Goal: Task Accomplishment & Management: Manage account settings

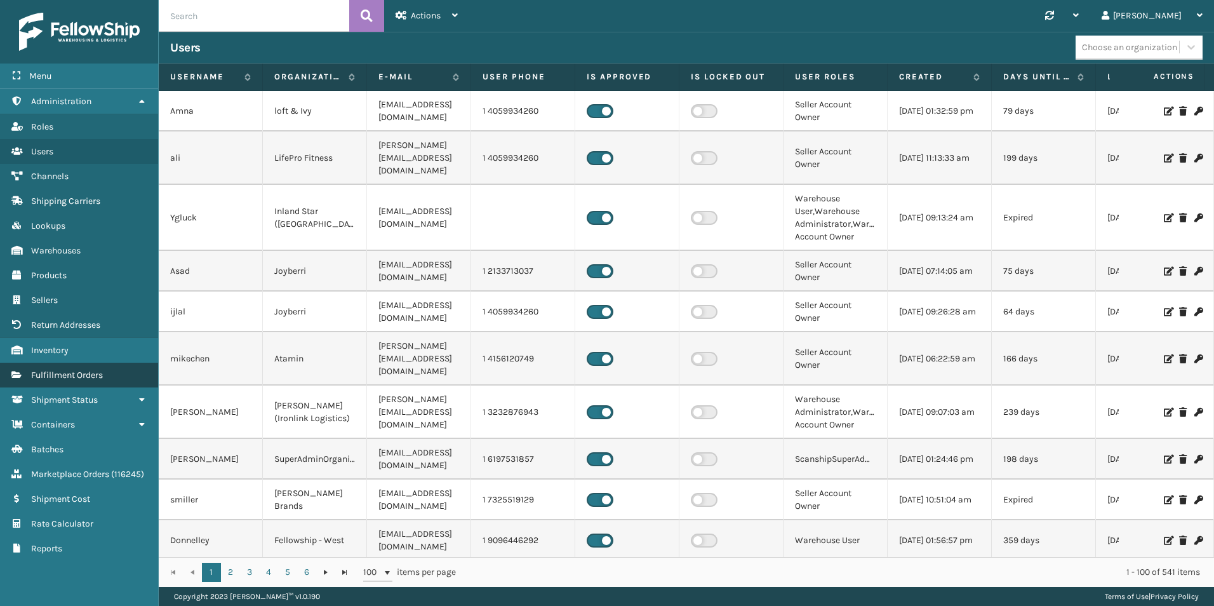
click at [85, 373] on span "Fulfillment Orders" at bounding box center [67, 375] width 72 height 11
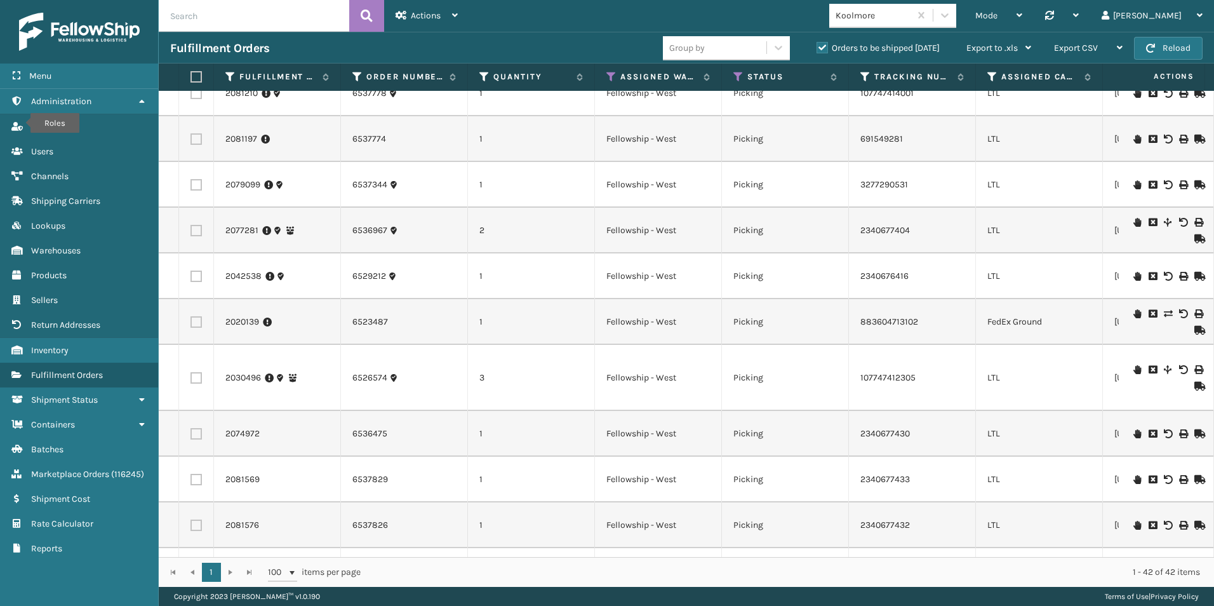
scroll to position [1397, 0]
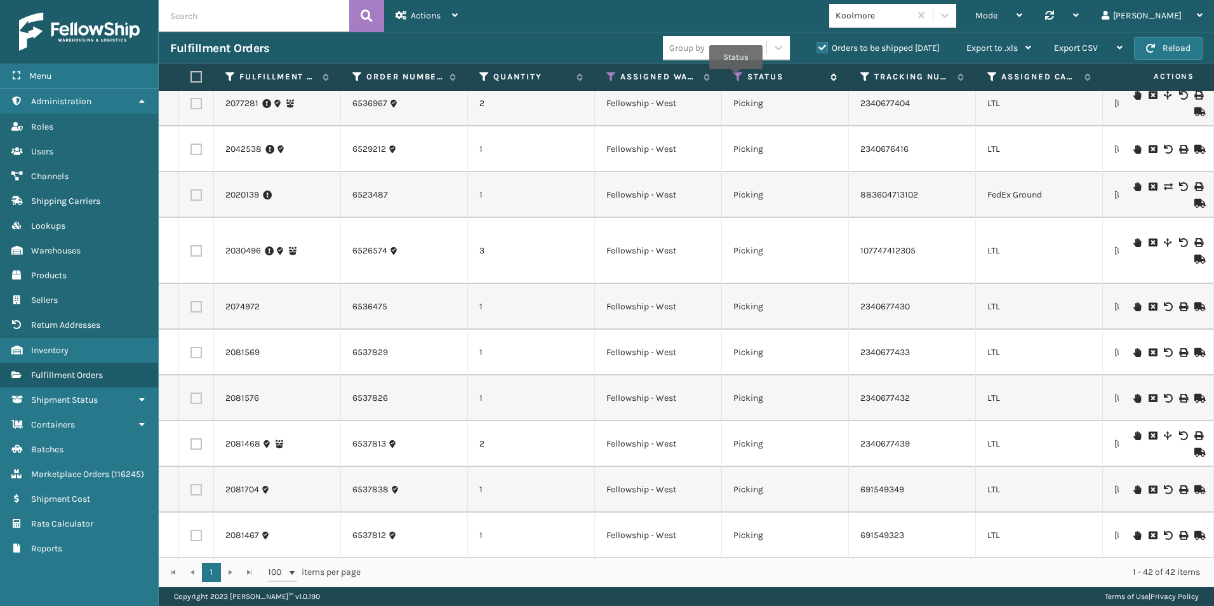
click at [737, 77] on icon at bounding box center [739, 76] width 10 height 11
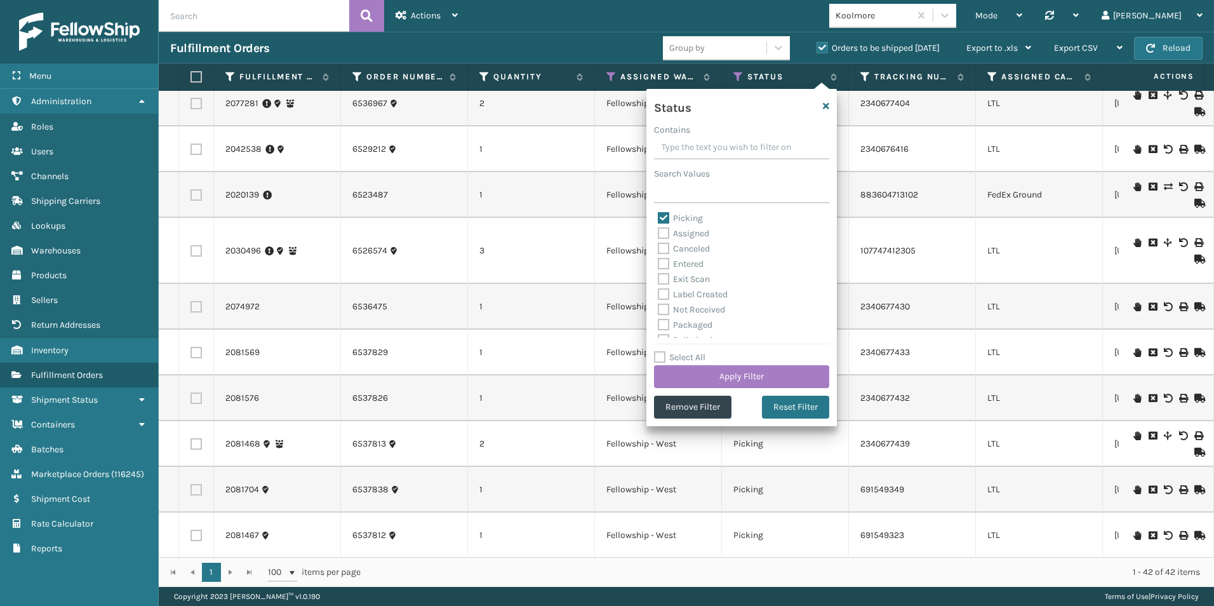
click at [662, 217] on label "Picking" at bounding box center [680, 218] width 45 height 11
click at [659, 217] on input "Picking" at bounding box center [658, 215] width 1 height 8
checkbox input "false"
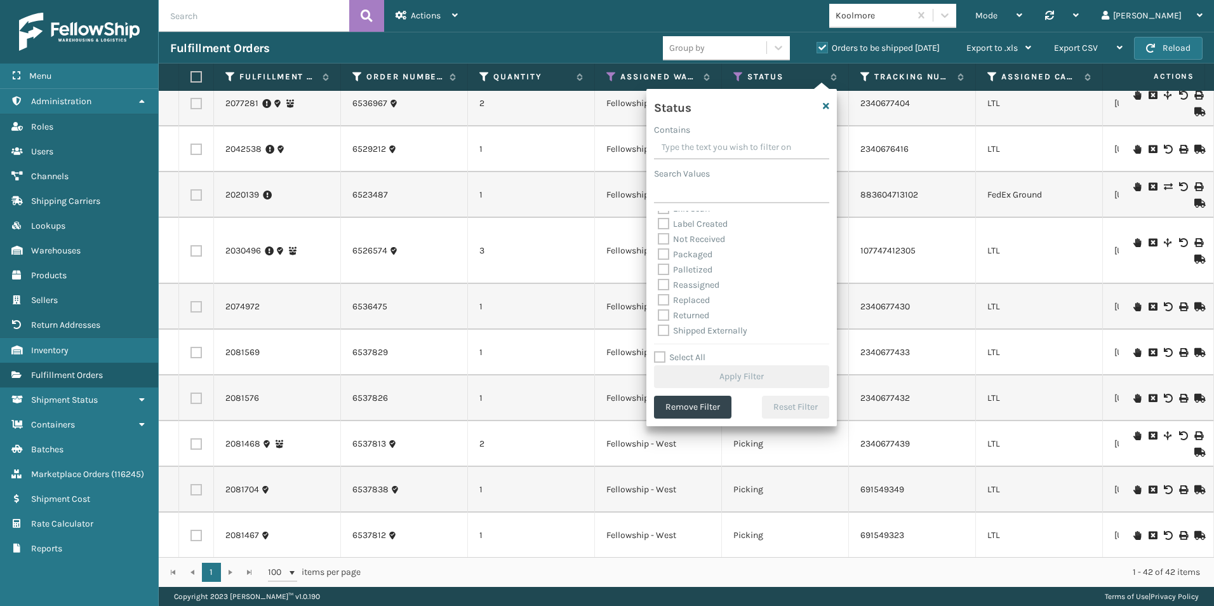
scroll to position [71, 0]
click at [659, 267] on label "Palletized" at bounding box center [685, 269] width 55 height 11
click at [659, 267] on input "Palletized" at bounding box center [658, 266] width 1 height 8
checkbox input "true"
click at [747, 378] on button "Apply Filter" at bounding box center [741, 376] width 175 height 23
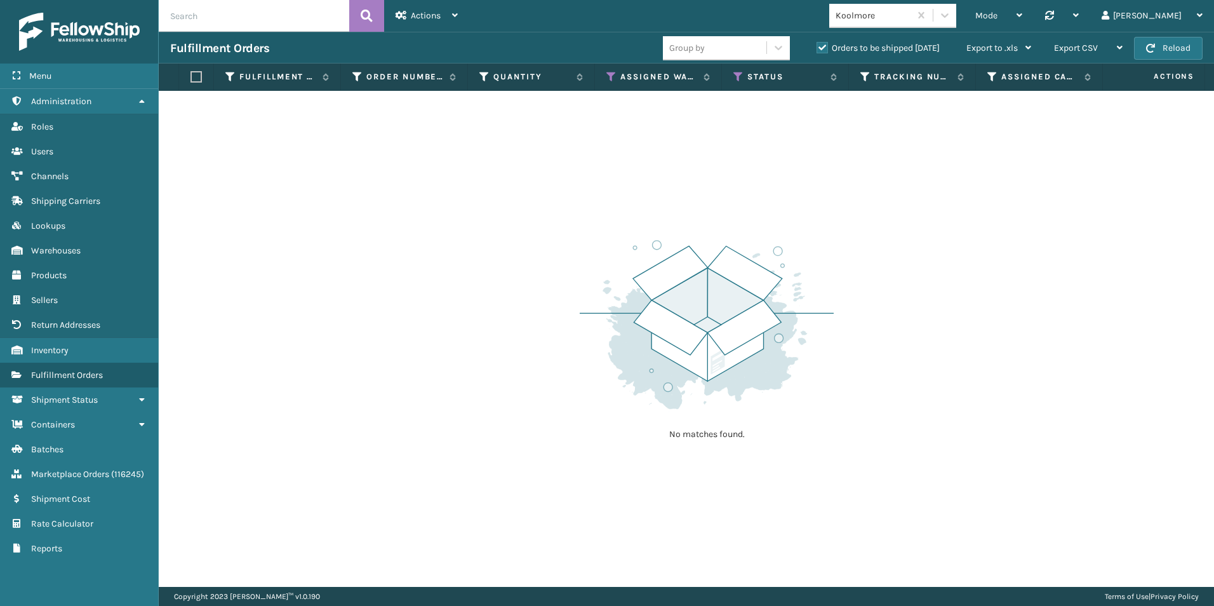
click at [824, 46] on label "Orders to be shipped [DATE]" at bounding box center [878, 48] width 123 height 11
click at [817, 46] on input "Orders to be shipped [DATE]" at bounding box center [817, 45] width 1 height 8
click at [610, 76] on icon at bounding box center [611, 76] width 10 height 11
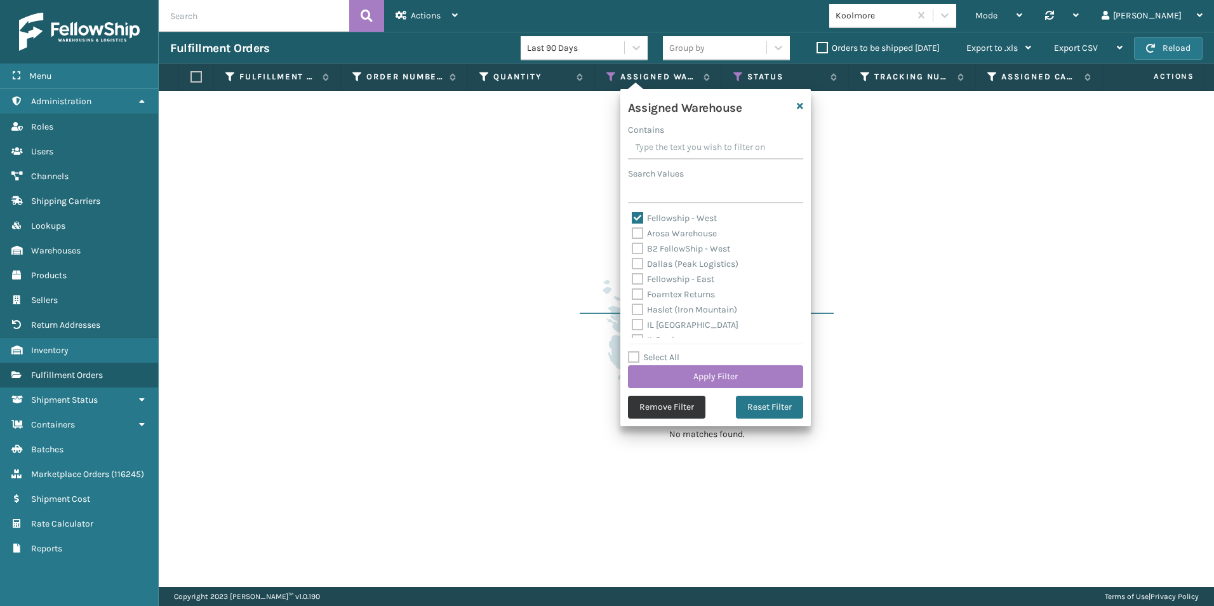
click at [660, 400] on button "Remove Filter" at bounding box center [666, 407] width 77 height 23
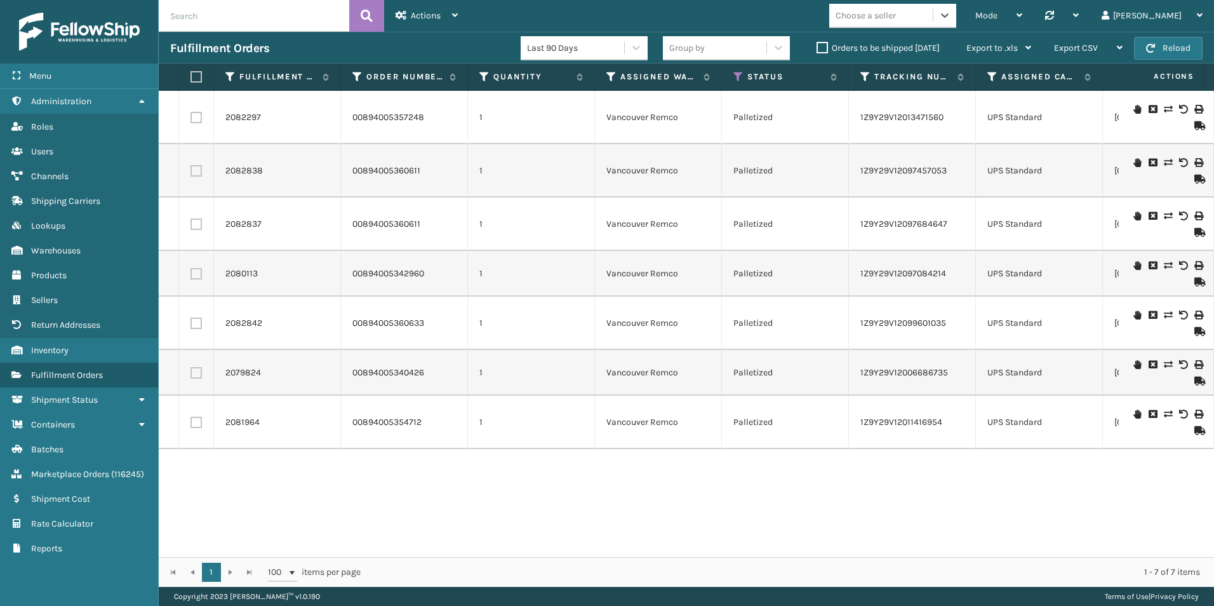
click at [820, 49] on label "Orders to be shipped [DATE]" at bounding box center [878, 48] width 123 height 11
click at [817, 49] on input "Orders to be shipped [DATE]" at bounding box center [817, 45] width 1 height 8
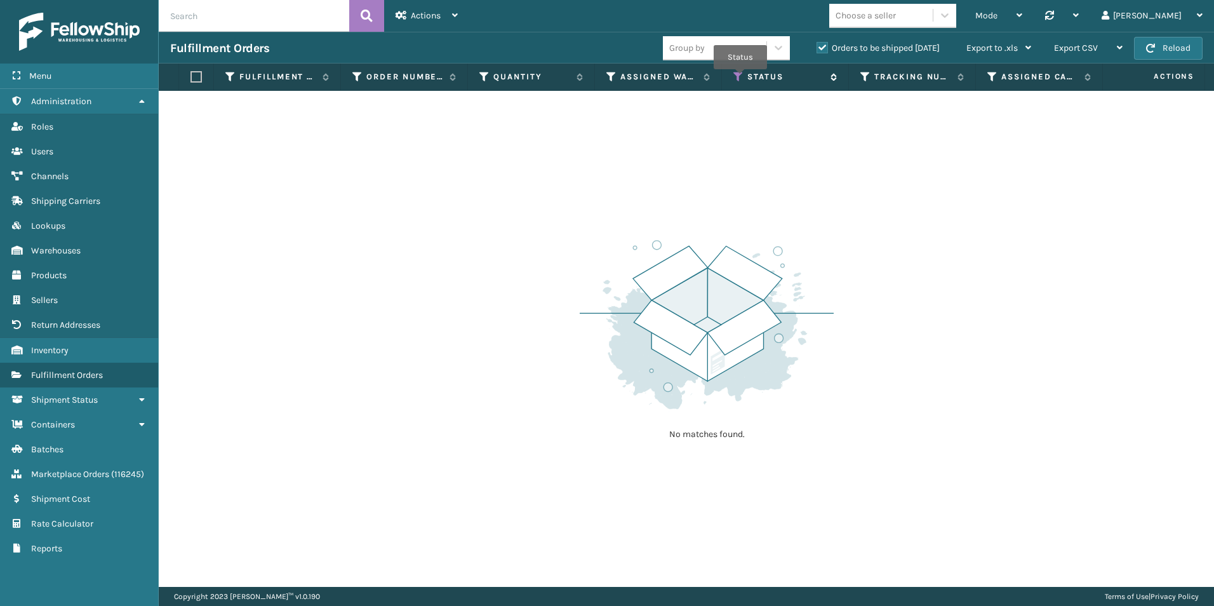
click at [739, 76] on icon at bounding box center [739, 76] width 10 height 11
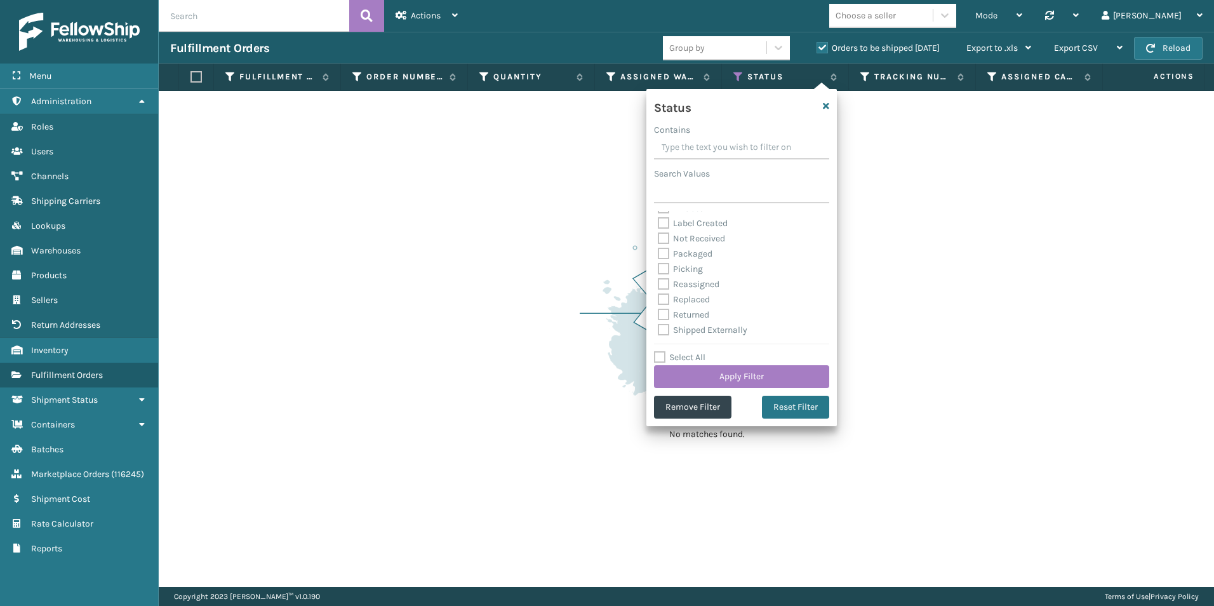
scroll to position [0, 0]
drag, startPoint x: 664, startPoint y: 216, endPoint x: 750, endPoint y: 256, distance: 94.6
click at [665, 216] on label "Palletized" at bounding box center [685, 218] width 55 height 11
click at [659, 216] on input "Palletized" at bounding box center [658, 215] width 1 height 8
checkbox input "false"
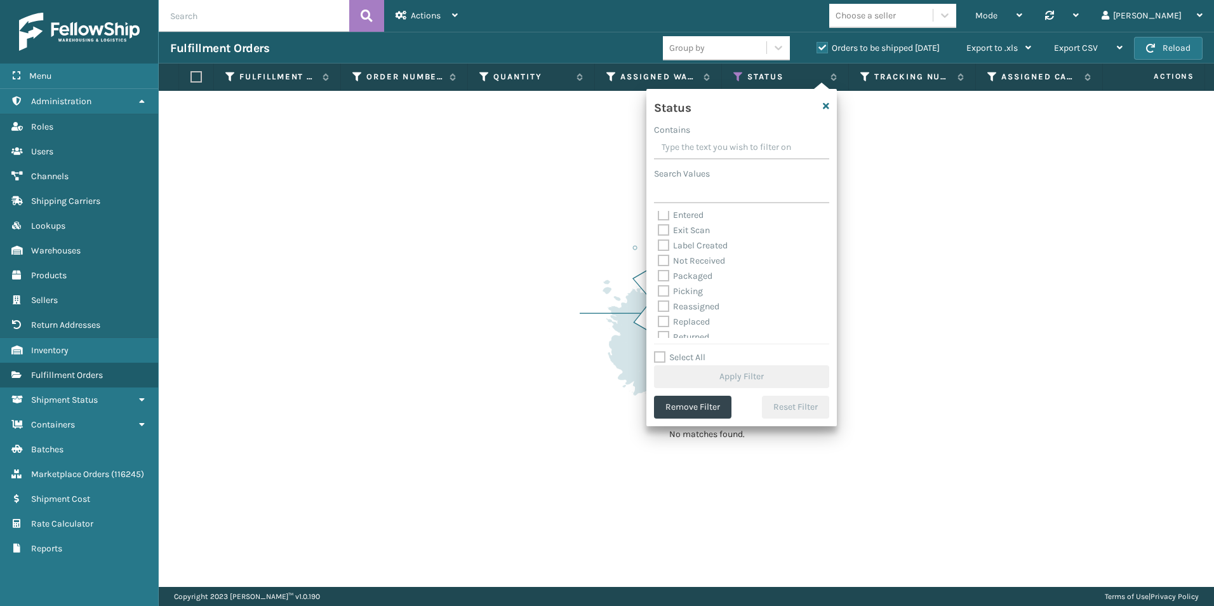
scroll to position [64, 0]
click at [666, 278] on label "Picking" at bounding box center [680, 276] width 45 height 11
click at [659, 278] on input "Picking" at bounding box center [658, 273] width 1 height 8
checkbox input "true"
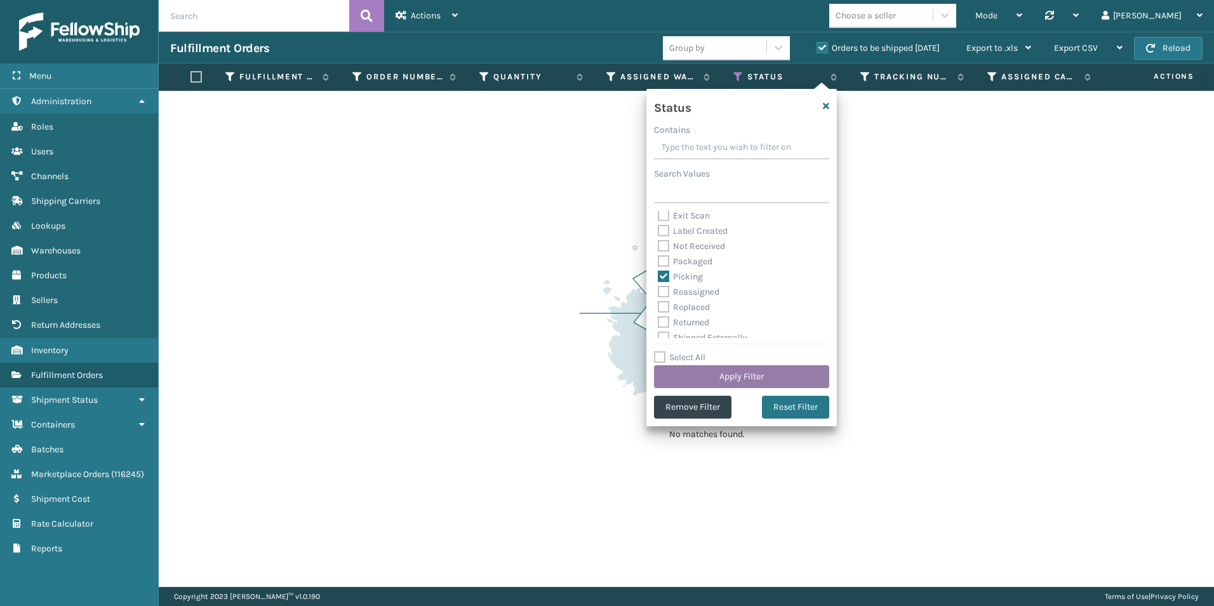
click at [760, 373] on button "Apply Filter" at bounding box center [741, 376] width 175 height 23
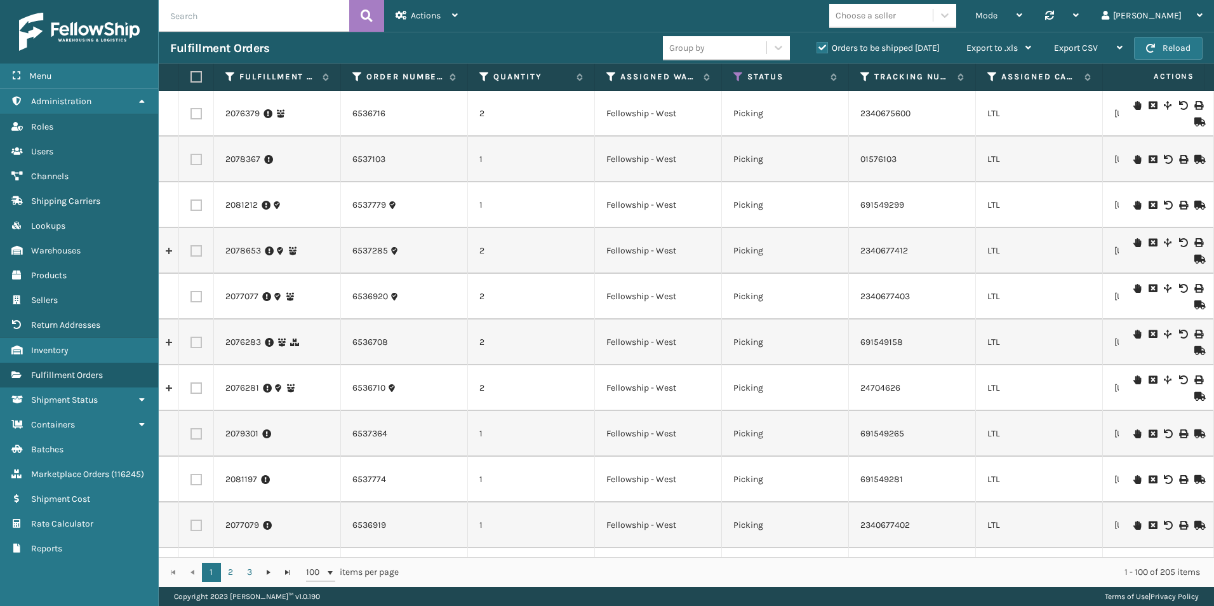
click at [249, 20] on input "text" at bounding box center [254, 16] width 191 height 32
type input "2081466"
click at [333, 16] on span at bounding box center [334, 16] width 8 height 8
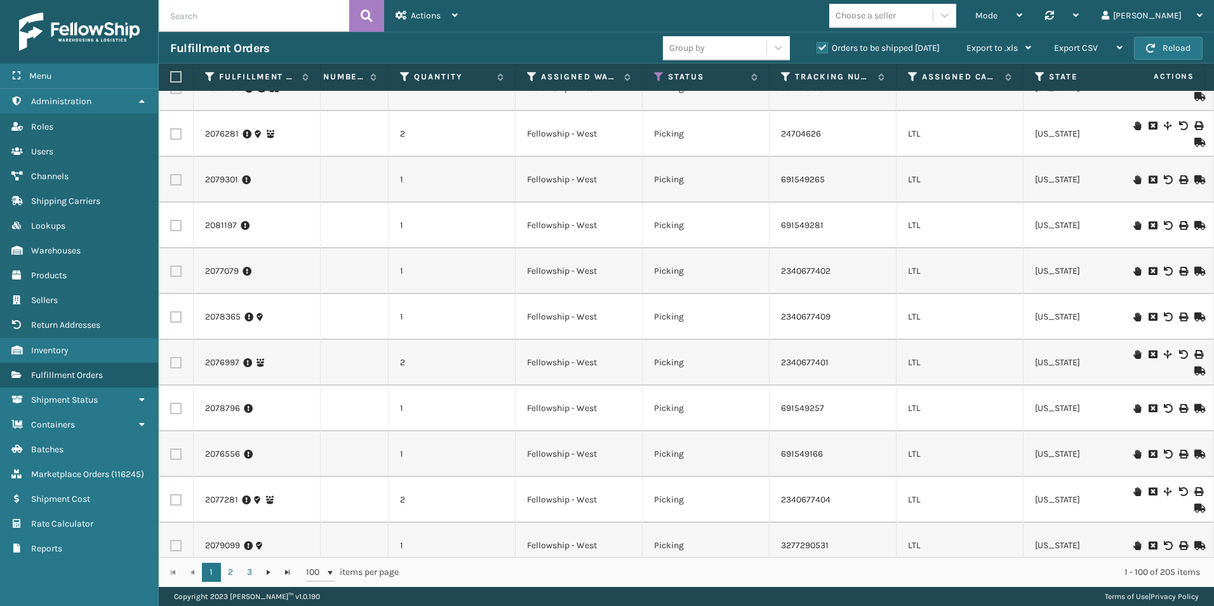
scroll to position [0, 74]
click at [538, 77] on icon at bounding box center [537, 76] width 10 height 11
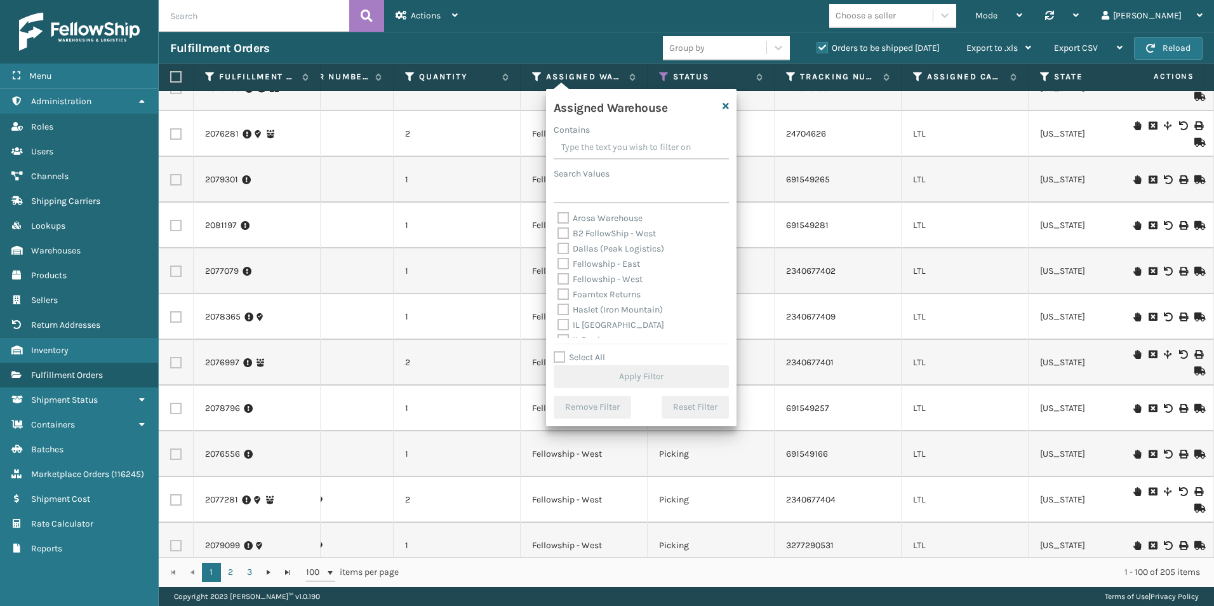
scroll to position [64, 0]
click at [564, 215] on label "Fellowship - West" at bounding box center [600, 215] width 85 height 11
click at [558, 215] on input "Fellowship - West" at bounding box center [558, 212] width 1 height 8
checkbox input "true"
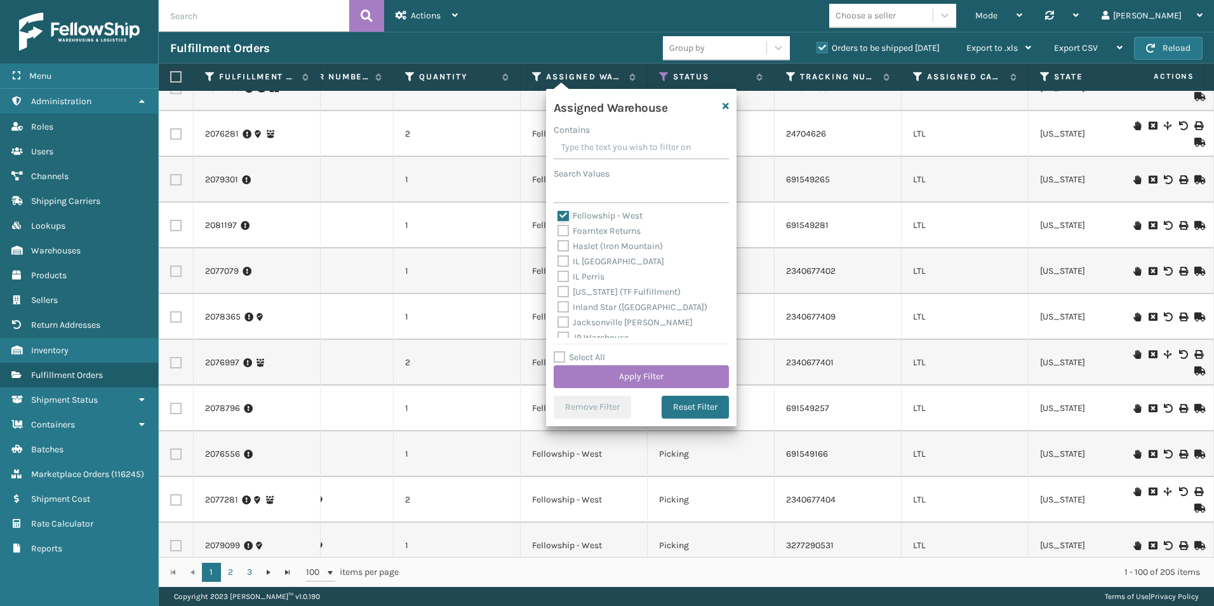
scroll to position [61, 0]
click at [643, 372] on button "Apply Filter" at bounding box center [641, 376] width 175 height 23
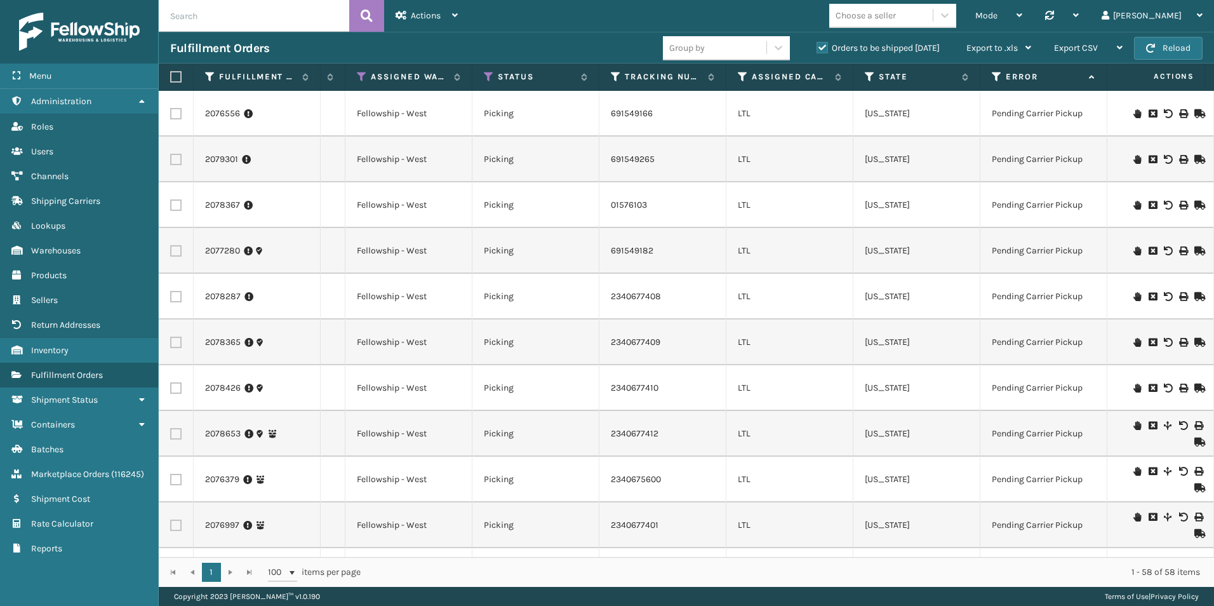
scroll to position [0, 0]
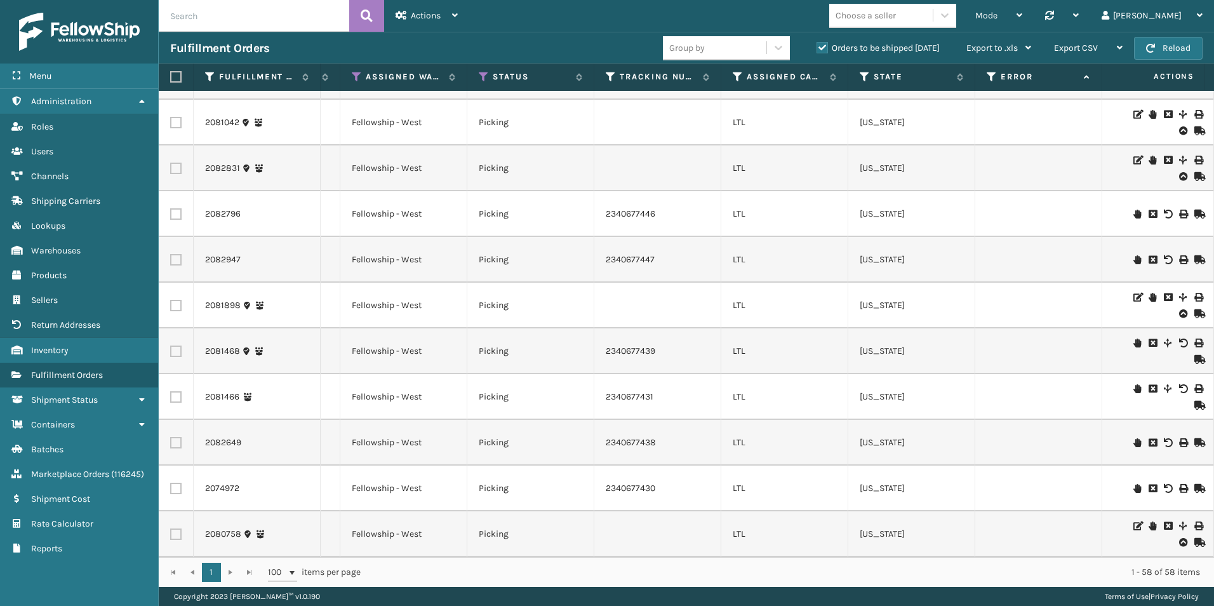
click at [1134, 384] on icon at bounding box center [1138, 388] width 8 height 9
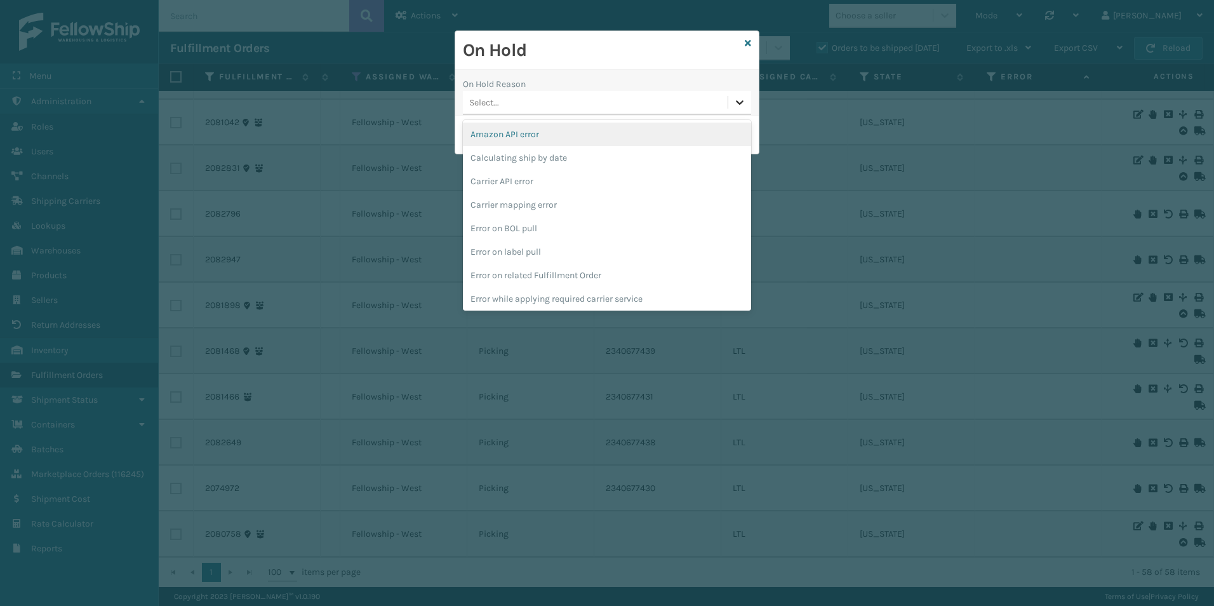
click at [744, 107] on icon at bounding box center [740, 102] width 13 height 13
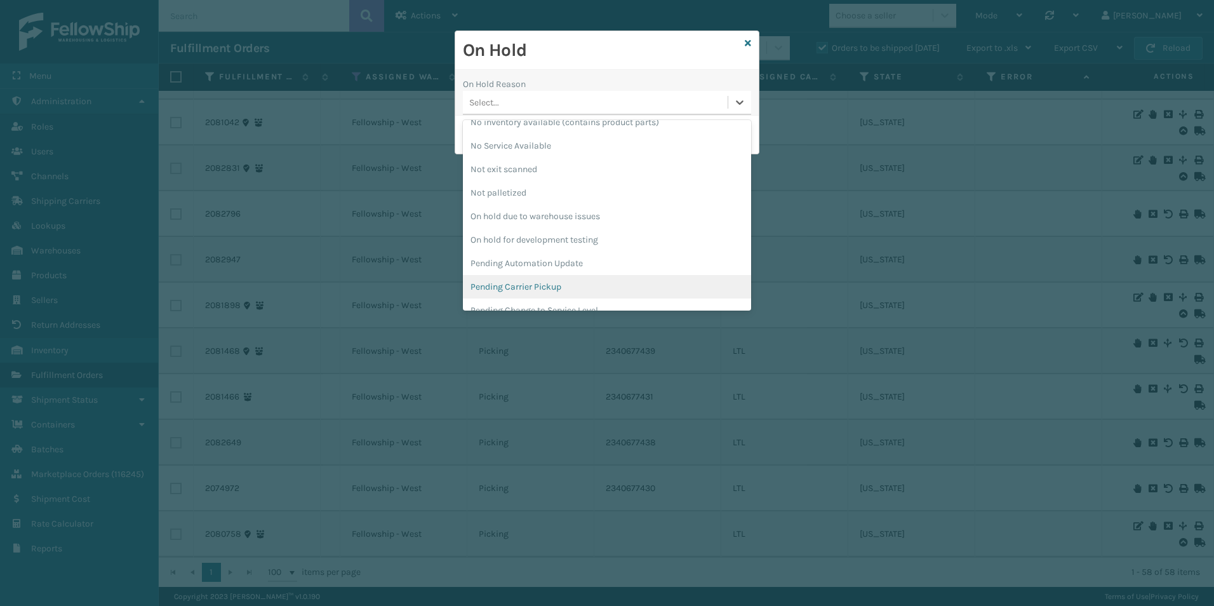
click at [549, 288] on div "Pending Carrier Pickup" at bounding box center [607, 286] width 288 height 23
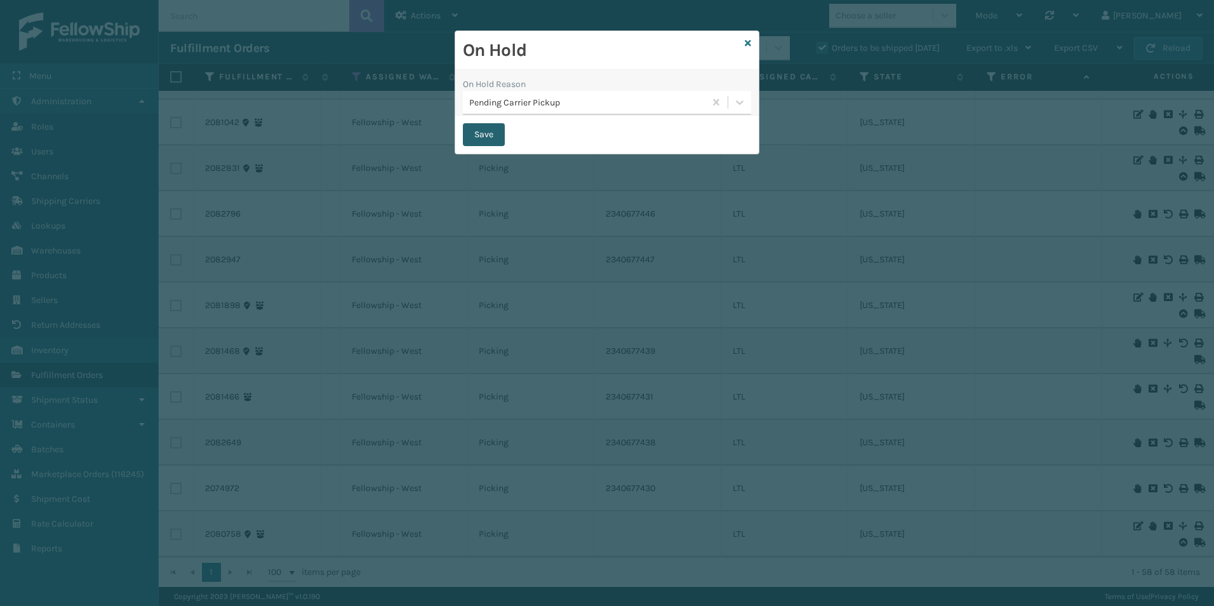
click at [472, 133] on button "Save" at bounding box center [484, 134] width 42 height 23
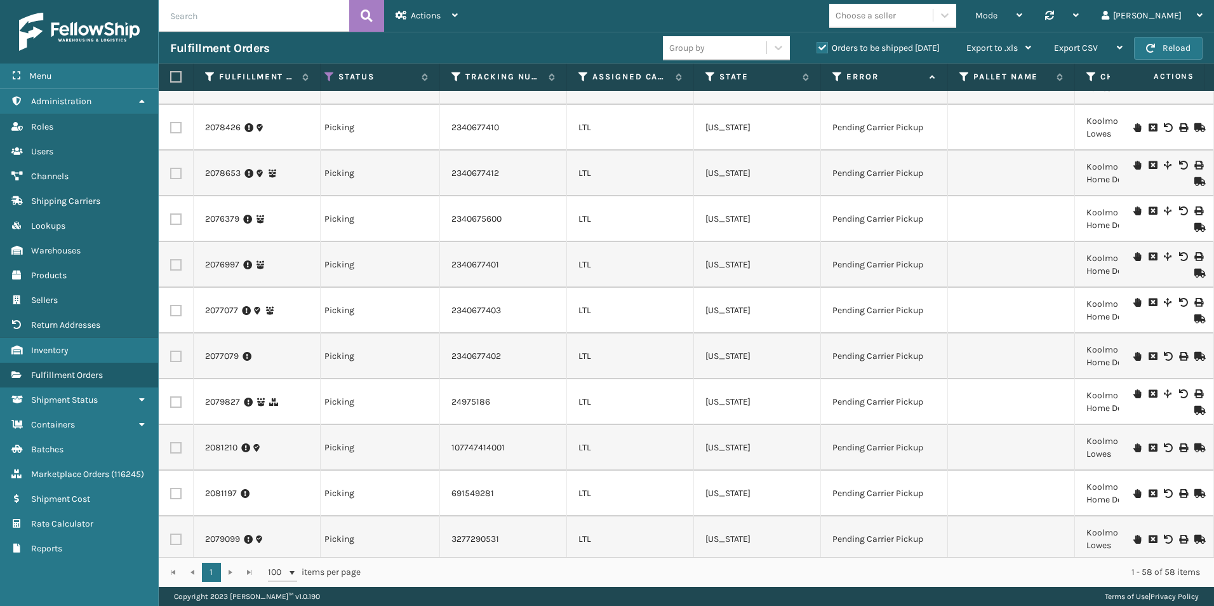
scroll to position [0, 318]
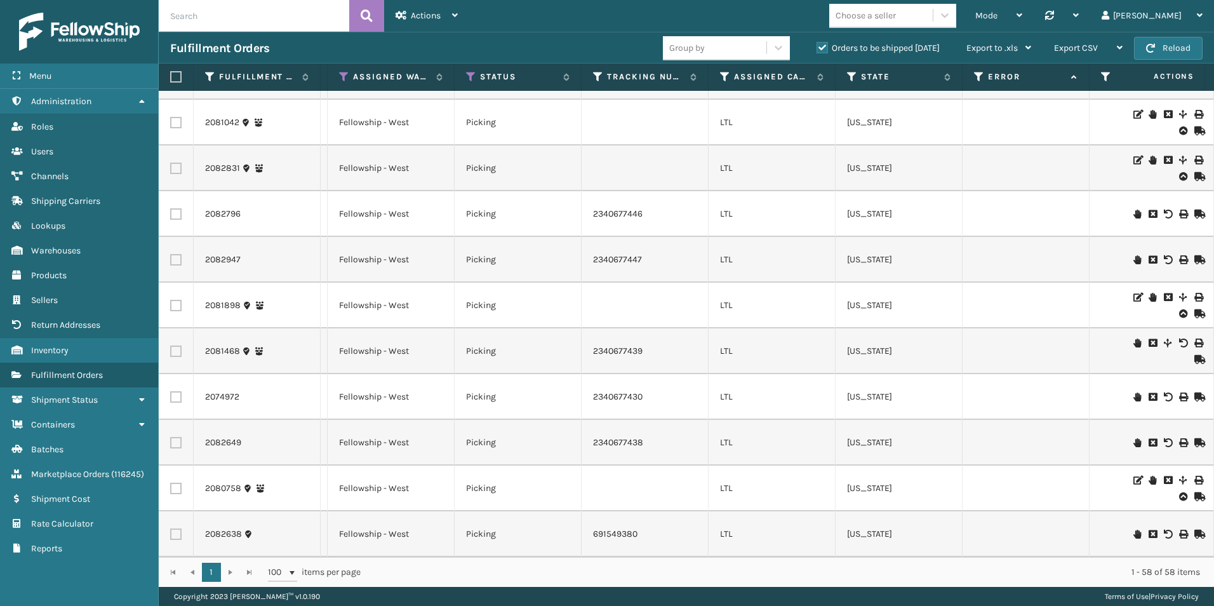
click at [1134, 338] on icon at bounding box center [1138, 342] width 8 height 9
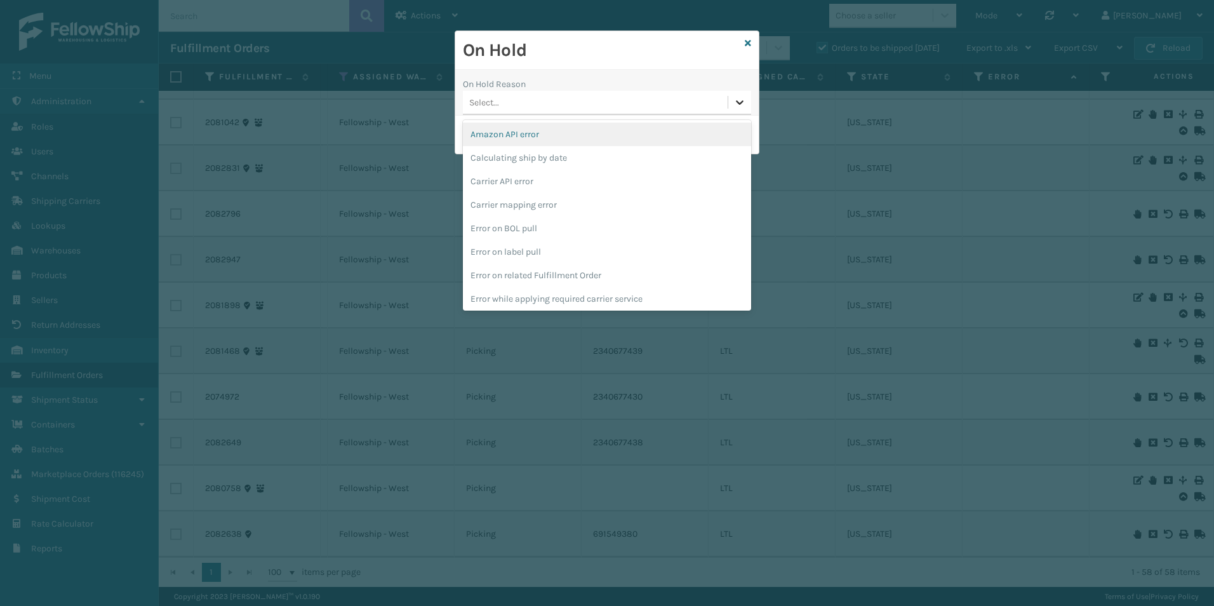
click at [738, 109] on div at bounding box center [739, 102] width 23 height 23
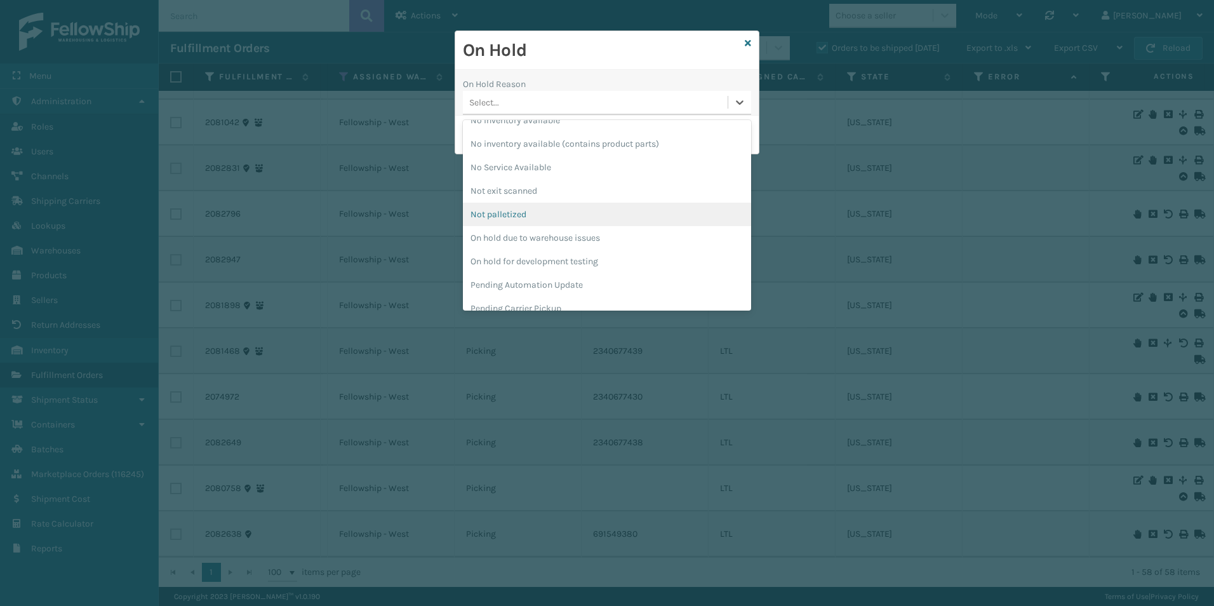
scroll to position [318, 0]
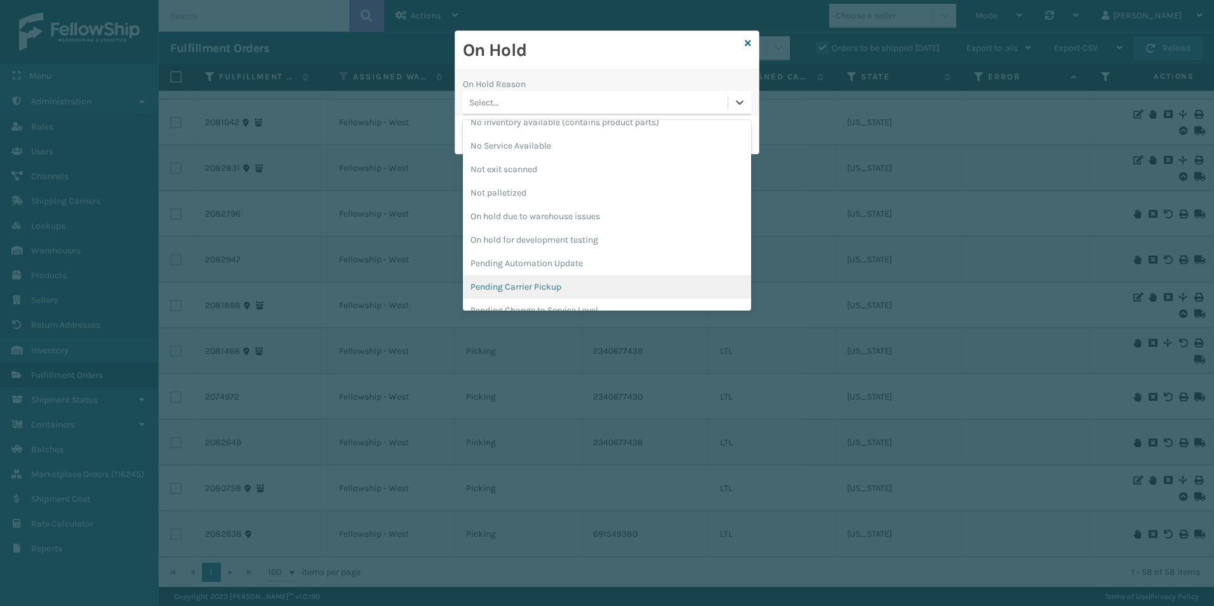
click at [537, 283] on div "Pending Carrier Pickup" at bounding box center [607, 286] width 288 height 23
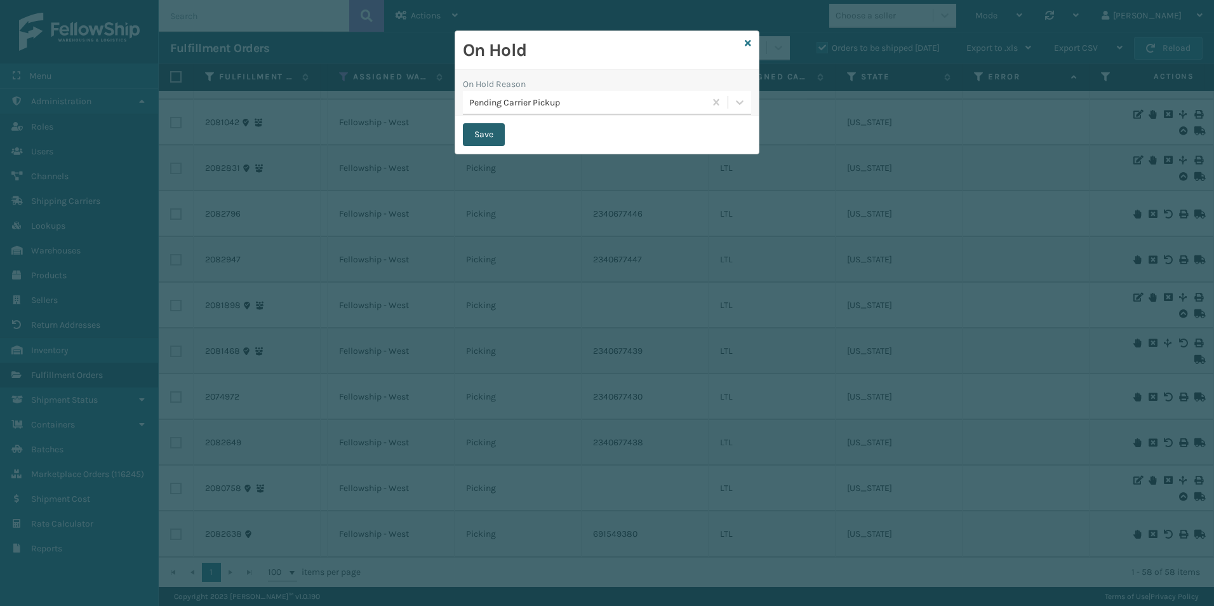
click at [478, 136] on button "Save" at bounding box center [484, 134] width 42 height 23
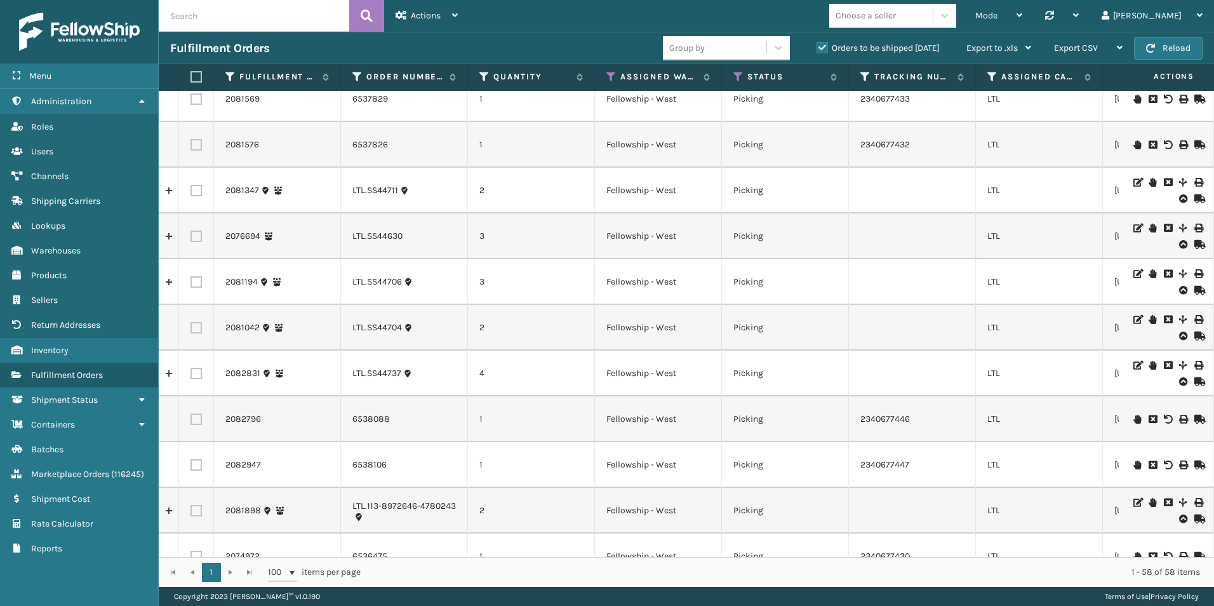
scroll to position [2086, 0]
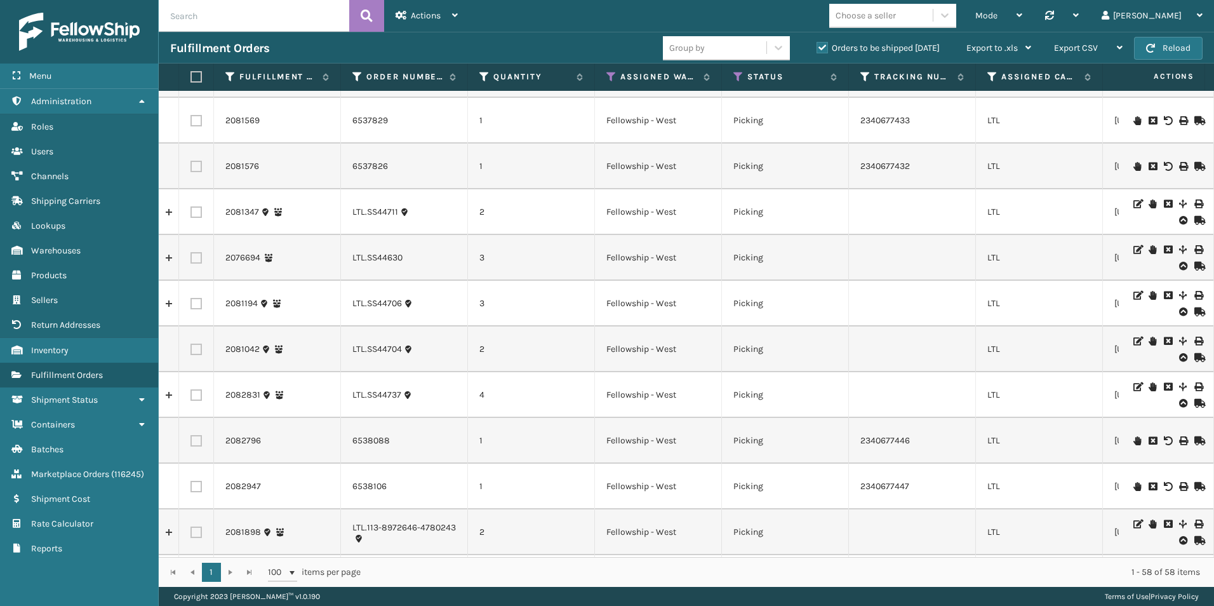
click at [1134, 168] on icon at bounding box center [1138, 166] width 8 height 9
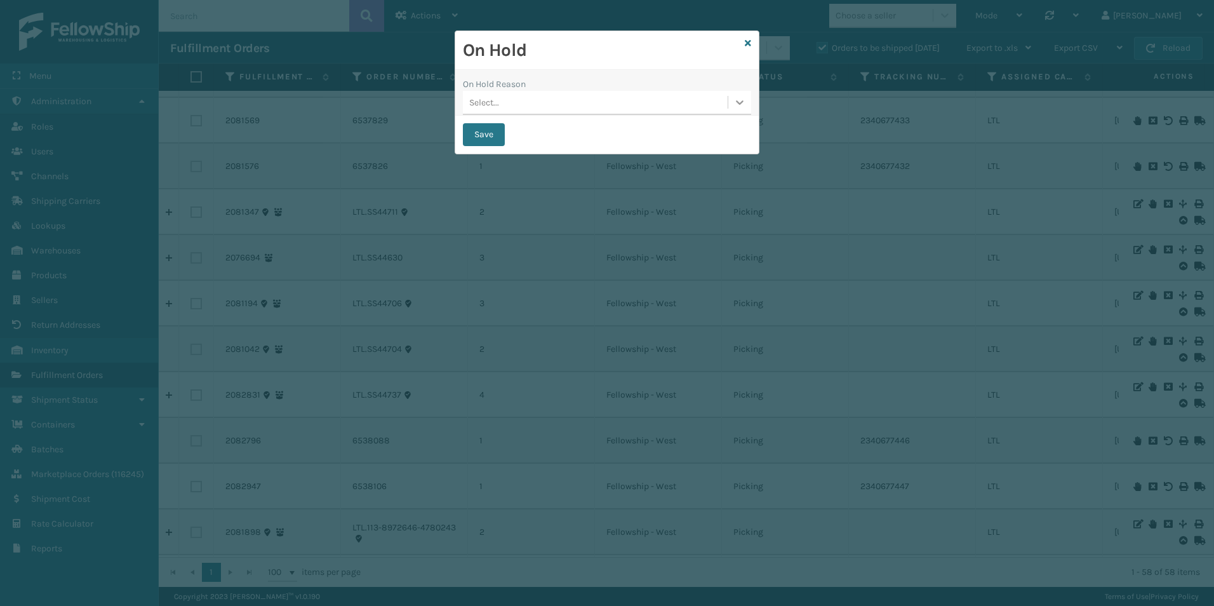
click at [745, 107] on icon at bounding box center [740, 102] width 13 height 13
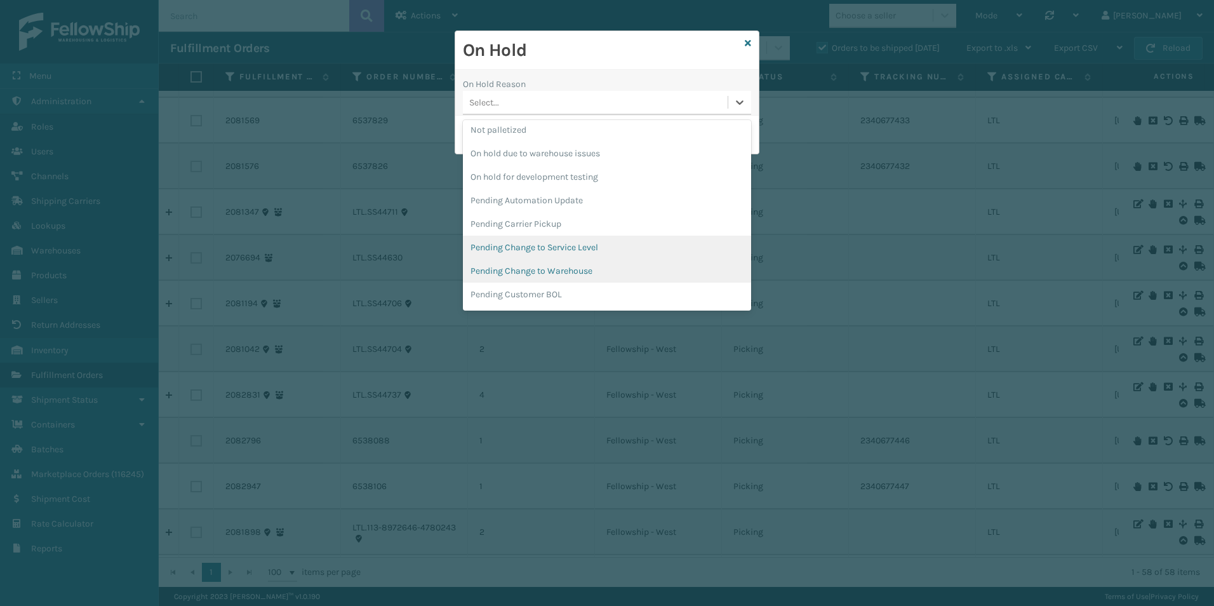
scroll to position [381, 0]
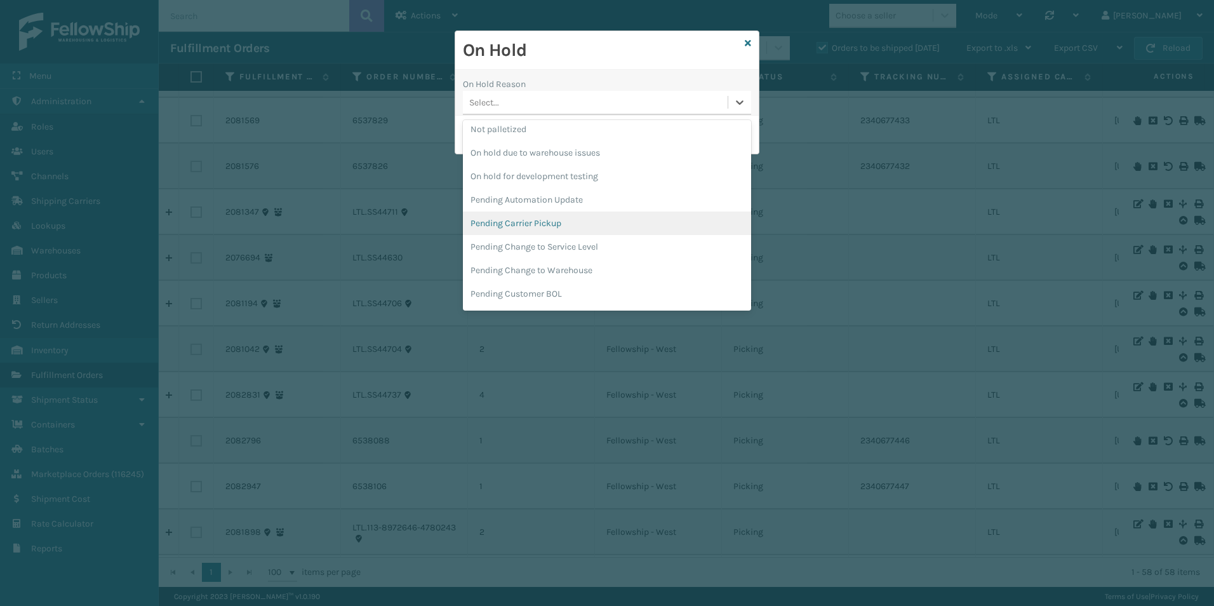
click at [527, 224] on div "Pending Carrier Pickup" at bounding box center [607, 222] width 288 height 23
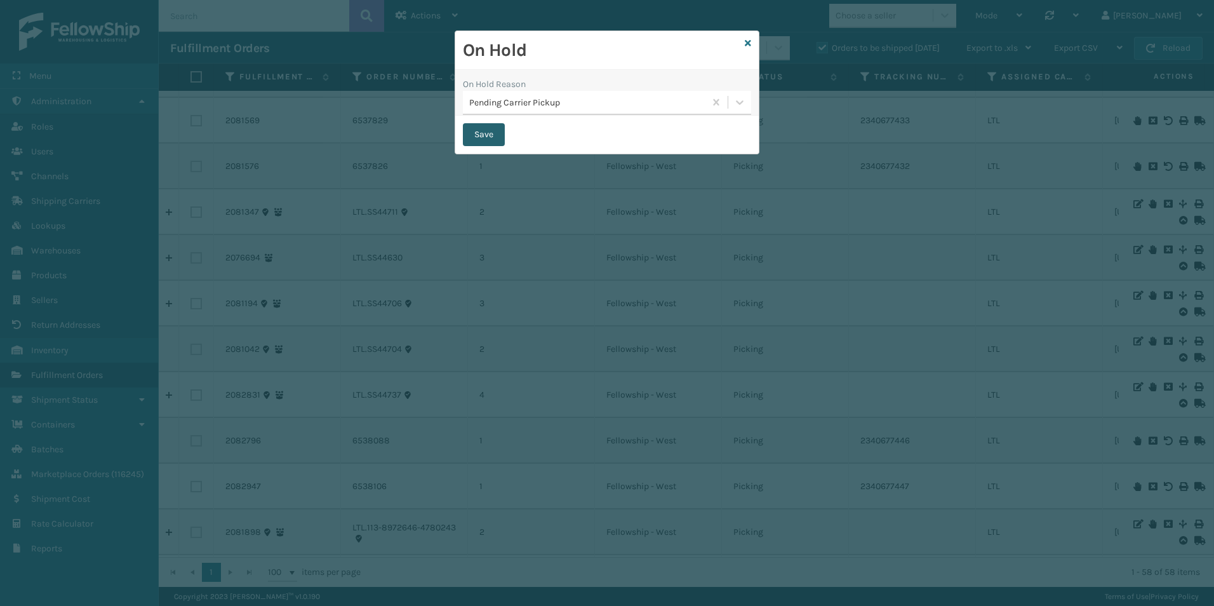
click at [489, 135] on button "Save" at bounding box center [484, 134] width 42 height 23
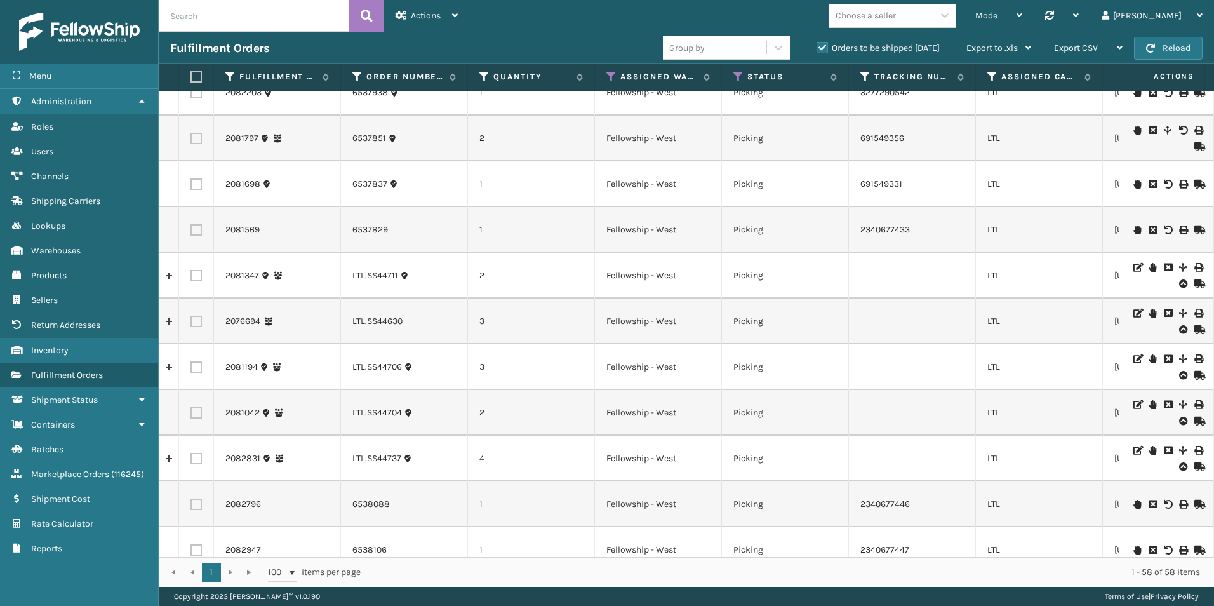
scroll to position [1959, 0]
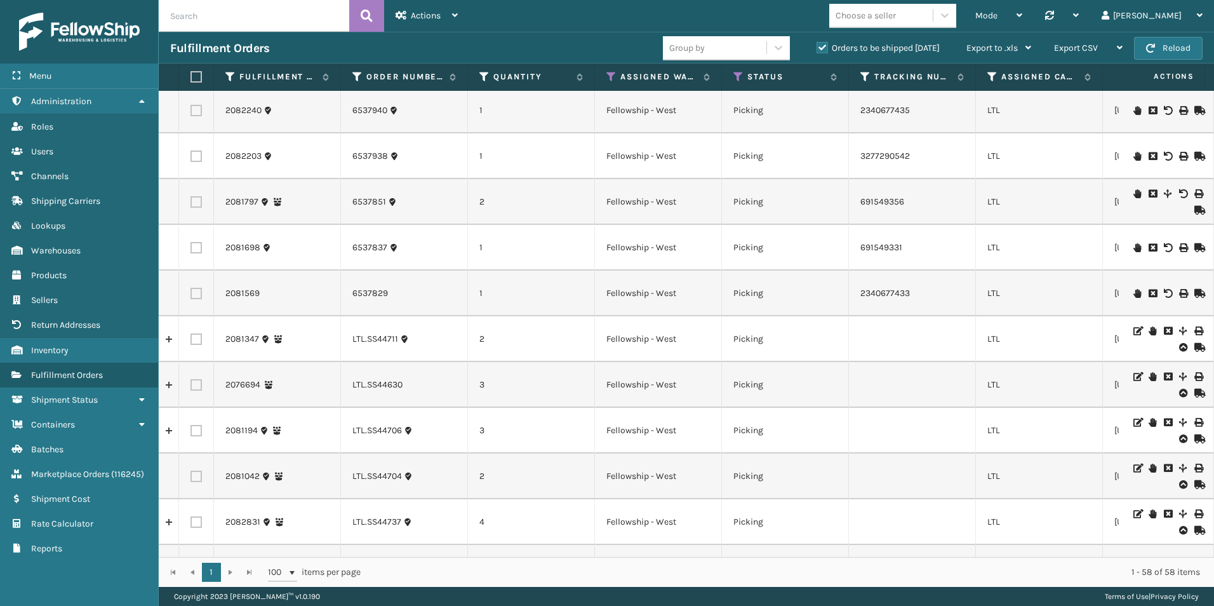
click at [1134, 246] on icon at bounding box center [1138, 247] width 8 height 9
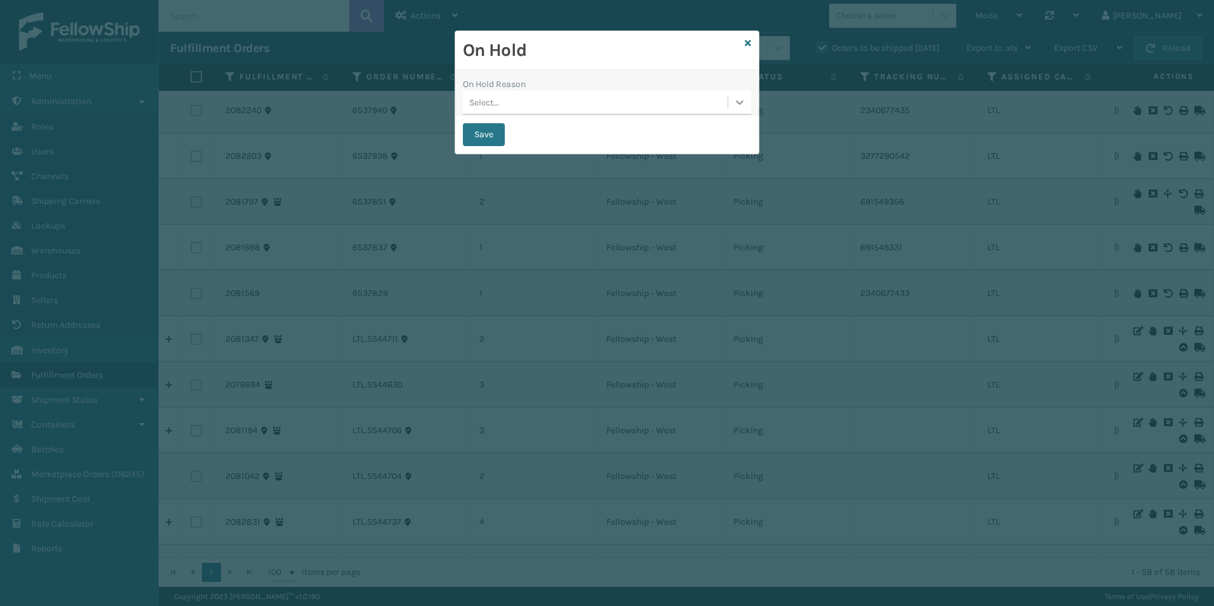
click at [737, 102] on icon at bounding box center [740, 102] width 8 height 4
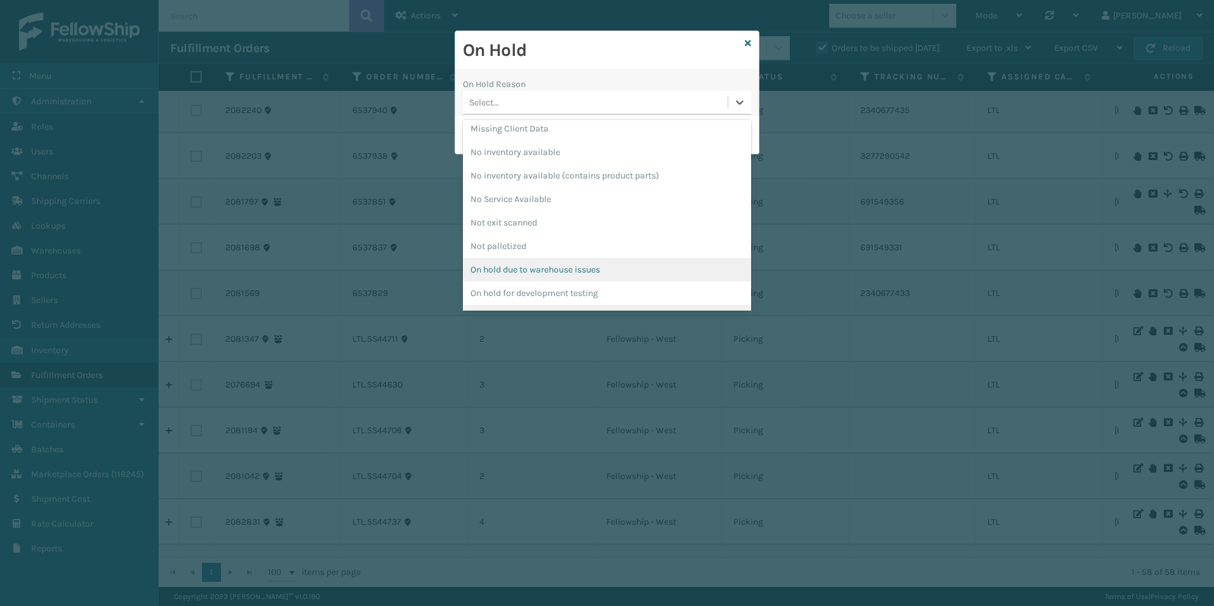
scroll to position [381, 0]
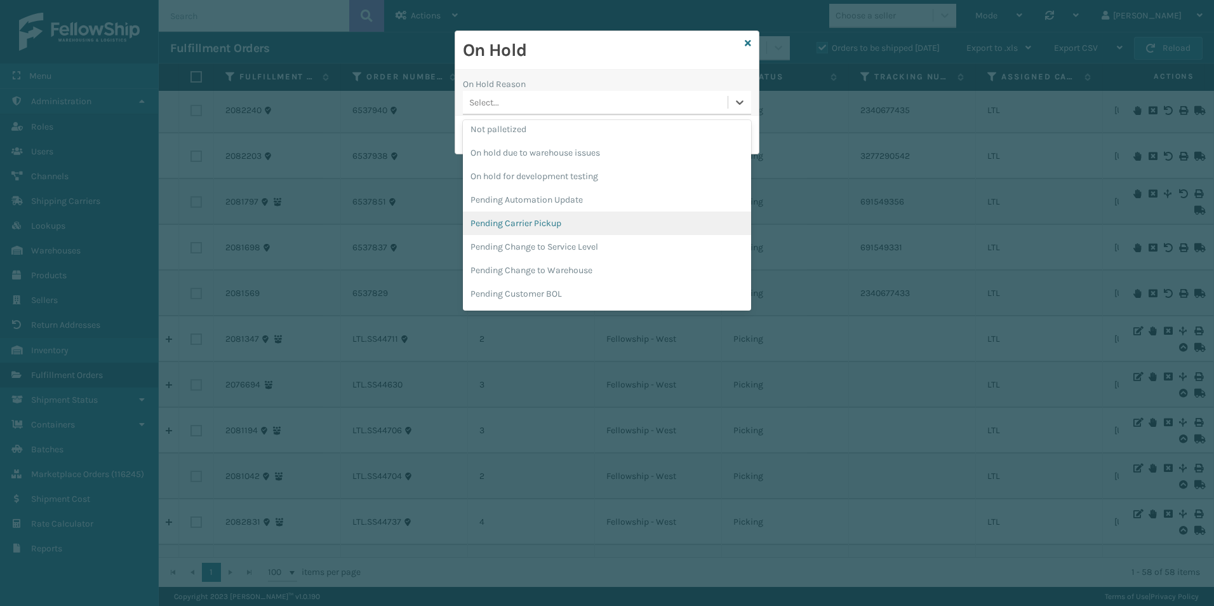
click at [544, 221] on div "Pending Carrier Pickup" at bounding box center [607, 222] width 288 height 23
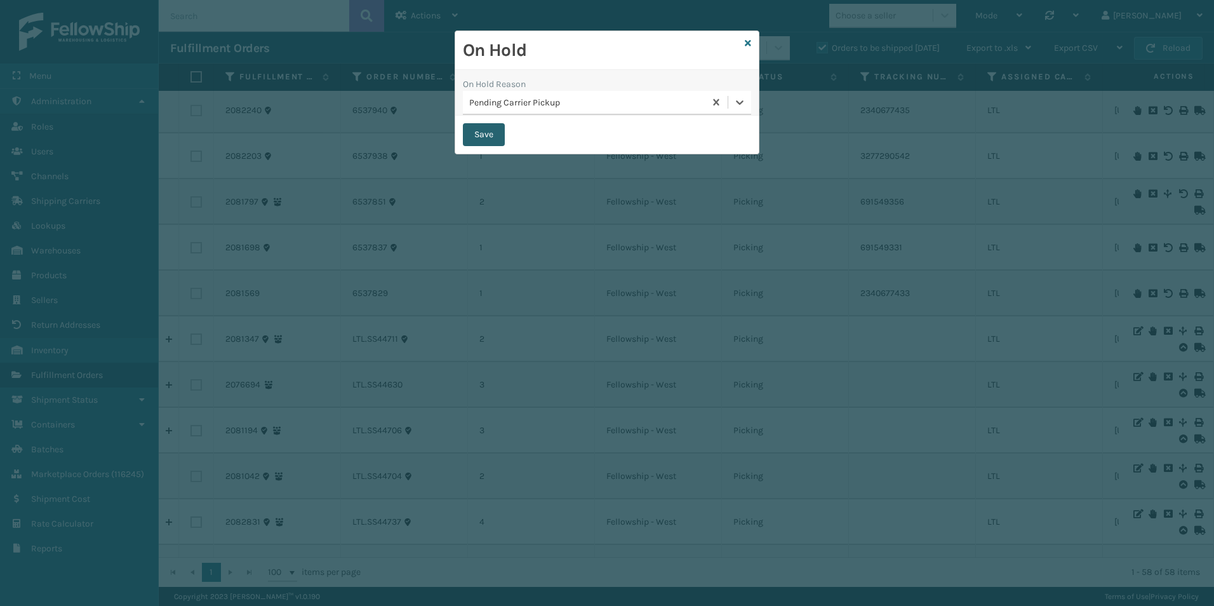
click at [481, 131] on button "Save" at bounding box center [484, 134] width 42 height 23
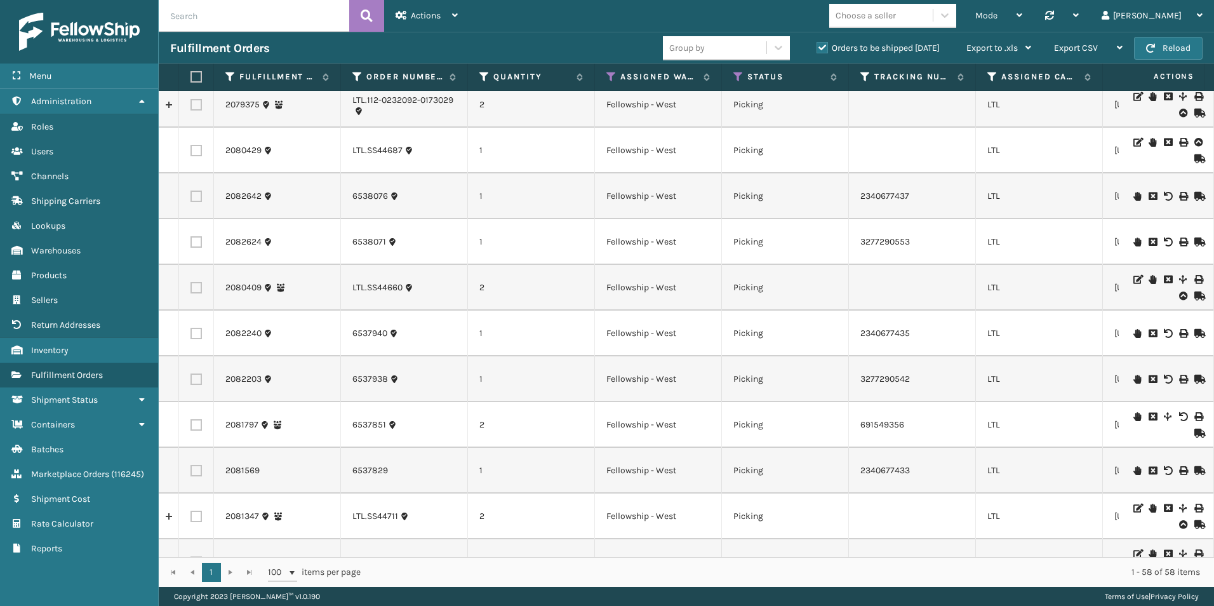
scroll to position [1769, 0]
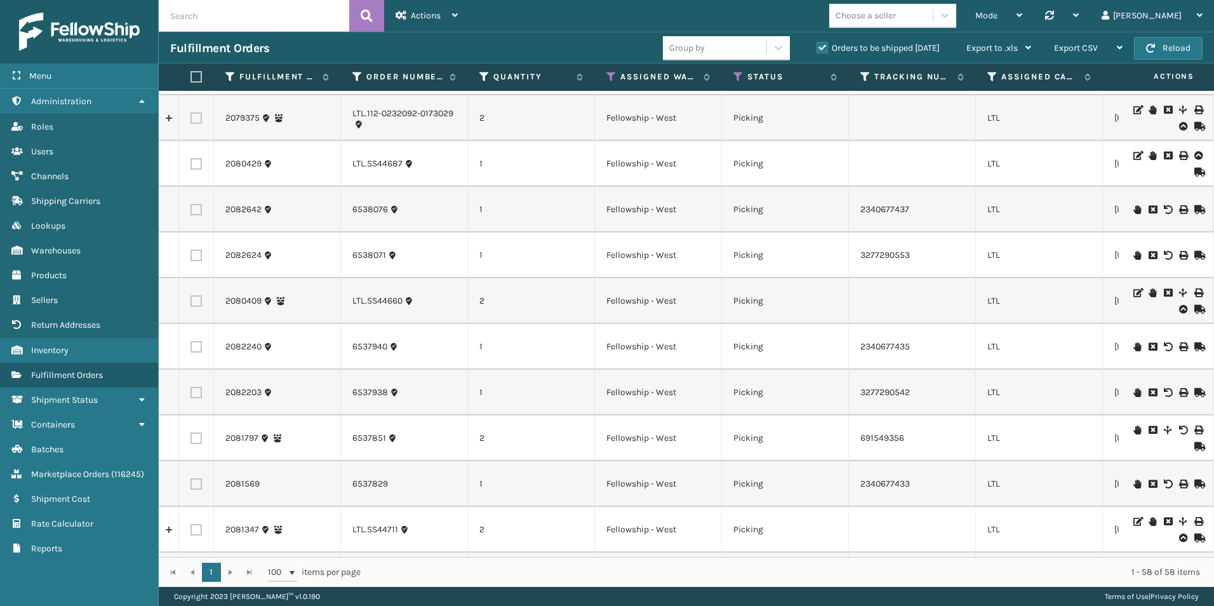
click at [1134, 429] on icon at bounding box center [1138, 430] width 8 height 9
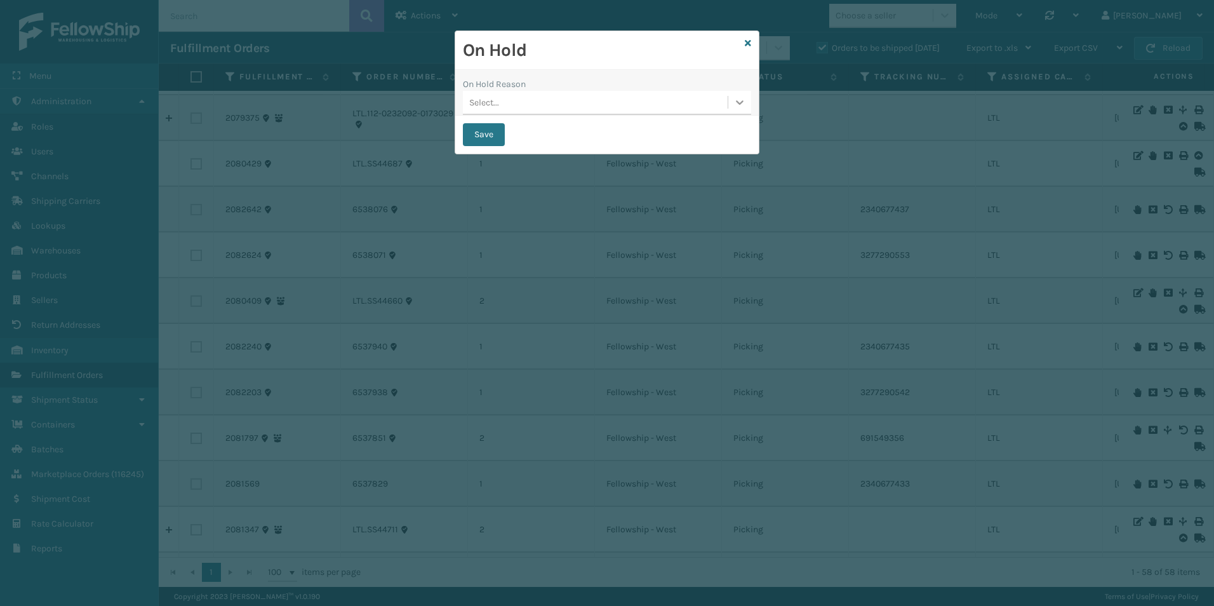
click at [742, 109] on div at bounding box center [739, 102] width 23 height 23
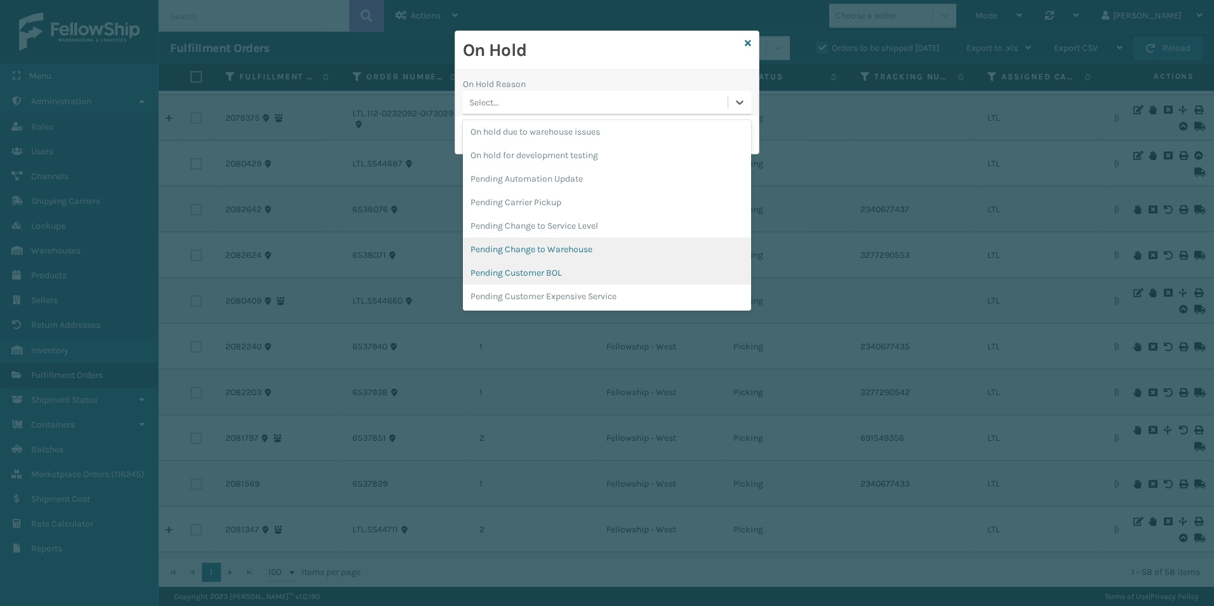
scroll to position [461, 0]
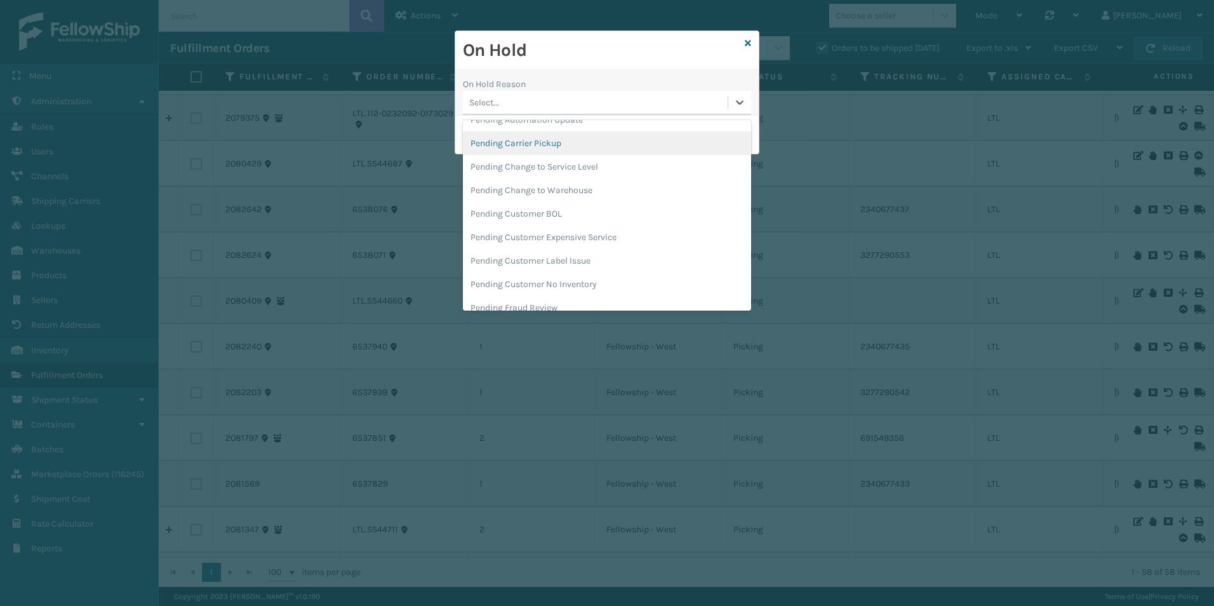
click at [552, 146] on div "Pending Carrier Pickup" at bounding box center [607, 142] width 288 height 23
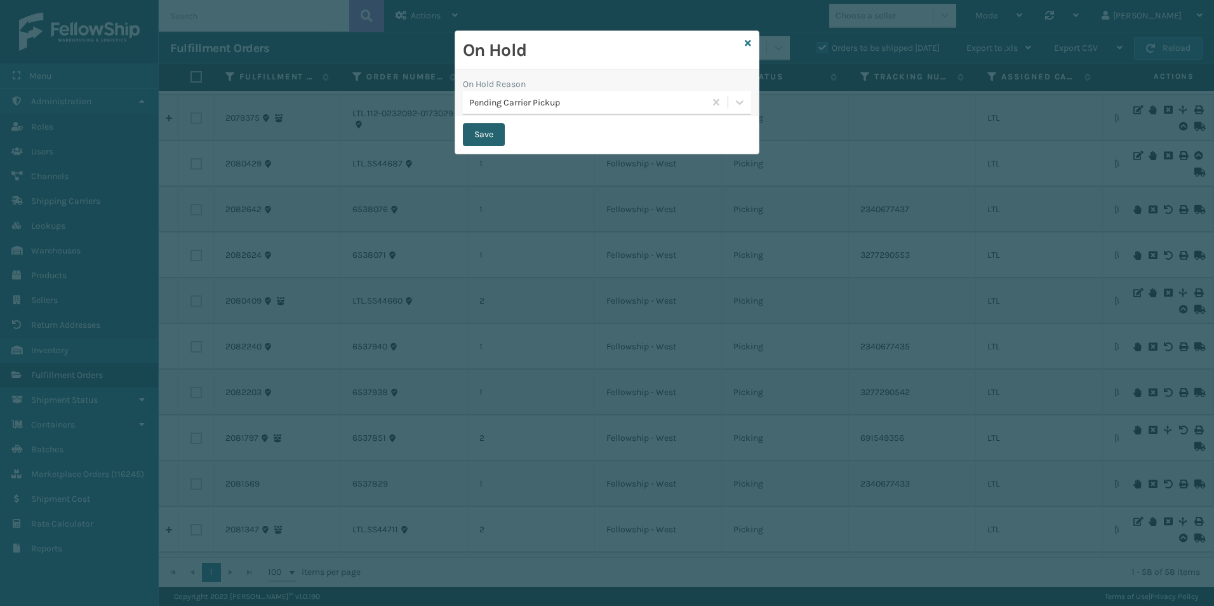
click at [472, 135] on button "Save" at bounding box center [484, 134] width 42 height 23
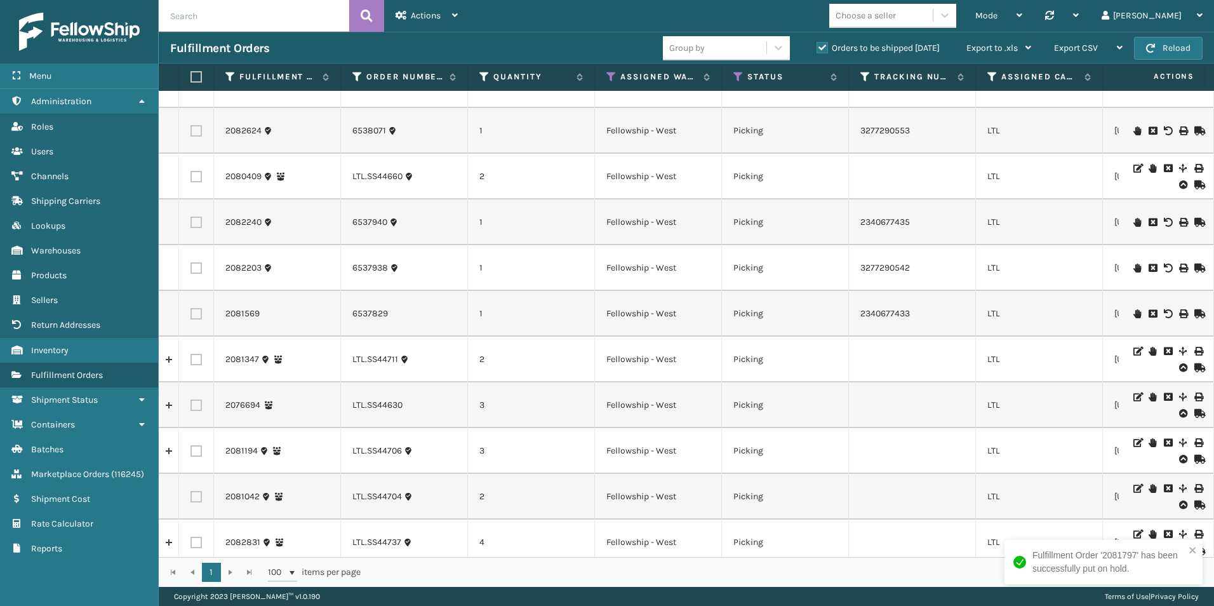
scroll to position [1969, 0]
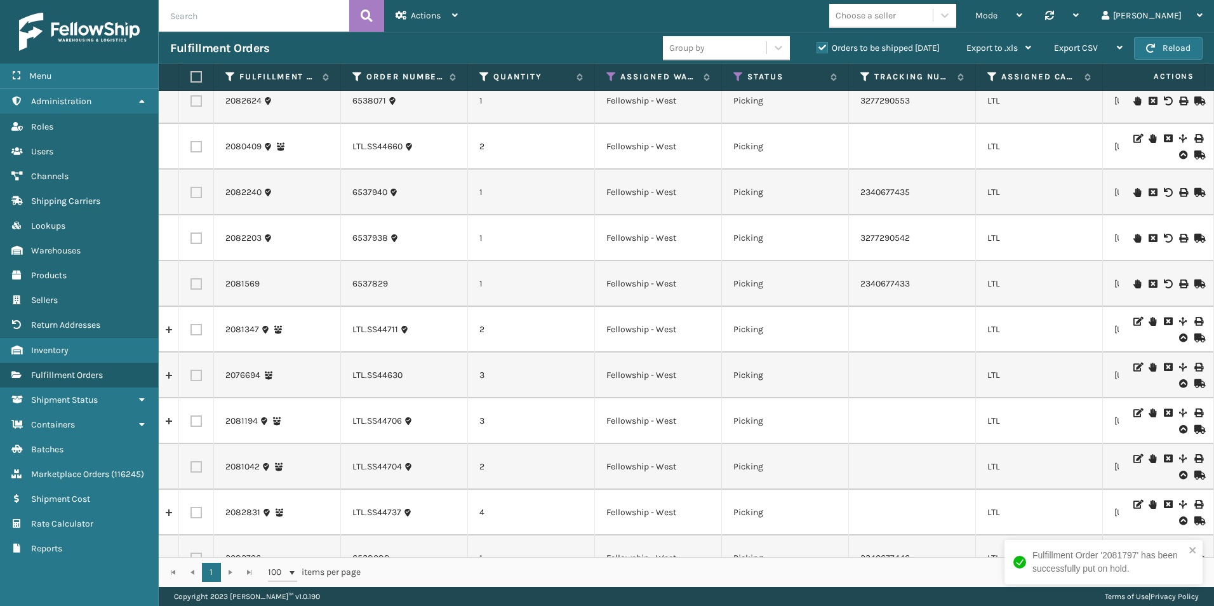
click at [1134, 238] on icon at bounding box center [1138, 238] width 8 height 9
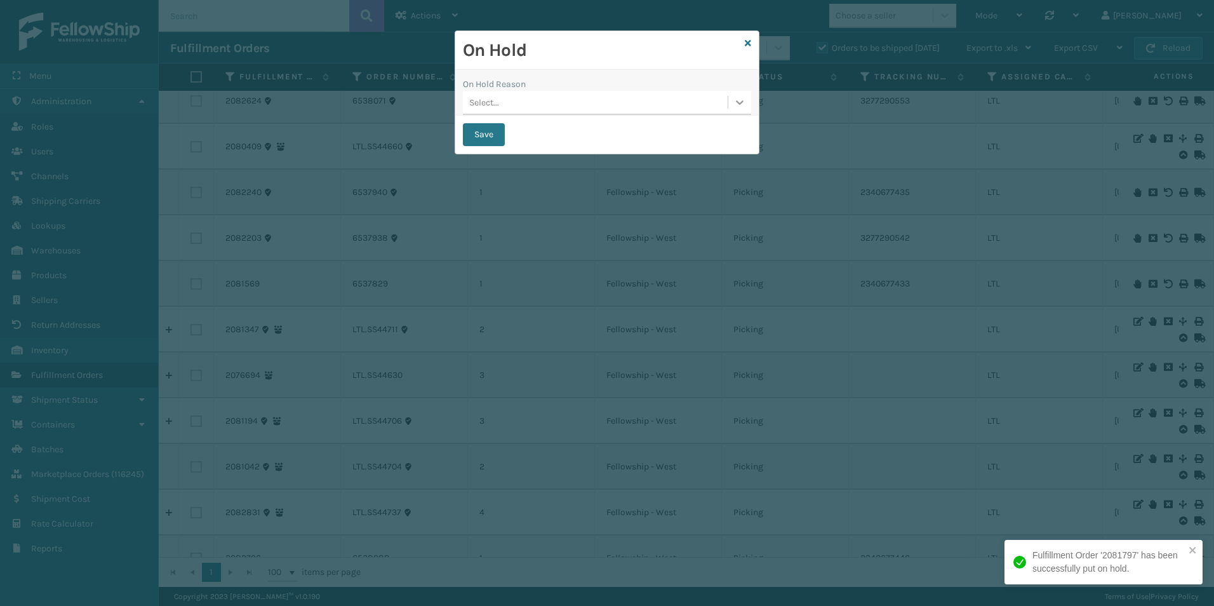
click at [743, 107] on icon at bounding box center [740, 102] width 13 height 13
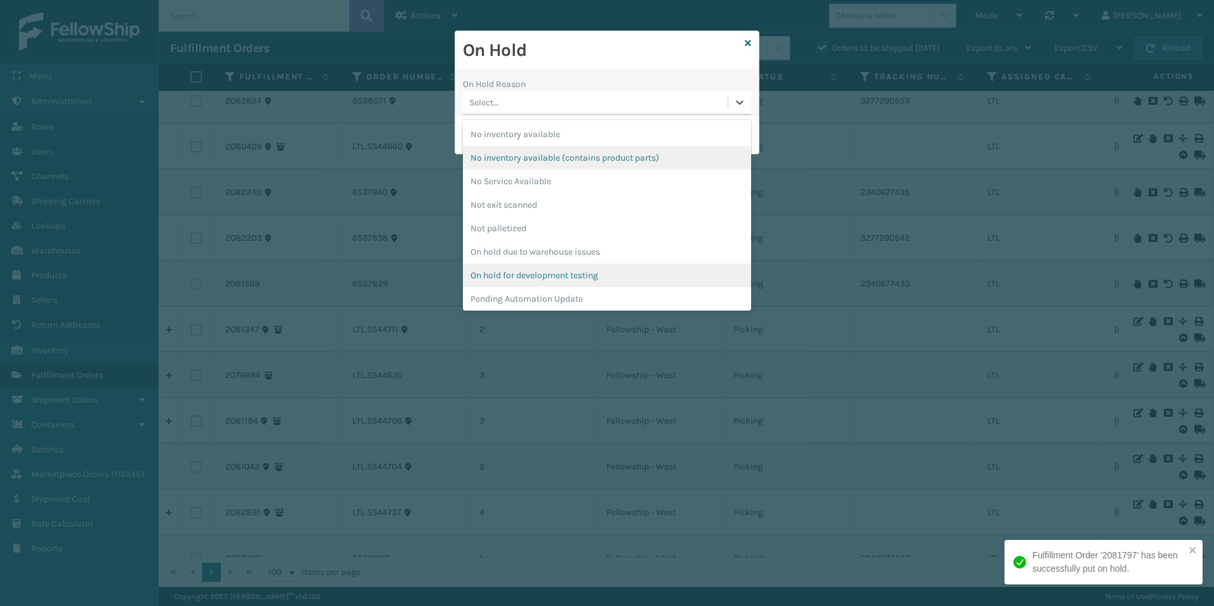
scroll to position [318, 0]
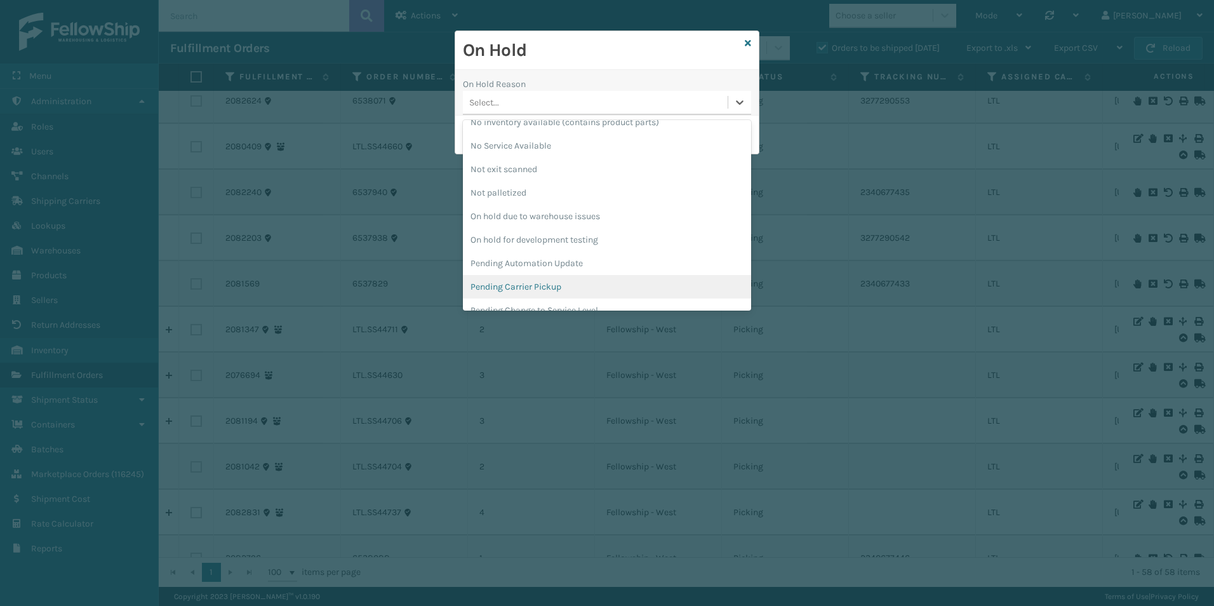
click at [537, 286] on div "Pending Carrier Pickup" at bounding box center [607, 286] width 288 height 23
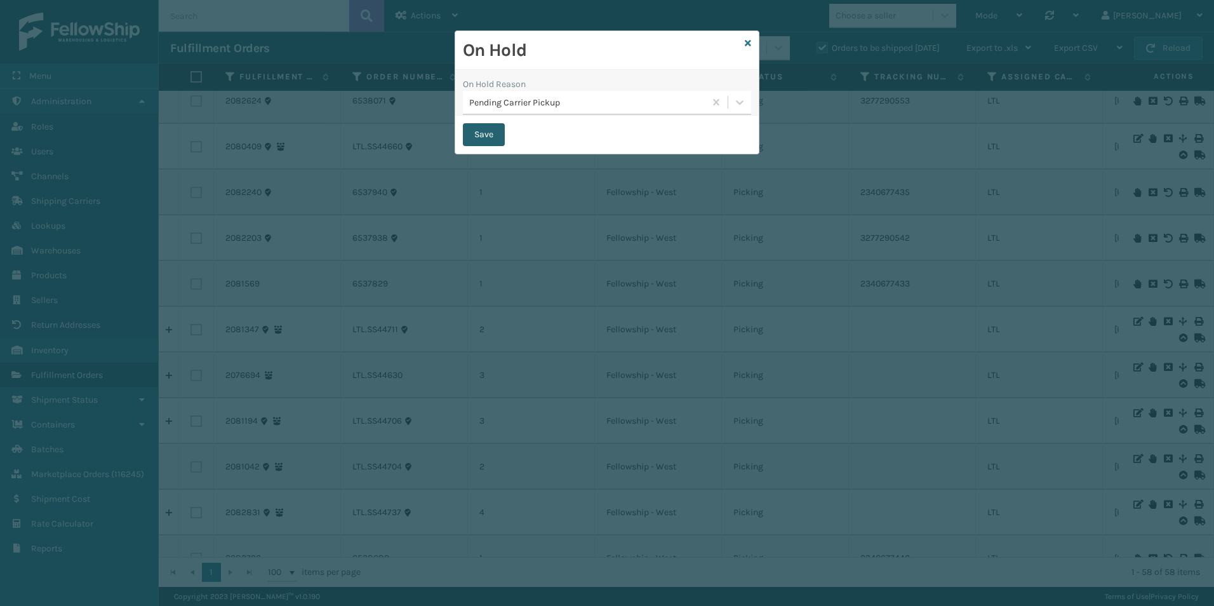
click at [488, 133] on button "Save" at bounding box center [484, 134] width 42 height 23
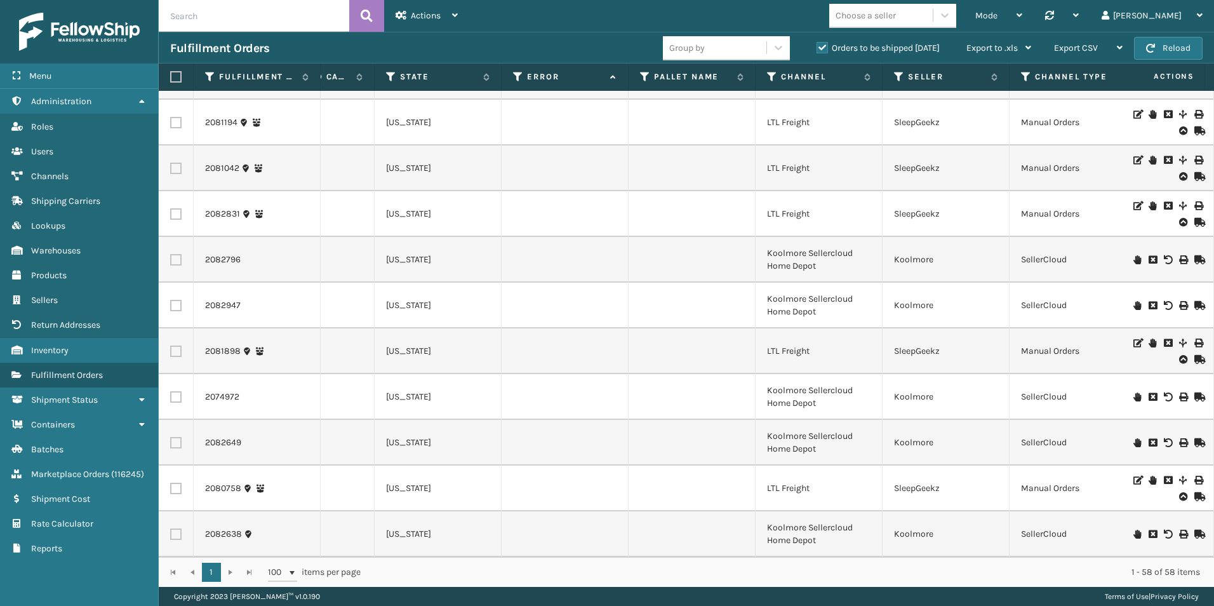
scroll to position [0, 622]
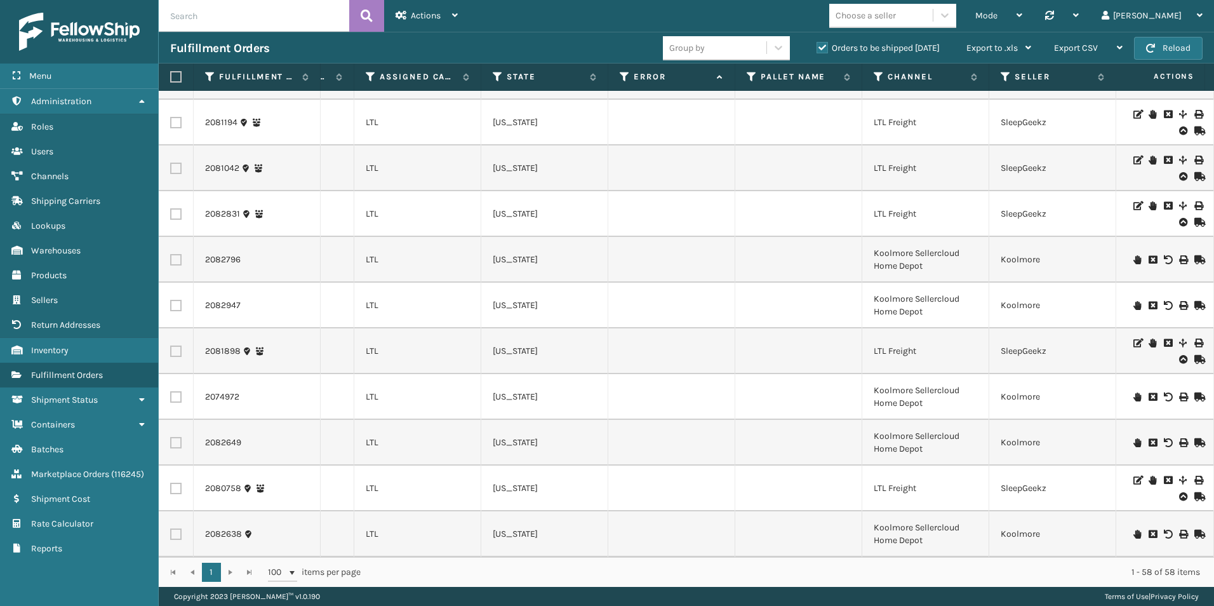
drag, startPoint x: 1012, startPoint y: 21, endPoint x: 1005, endPoint y: 28, distance: 9.4
click at [956, 21] on div at bounding box center [945, 15] width 23 height 23
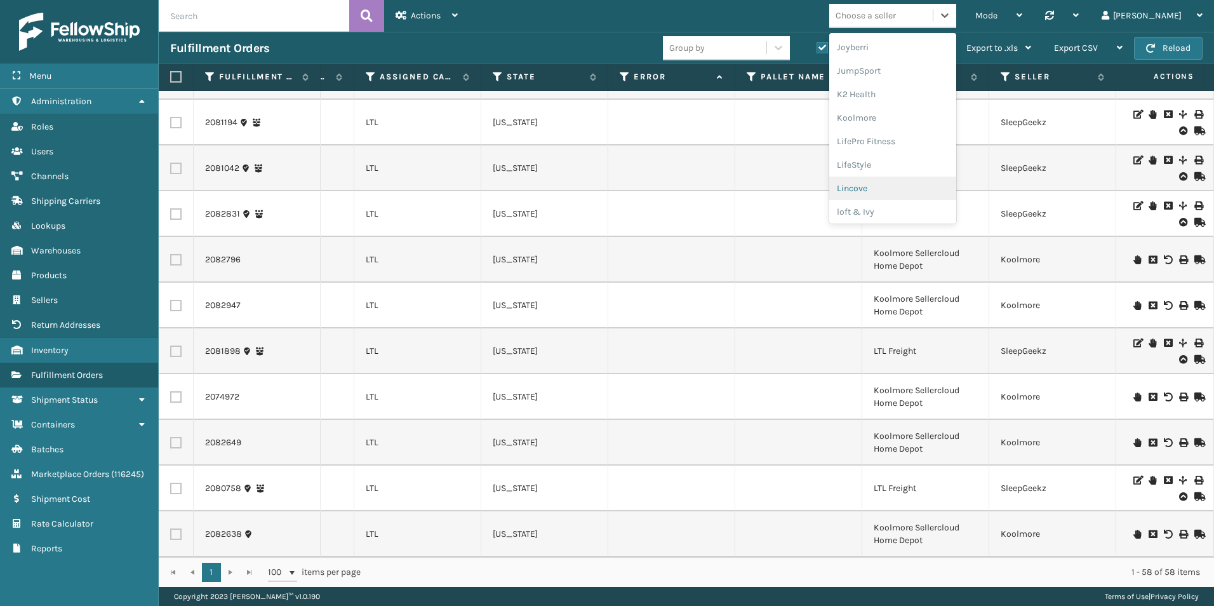
scroll to position [402, 0]
click at [927, 86] on div "Koolmore" at bounding box center [892, 91] width 127 height 23
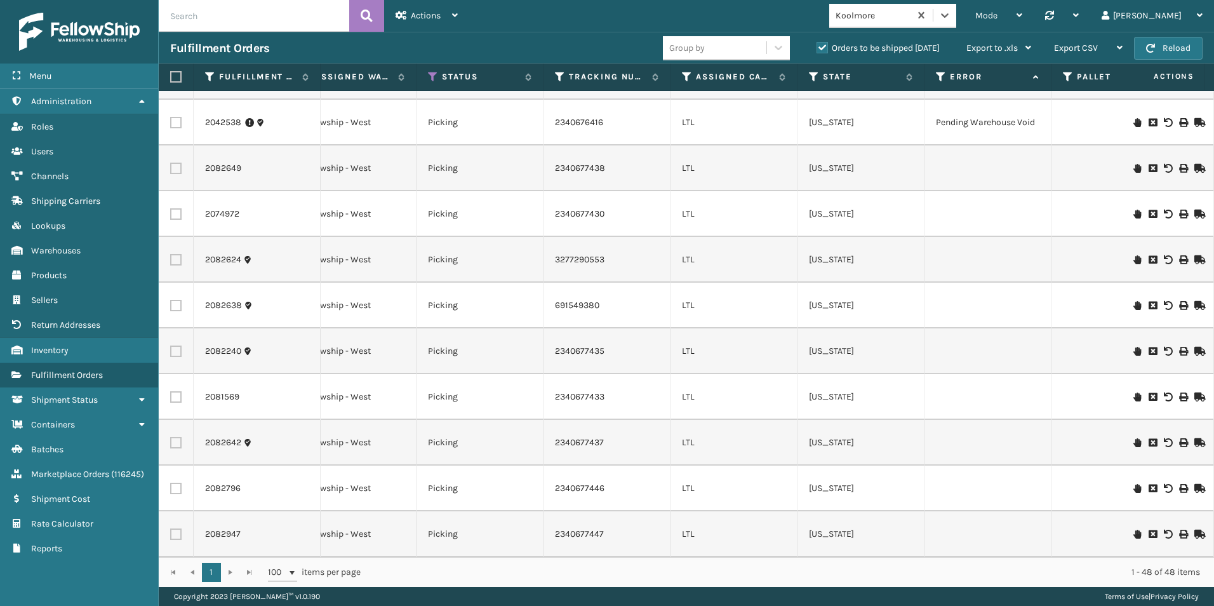
scroll to position [0, 22]
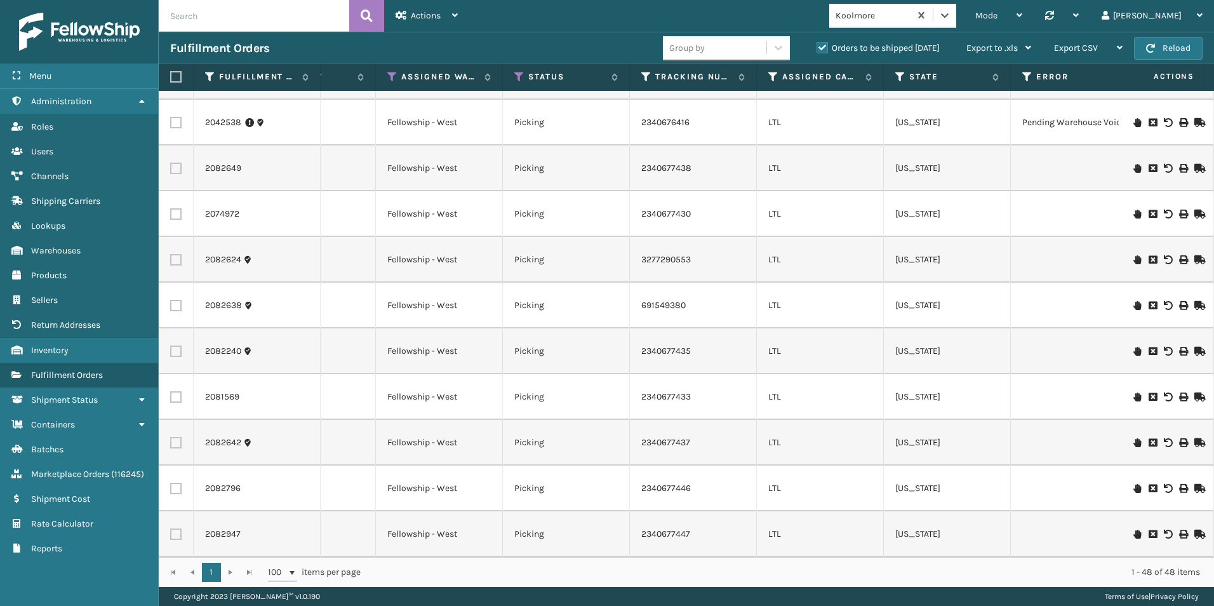
click at [1134, 530] on icon at bounding box center [1138, 534] width 8 height 9
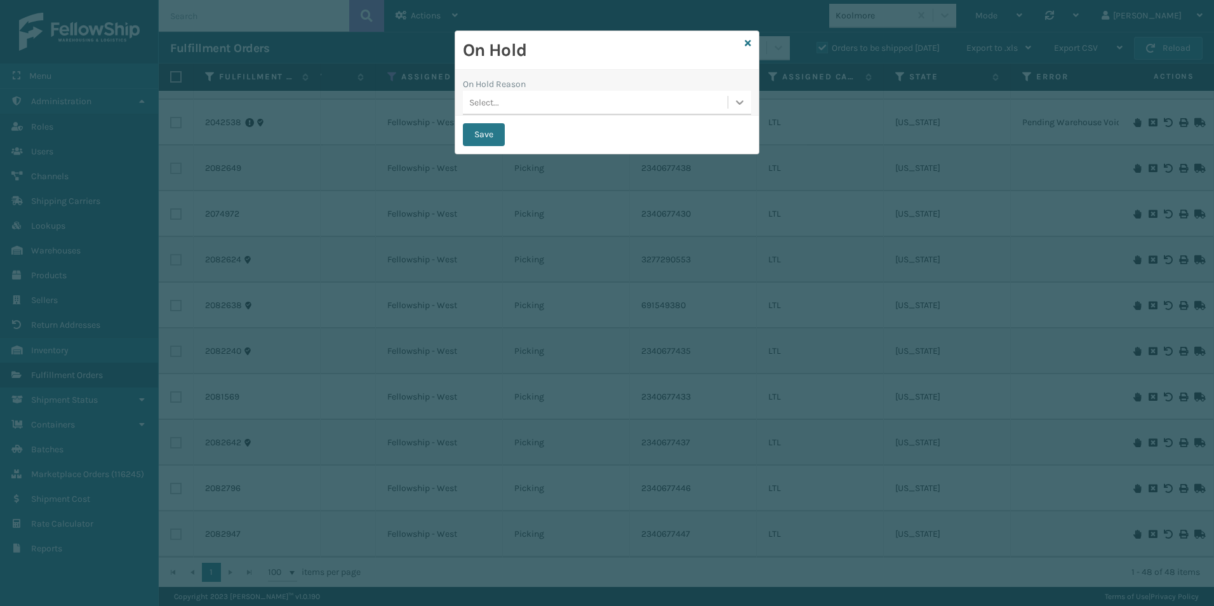
click at [737, 101] on icon at bounding box center [740, 102] width 13 height 13
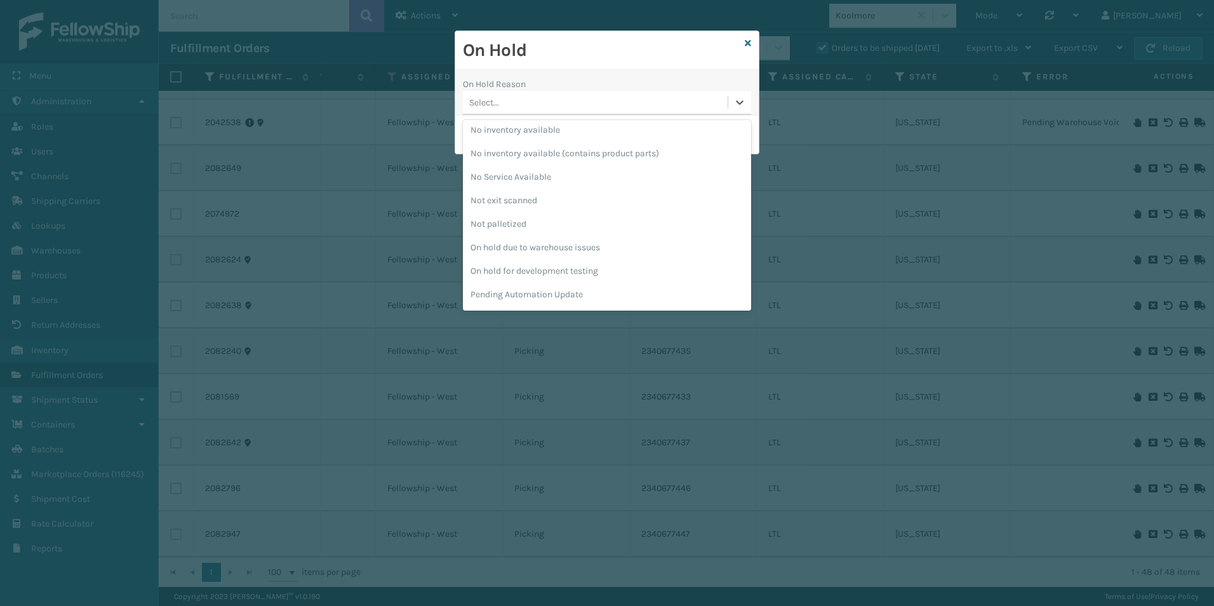
scroll to position [381, 0]
click at [563, 222] on div "Pending Carrier Pickup" at bounding box center [607, 222] width 288 height 23
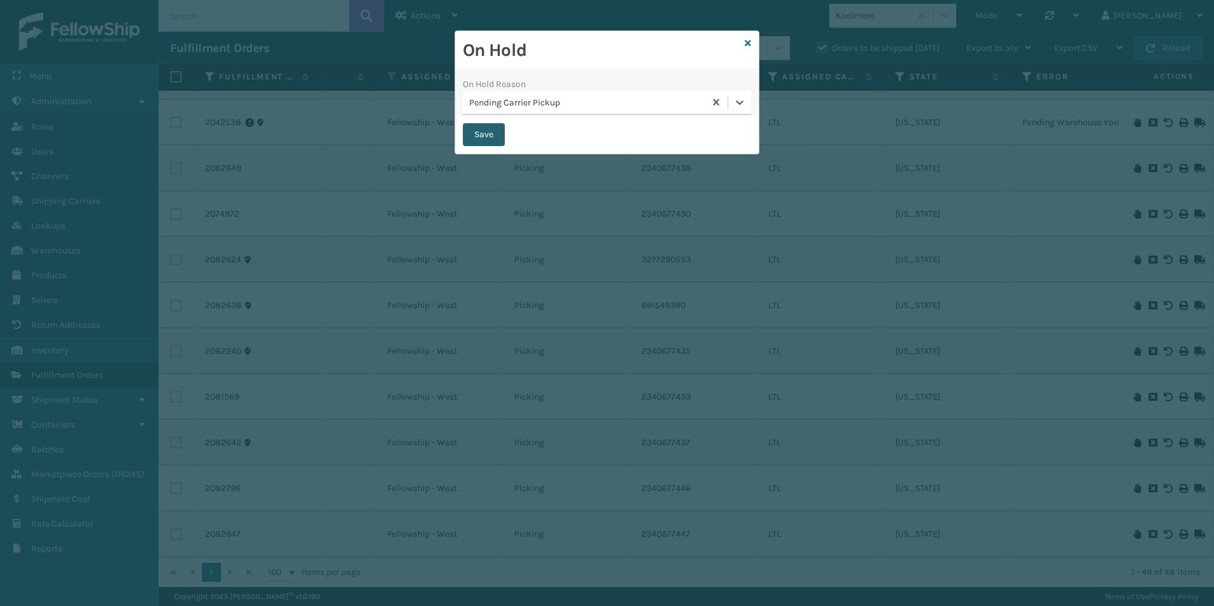
click at [474, 137] on button "Save" at bounding box center [484, 134] width 42 height 23
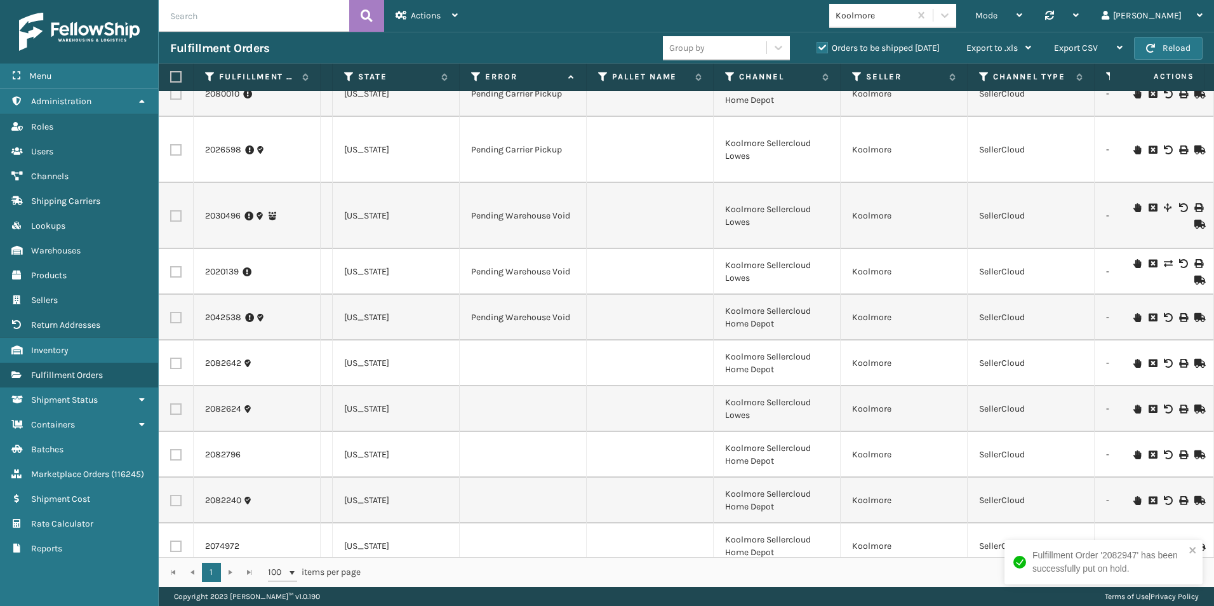
scroll to position [1819, 770]
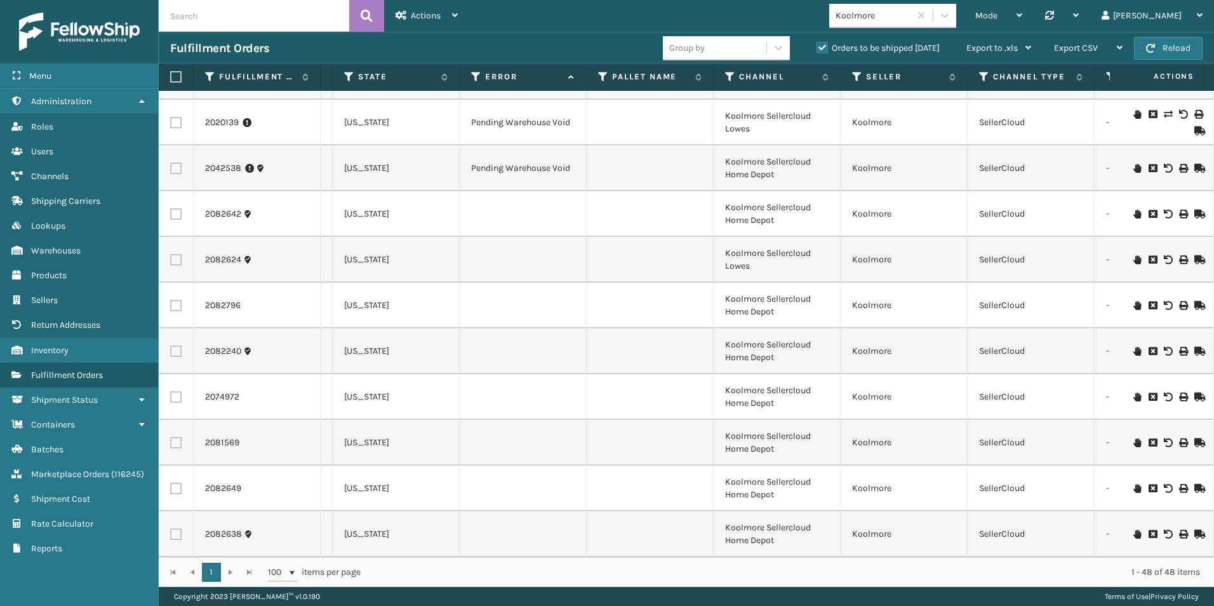
click at [1134, 530] on icon at bounding box center [1138, 534] width 8 height 9
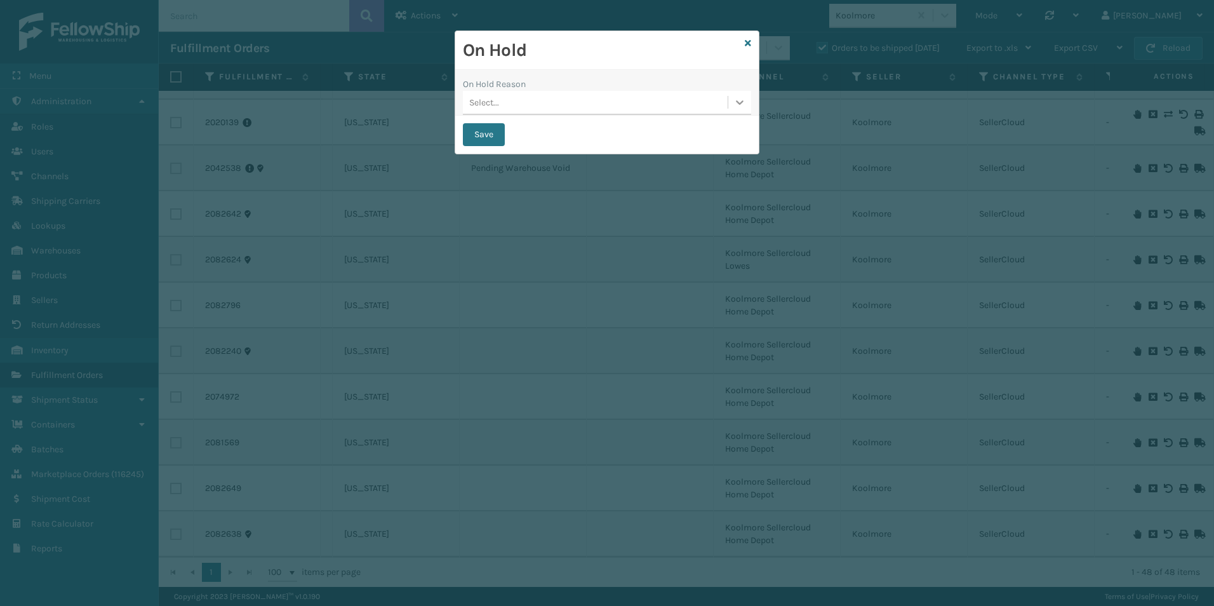
click at [737, 106] on icon at bounding box center [740, 102] width 13 height 13
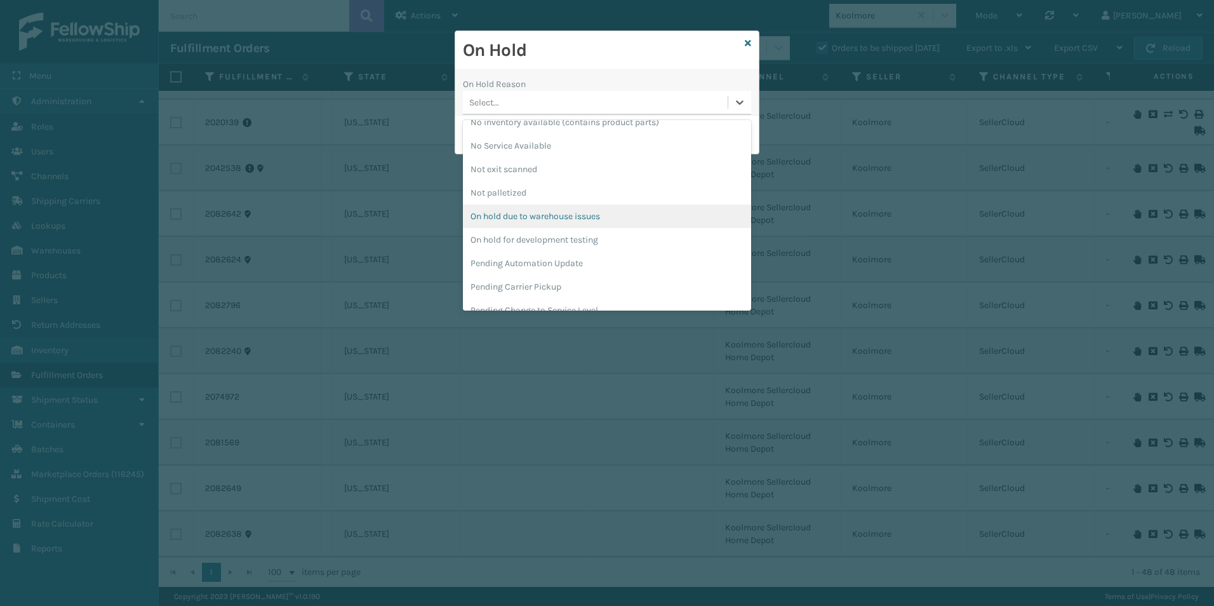
scroll to position [402, 0]
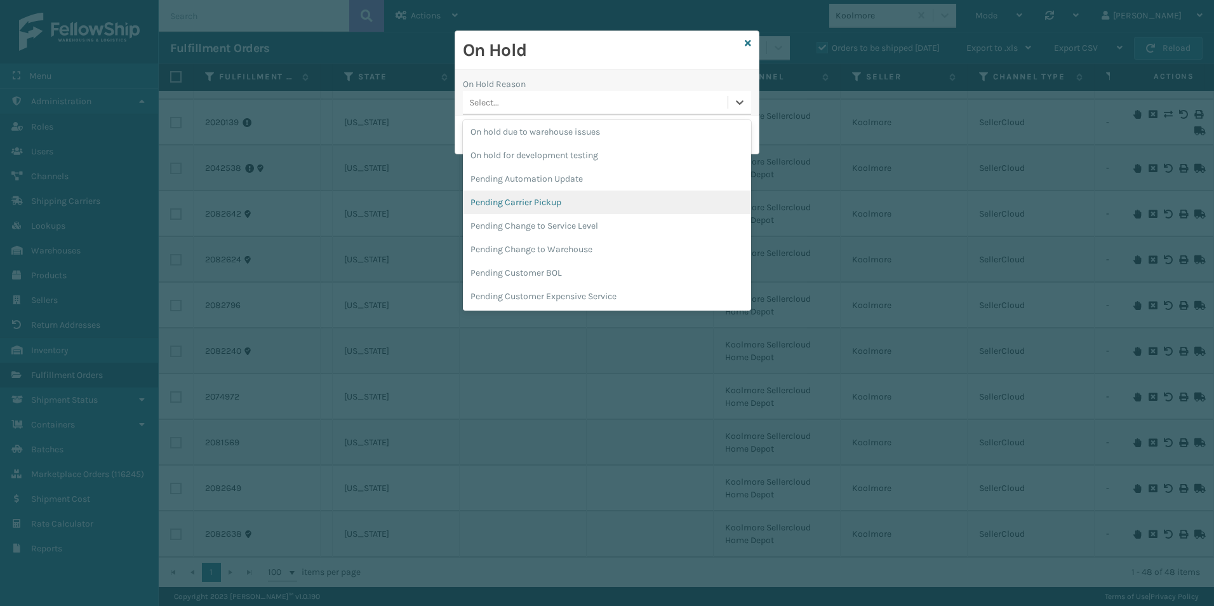
click at [523, 200] on div "Pending Carrier Pickup" at bounding box center [607, 202] width 288 height 23
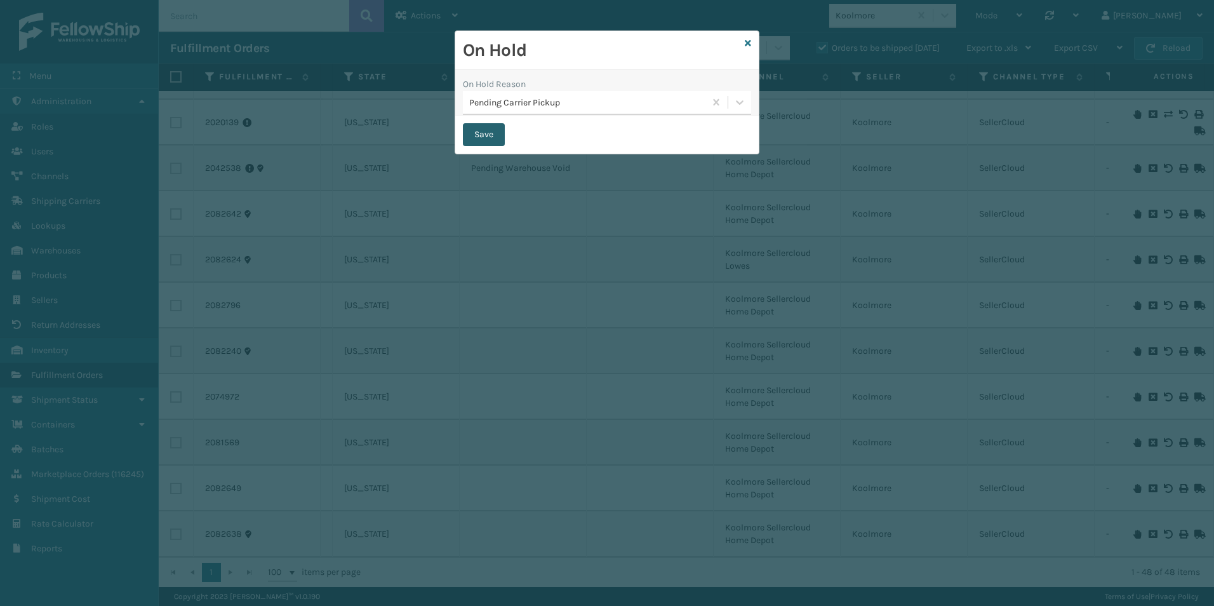
click at [487, 131] on button "Save" at bounding box center [484, 134] width 42 height 23
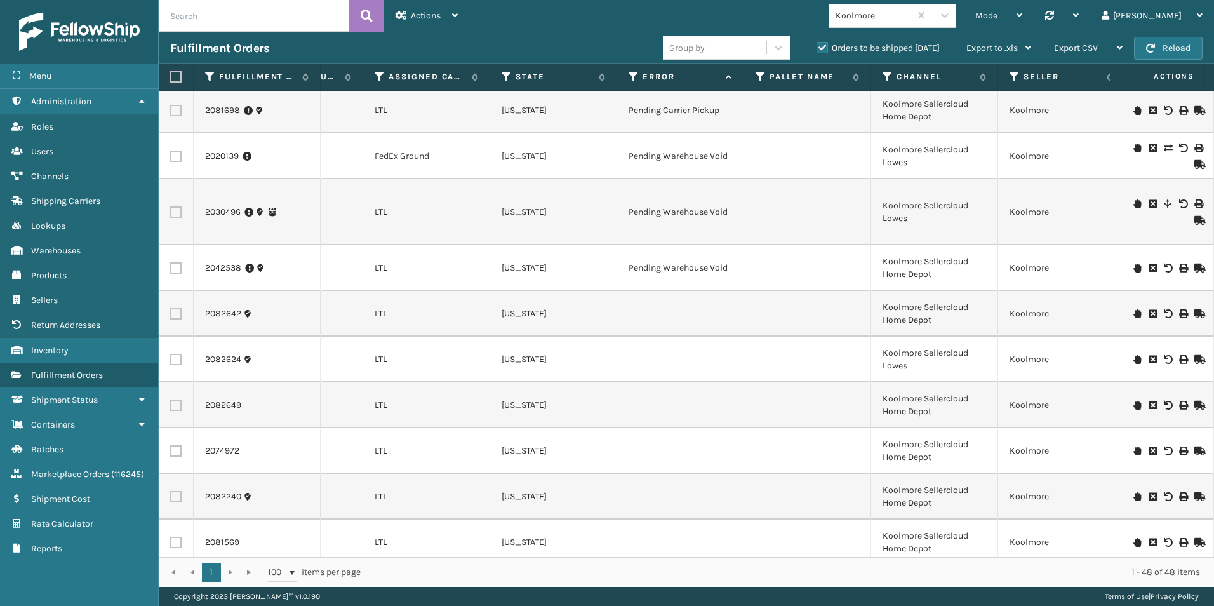
scroll to position [1819, 613]
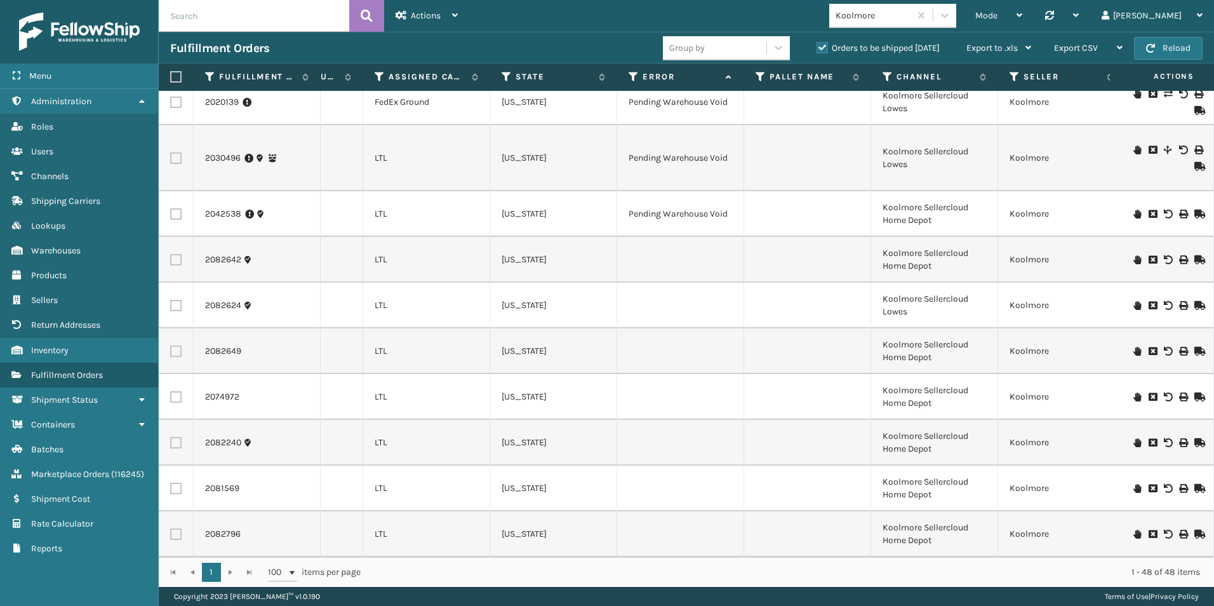
click at [1134, 255] on icon at bounding box center [1138, 259] width 8 height 9
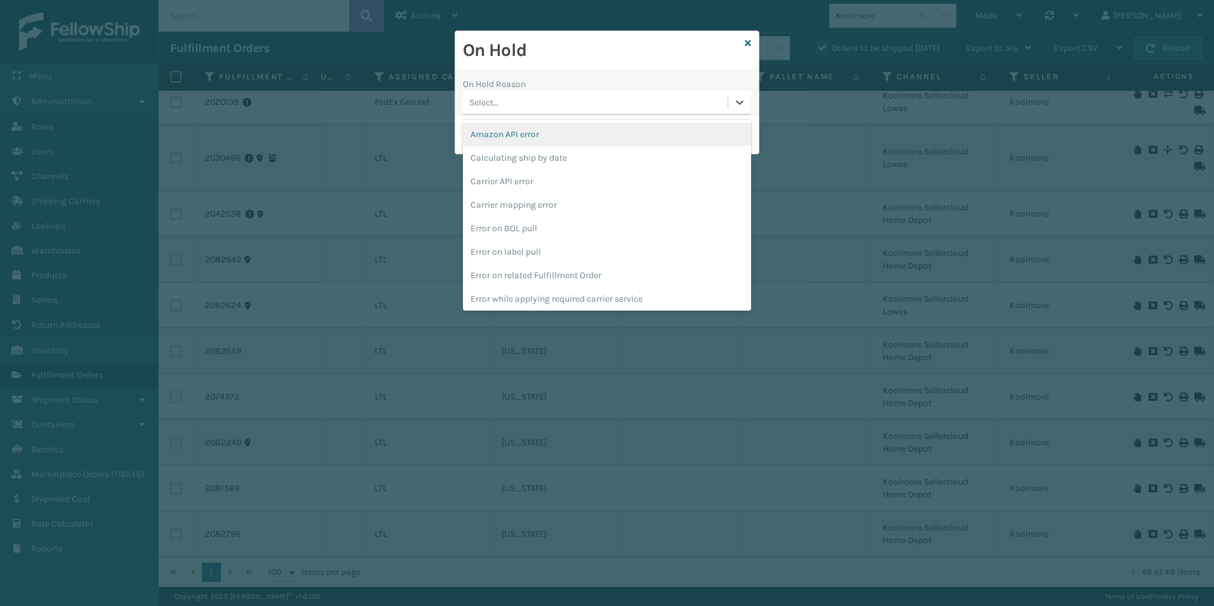
drag, startPoint x: 745, startPoint y: 105, endPoint x: 702, endPoint y: 141, distance: 56.4
click at [744, 105] on icon at bounding box center [740, 102] width 13 height 13
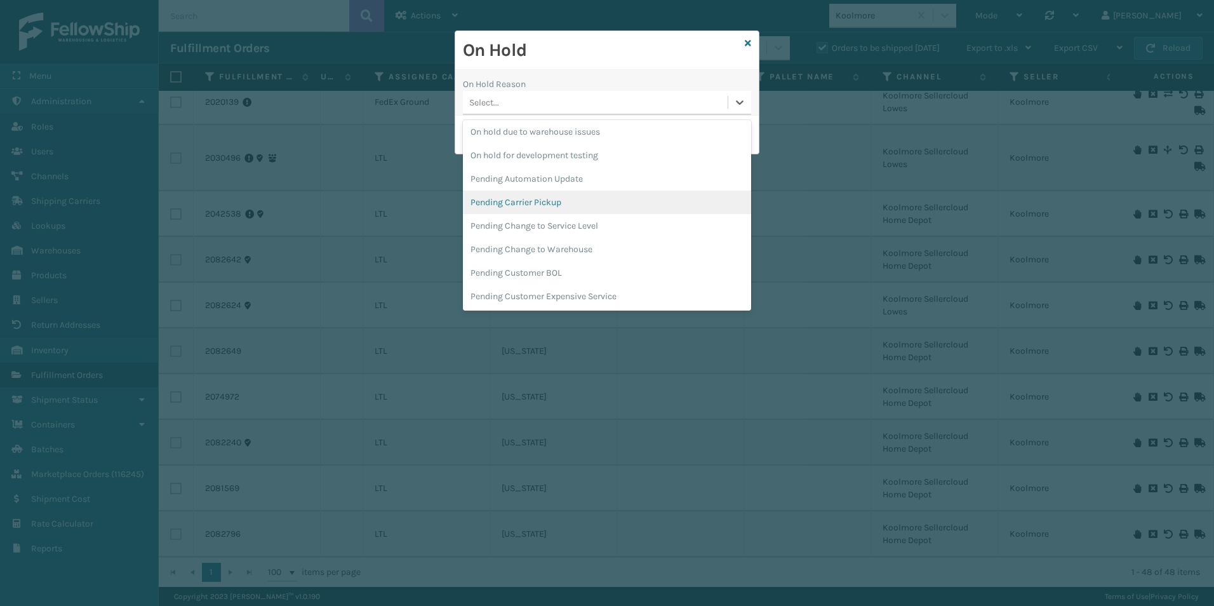
click at [533, 202] on div "Pending Carrier Pickup" at bounding box center [607, 202] width 288 height 23
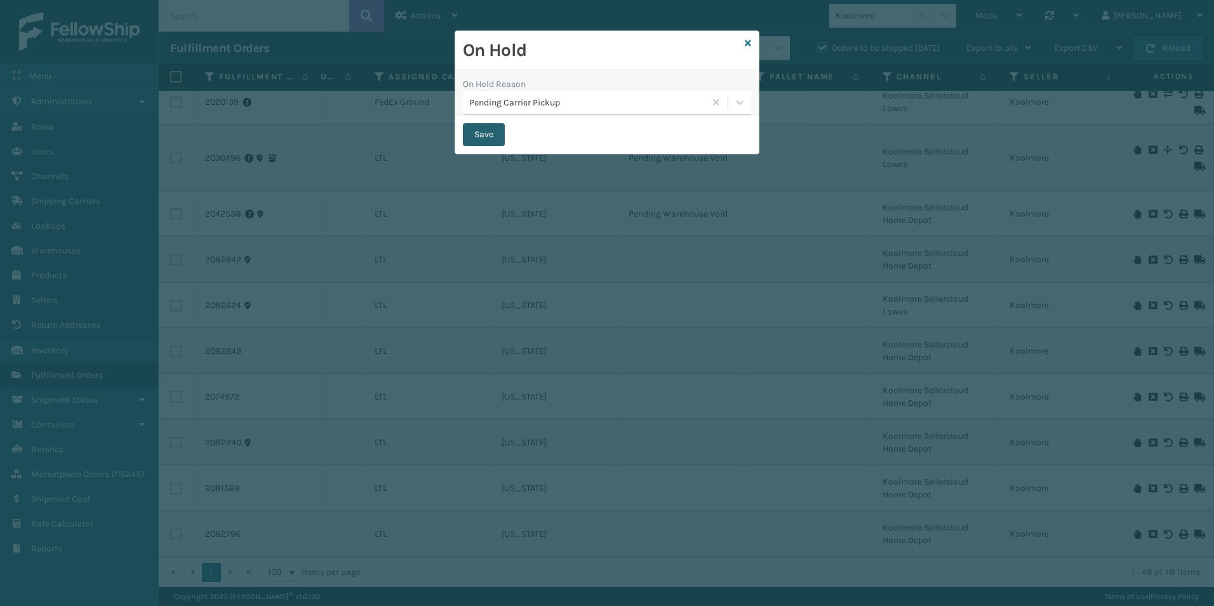
click at [486, 128] on button "Save" at bounding box center [484, 134] width 42 height 23
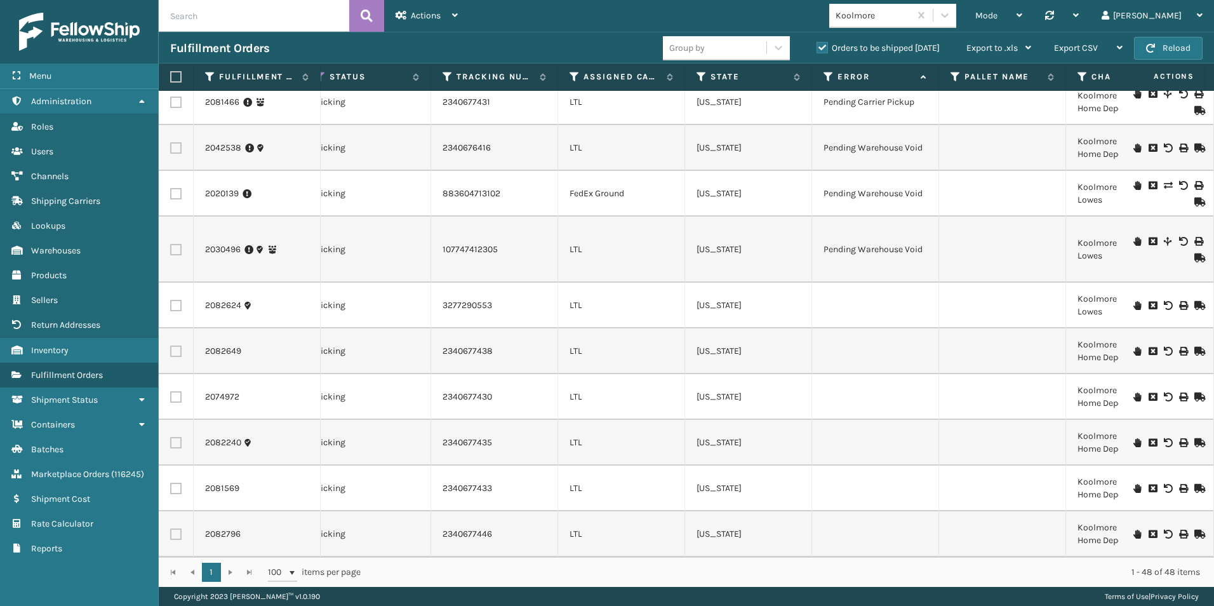
scroll to position [0, 535]
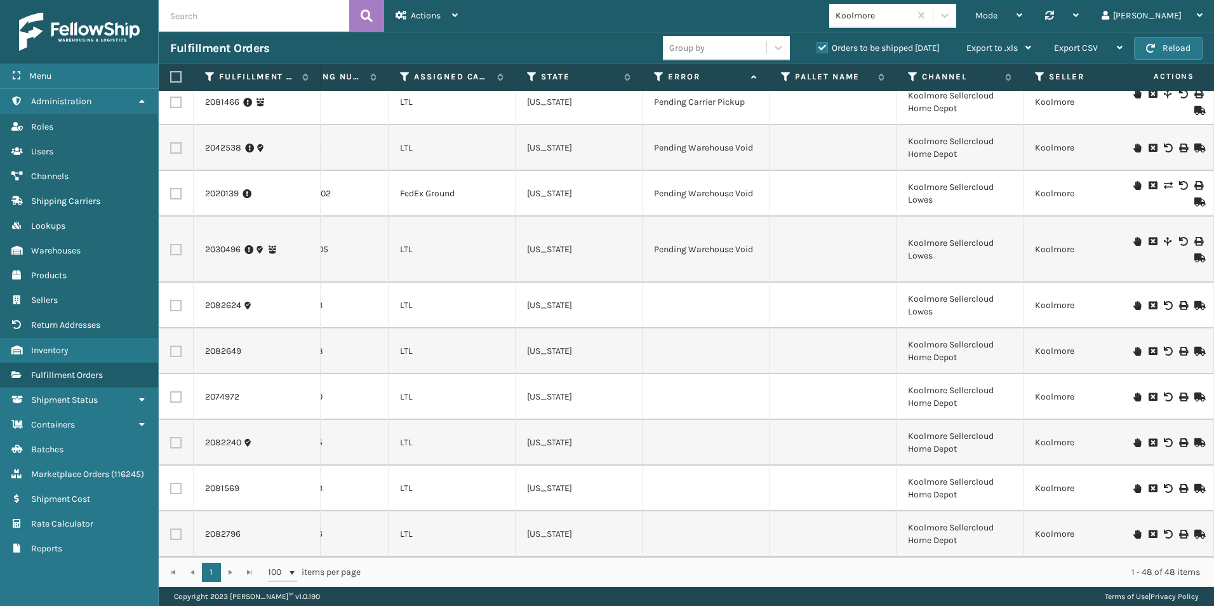
click at [1134, 301] on icon at bounding box center [1138, 305] width 8 height 9
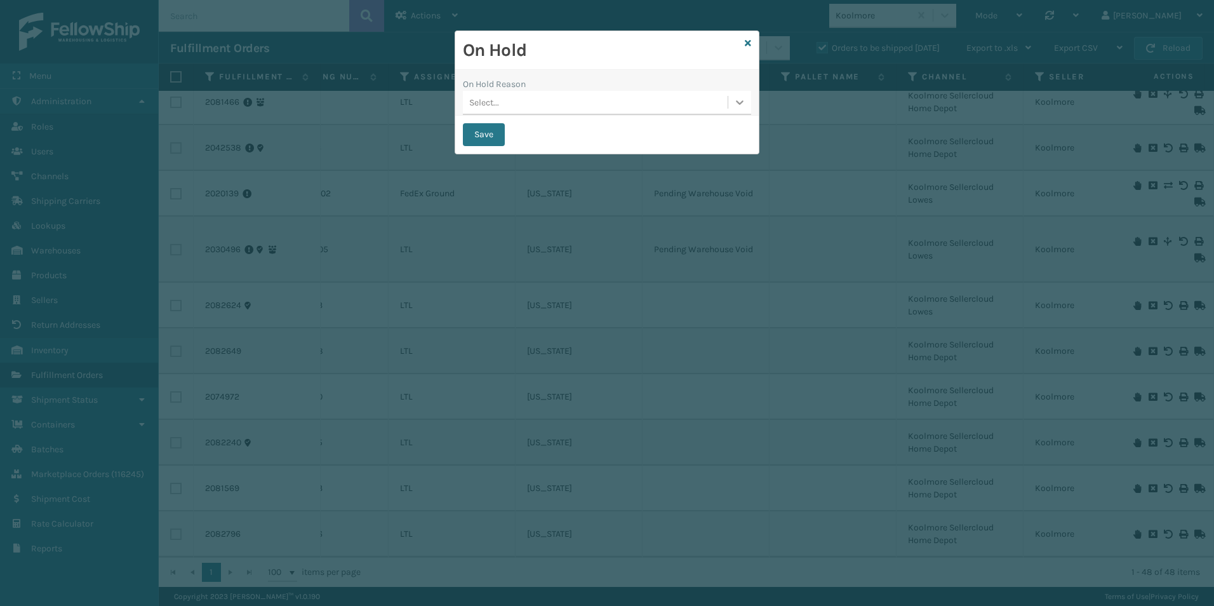
click at [739, 102] on icon at bounding box center [740, 102] width 13 height 13
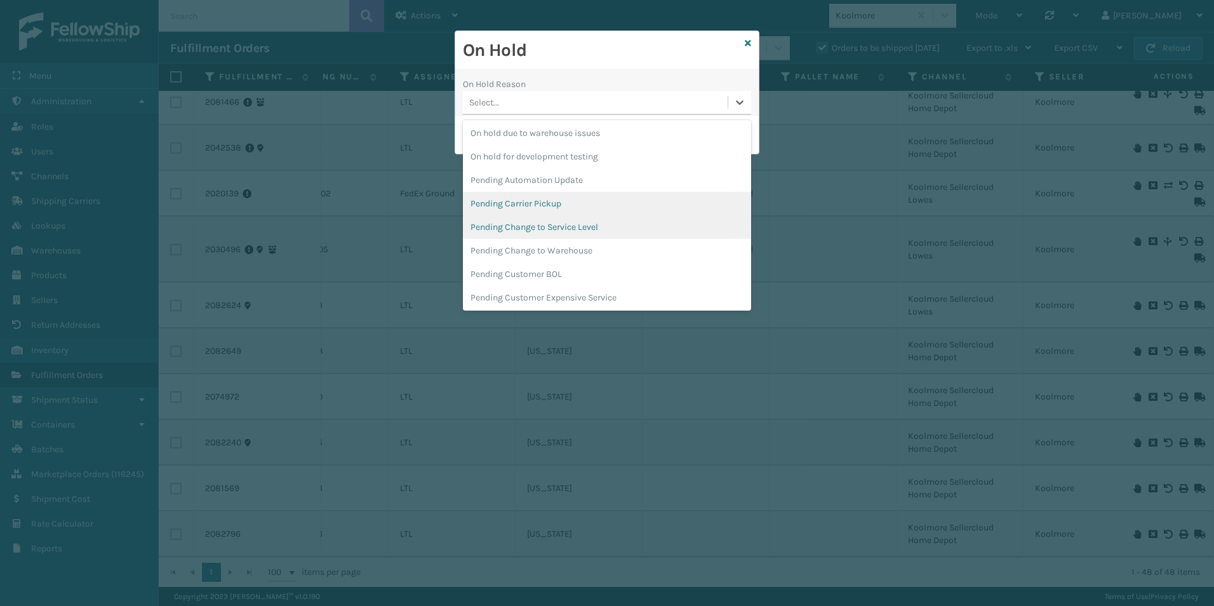
scroll to position [402, 0]
click at [554, 210] on div "Pending Carrier Pickup" at bounding box center [607, 202] width 288 height 23
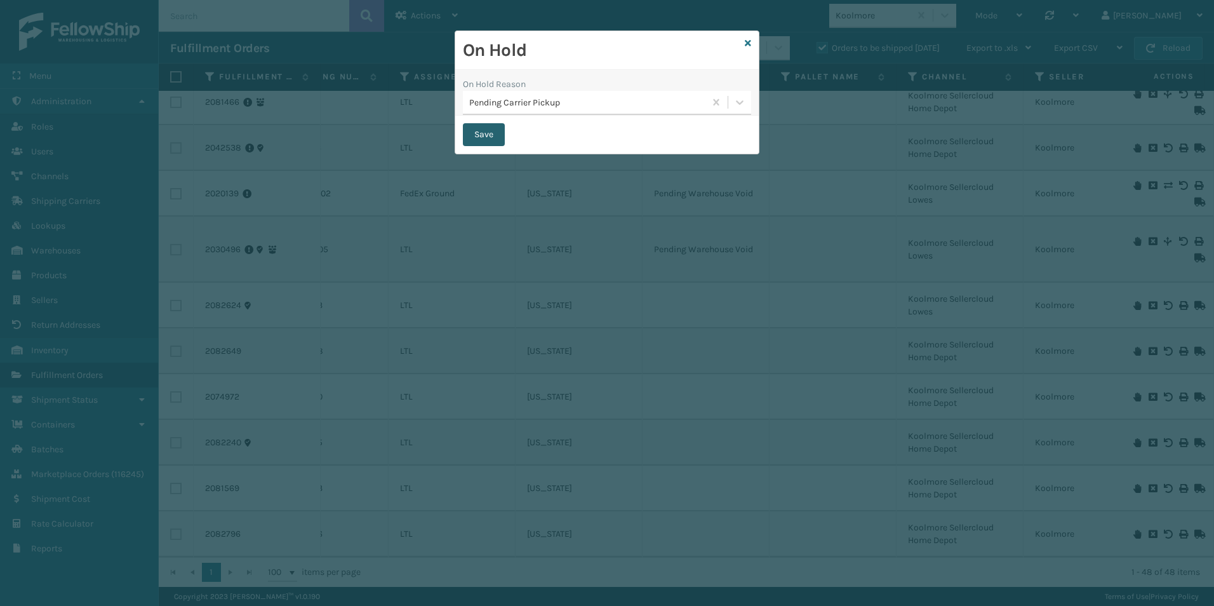
click at [486, 134] on button "Save" at bounding box center [484, 134] width 42 height 23
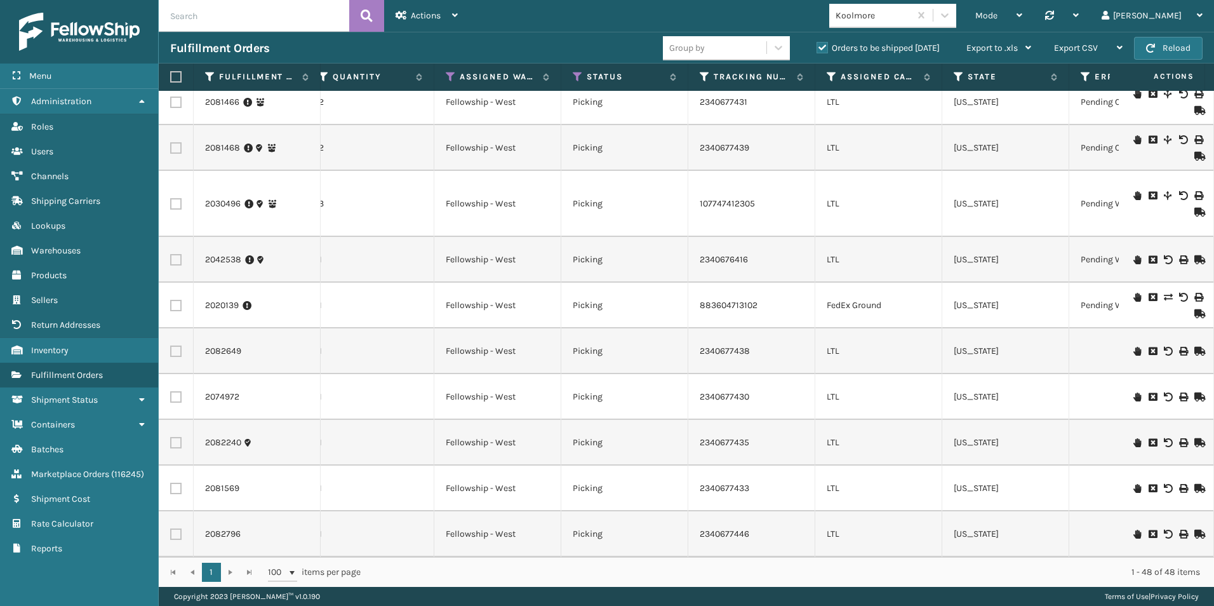
scroll to position [1819, 148]
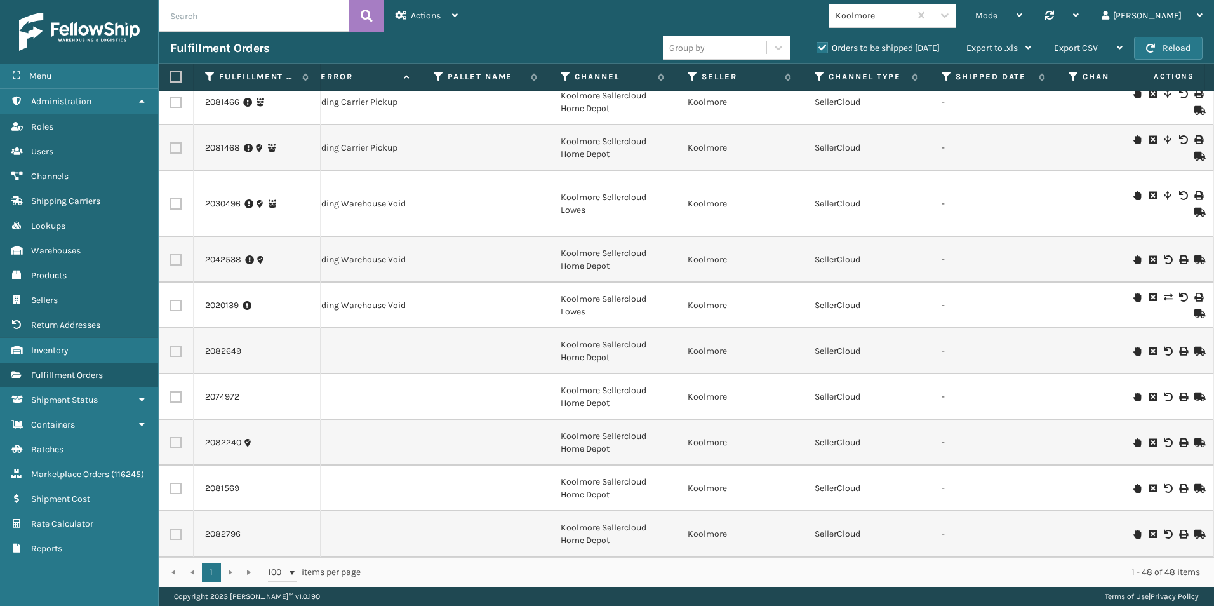
click at [1149, 293] on icon at bounding box center [1153, 297] width 8 height 9
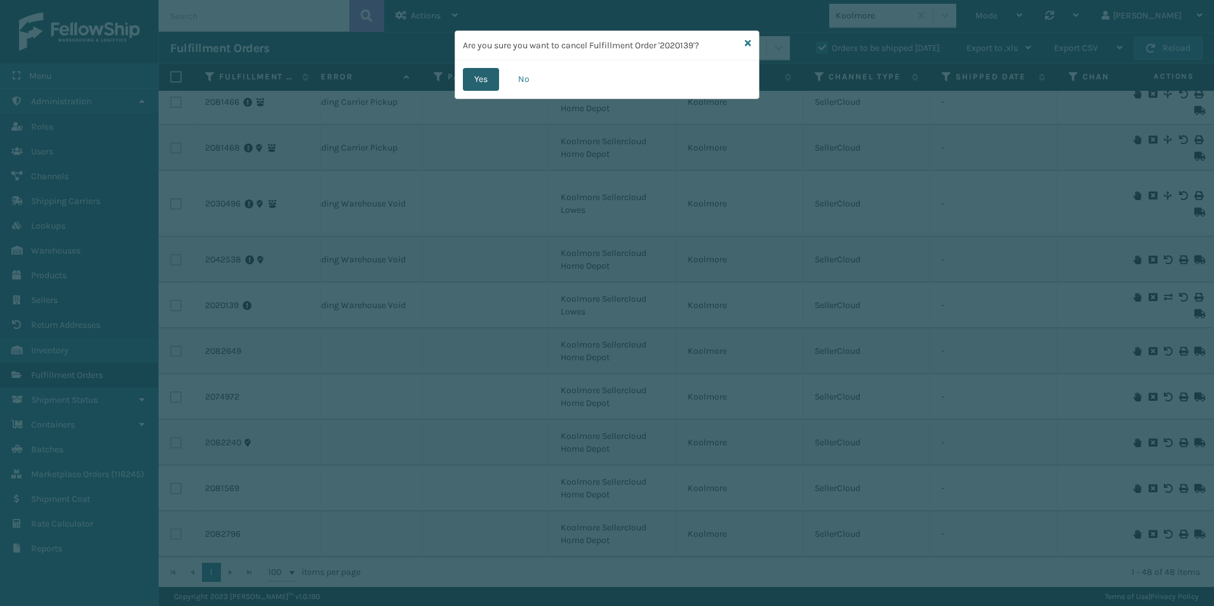
click at [484, 81] on button "Yes" at bounding box center [481, 79] width 36 height 23
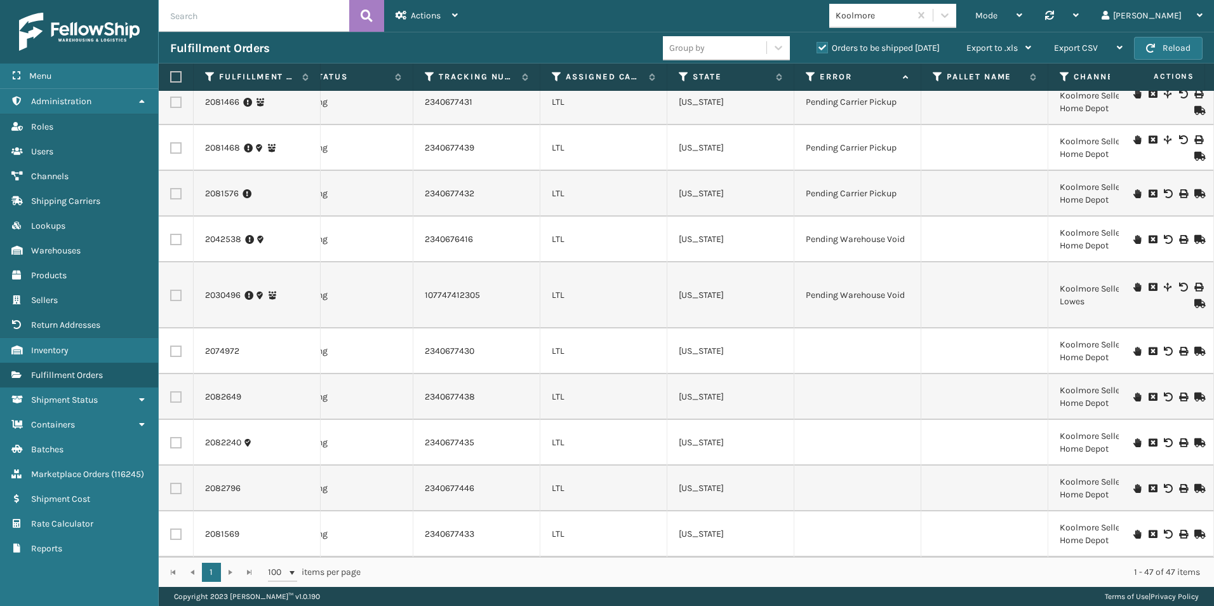
scroll to position [0, 441]
click at [1134, 347] on icon at bounding box center [1138, 351] width 8 height 9
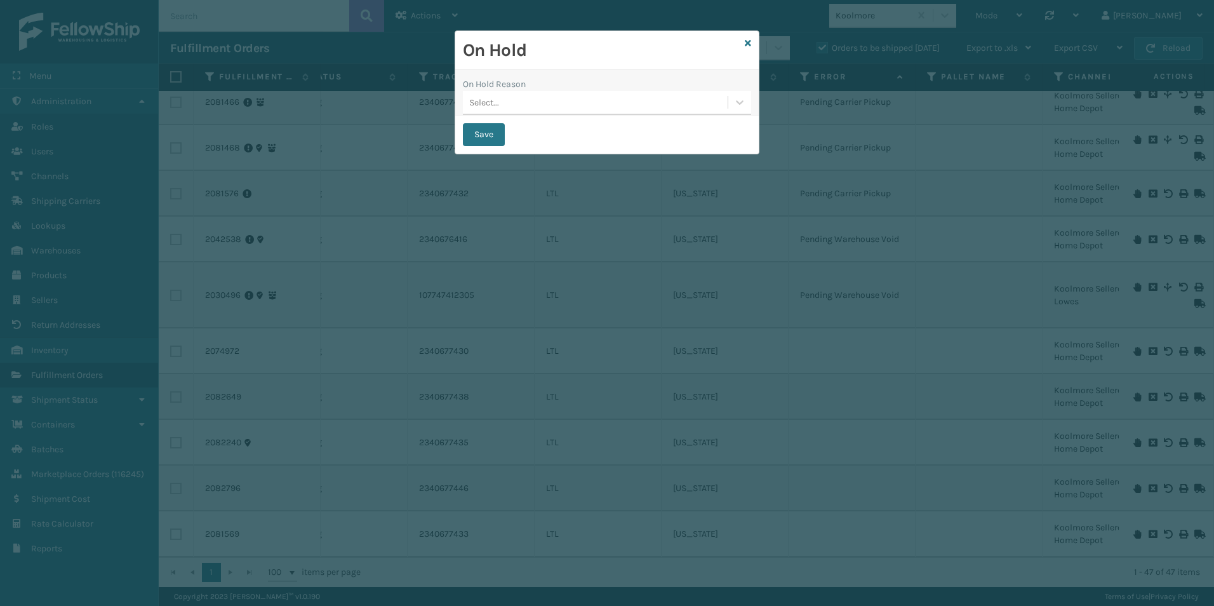
drag, startPoint x: 737, startPoint y: 100, endPoint x: 727, endPoint y: 119, distance: 21.9
click at [737, 101] on icon at bounding box center [740, 102] width 13 height 13
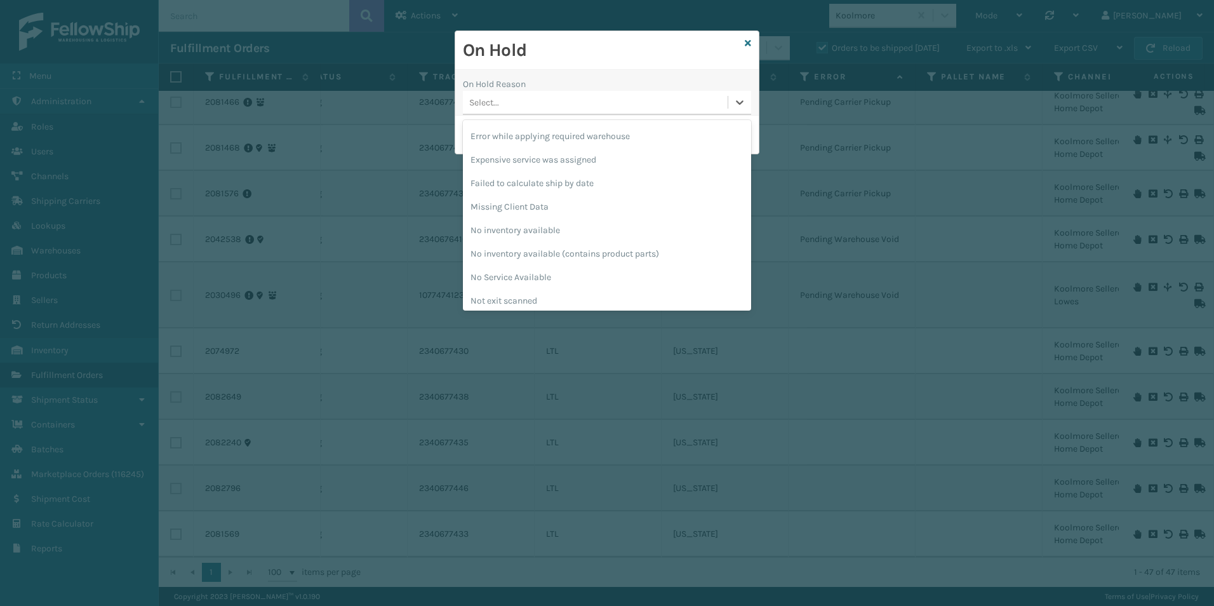
scroll to position [318, 0]
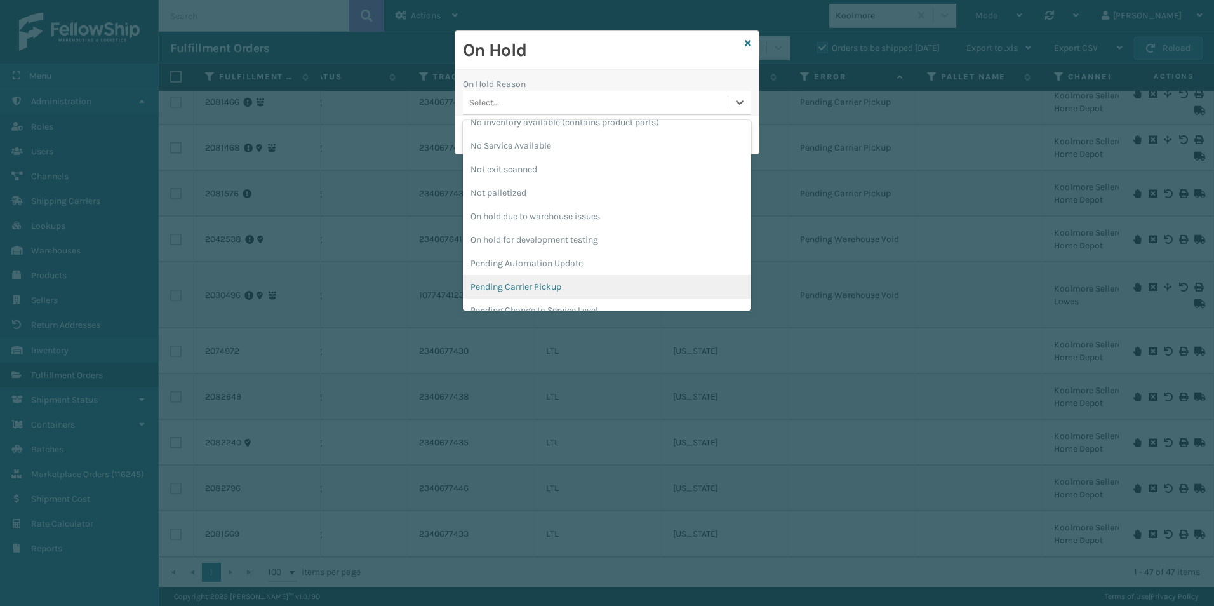
click at [539, 286] on div "Pending Carrier Pickup" at bounding box center [607, 286] width 288 height 23
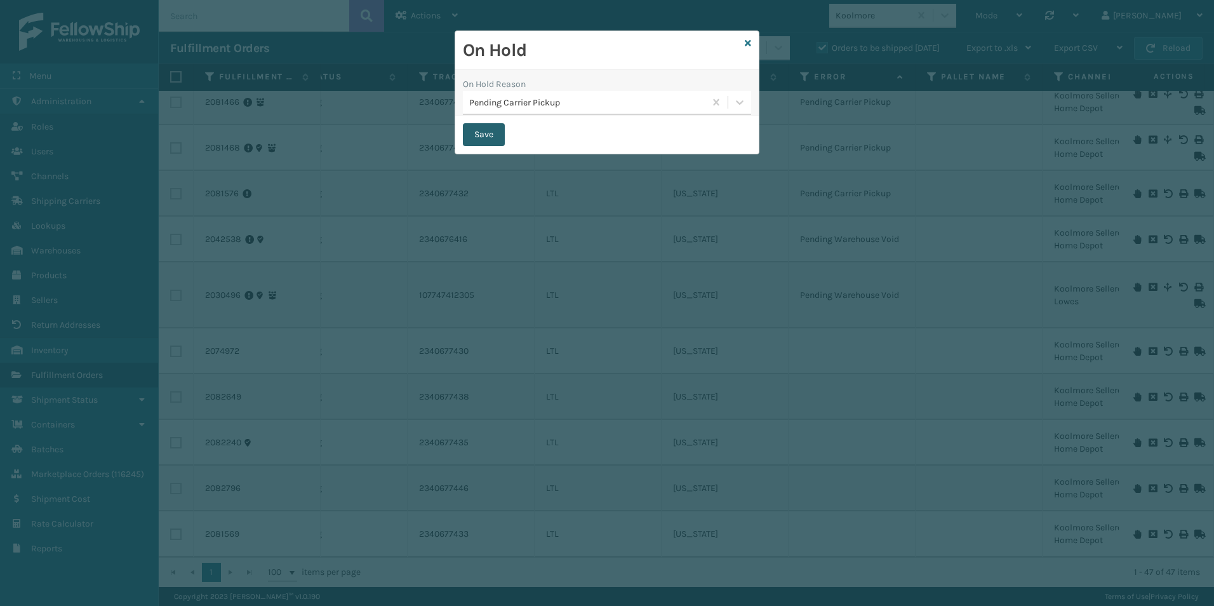
click at [478, 135] on button "Save" at bounding box center [484, 134] width 42 height 23
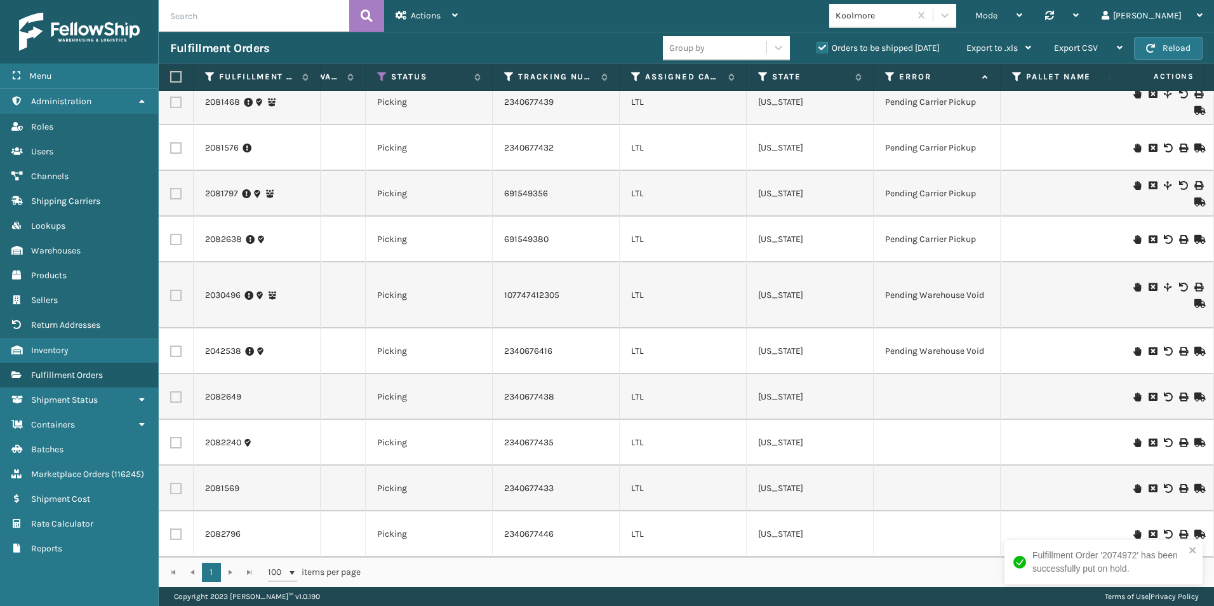
scroll to position [0, 298]
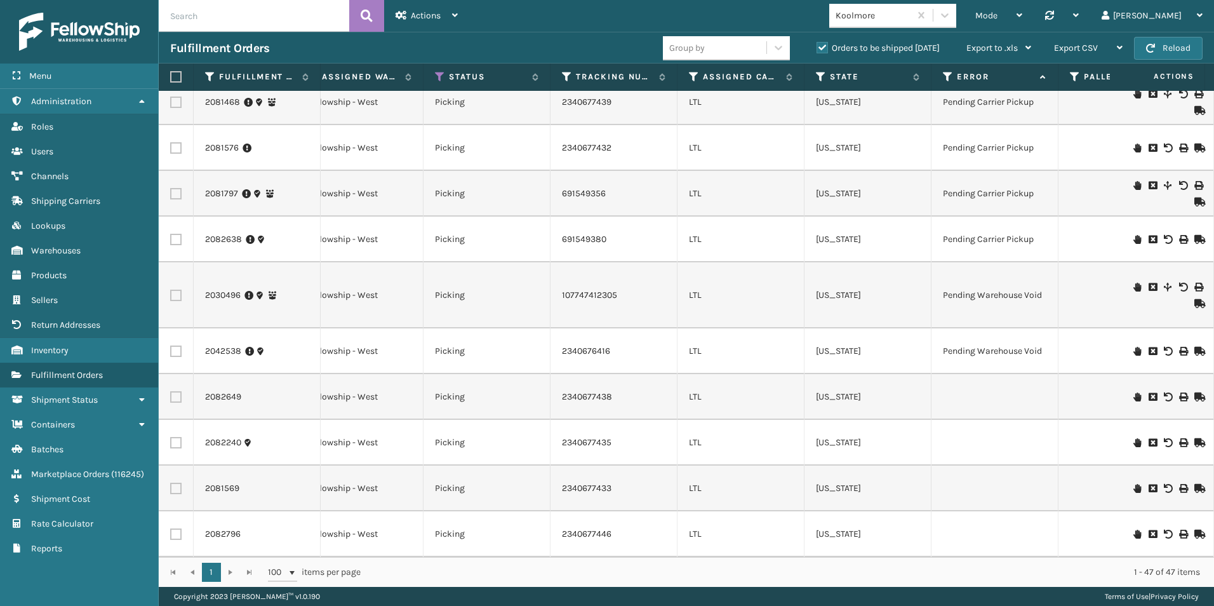
click at [1134, 392] on icon at bounding box center [1138, 396] width 8 height 9
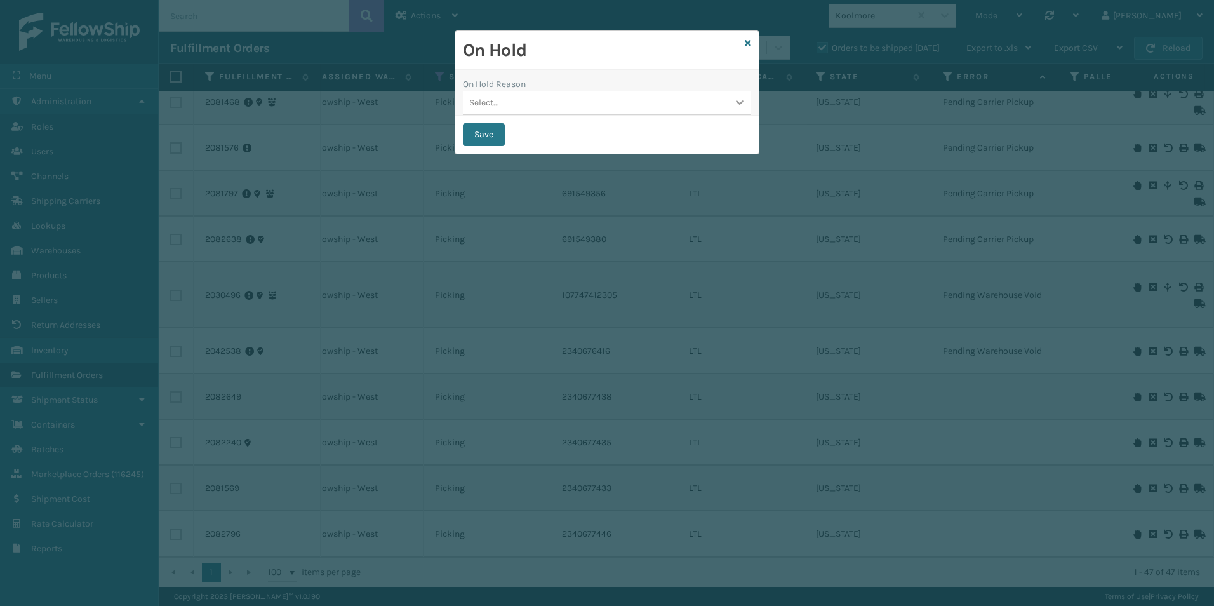
click at [737, 102] on icon at bounding box center [740, 102] width 8 height 4
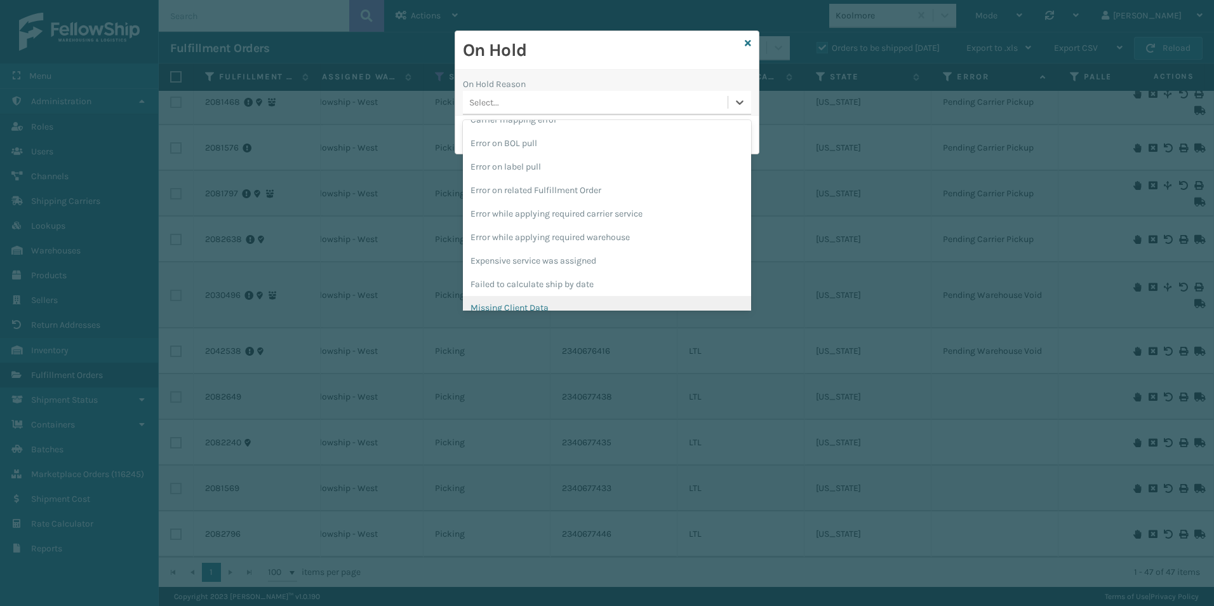
scroll to position [318, 0]
click at [514, 287] on div "Pending Carrier Pickup" at bounding box center [607, 286] width 288 height 23
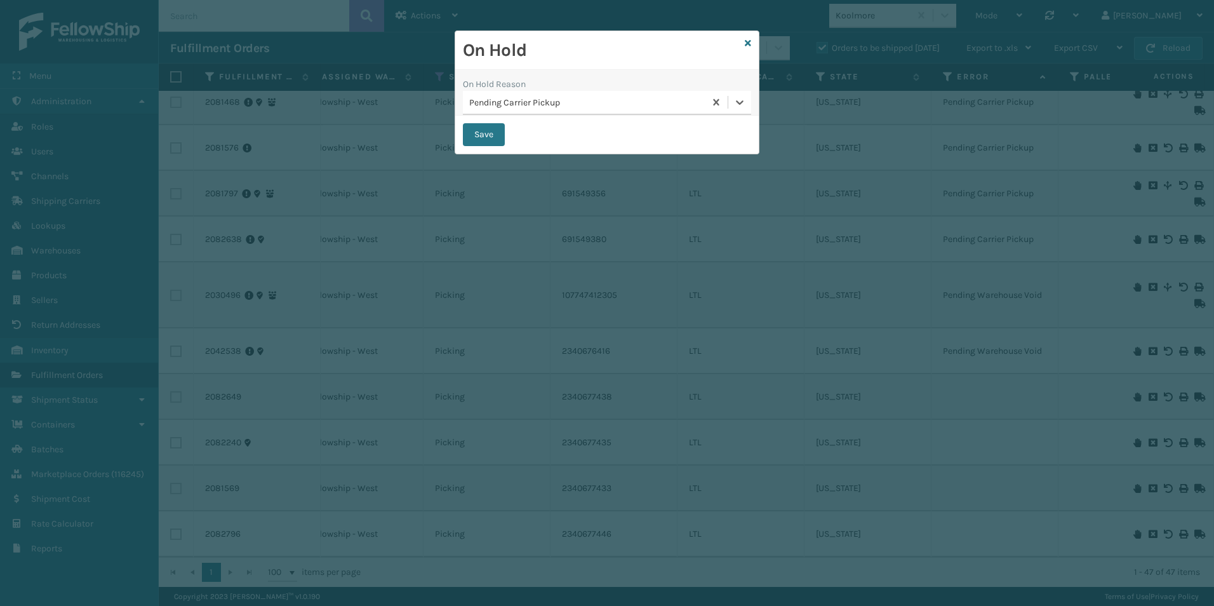
click at [483, 131] on button "Save" at bounding box center [484, 134] width 42 height 23
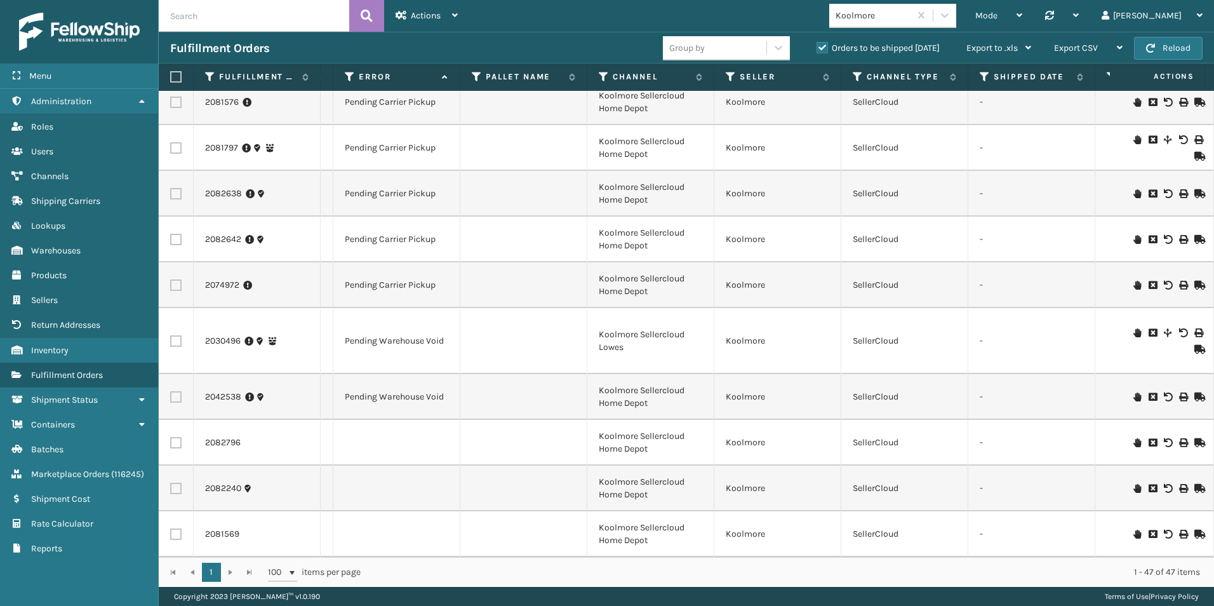
click at [1134, 438] on icon at bounding box center [1138, 442] width 8 height 9
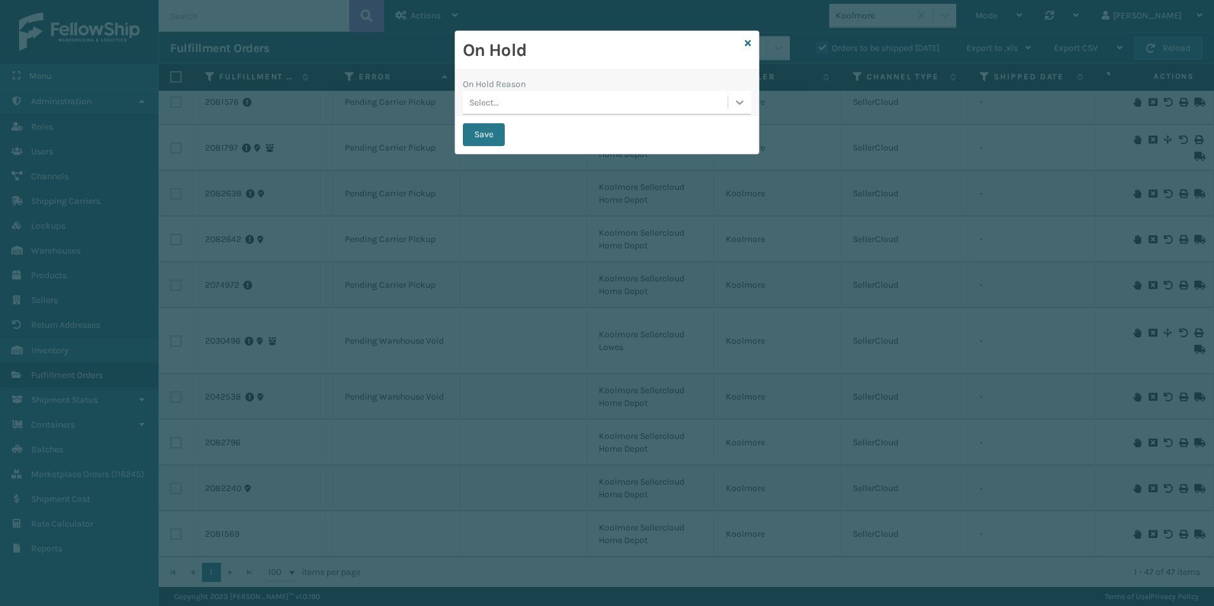
click at [739, 105] on icon at bounding box center [740, 102] width 13 height 13
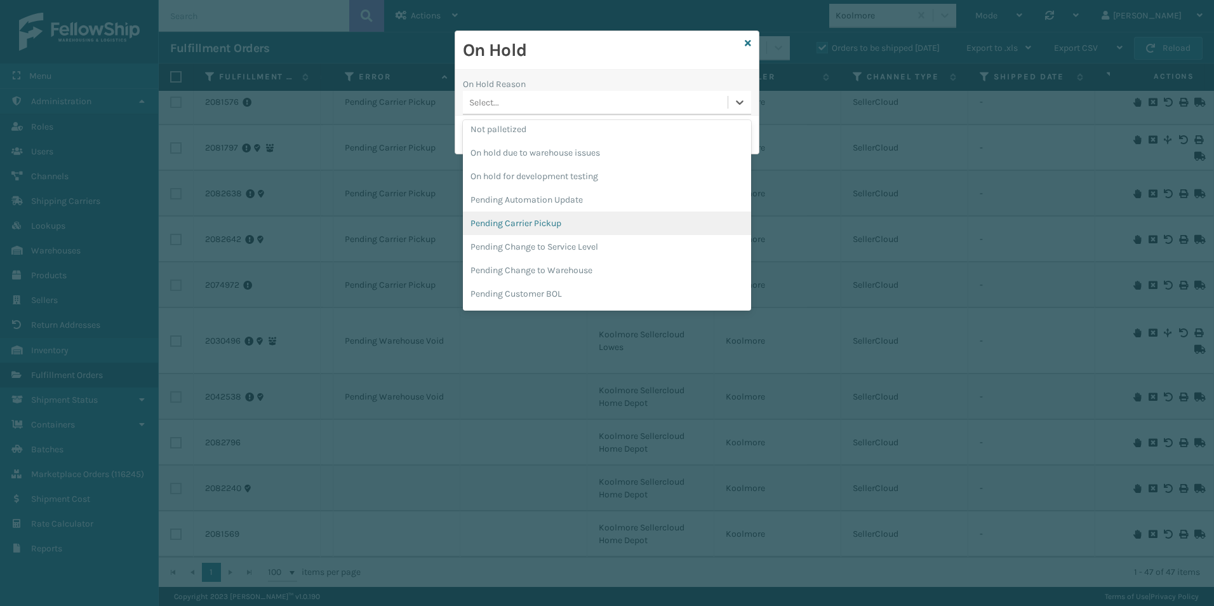
click at [567, 222] on div "Pending Carrier Pickup" at bounding box center [607, 222] width 288 height 23
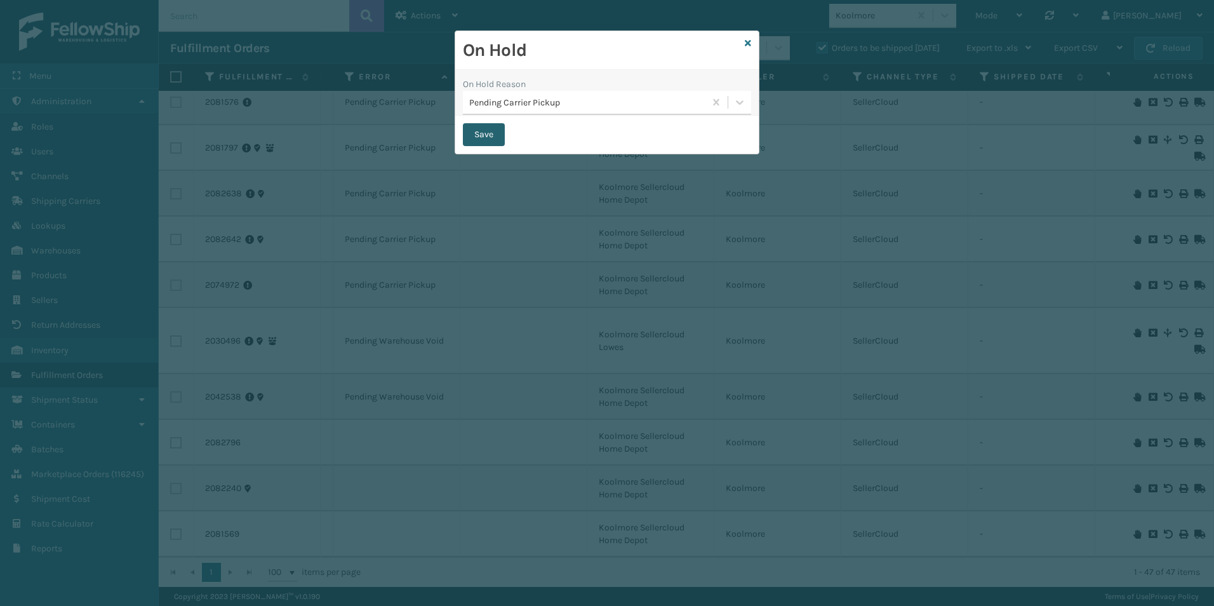
click at [488, 135] on button "Save" at bounding box center [484, 134] width 42 height 23
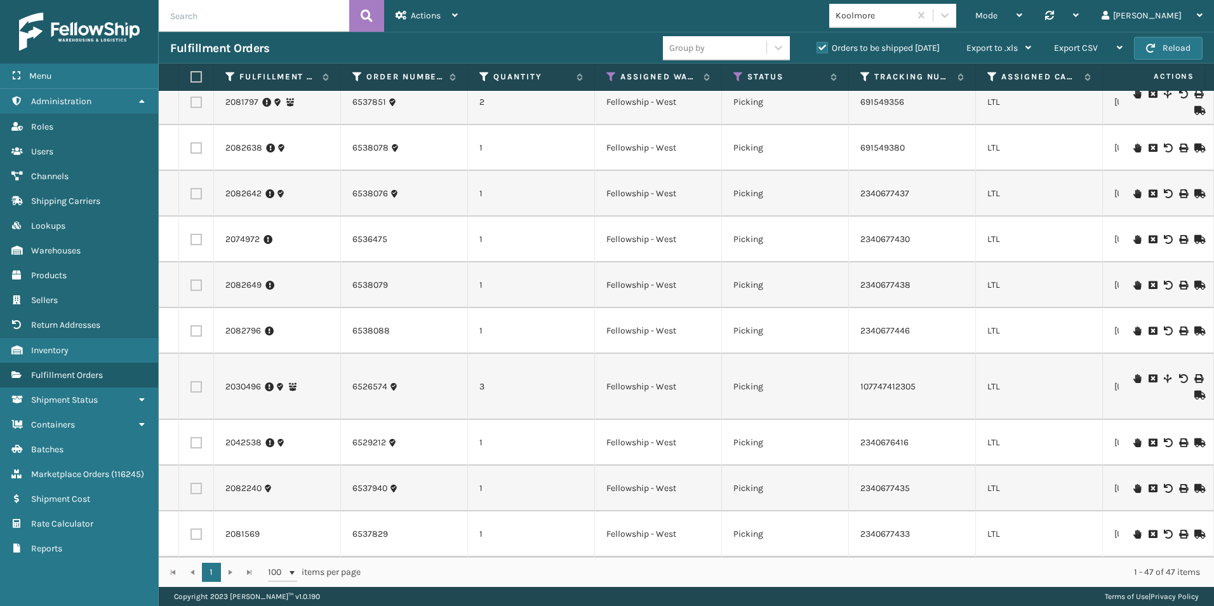
scroll to position [0, 255]
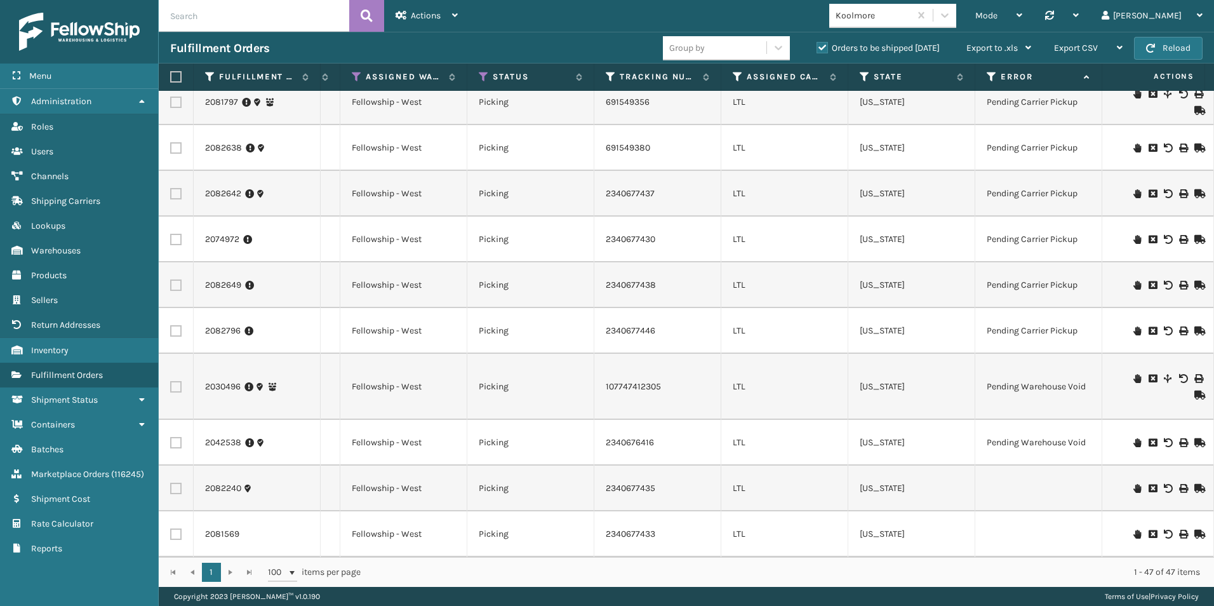
click at [1134, 484] on icon at bounding box center [1138, 488] width 8 height 9
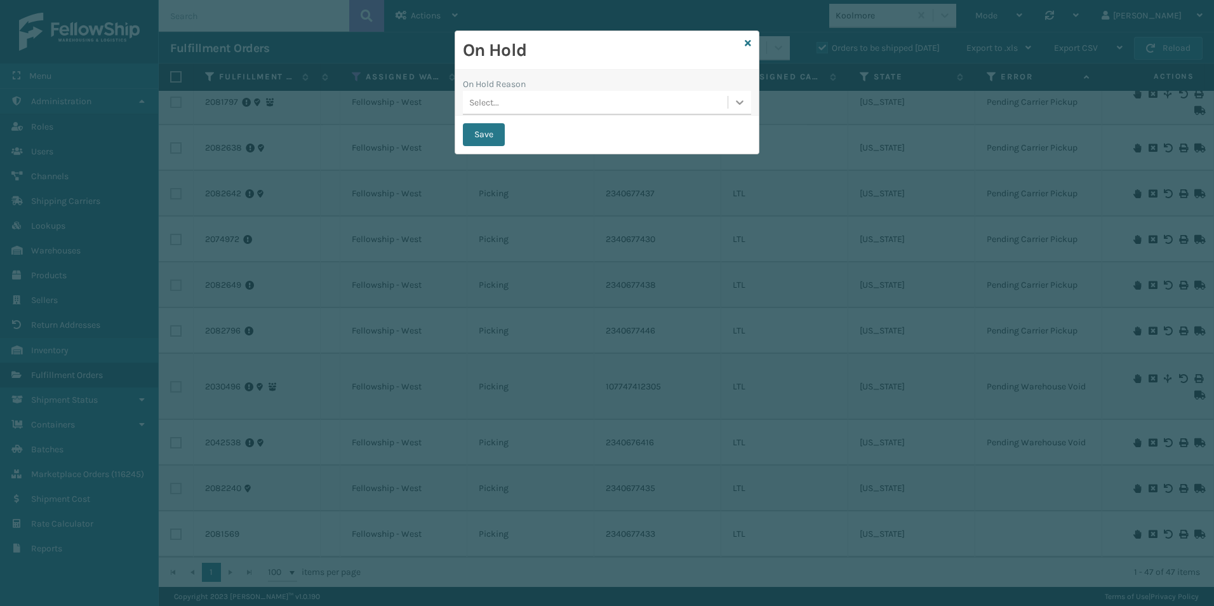
click at [742, 109] on div at bounding box center [739, 102] width 23 height 23
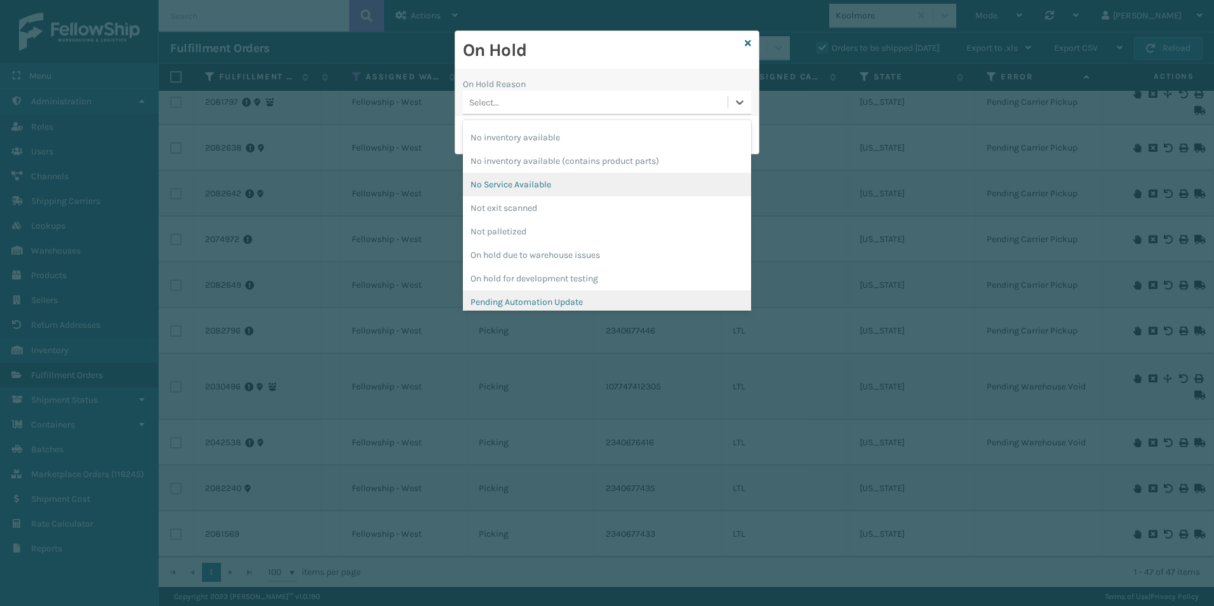
scroll to position [381, 0]
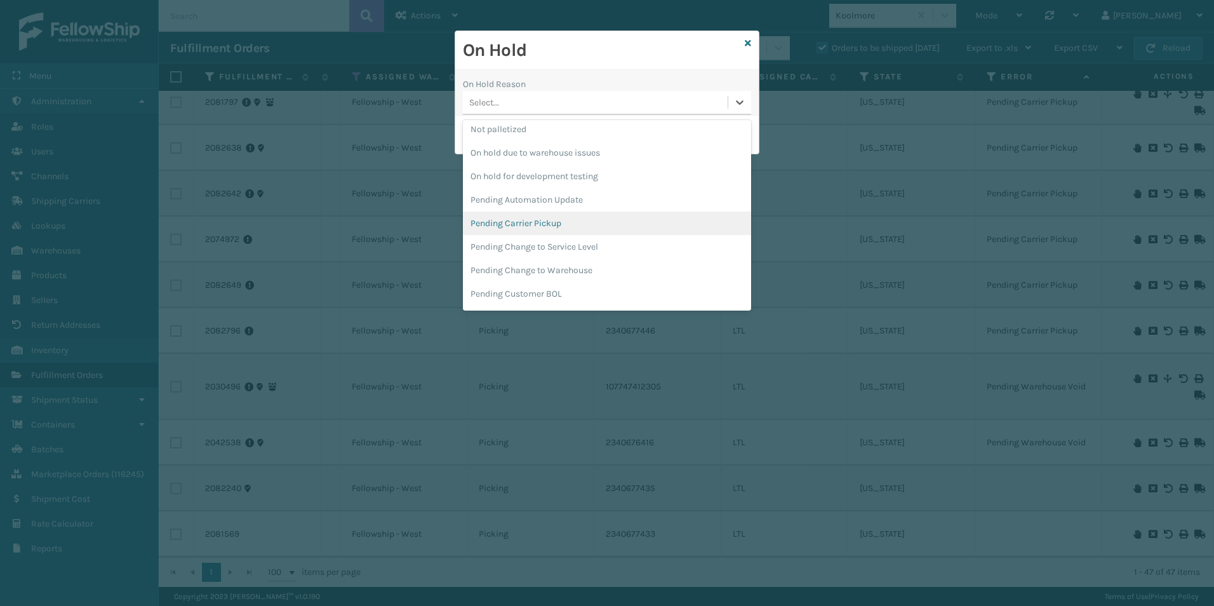
click at [542, 224] on div "Pending Carrier Pickup" at bounding box center [607, 222] width 288 height 23
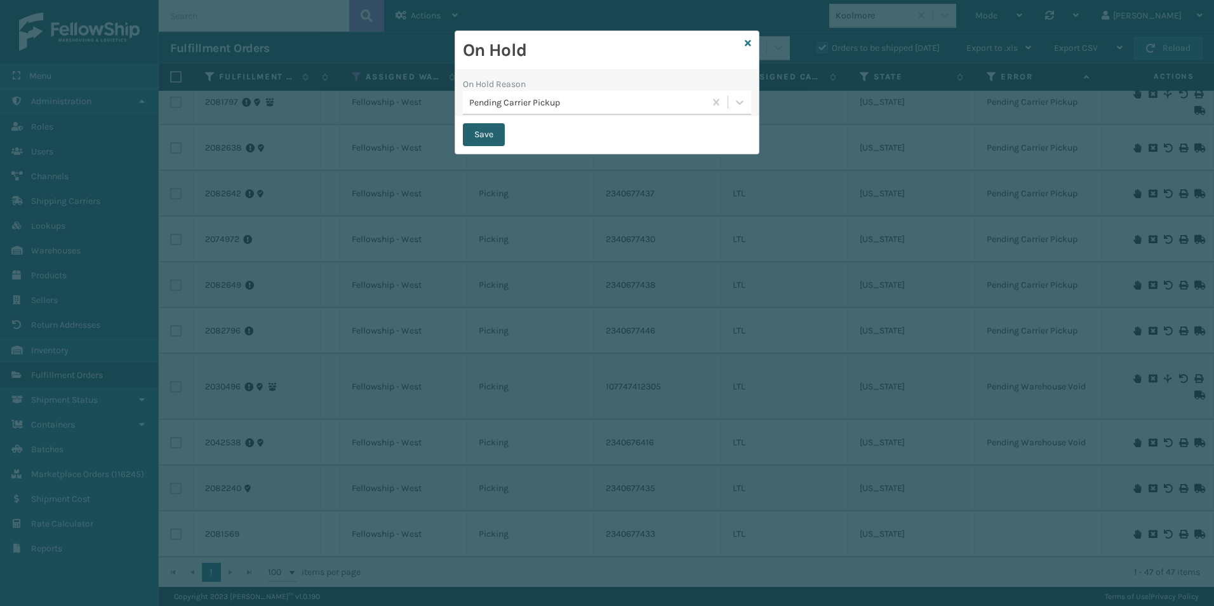
click at [486, 135] on button "Save" at bounding box center [484, 134] width 42 height 23
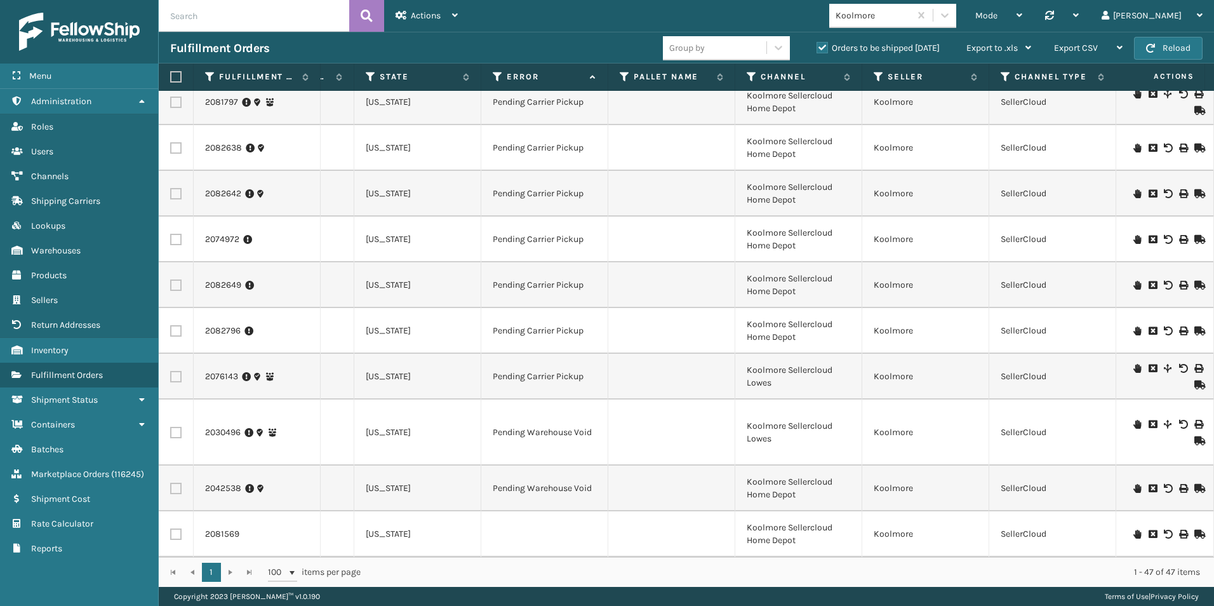
scroll to position [0, 740]
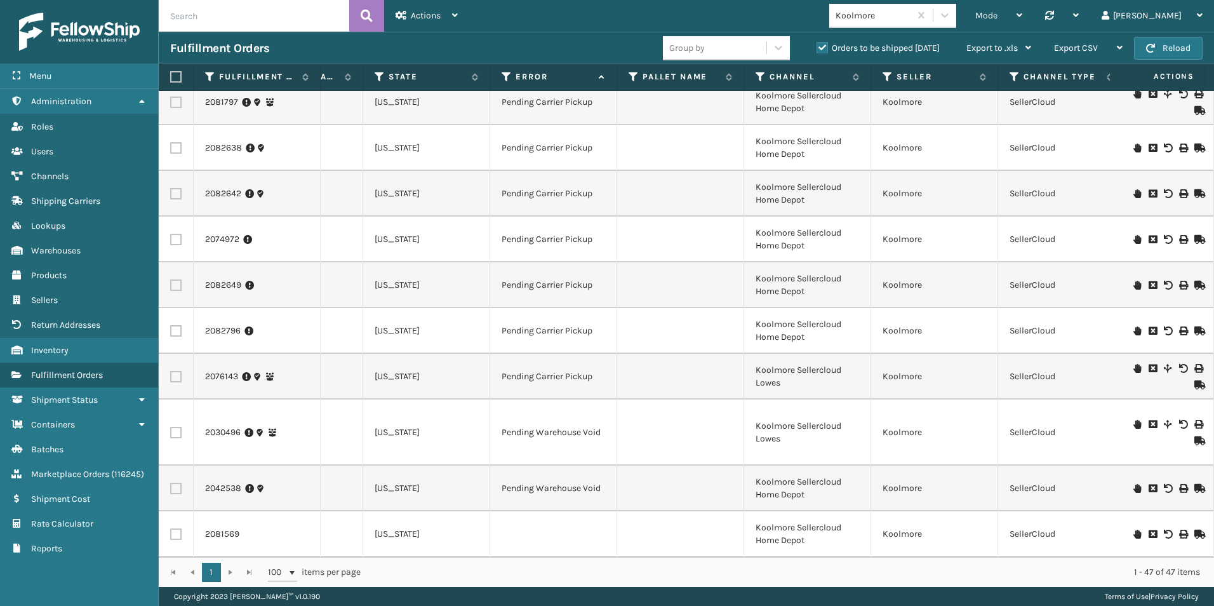
click at [1134, 530] on icon at bounding box center [1138, 534] width 8 height 9
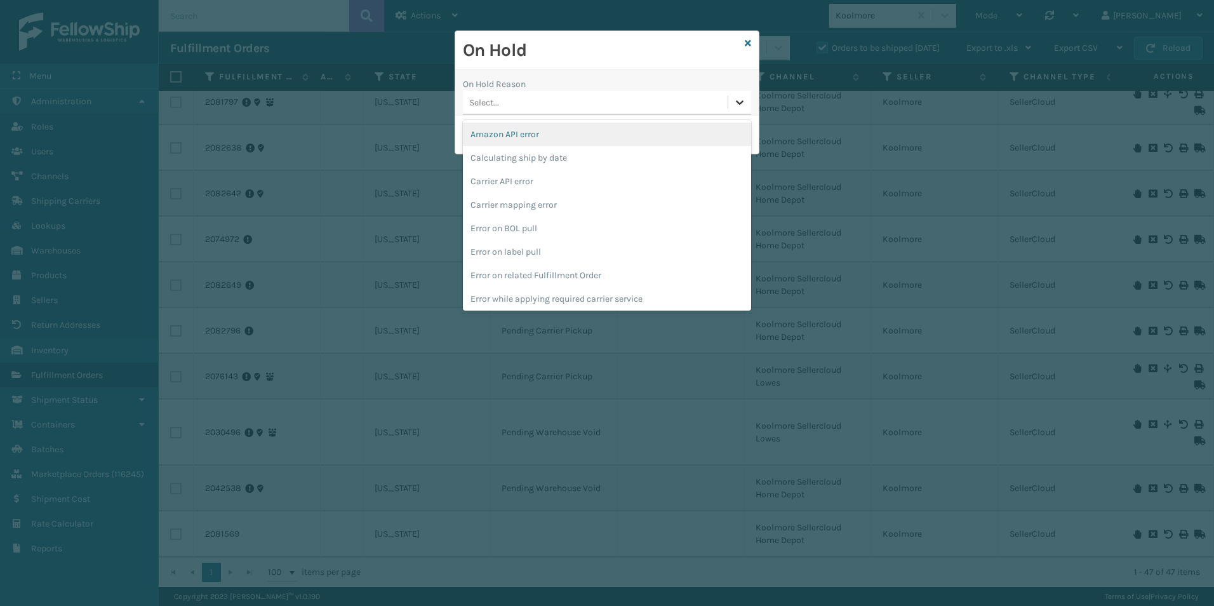
click at [736, 105] on icon at bounding box center [740, 102] width 13 height 13
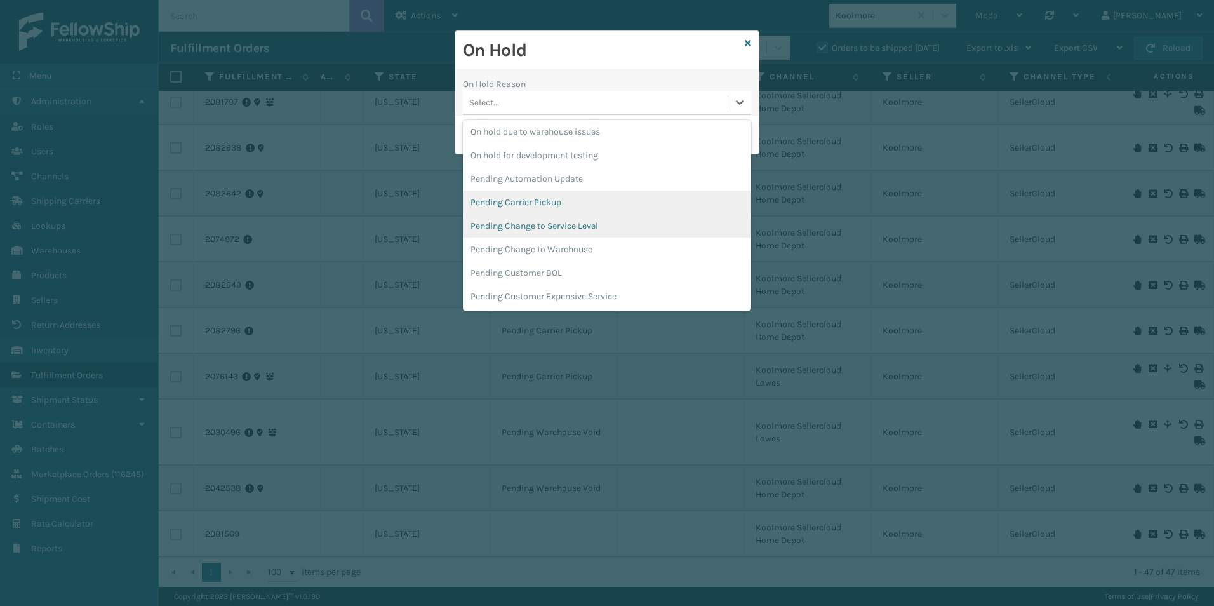
click at [552, 200] on div "Pending Carrier Pickup" at bounding box center [607, 202] width 288 height 23
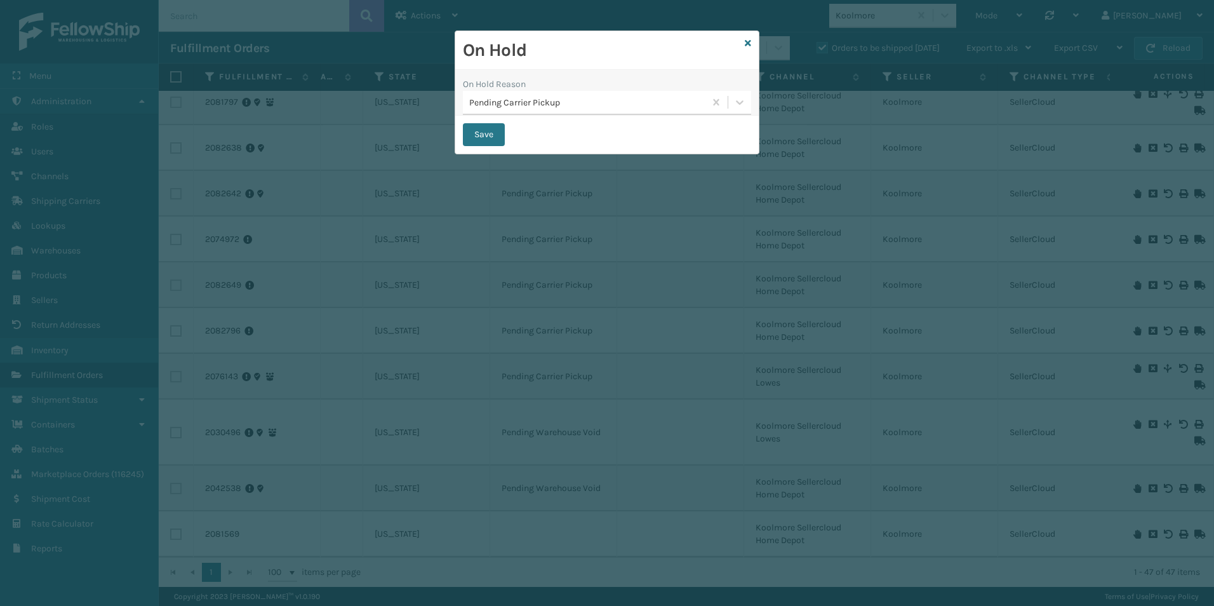
click at [478, 123] on div "Save" at bounding box center [607, 135] width 304 height 38
click at [491, 135] on button "Save" at bounding box center [484, 134] width 42 height 23
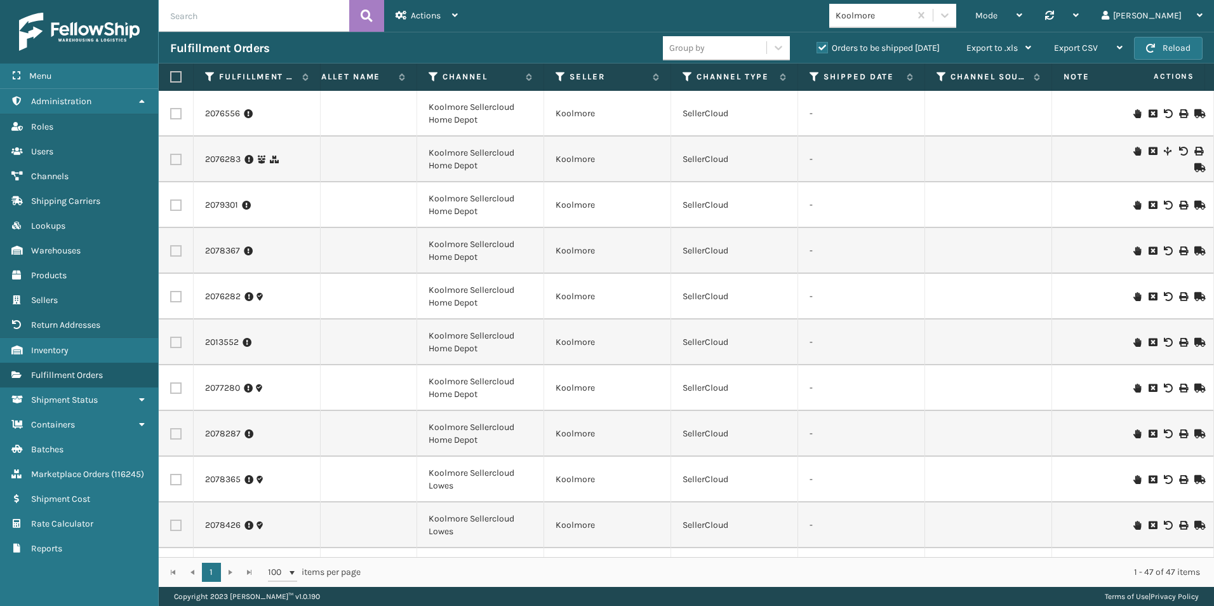
scroll to position [0, 1072]
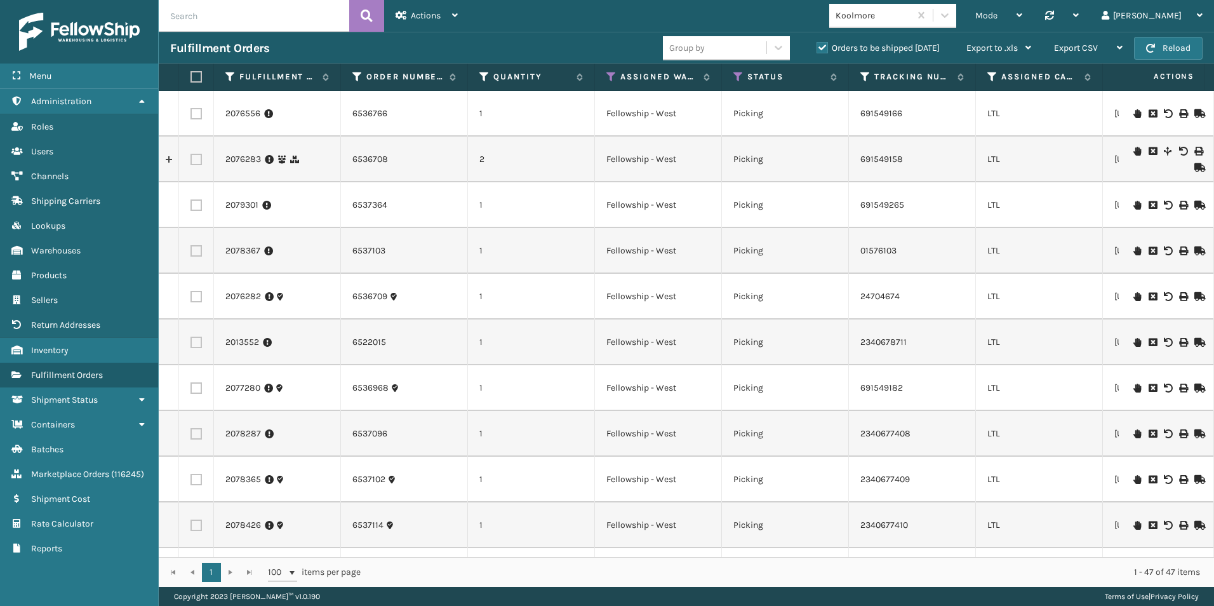
drag, startPoint x: 199, startPoint y: 112, endPoint x: 204, endPoint y: 121, distance: 11.1
click at [199, 112] on label at bounding box center [196, 113] width 11 height 11
click at [191, 112] on input "checkbox" at bounding box center [191, 112] width 1 height 8
checkbox input "true"
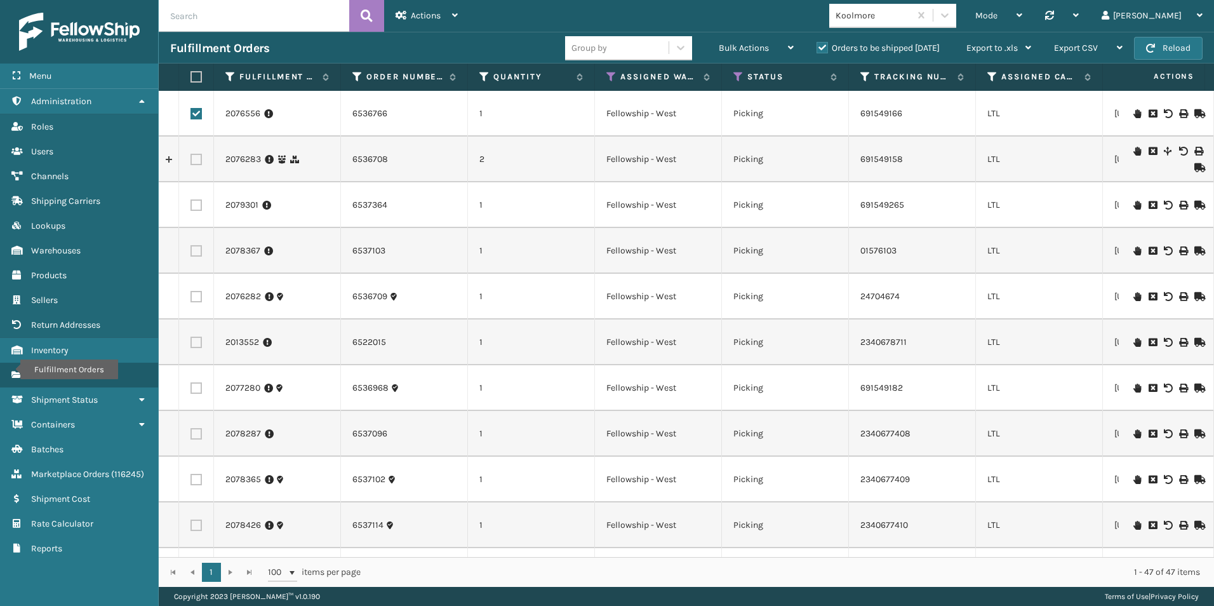
click at [197, 155] on label at bounding box center [196, 159] width 11 height 11
click at [191, 155] on input "checkbox" at bounding box center [191, 158] width 1 height 8
checkbox input "true"
click at [194, 203] on label at bounding box center [196, 204] width 11 height 11
click at [191, 203] on input "checkbox" at bounding box center [191, 203] width 1 height 8
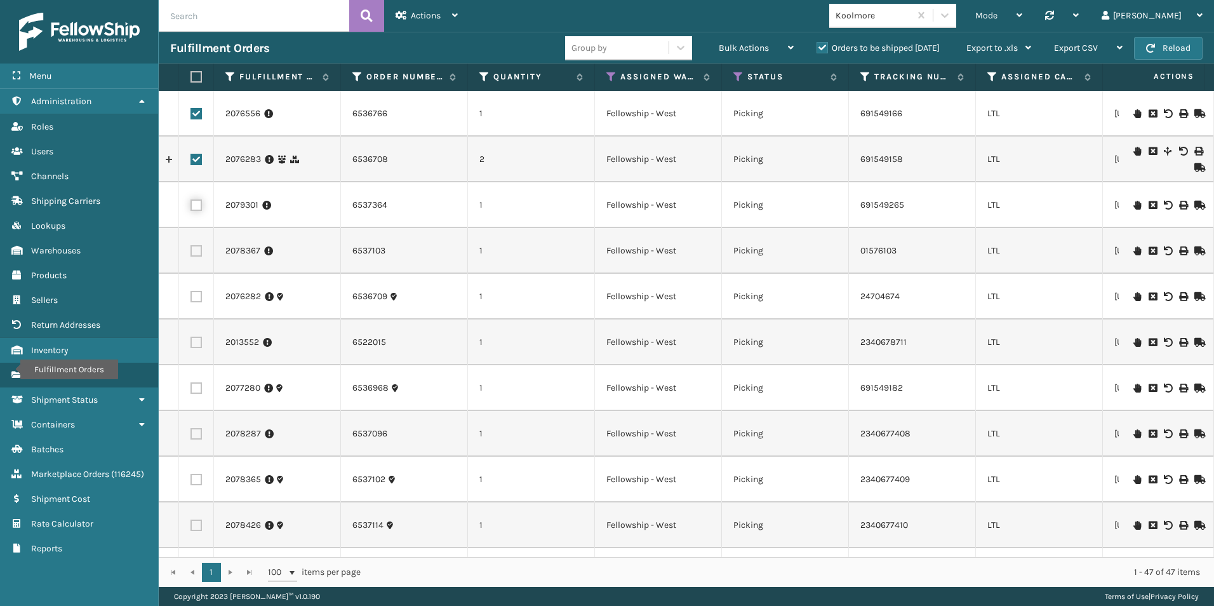
checkbox input "true"
click at [727, 47] on span "Bulk Actions" at bounding box center [744, 48] width 50 height 11
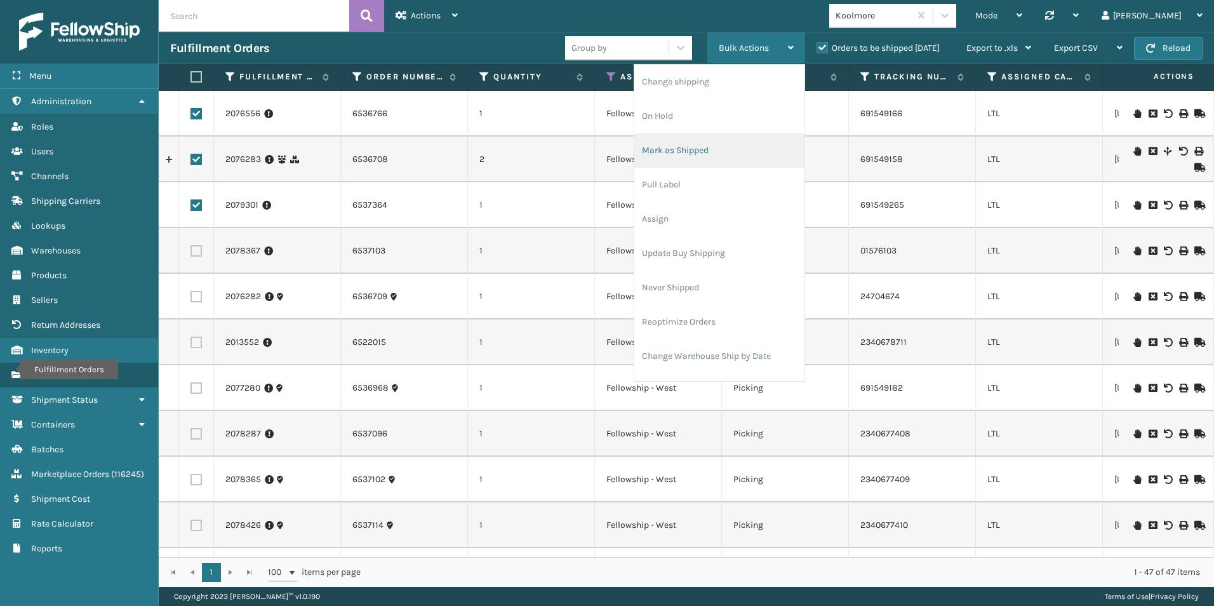
click at [683, 156] on li "Mark as Shipped" at bounding box center [719, 150] width 170 height 34
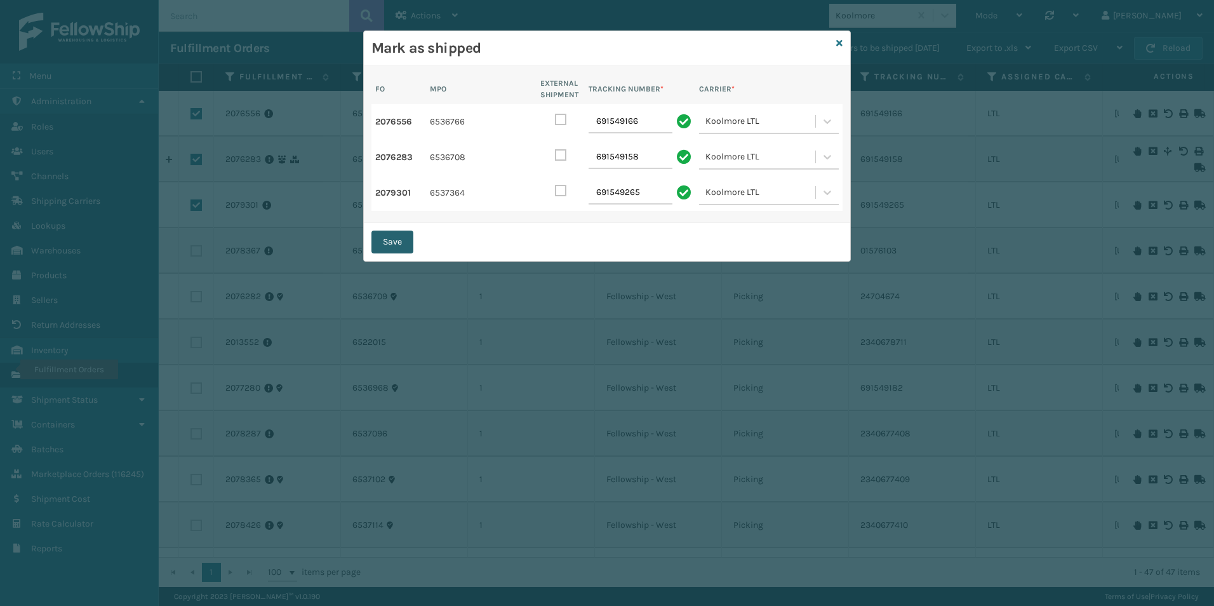
click at [390, 238] on button "Save" at bounding box center [393, 242] width 42 height 23
checkbox input "false"
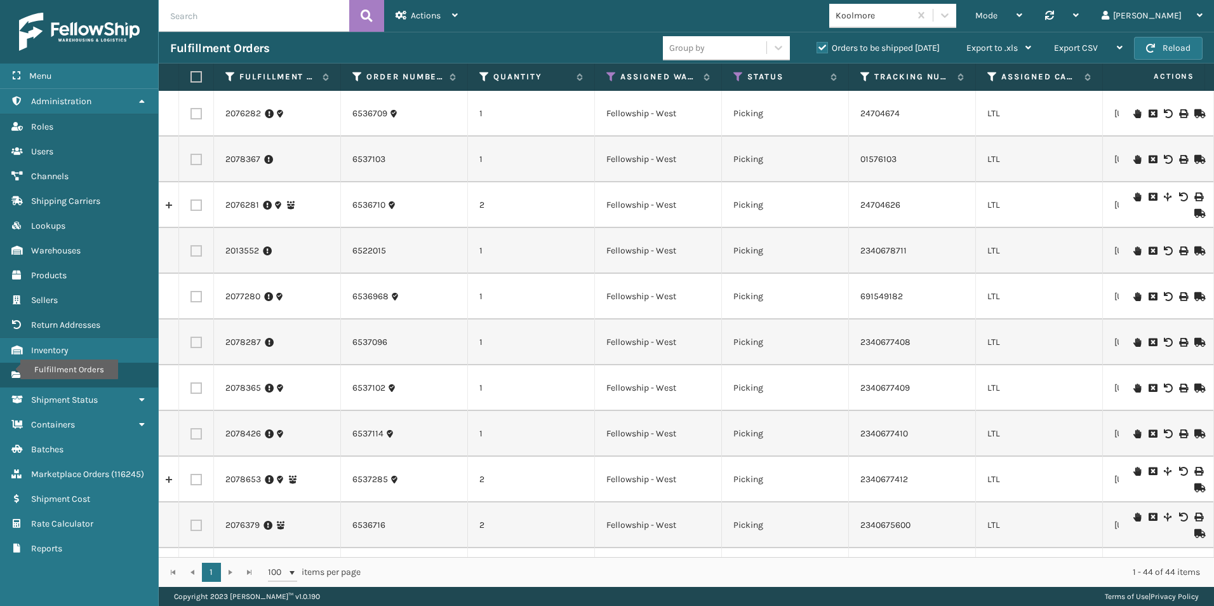
click at [1195, 163] on icon at bounding box center [1199, 159] width 8 height 9
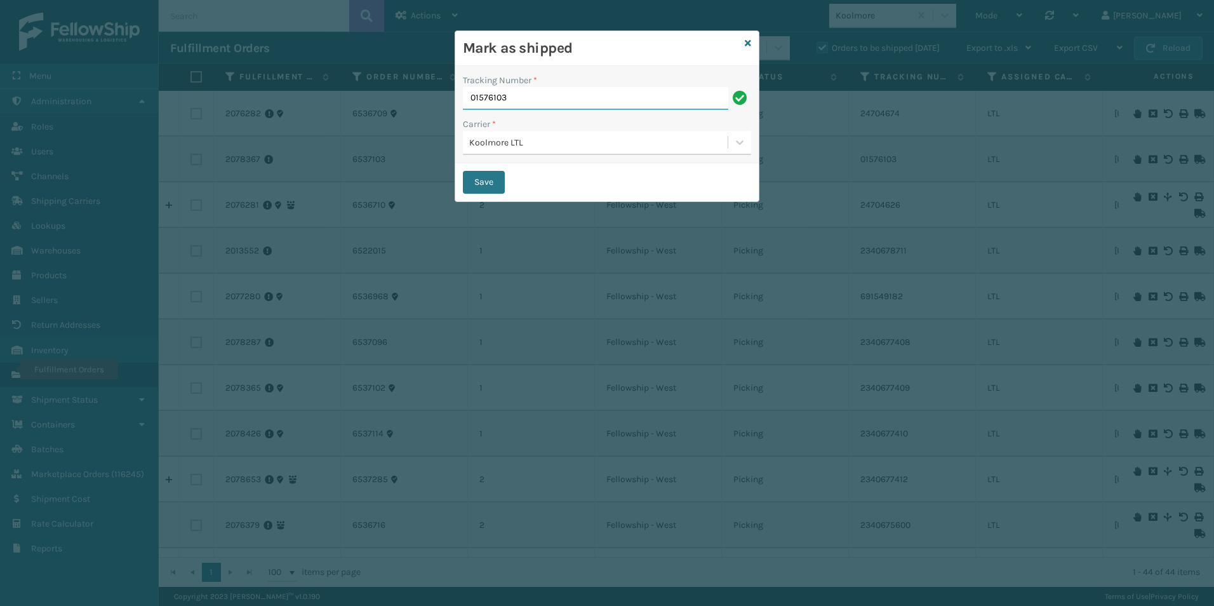
drag, startPoint x: 516, startPoint y: 97, endPoint x: 486, endPoint y: 100, distance: 29.5
click at [439, 100] on div "Mark as shipped Tracking Number * 01576103 Carrier * Koolmore LTL Save" at bounding box center [607, 303] width 1214 height 606
paste input "221424385"
type input "221424385"
click at [482, 180] on button "Save" at bounding box center [484, 182] width 42 height 23
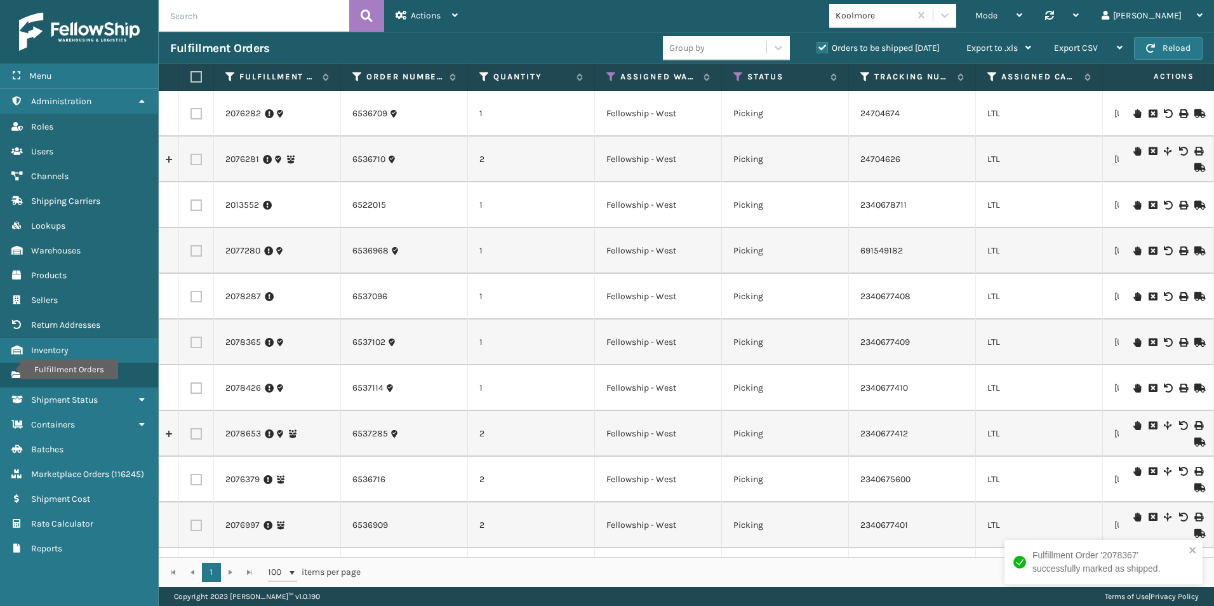
click at [194, 116] on label at bounding box center [196, 113] width 11 height 11
click at [191, 116] on input "checkbox" at bounding box center [191, 112] width 1 height 8
checkbox input "true"
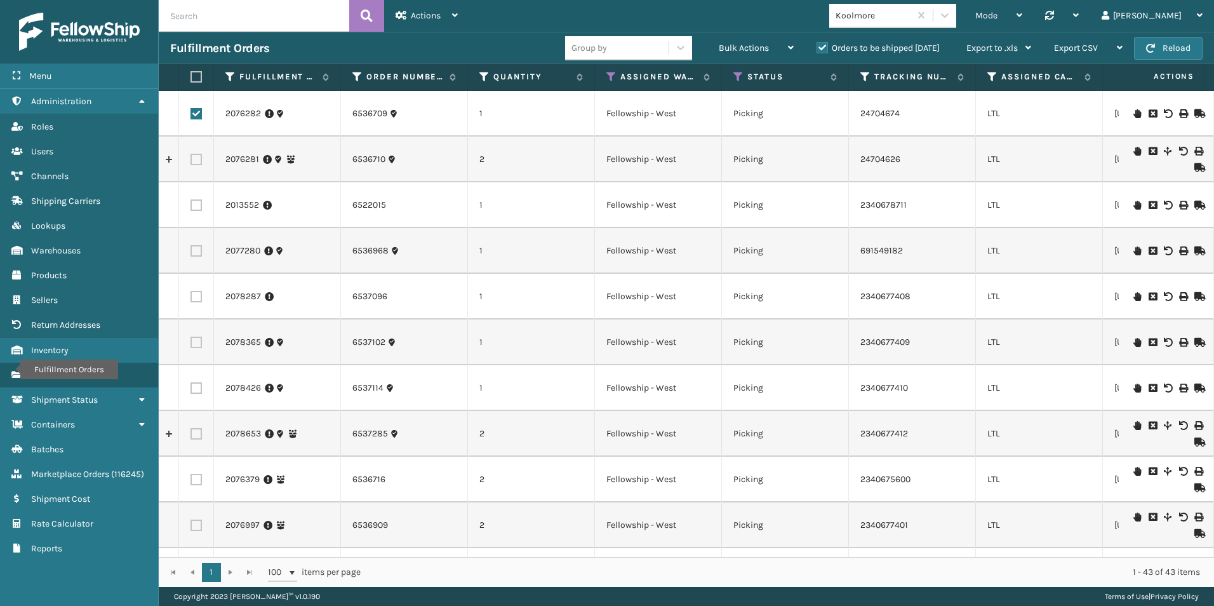
click at [192, 158] on label at bounding box center [196, 159] width 11 height 11
click at [191, 158] on input "checkbox" at bounding box center [191, 158] width 1 height 8
checkbox input "true"
click at [749, 48] on span "Bulk Actions" at bounding box center [744, 48] width 50 height 11
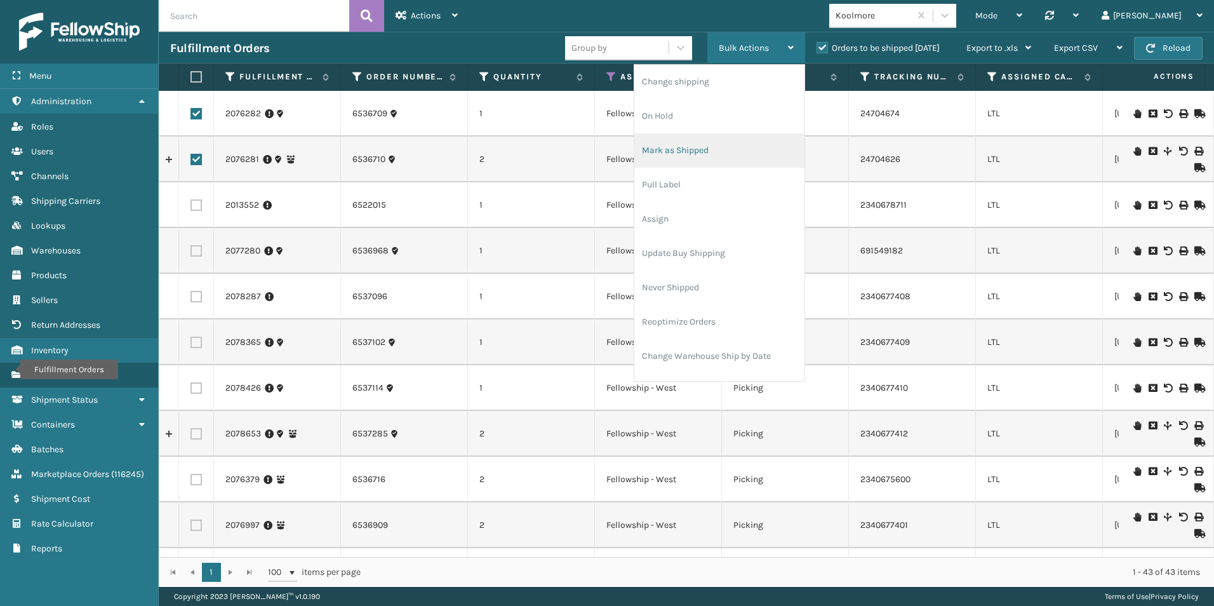
click at [690, 144] on li "Mark as Shipped" at bounding box center [719, 150] width 170 height 34
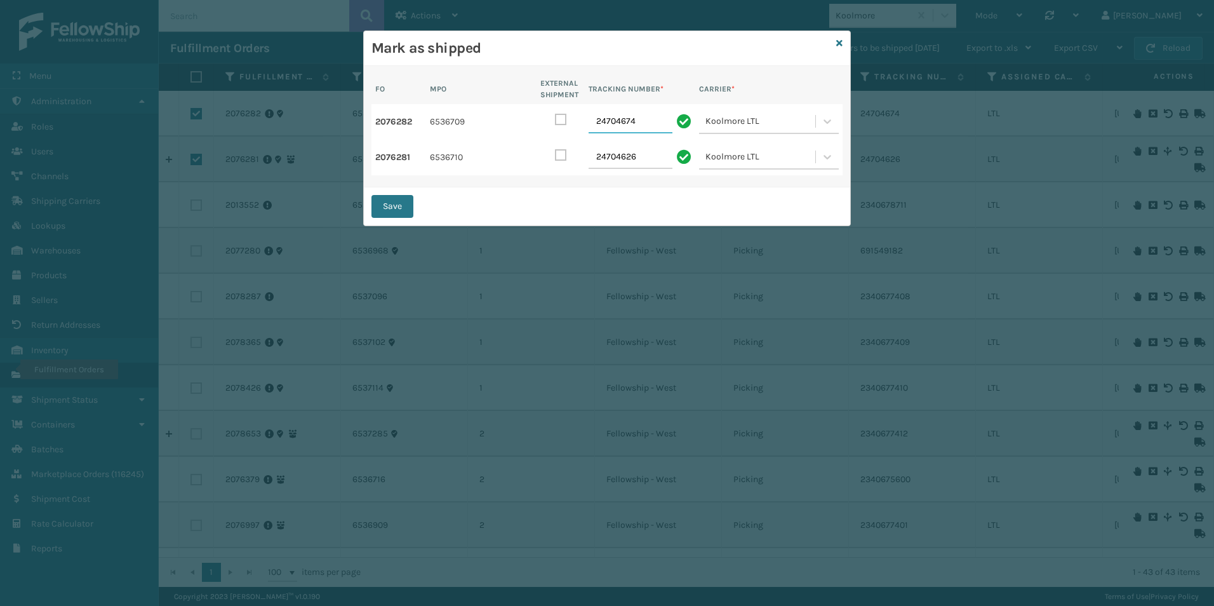
drag, startPoint x: 646, startPoint y: 123, endPoint x: 596, endPoint y: 121, distance: 50.2
click at [596, 121] on input "24704674" at bounding box center [631, 122] width 84 height 23
type input "221424377"
drag, startPoint x: 643, startPoint y: 161, endPoint x: 558, endPoint y: 161, distance: 85.7
click at [558, 161] on div "2076281 6536710 TRACKING NUMBER * 24704626 Koolmore LTL" at bounding box center [607, 158] width 471 height 36
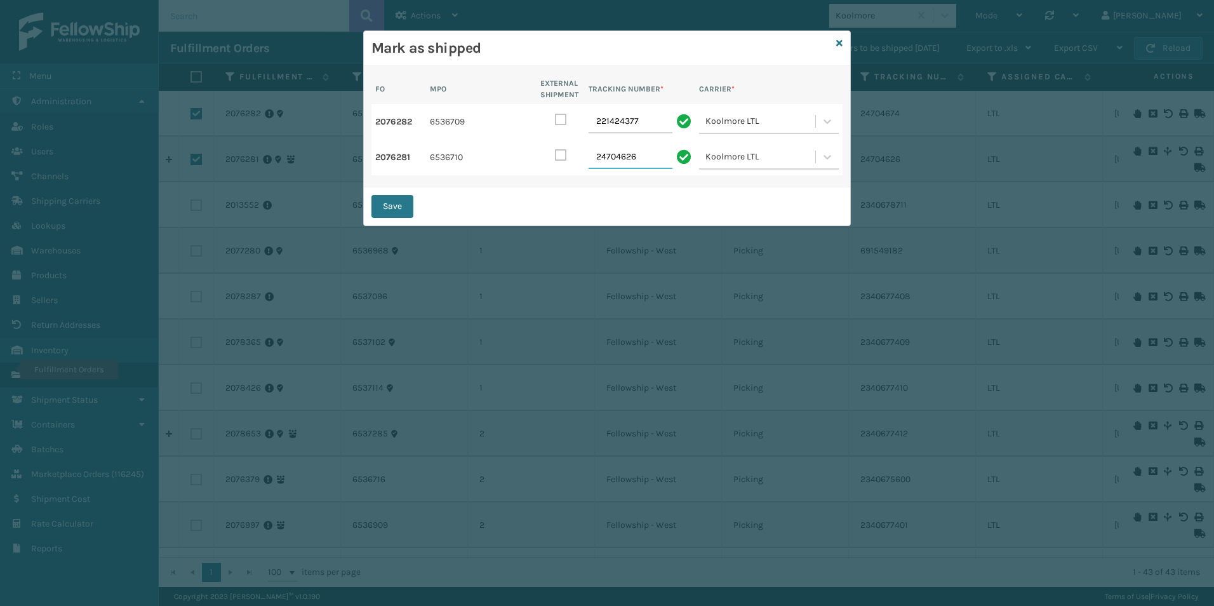
click at [652, 160] on input "24704626" at bounding box center [631, 157] width 84 height 23
drag, startPoint x: 652, startPoint y: 160, endPoint x: 575, endPoint y: 160, distance: 76.2
click at [575, 160] on div "2076281 6536710 TRACKING NUMBER * 24704626 Koolmore LTL" at bounding box center [607, 158] width 471 height 36
type input "221424369"
click at [401, 204] on button "Save" at bounding box center [393, 206] width 42 height 23
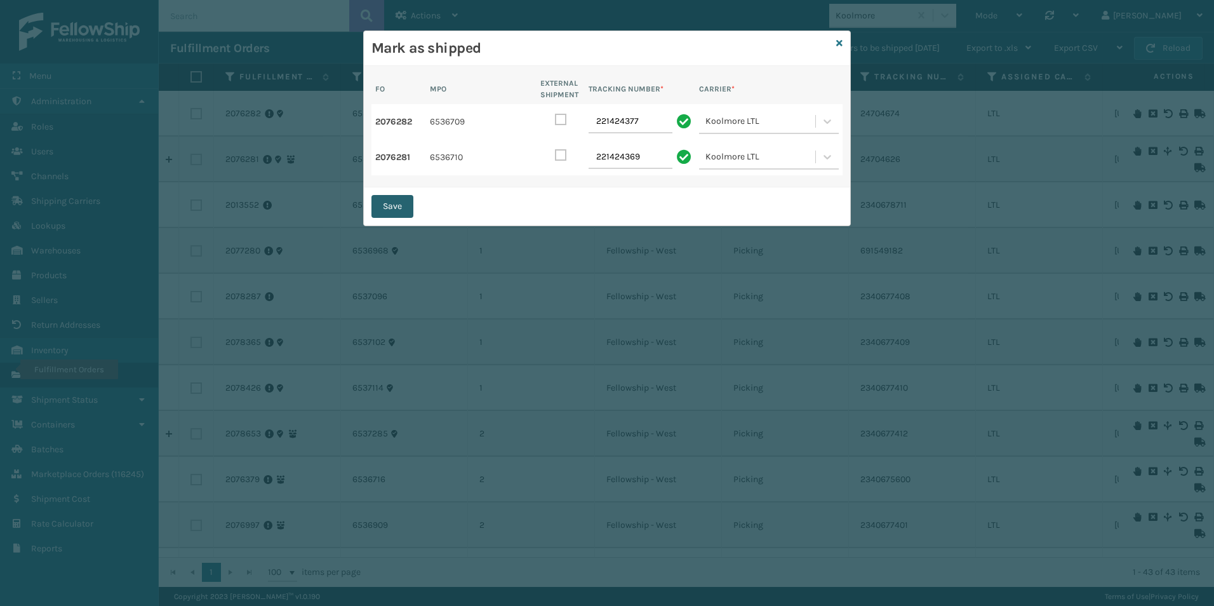
checkbox input "false"
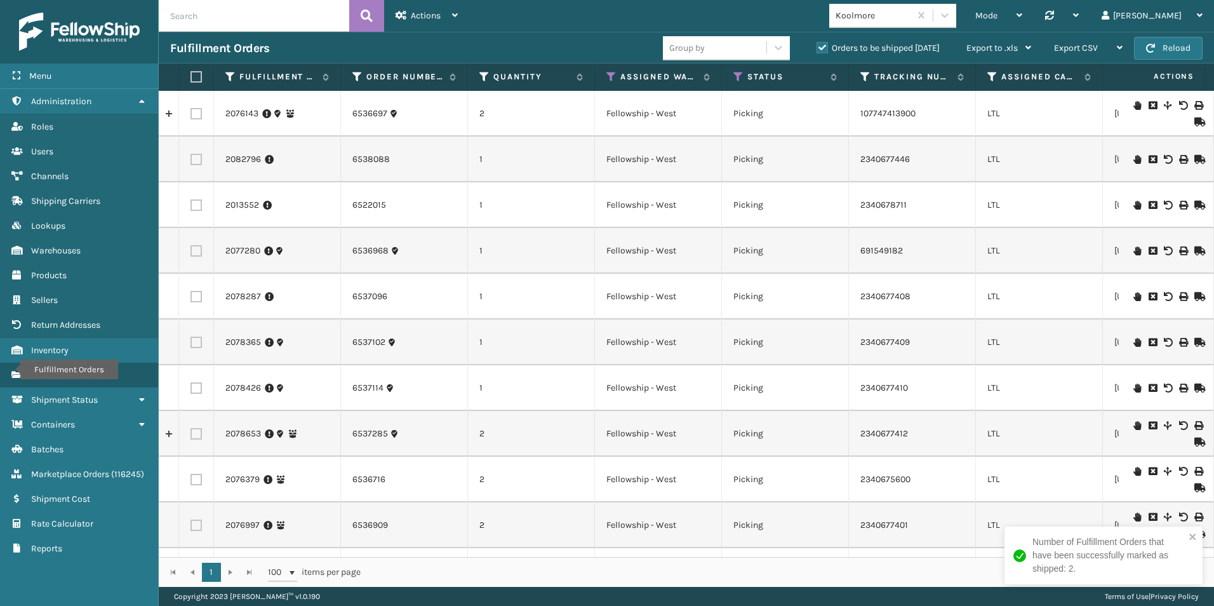
click at [196, 110] on label at bounding box center [196, 113] width 11 height 11
click at [191, 110] on input "checkbox" at bounding box center [191, 112] width 1 height 8
checkbox input "true"
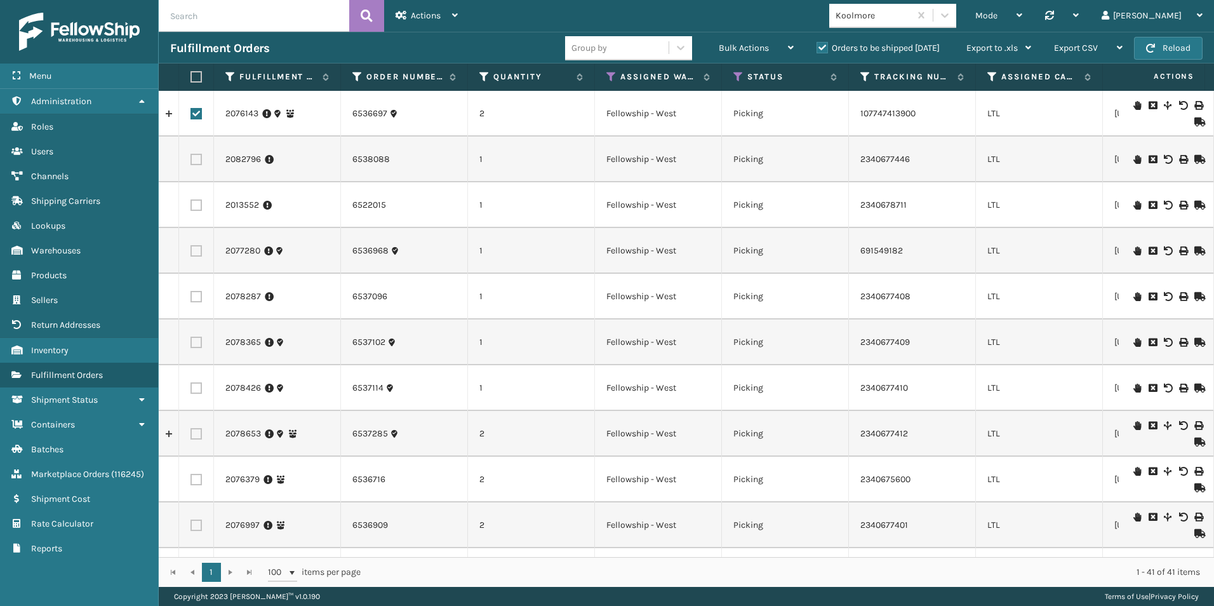
click at [197, 250] on label at bounding box center [196, 250] width 11 height 11
click at [191, 250] on input "checkbox" at bounding box center [191, 249] width 1 height 8
checkbox input "true"
click at [194, 297] on label at bounding box center [196, 296] width 11 height 11
click at [191, 297] on input "checkbox" at bounding box center [191, 295] width 1 height 8
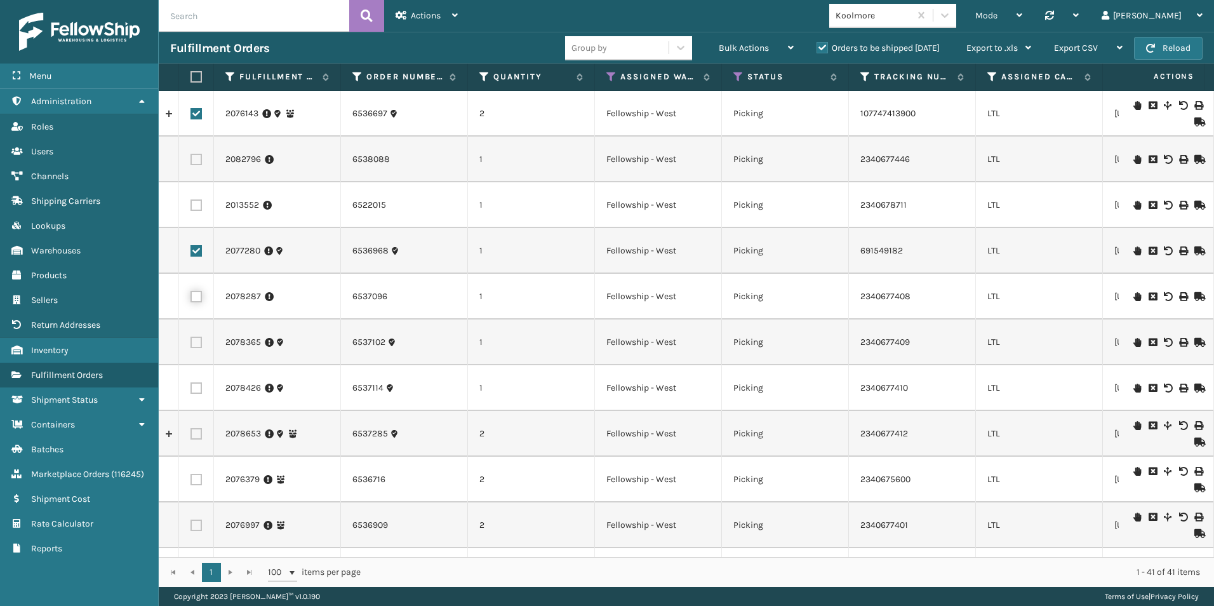
checkbox input "true"
click at [195, 345] on label at bounding box center [196, 342] width 11 height 11
click at [191, 345] on input "checkbox" at bounding box center [191, 341] width 1 height 8
checkbox input "true"
click at [191, 393] on label at bounding box center [196, 387] width 11 height 11
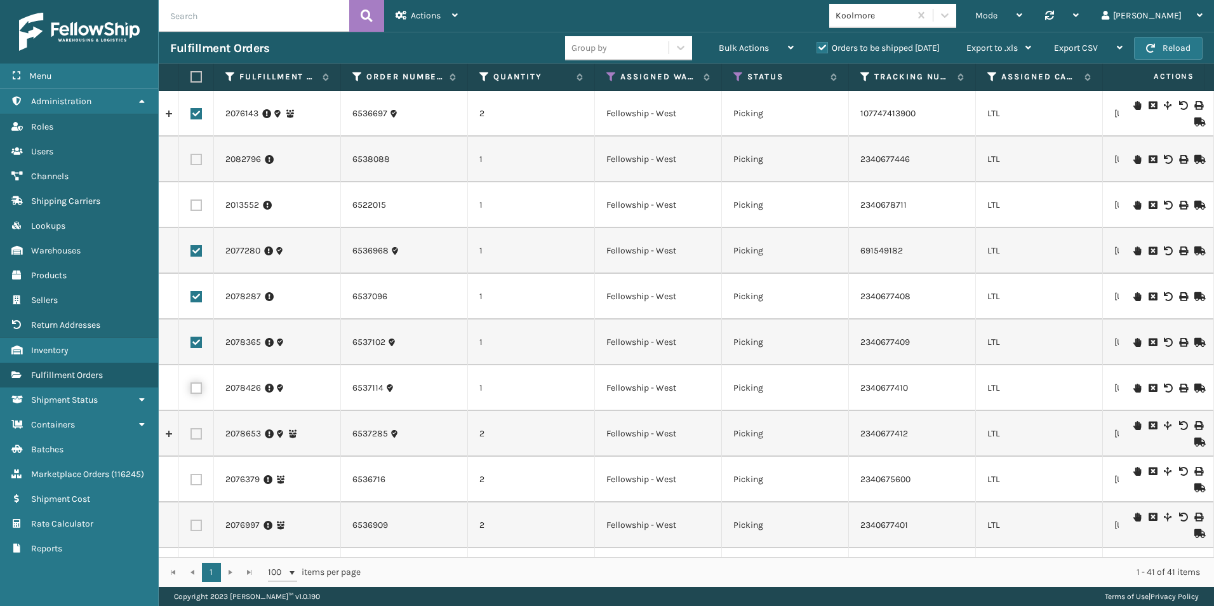
click at [191, 391] on input "checkbox" at bounding box center [191, 386] width 1 height 8
checkbox input "true"
click at [194, 431] on label at bounding box center [196, 433] width 11 height 11
click at [191, 431] on input "checkbox" at bounding box center [191, 432] width 1 height 8
checkbox input "true"
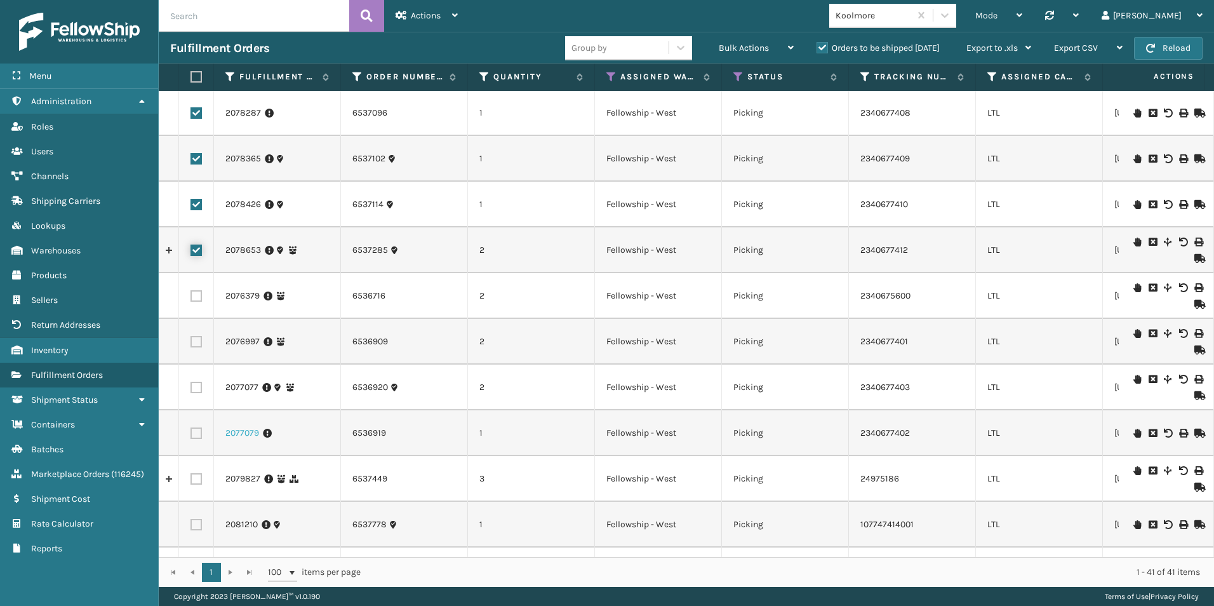
scroll to position [191, 0]
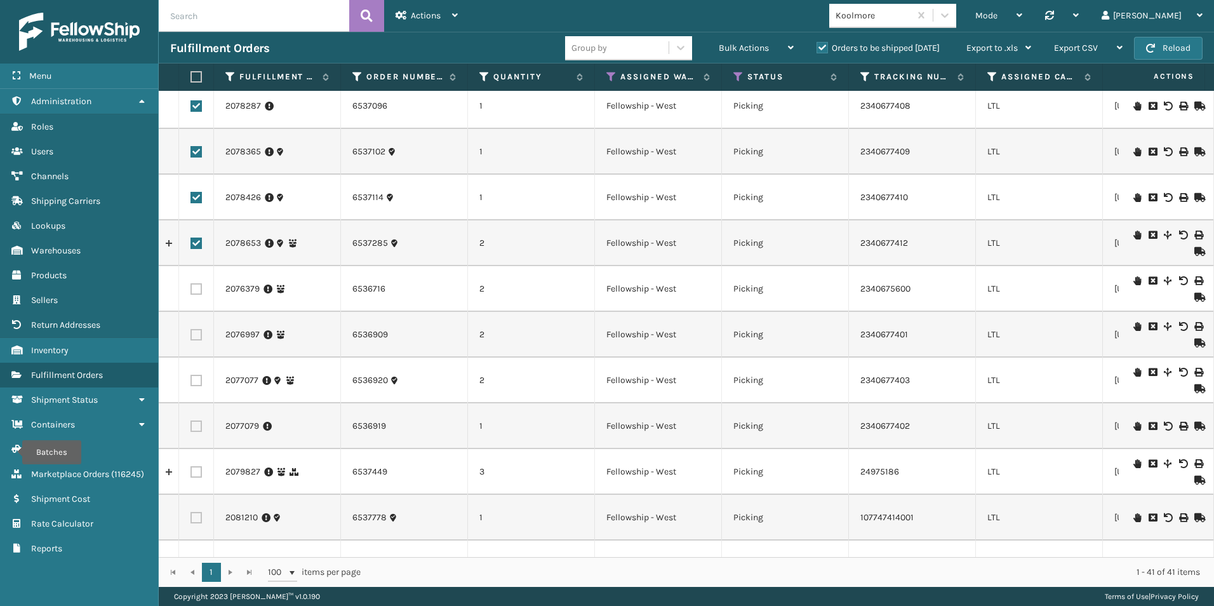
click at [196, 288] on label at bounding box center [196, 288] width 11 height 11
click at [191, 288] on input "checkbox" at bounding box center [191, 287] width 1 height 8
checkbox input "true"
click at [198, 335] on label at bounding box center [196, 334] width 11 height 11
click at [191, 335] on input "checkbox" at bounding box center [191, 333] width 1 height 8
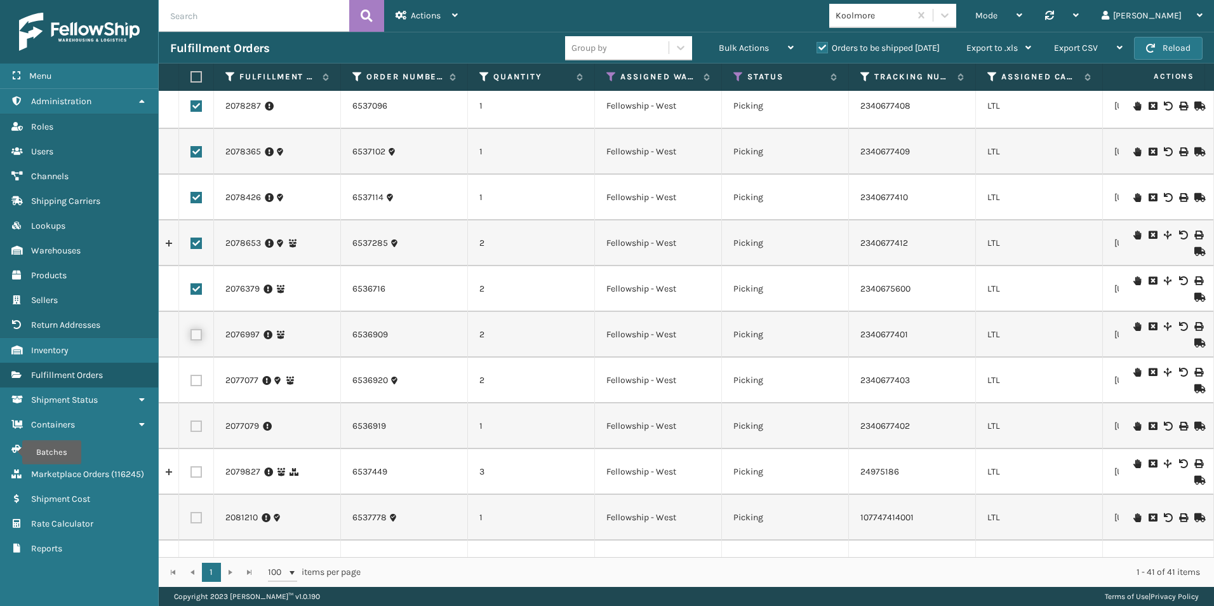
checkbox input "true"
click at [196, 380] on label at bounding box center [196, 380] width 11 height 11
click at [191, 380] on input "checkbox" at bounding box center [191, 379] width 1 height 8
checkbox input "true"
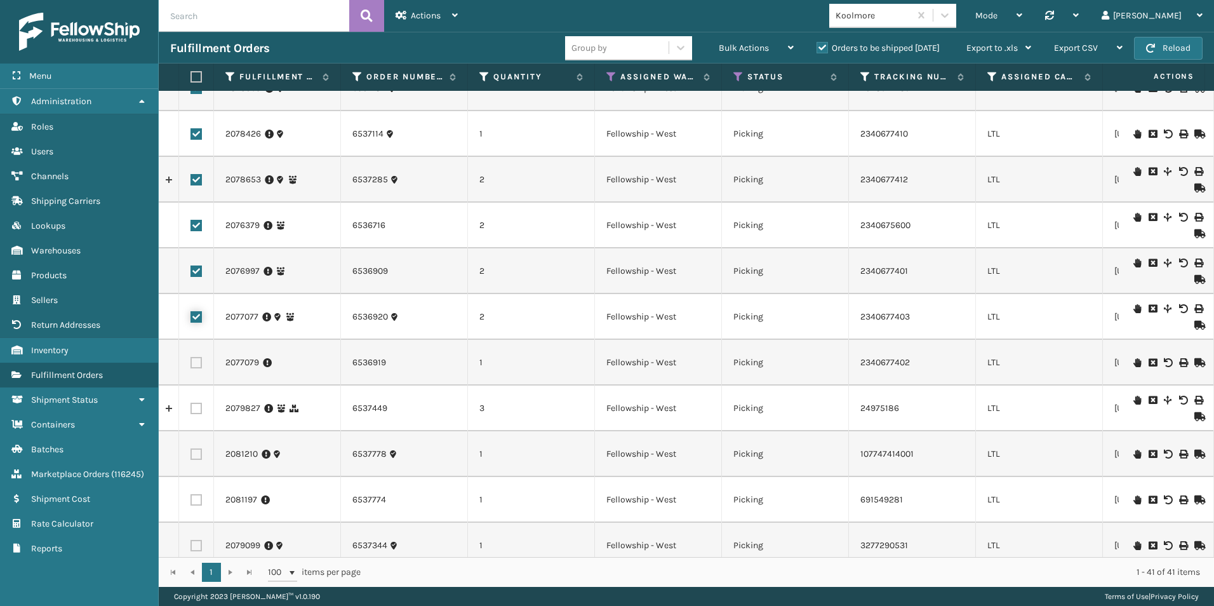
scroll to position [318, 0]
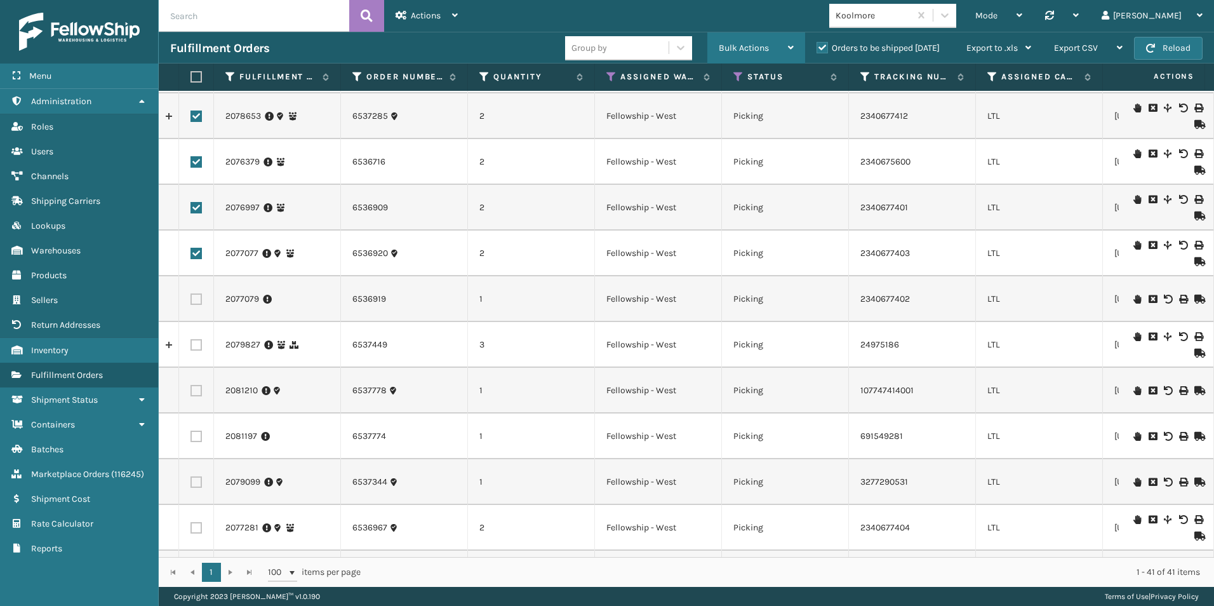
click at [746, 42] on div "Bulk Actions" at bounding box center [756, 48] width 75 height 32
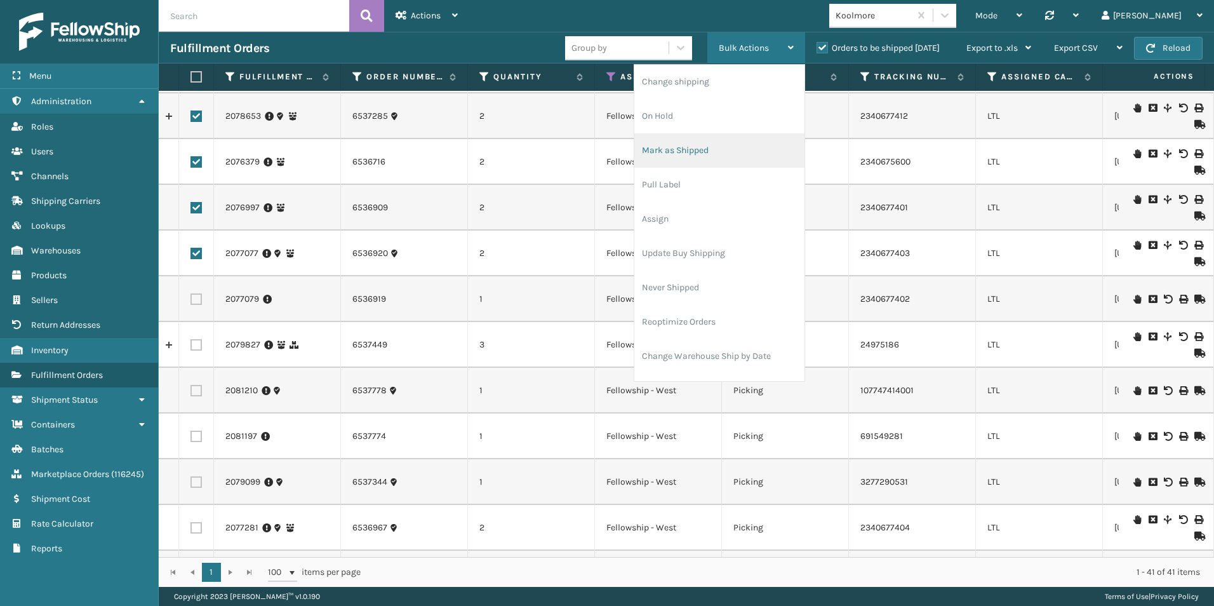
click at [702, 147] on li "Mark as Shipped" at bounding box center [719, 150] width 170 height 34
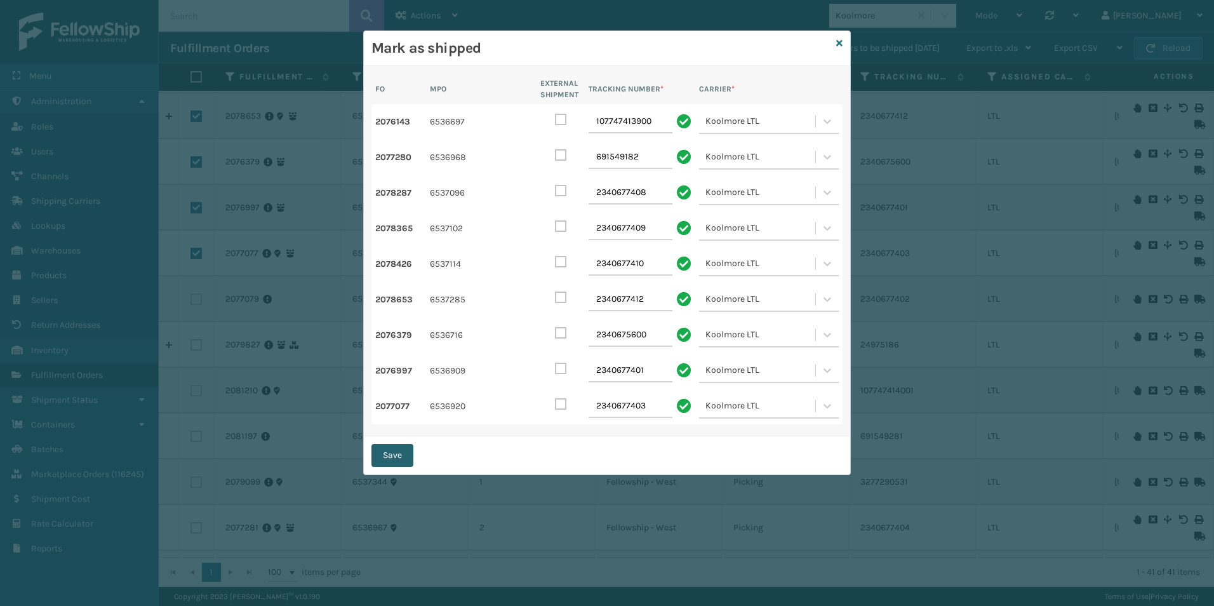
click at [392, 458] on button "Save" at bounding box center [393, 455] width 42 height 23
checkbox input "false"
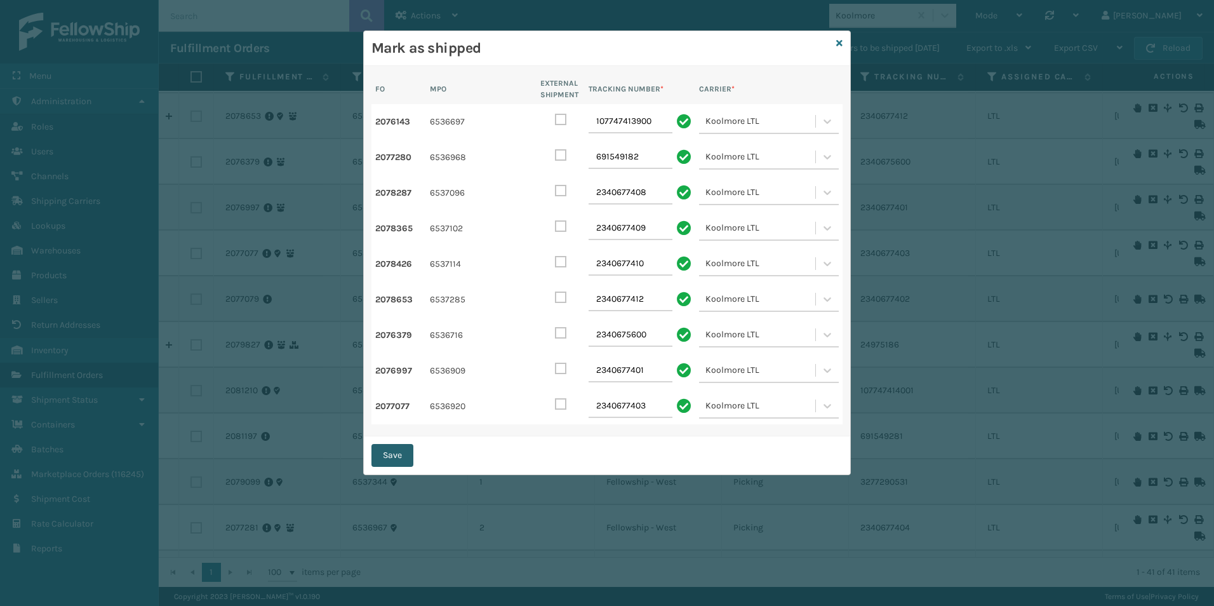
checkbox input "false"
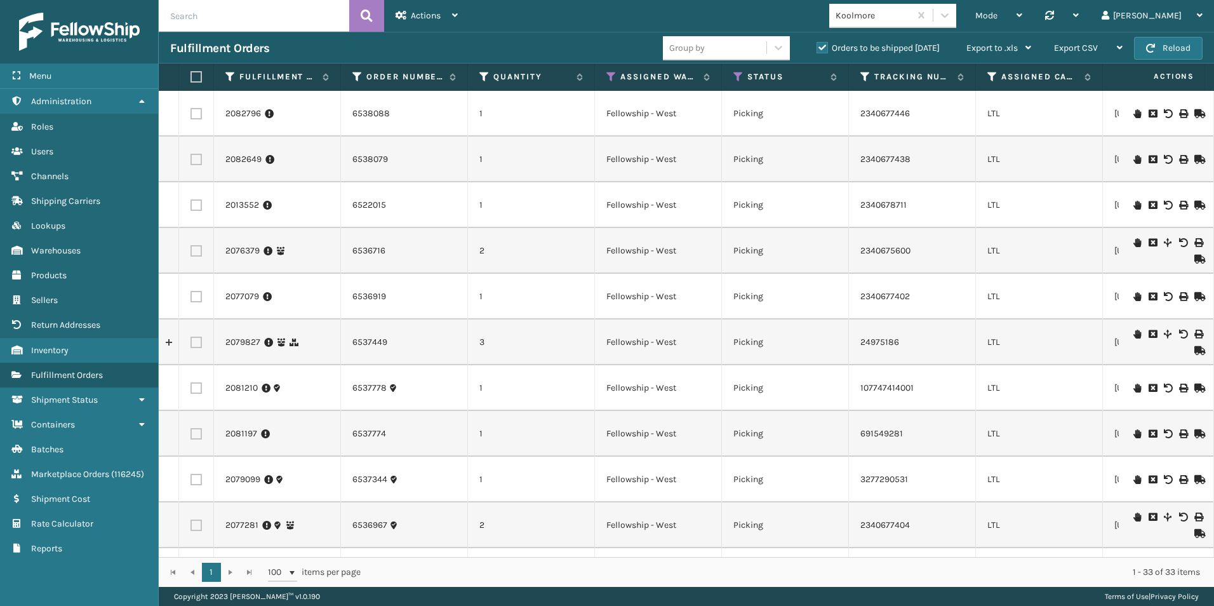
click at [199, 251] on label at bounding box center [196, 250] width 11 height 11
click at [191, 251] on input "checkbox" at bounding box center [191, 249] width 1 height 8
checkbox input "true"
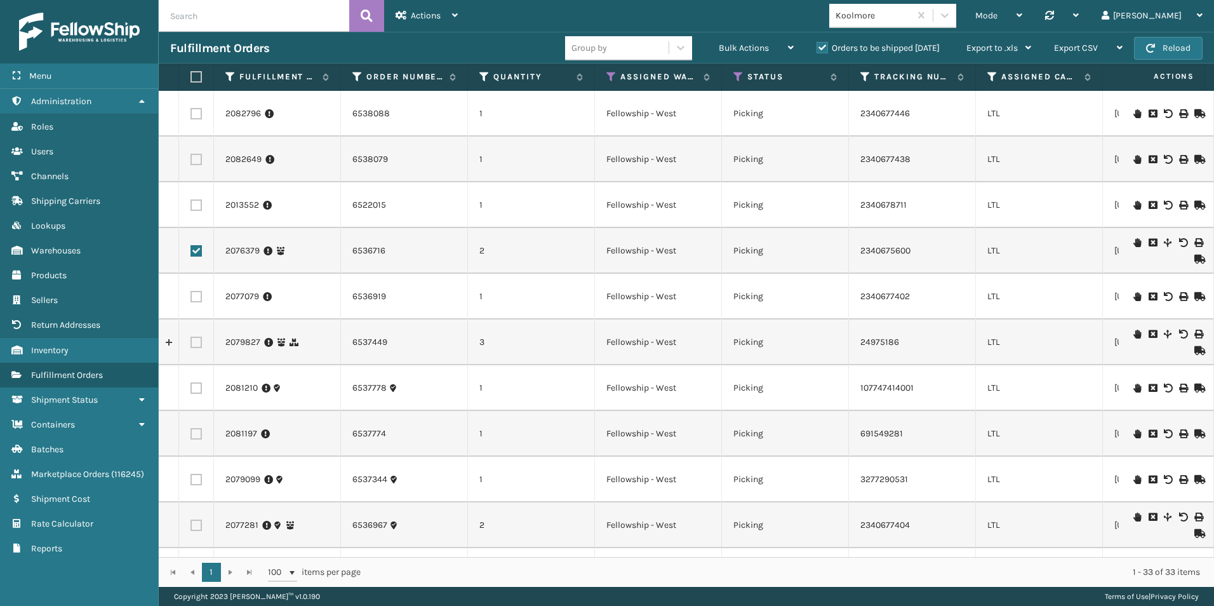
click at [1195, 257] on icon at bounding box center [1199, 259] width 8 height 9
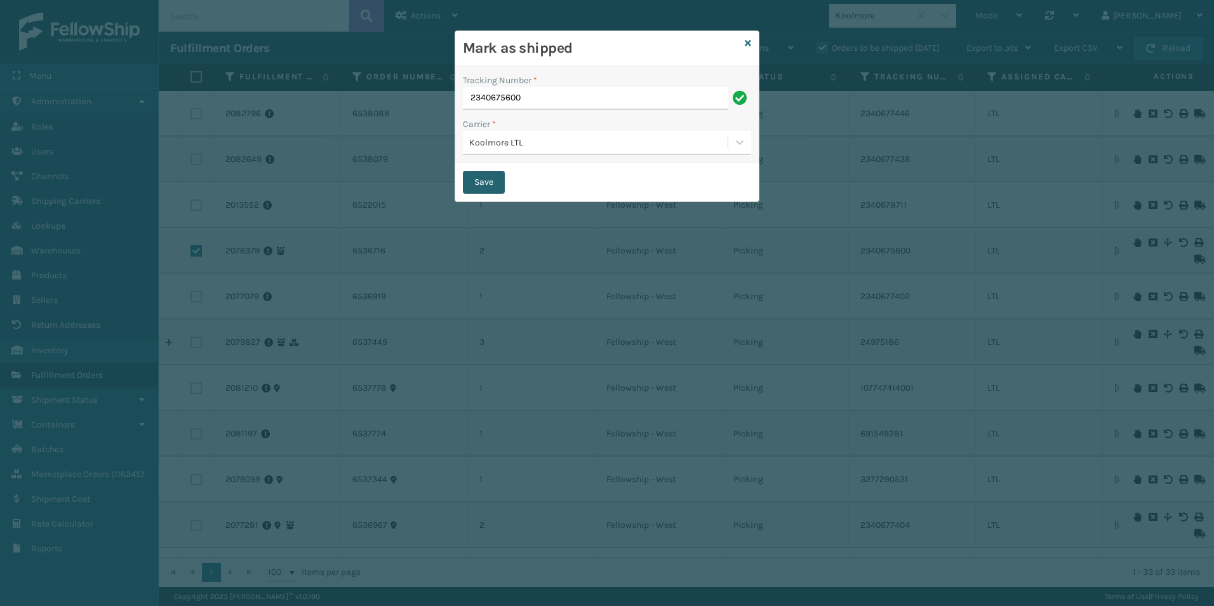
click at [485, 181] on button "Save" at bounding box center [484, 182] width 42 height 23
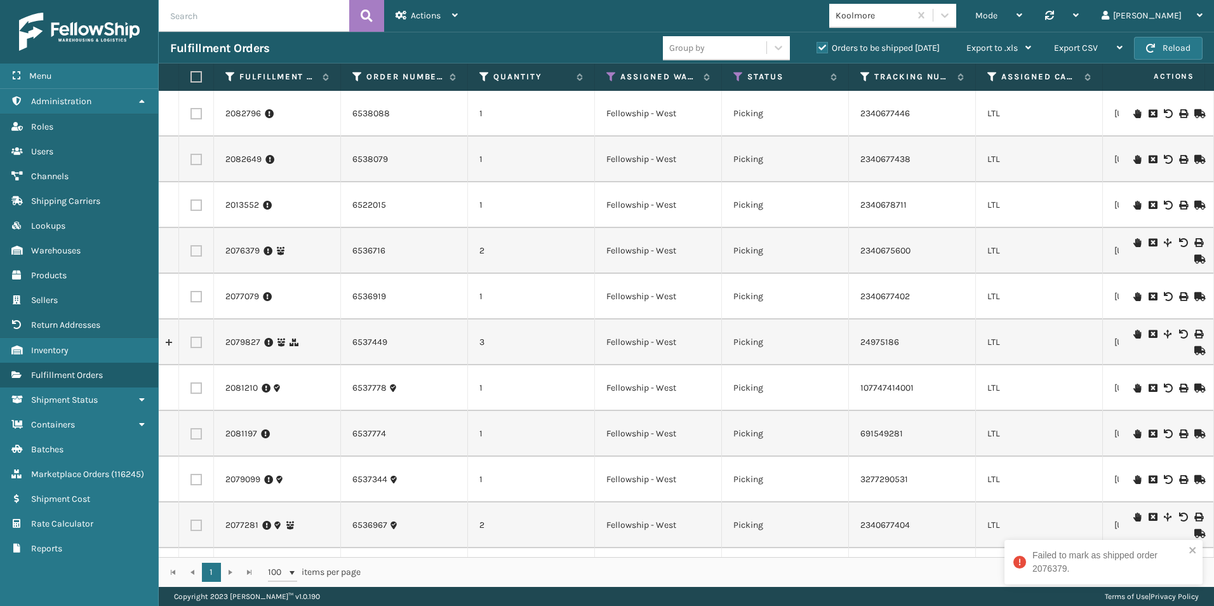
click at [1195, 351] on icon at bounding box center [1199, 350] width 8 height 9
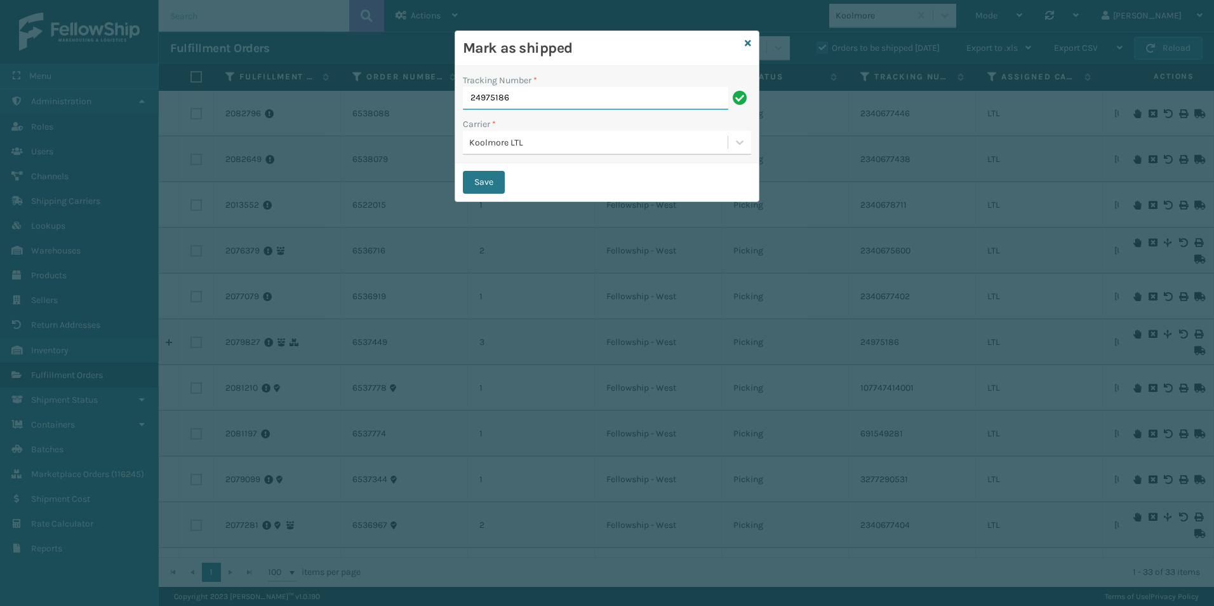
drag, startPoint x: 536, startPoint y: 100, endPoint x: 421, endPoint y: 97, distance: 115.0
click at [421, 97] on div "Mark as shipped Tracking Number * 24975186 Carrier * Koolmore LTL Save" at bounding box center [607, 303] width 1214 height 606
type input "221424351"
click at [485, 184] on button "Save" at bounding box center [484, 182] width 42 height 23
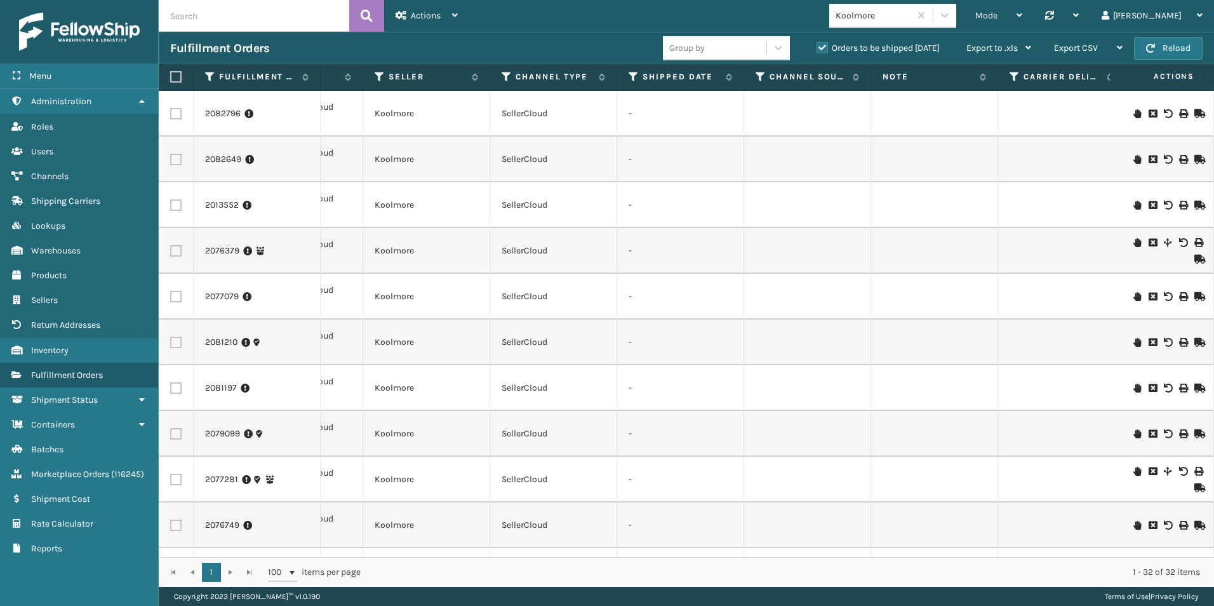
scroll to position [0, 1295]
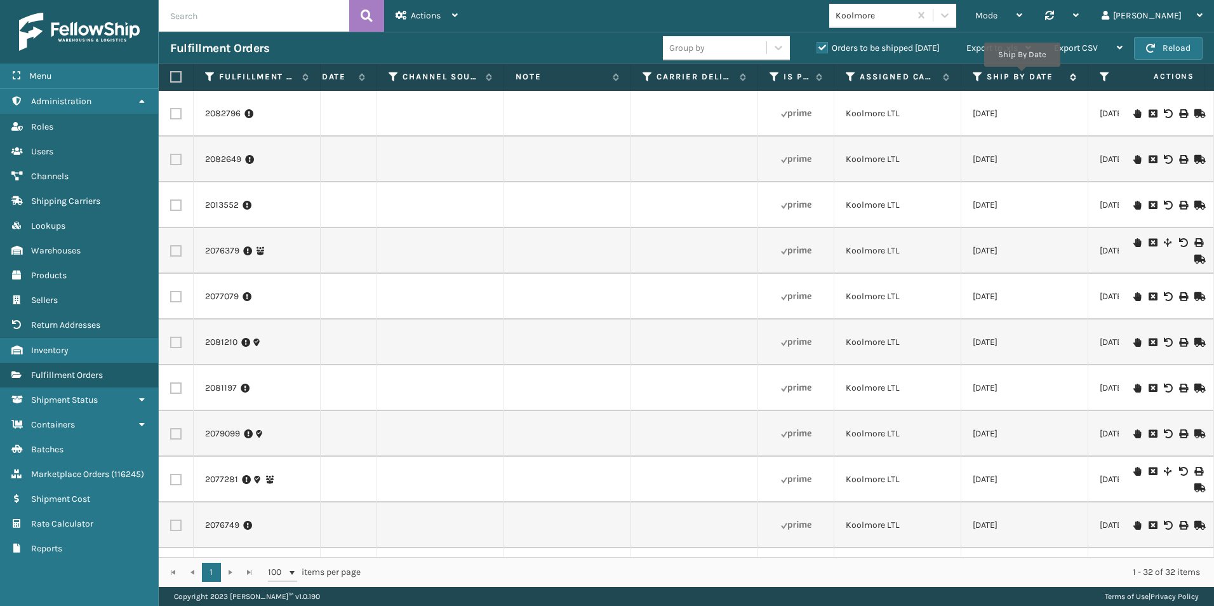
click at [1022, 76] on label "Ship By Date" at bounding box center [1025, 76] width 77 height 11
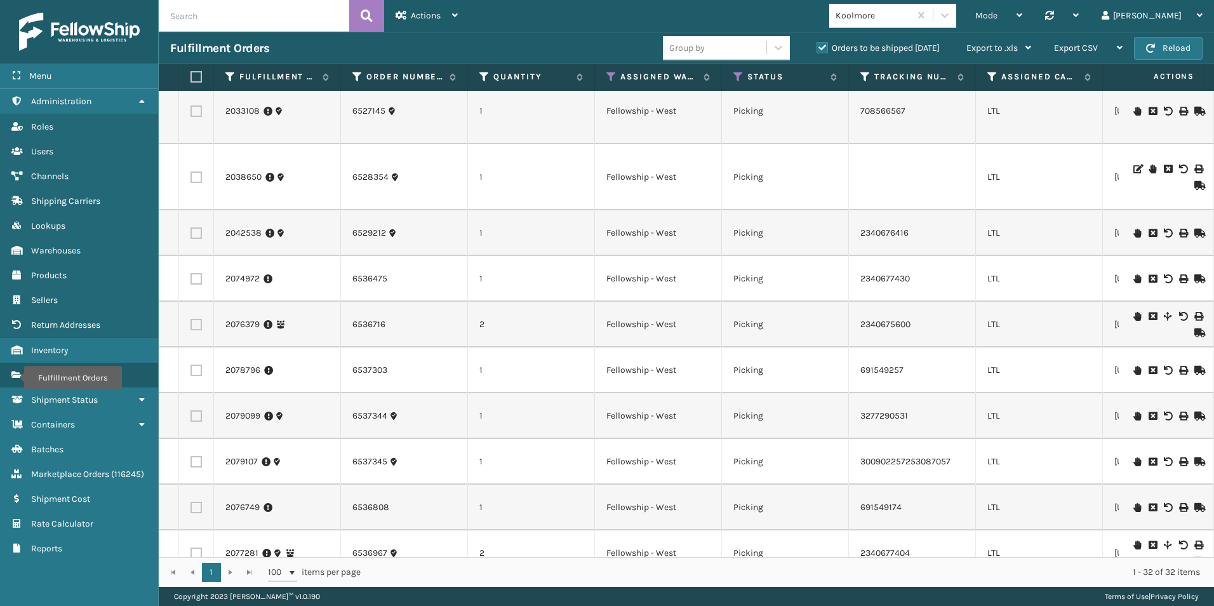
click at [196, 322] on label at bounding box center [196, 324] width 11 height 11
click at [191, 322] on input "checkbox" at bounding box center [191, 323] width 1 height 8
checkbox input "true"
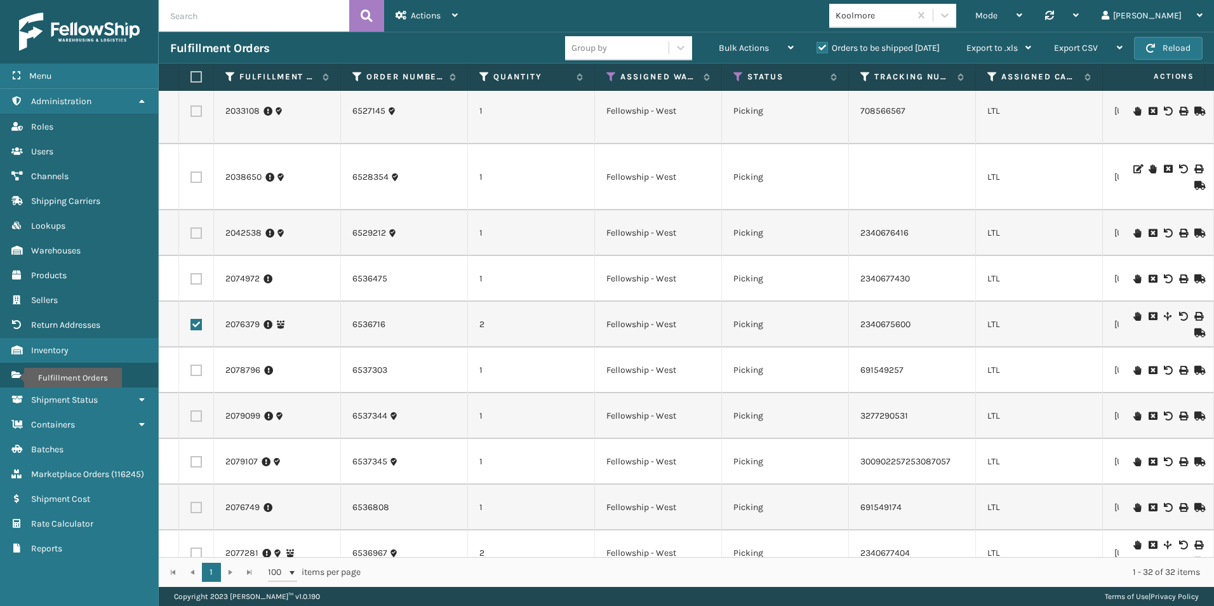
click at [196, 415] on label at bounding box center [196, 415] width 11 height 11
click at [191, 415] on input "checkbox" at bounding box center [191, 414] width 1 height 8
checkbox input "true"
click at [194, 463] on label at bounding box center [196, 461] width 11 height 11
click at [191, 463] on input "checkbox" at bounding box center [191, 460] width 1 height 8
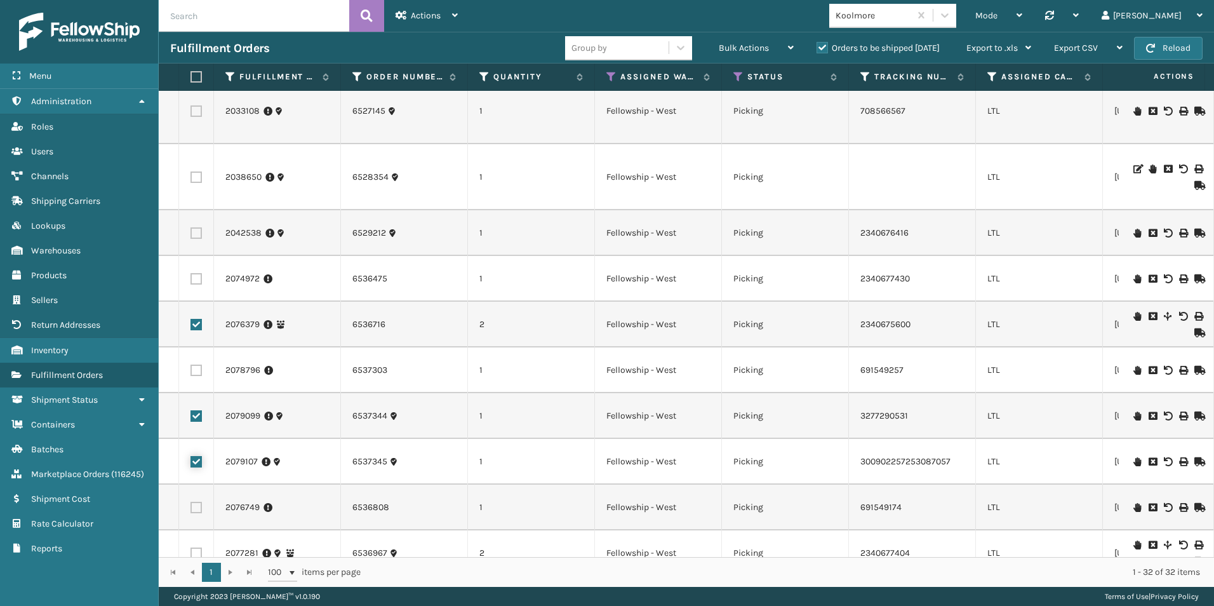
checkbox input "true"
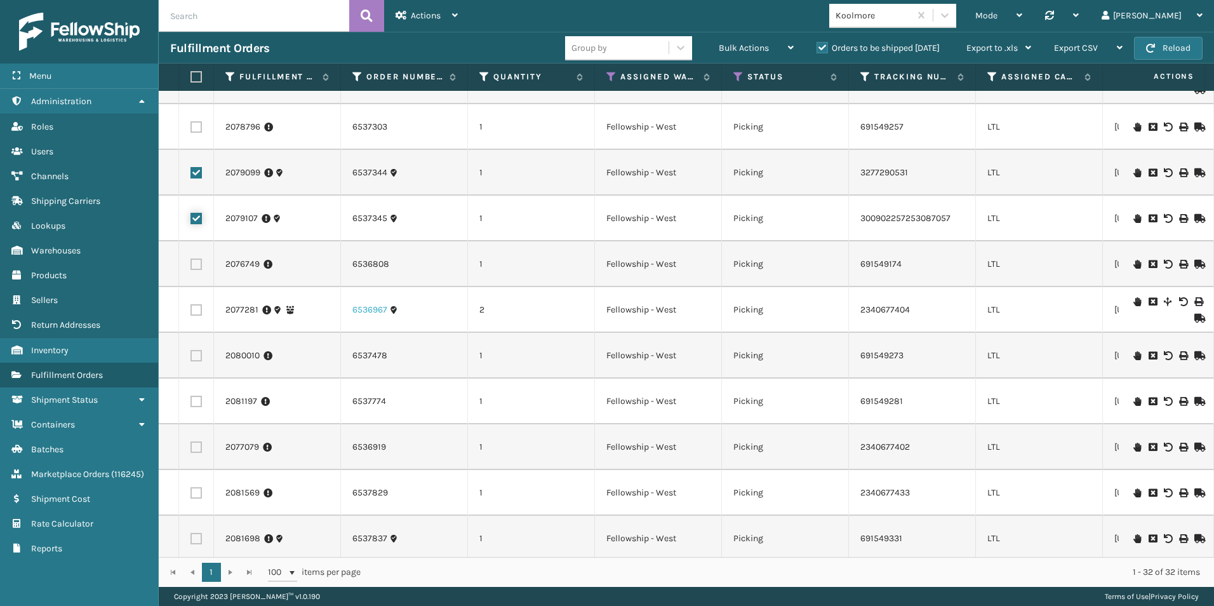
scroll to position [445, 0]
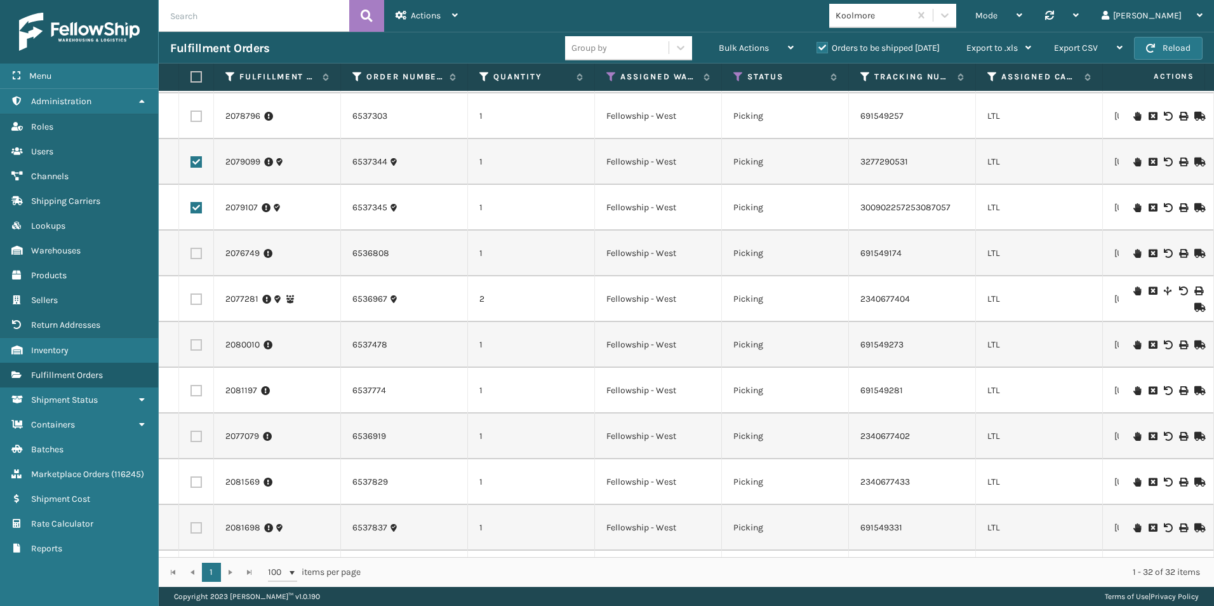
click at [194, 253] on label at bounding box center [196, 253] width 11 height 11
click at [191, 253] on input "checkbox" at bounding box center [191, 252] width 1 height 8
checkbox input "true"
click at [191, 297] on label at bounding box center [196, 298] width 11 height 11
click at [191, 297] on input "checkbox" at bounding box center [191, 297] width 1 height 8
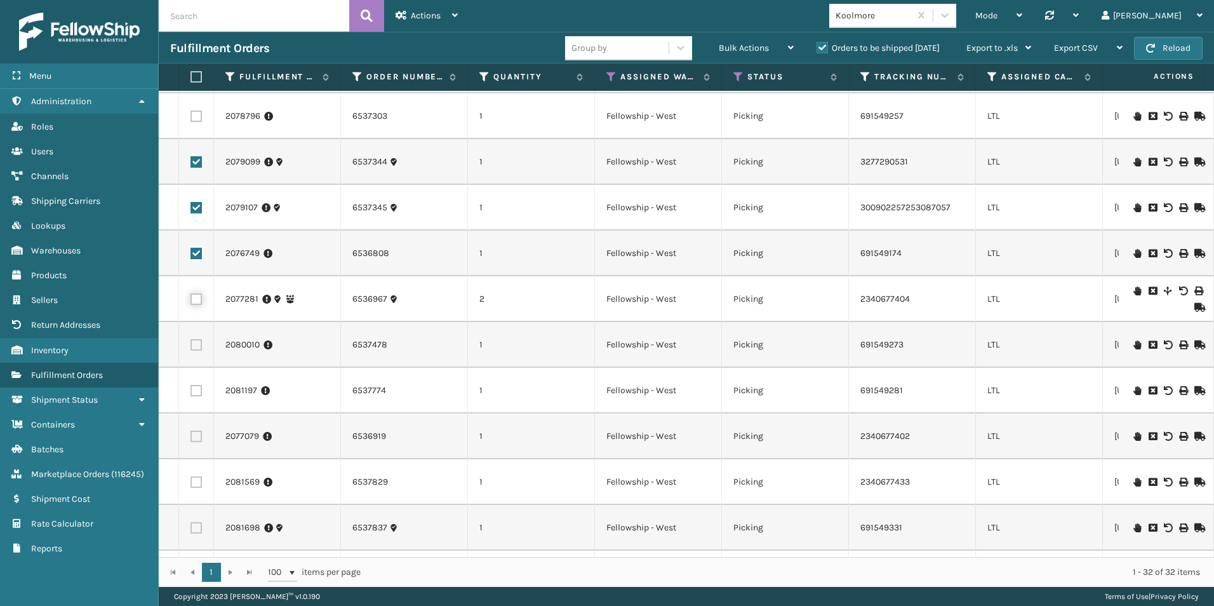
checkbox input "true"
drag, startPoint x: 194, startPoint y: 343, endPoint x: 275, endPoint y: 354, distance: 82.0
click at [194, 343] on label at bounding box center [196, 344] width 11 height 11
click at [191, 343] on input "checkbox" at bounding box center [191, 343] width 1 height 8
checkbox input "true"
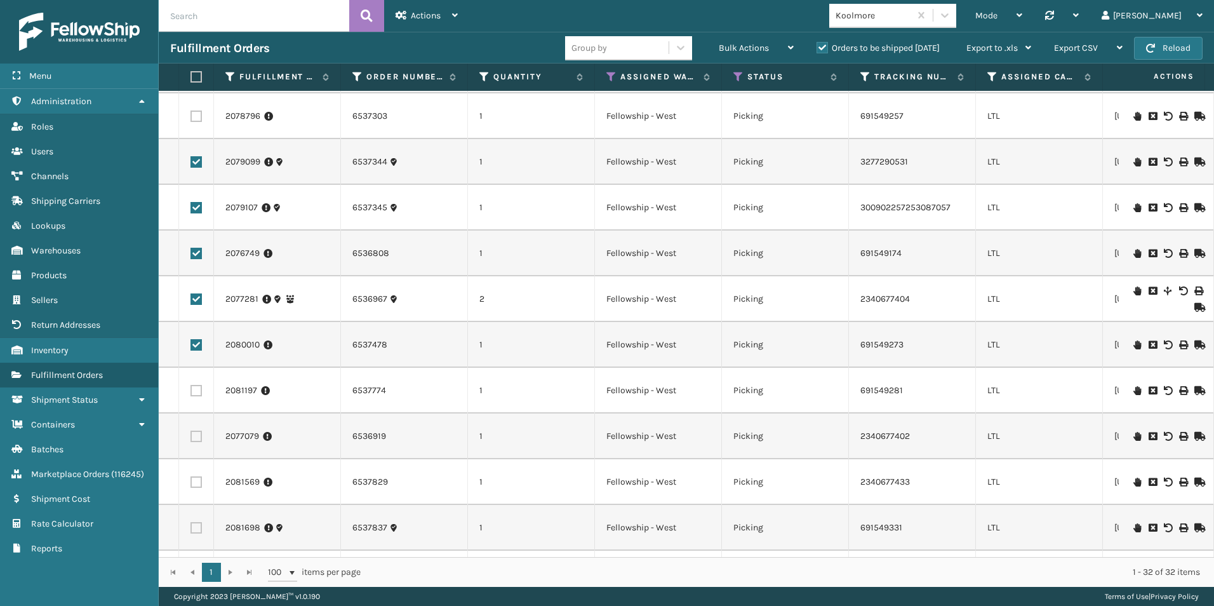
click at [198, 388] on label at bounding box center [196, 390] width 11 height 11
click at [191, 388] on input "checkbox" at bounding box center [191, 389] width 1 height 8
checkbox input "true"
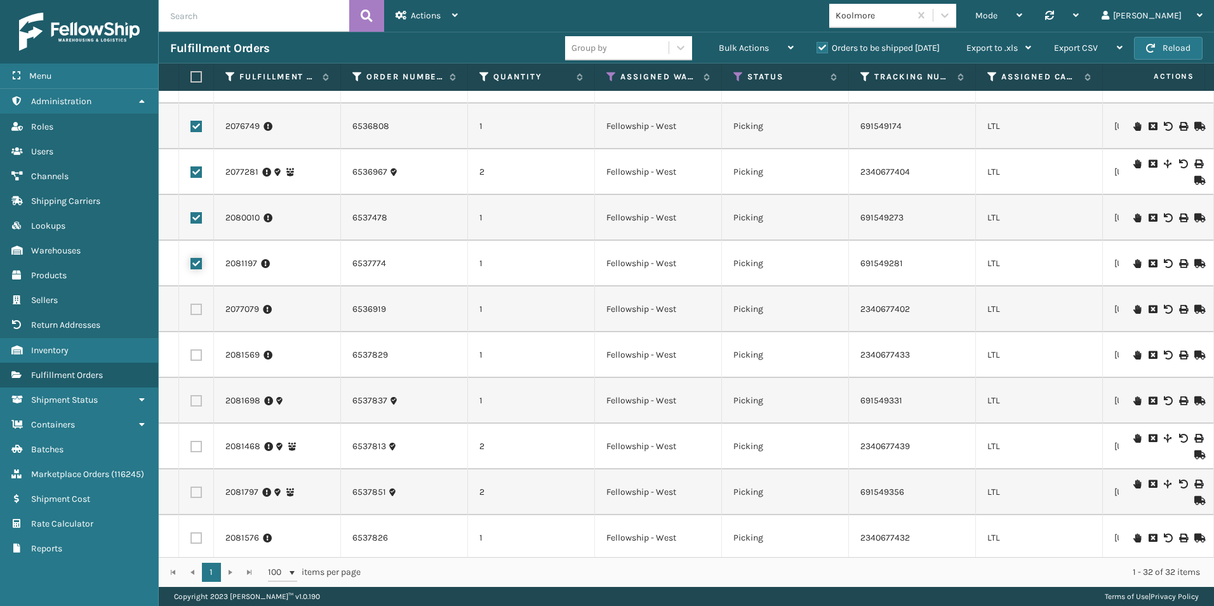
scroll to position [635, 0]
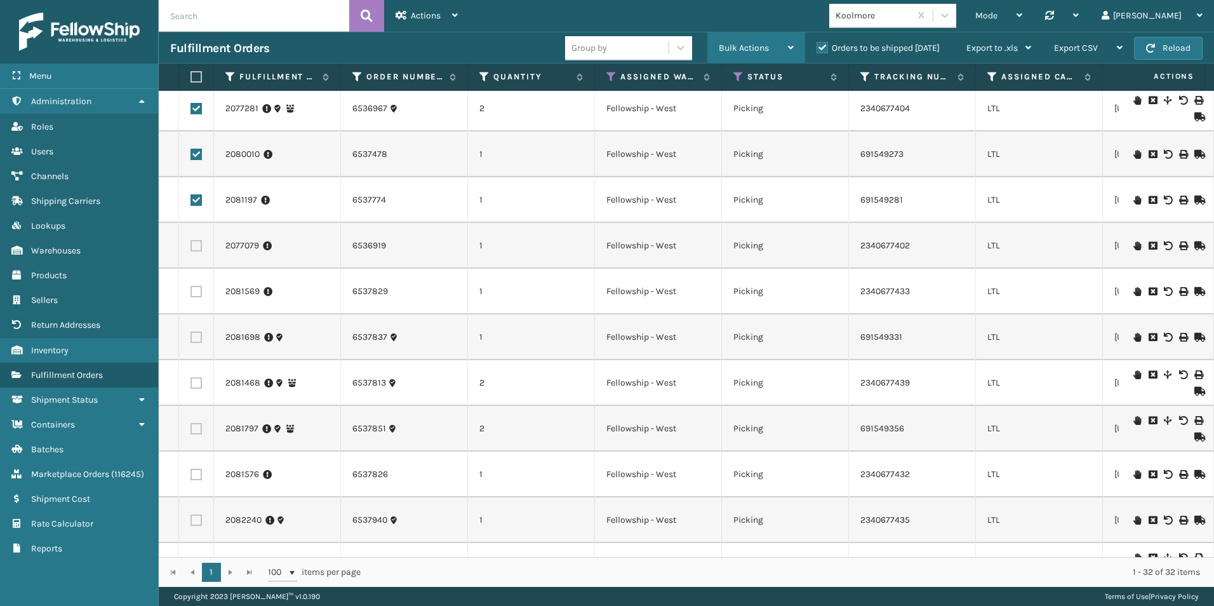
click at [743, 43] on span "Bulk Actions" at bounding box center [744, 48] width 50 height 11
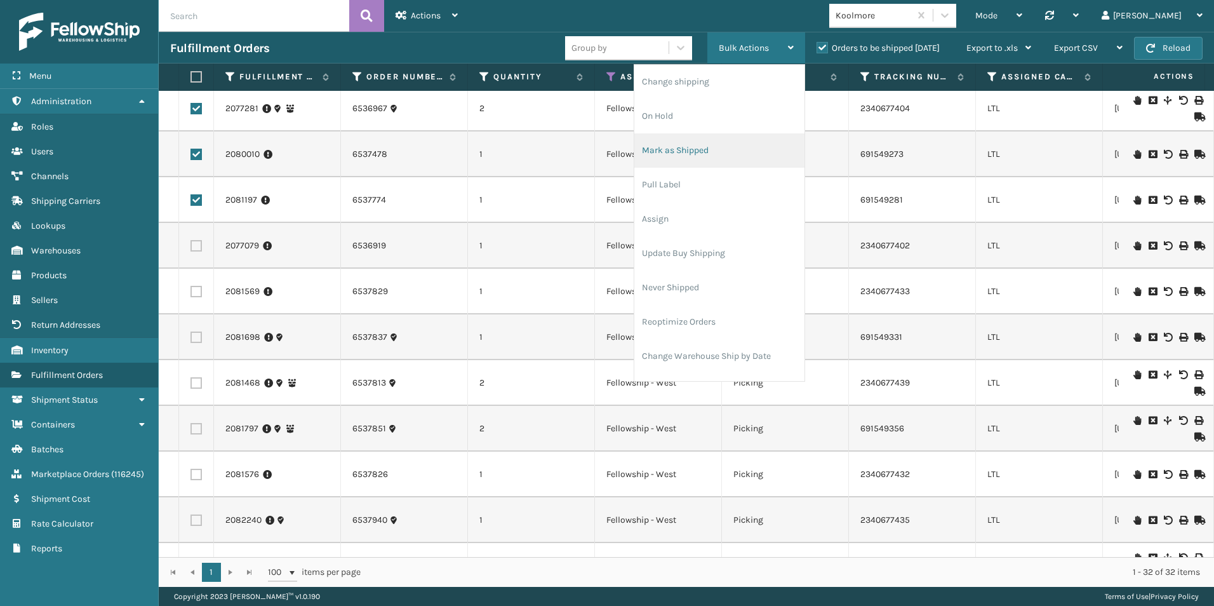
click at [699, 147] on li "Mark as Shipped" at bounding box center [719, 150] width 170 height 34
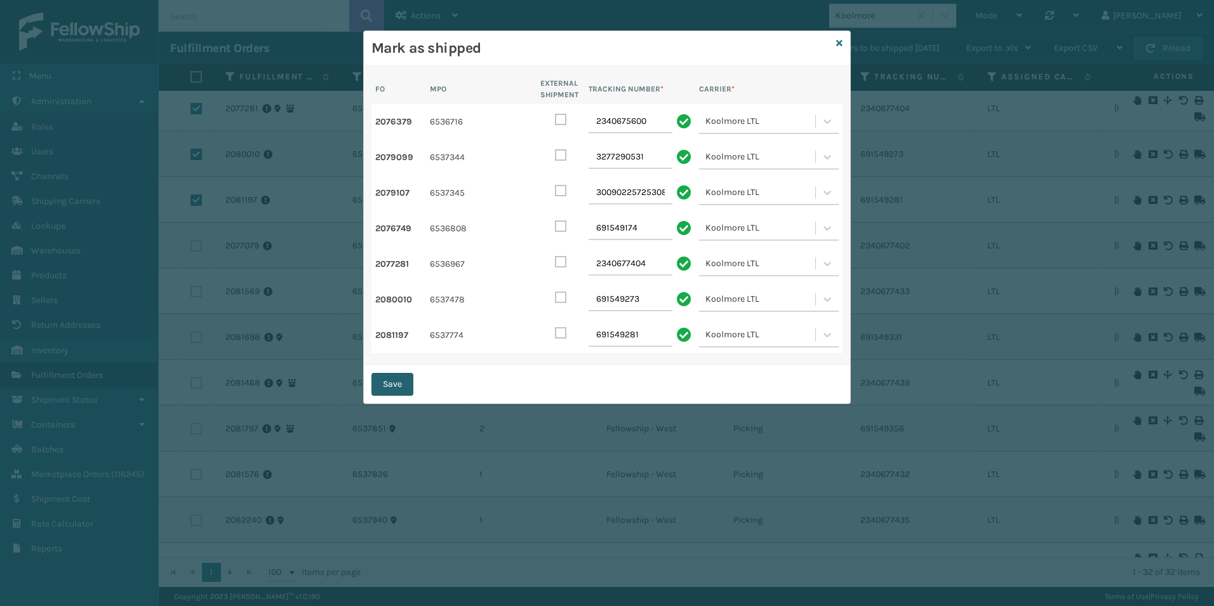
click at [389, 385] on button "Save" at bounding box center [393, 384] width 42 height 23
checkbox input "false"
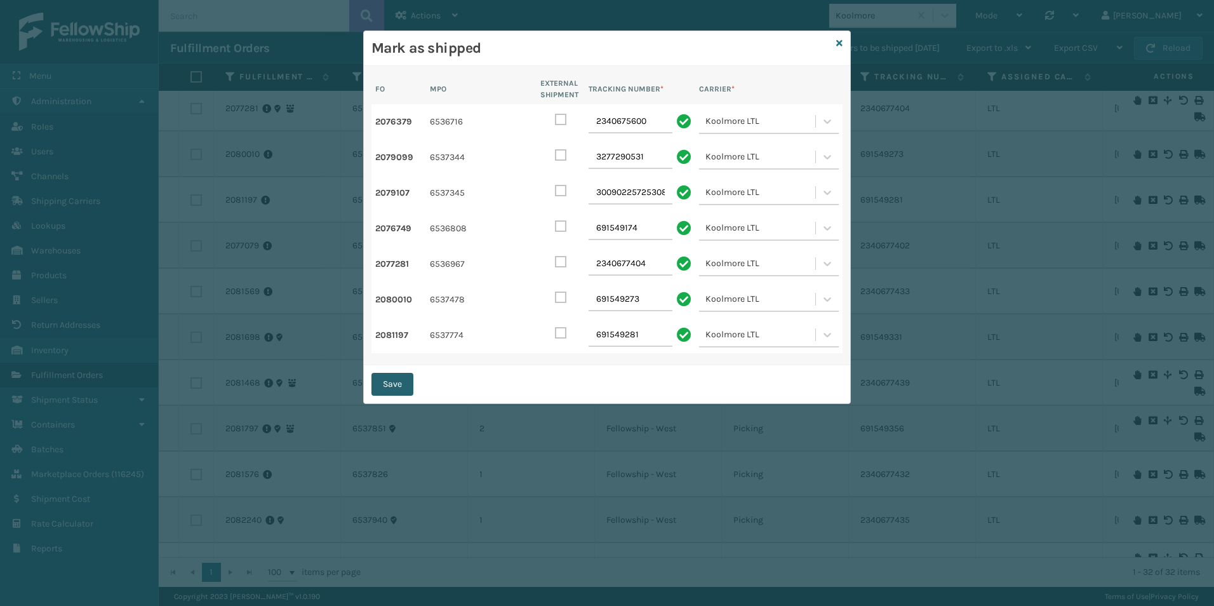
checkbox input "false"
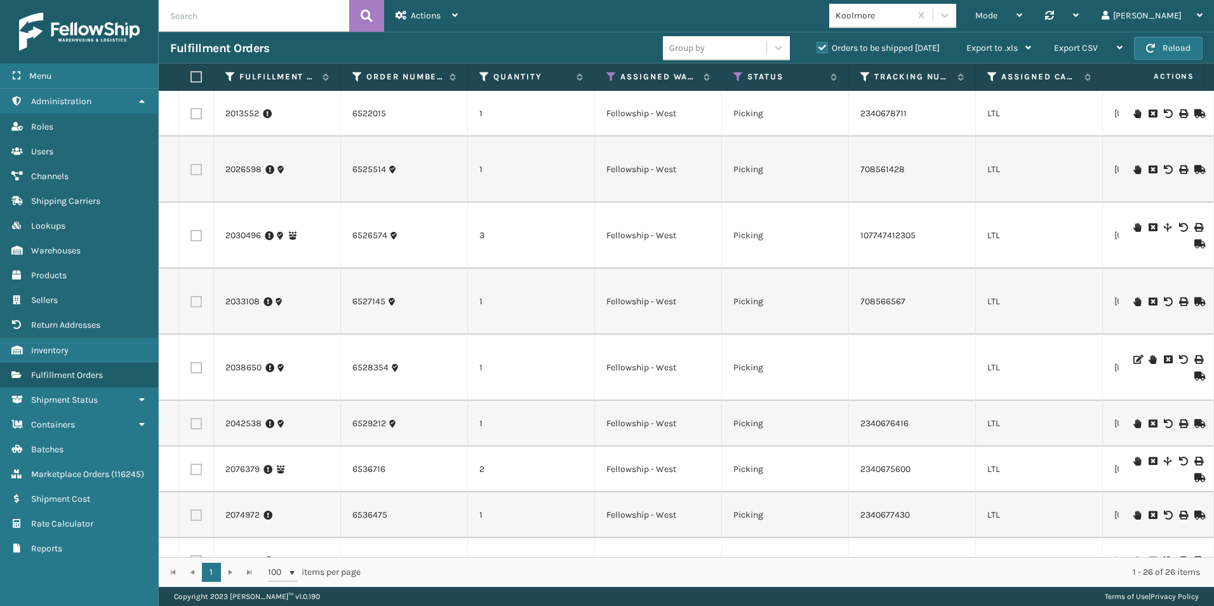
click at [1195, 114] on icon at bounding box center [1199, 113] width 8 height 9
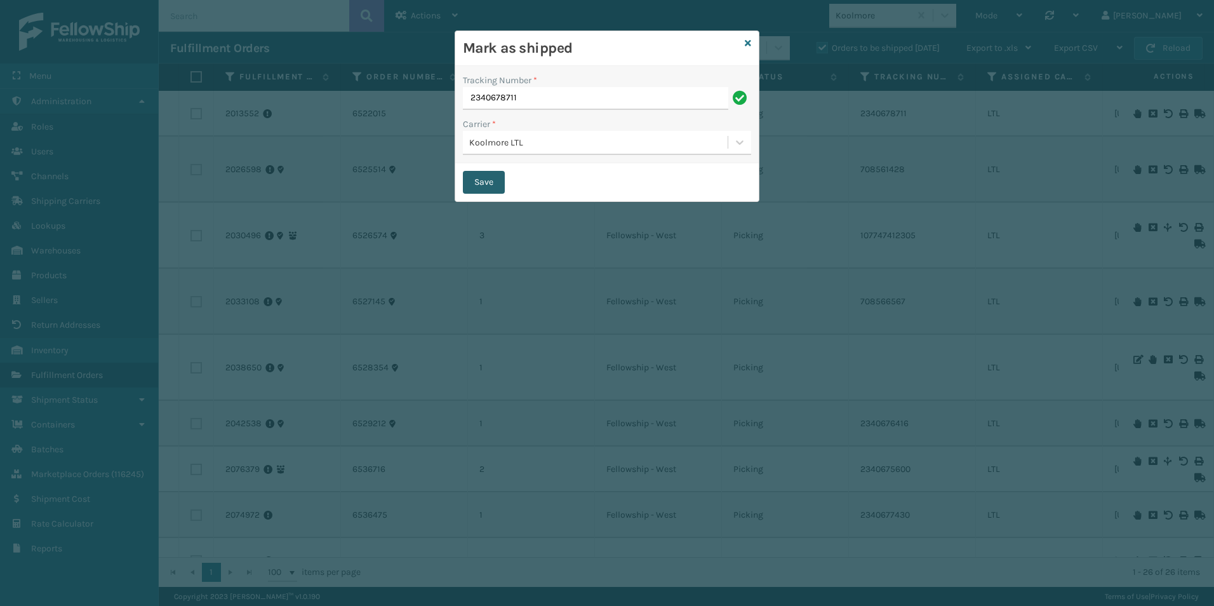
click at [490, 175] on button "Save" at bounding box center [484, 182] width 42 height 23
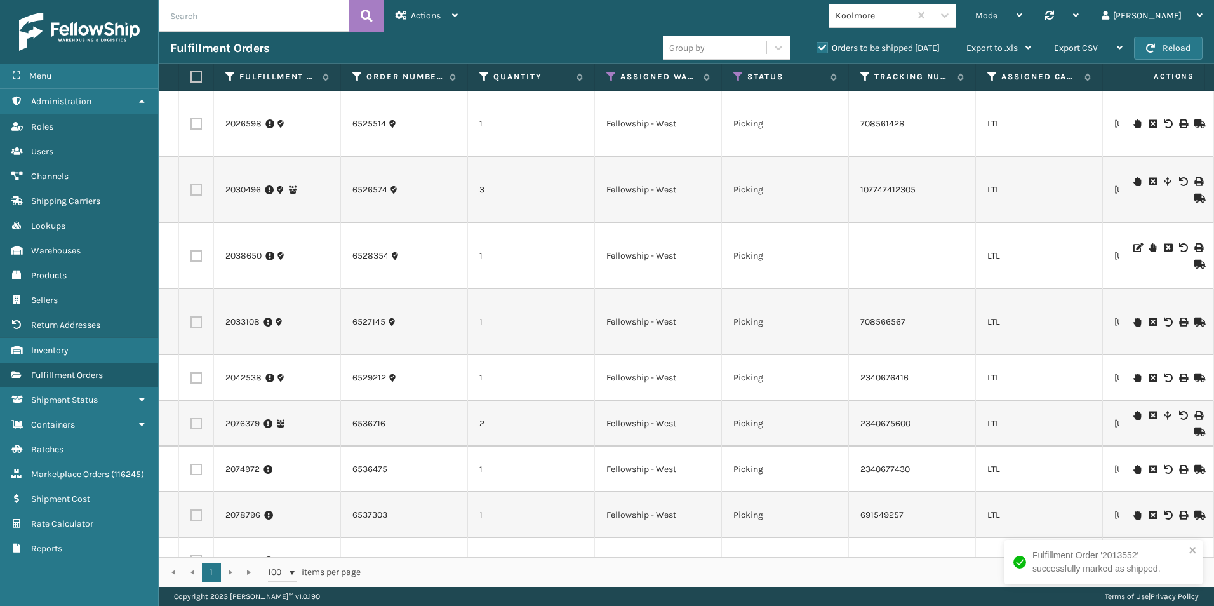
drag, startPoint x: 396, startPoint y: 557, endPoint x: 645, endPoint y: 559, distance: 249.0
click at [645, 559] on div "1 1 100 items per page 1 - 25 of 25 items" at bounding box center [686, 572] width 1055 height 30
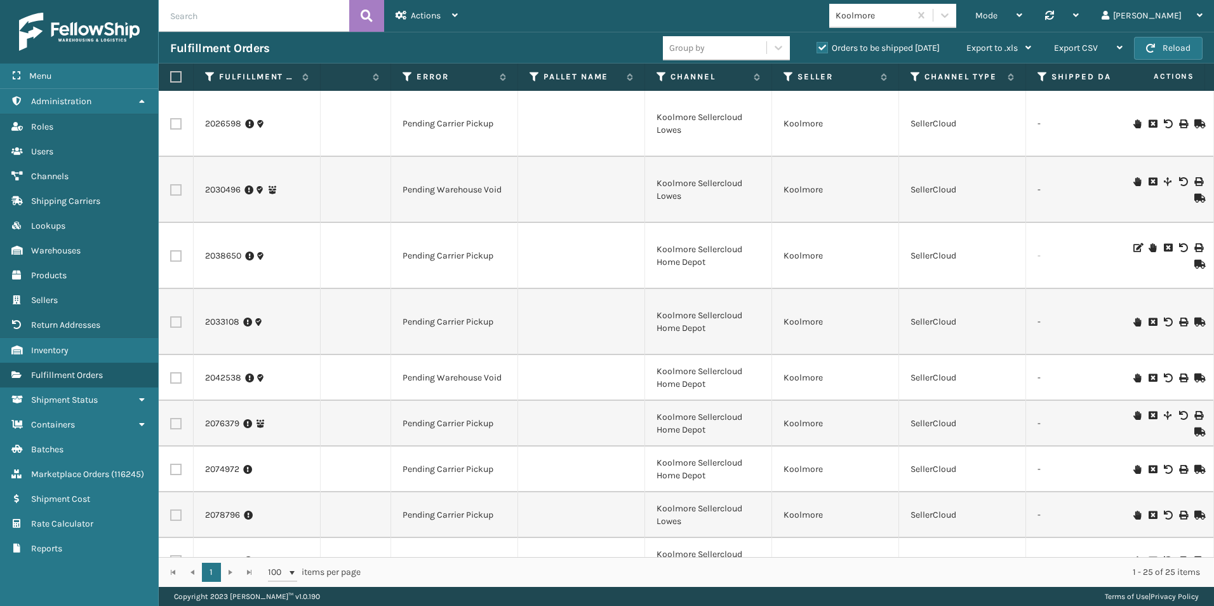
scroll to position [0, 962]
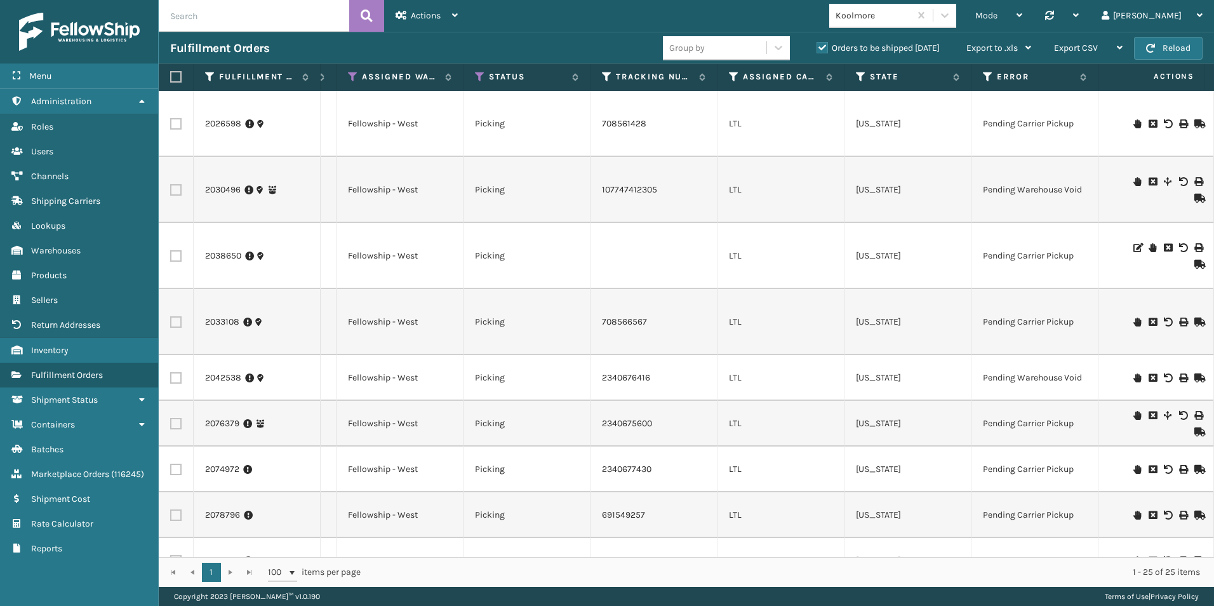
click at [1149, 179] on icon at bounding box center [1153, 181] width 8 height 9
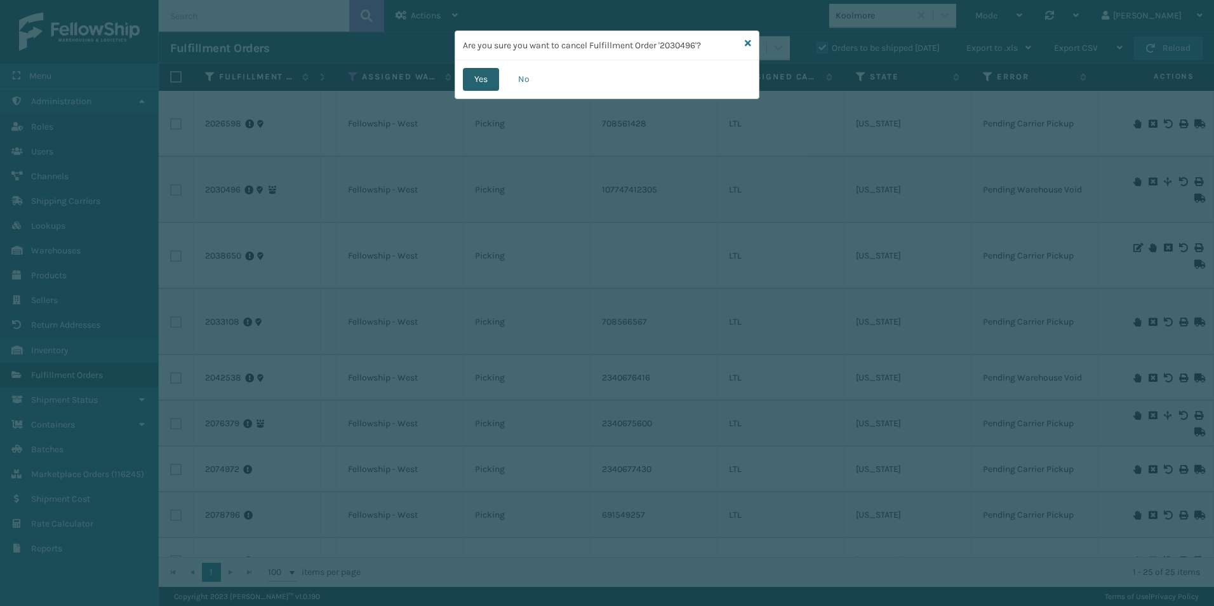
click at [473, 81] on button "Yes" at bounding box center [481, 79] width 36 height 23
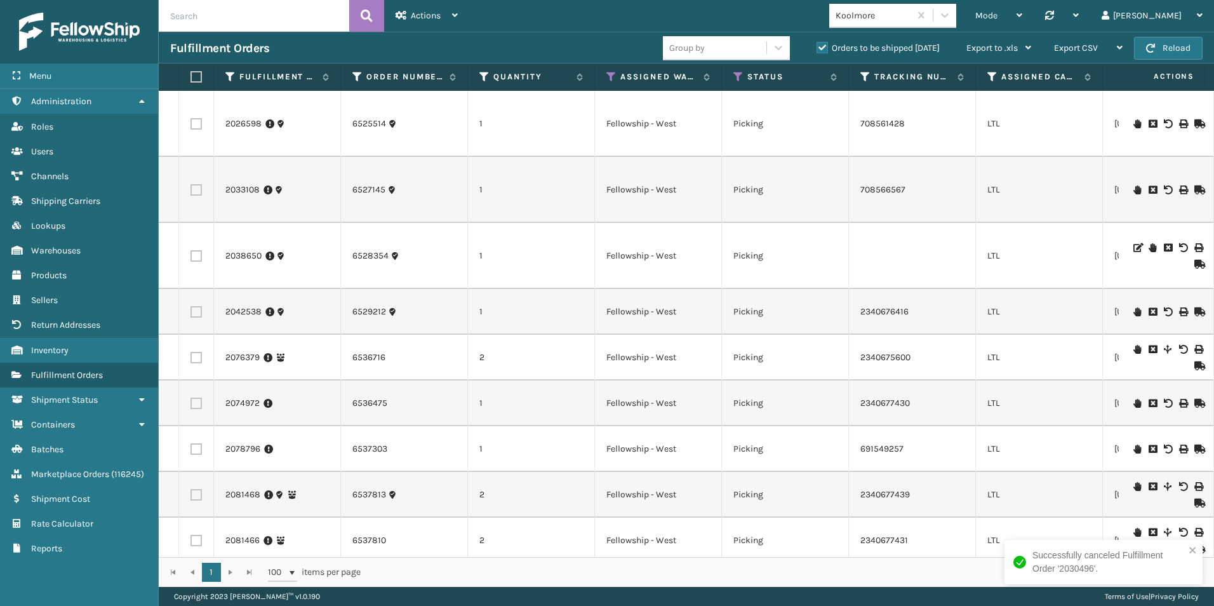
click at [1149, 120] on icon at bounding box center [1153, 123] width 8 height 9
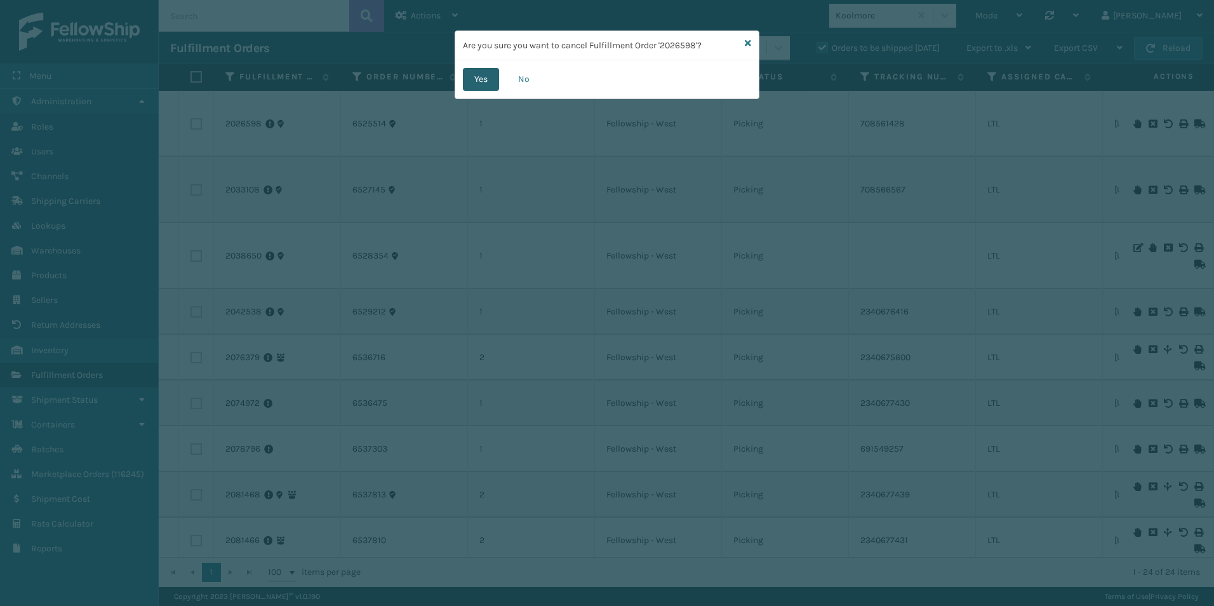
click at [489, 83] on button "Yes" at bounding box center [481, 79] width 36 height 23
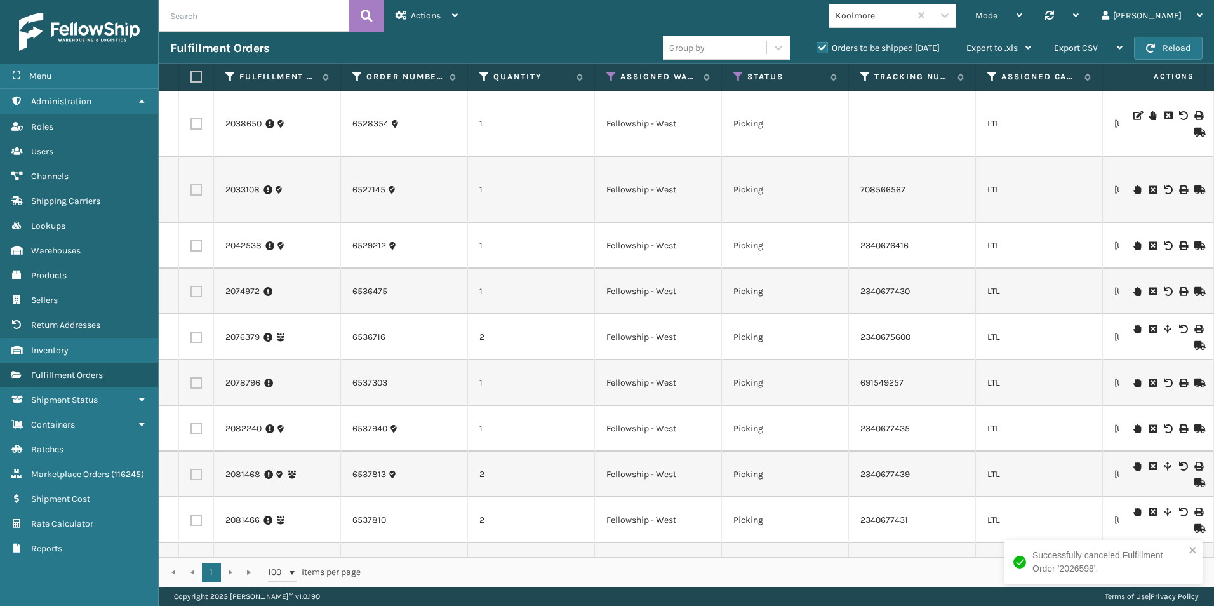
click at [1164, 116] on icon at bounding box center [1168, 115] width 8 height 9
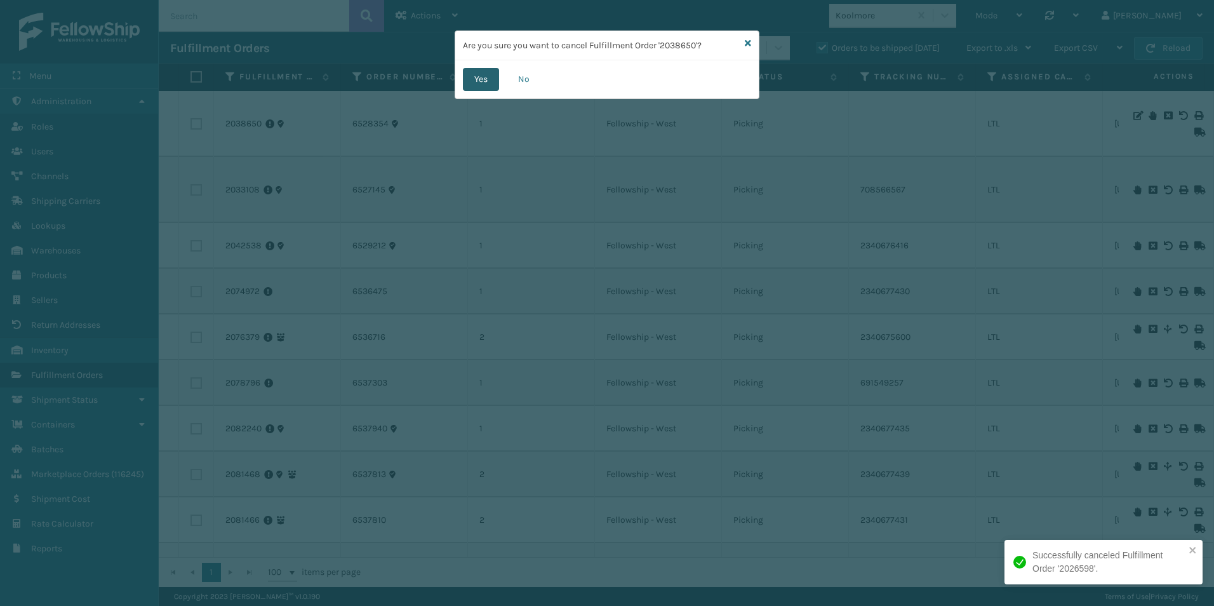
click at [483, 74] on button "Yes" at bounding box center [481, 79] width 36 height 23
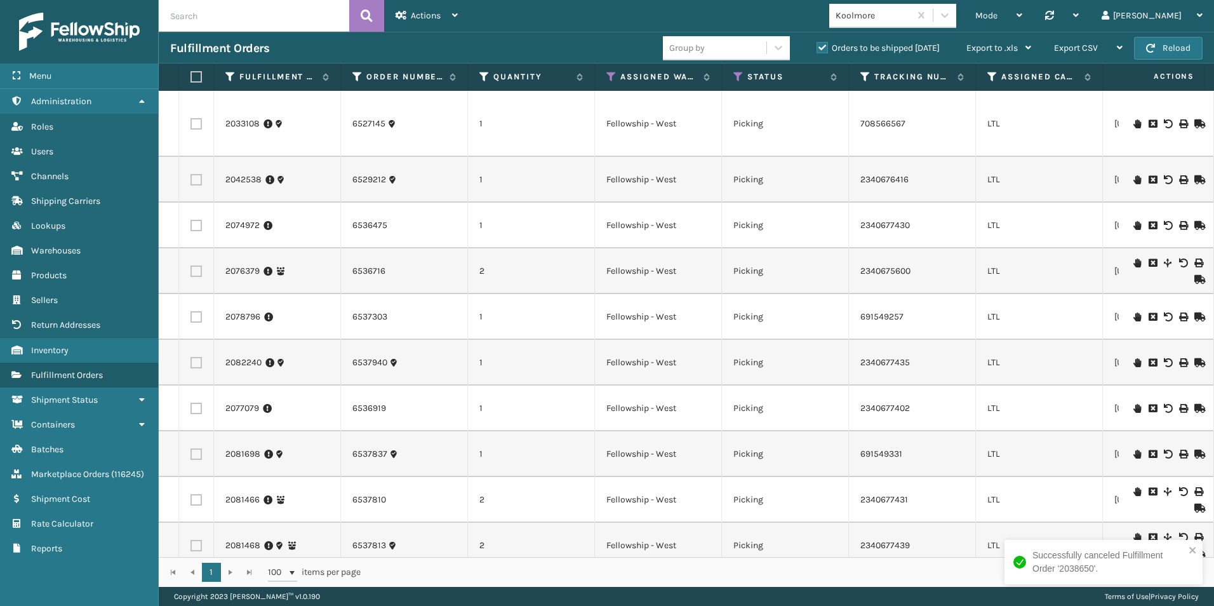
click at [1149, 123] on icon at bounding box center [1153, 123] width 8 height 9
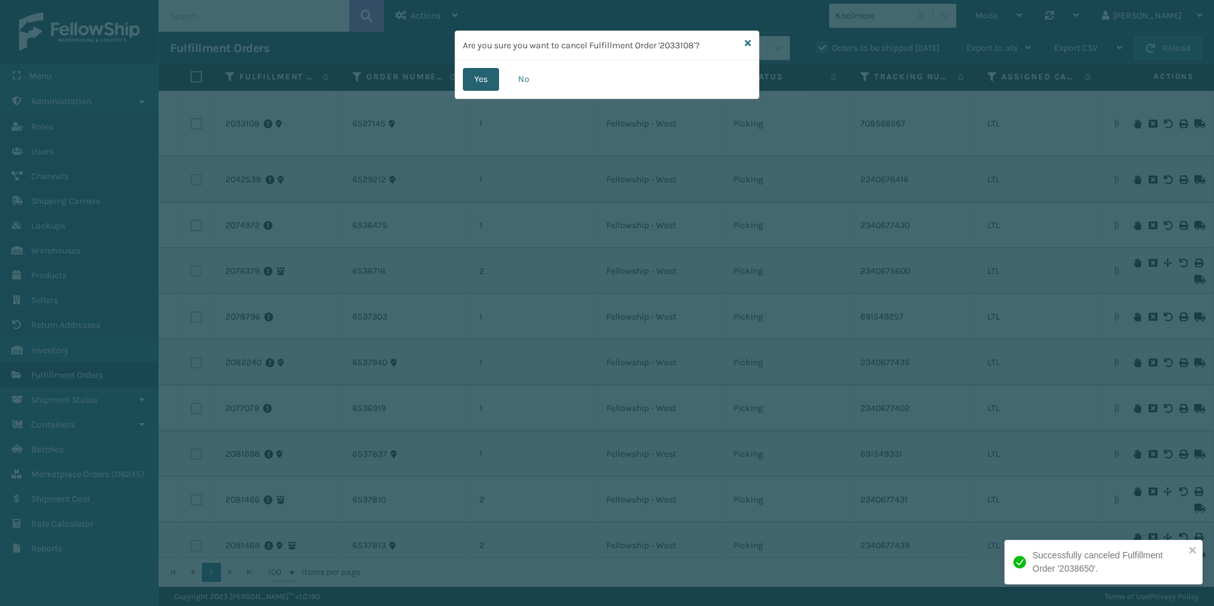
click at [478, 79] on button "Yes" at bounding box center [481, 79] width 36 height 23
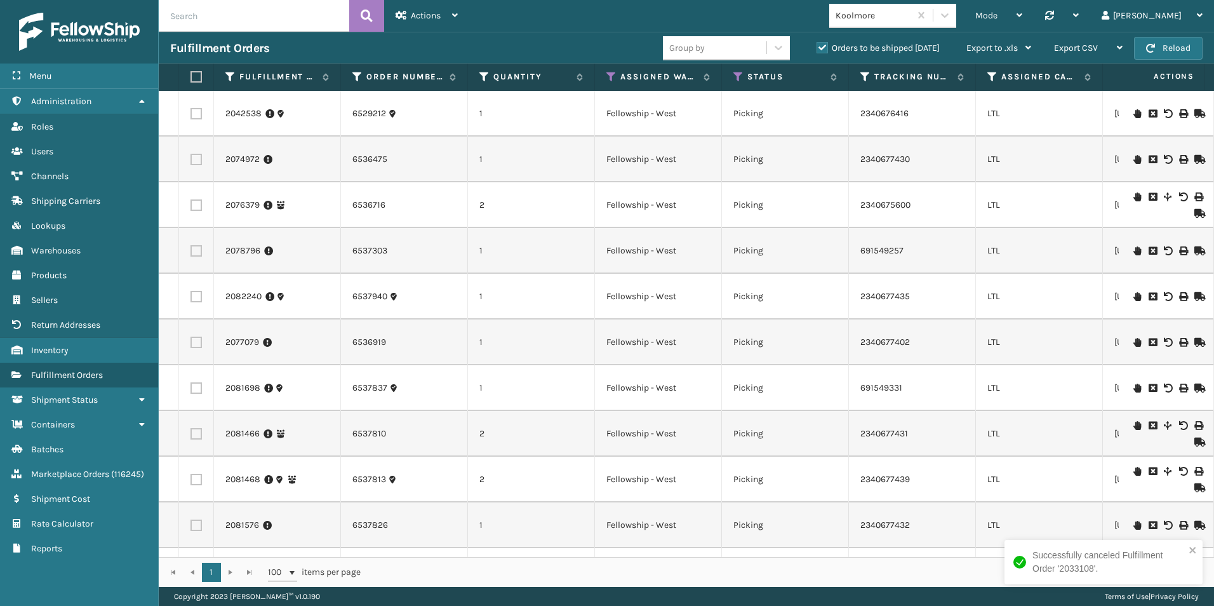
click at [1149, 111] on icon at bounding box center [1153, 113] width 8 height 9
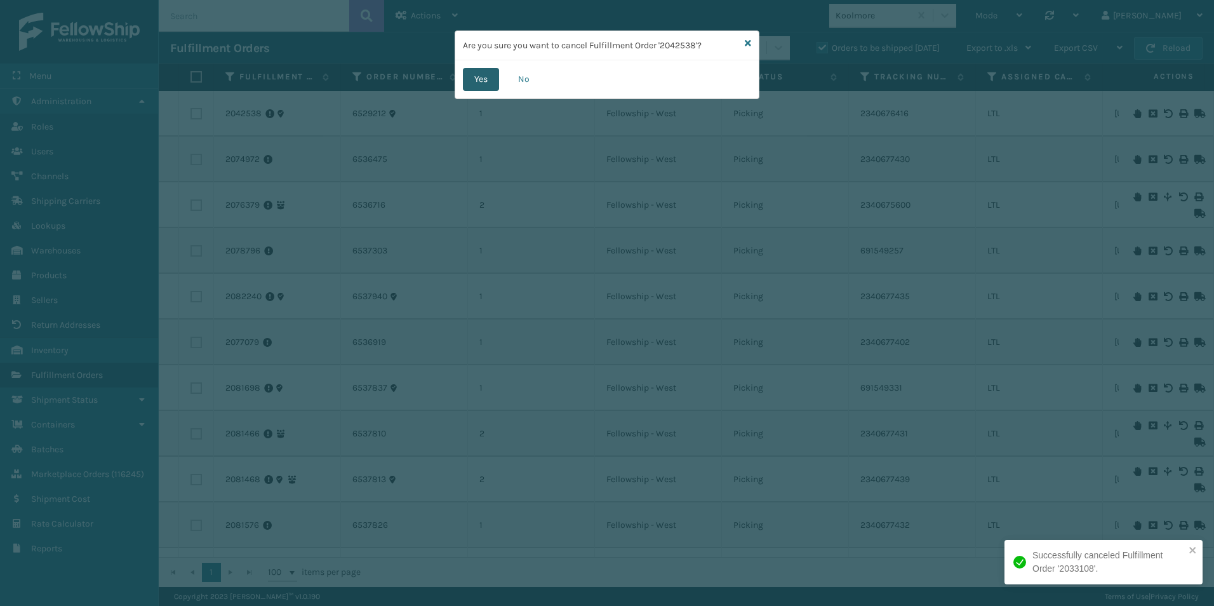
click at [472, 77] on button "Yes" at bounding box center [481, 79] width 36 height 23
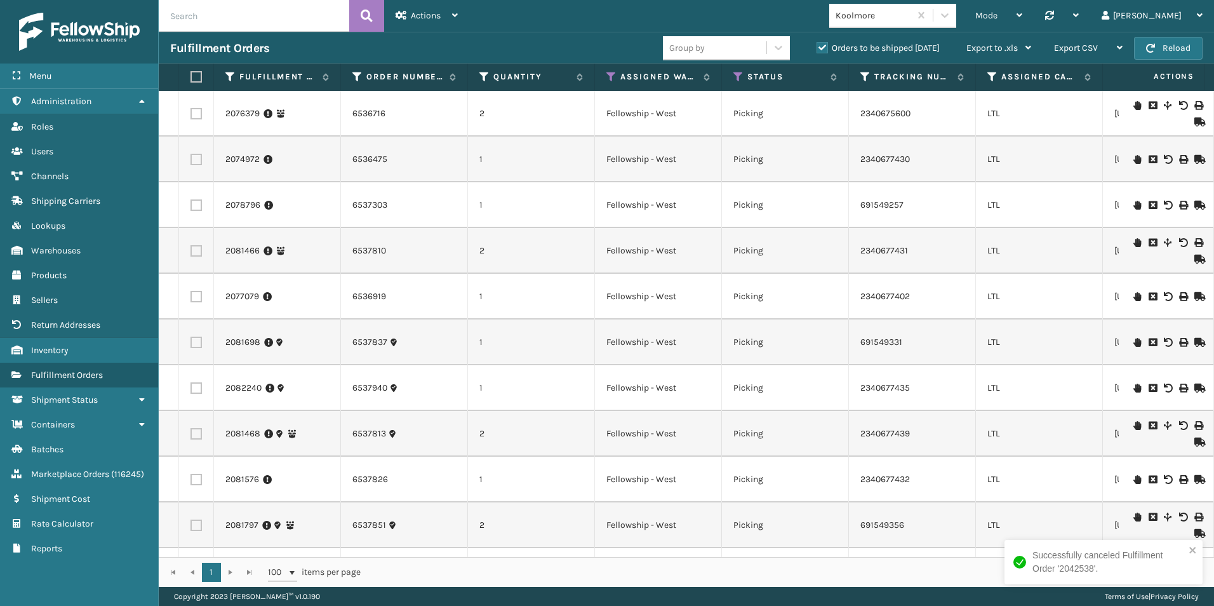
click at [1195, 122] on icon at bounding box center [1199, 121] width 8 height 9
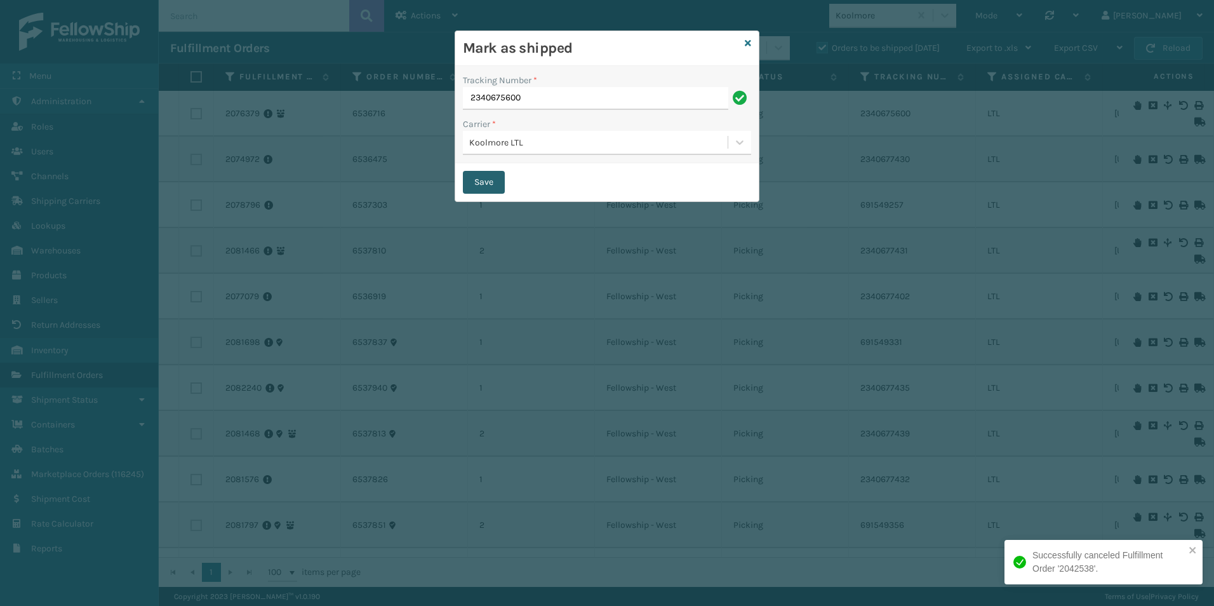
click at [495, 181] on button "Save" at bounding box center [484, 182] width 42 height 23
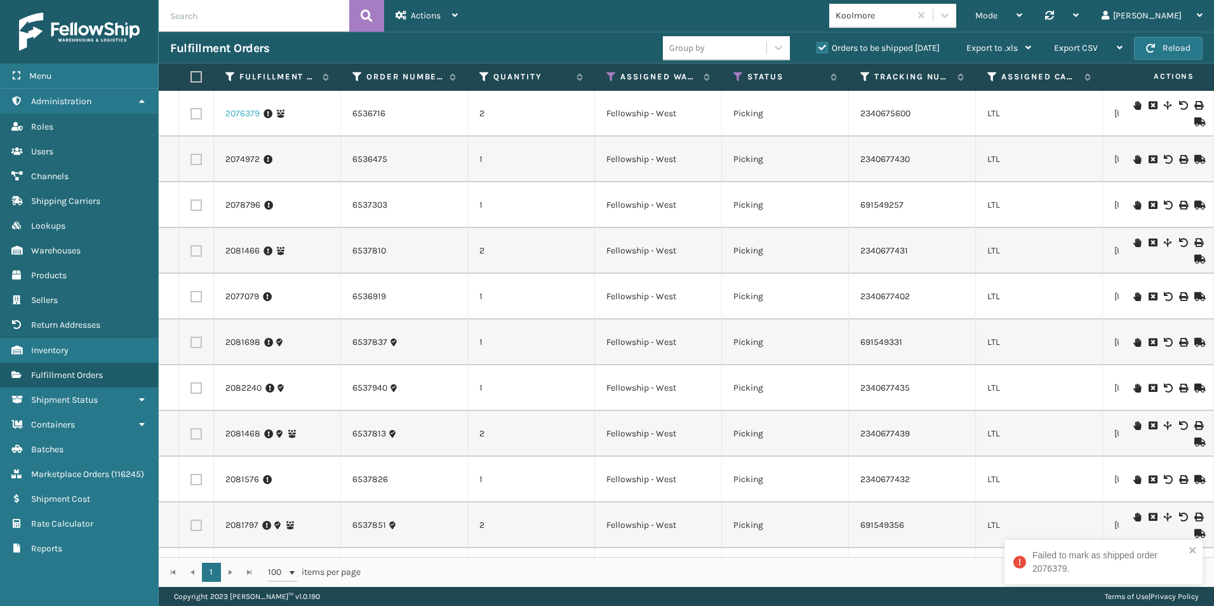
click at [236, 111] on link "2076379" at bounding box center [242, 113] width 34 height 13
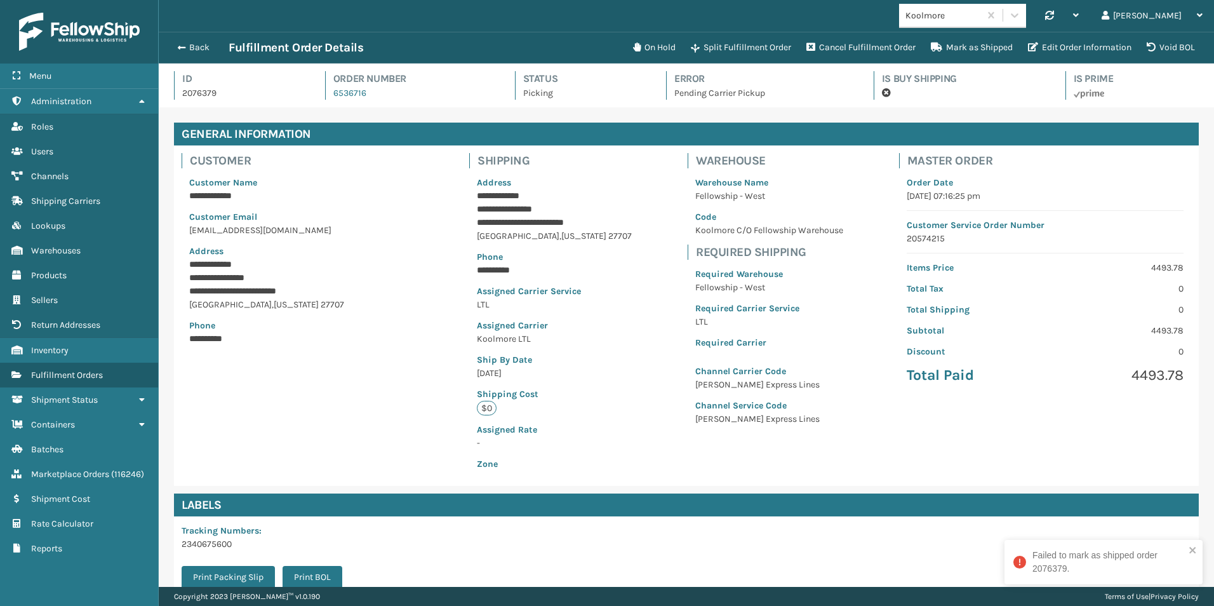
scroll to position [157, 0]
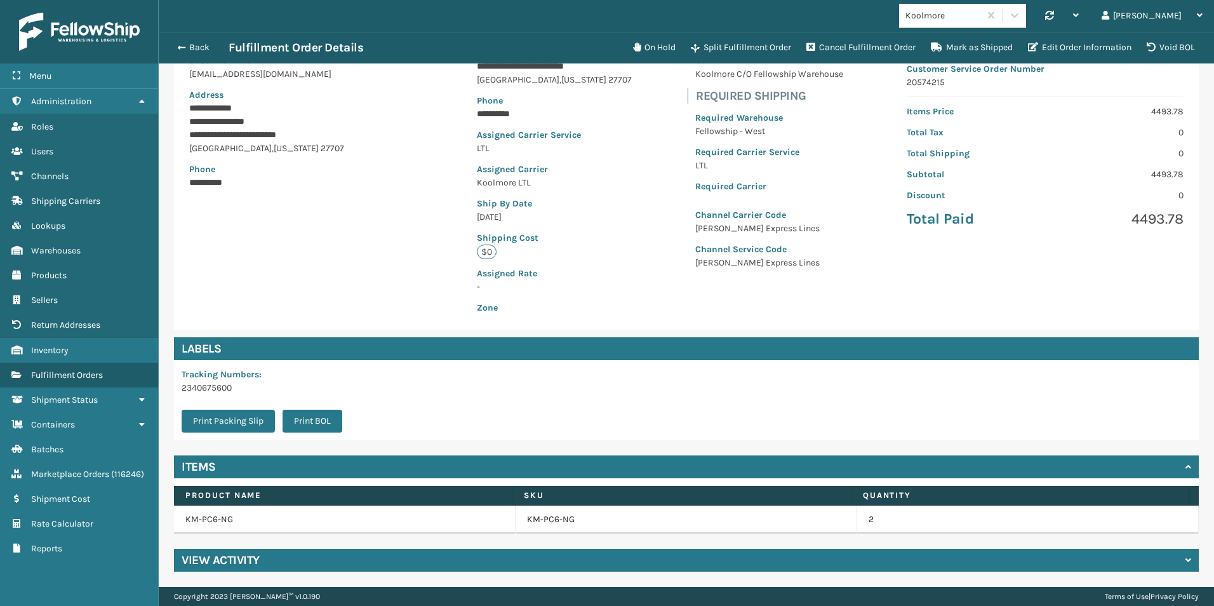
click at [226, 521] on td "KM-PC6-NG" at bounding box center [345, 520] width 342 height 28
click at [544, 517] on link "KM-PC6-NG" at bounding box center [551, 519] width 48 height 13
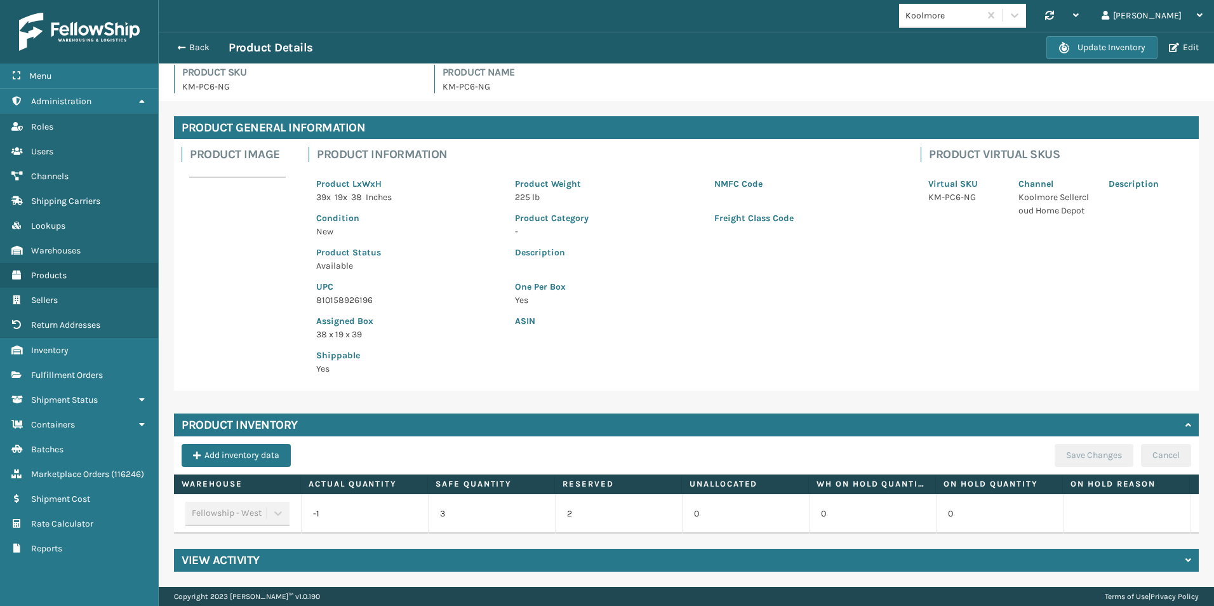
scroll to position [16, 0]
click at [314, 504] on td "-1" at bounding box center [364, 513] width 127 height 39
click at [225, 444] on button "Add inventory data" at bounding box center [236, 455] width 109 height 23
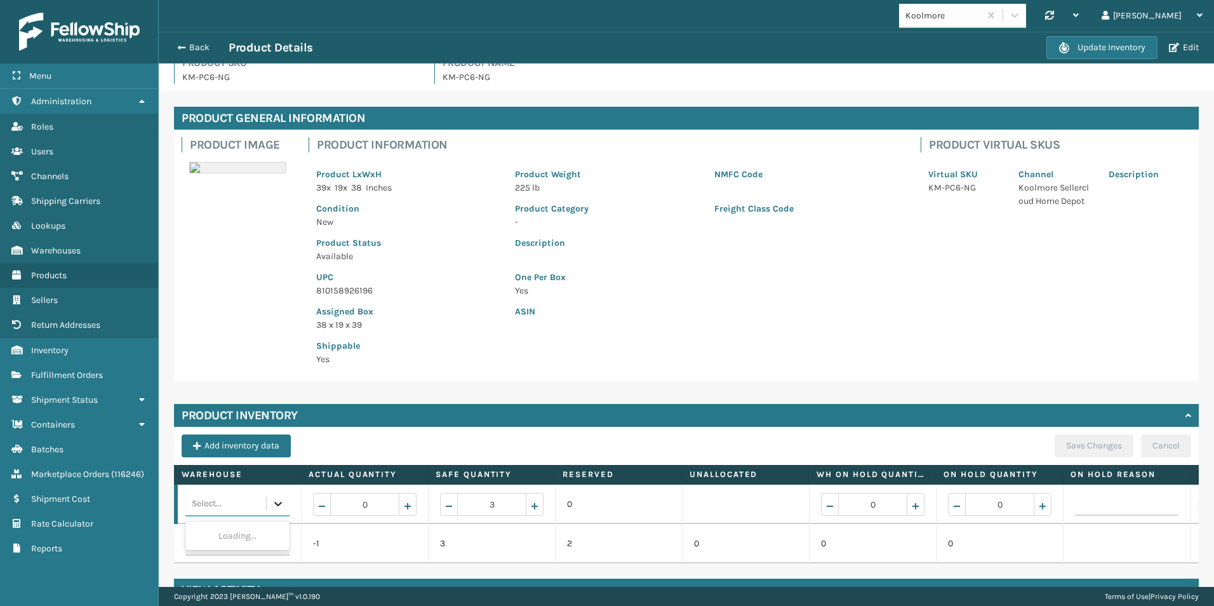
click at [274, 503] on icon at bounding box center [278, 503] width 13 height 13
click at [786, 501] on td at bounding box center [745, 504] width 127 height 39
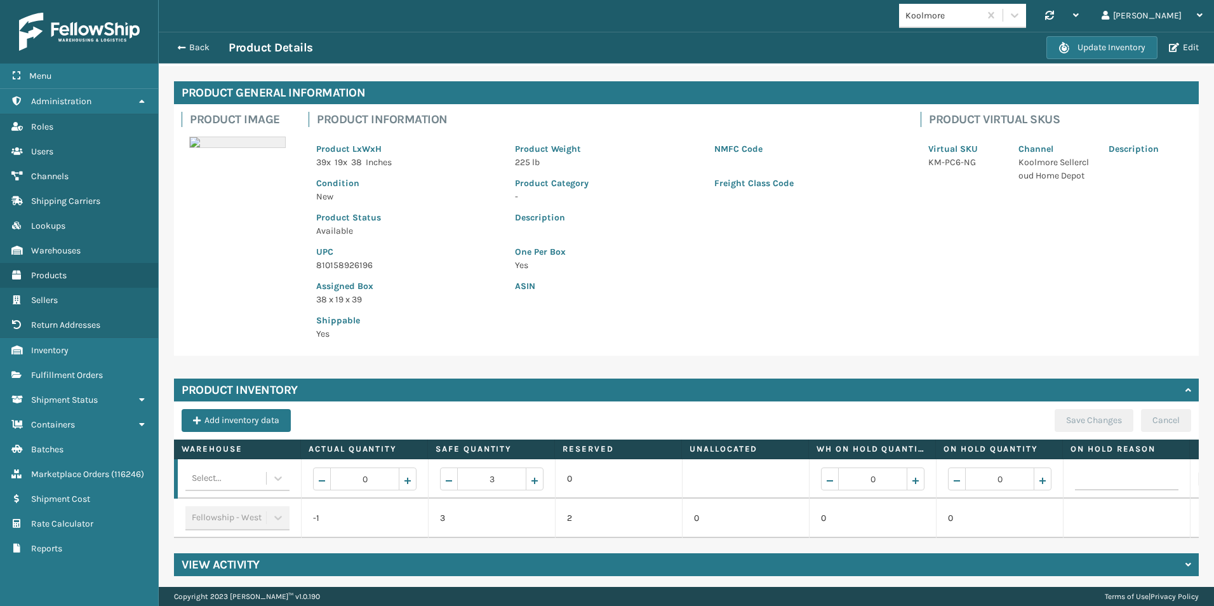
scroll to position [55, 0]
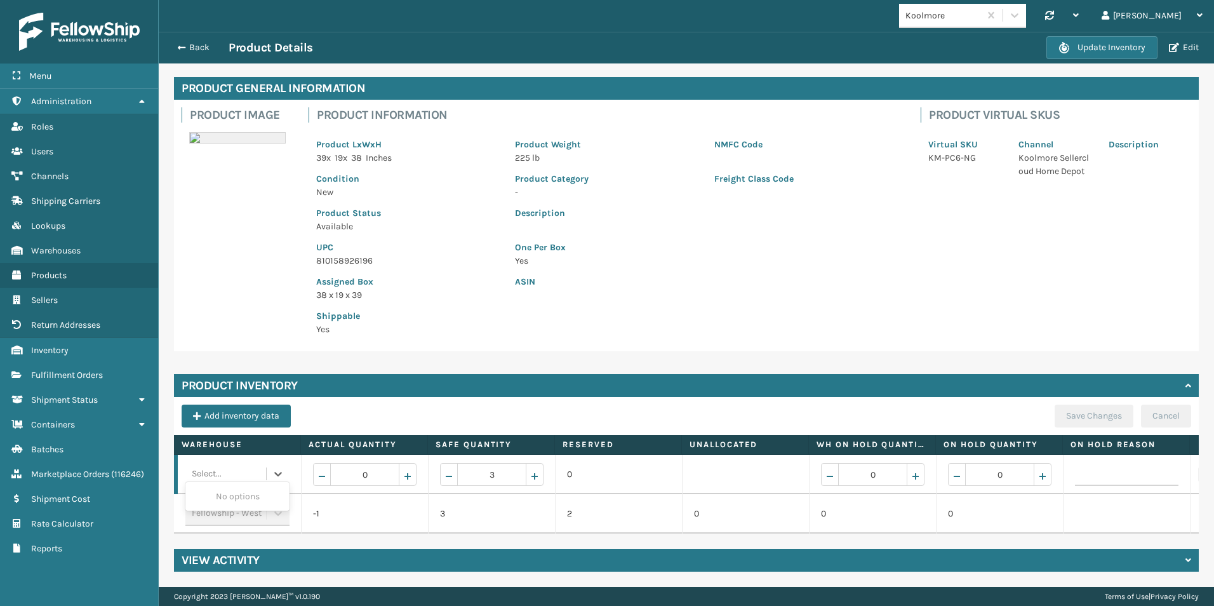
click at [245, 465] on div "Select..." at bounding box center [225, 474] width 81 height 20
click at [281, 467] on icon at bounding box center [278, 473] width 13 height 13
drag, startPoint x: 259, startPoint y: 403, endPoint x: 1086, endPoint y: 361, distance: 828.0
click at [1076, 362] on div "Product General Information Product Image Product Information Product LxWxH 39 …" at bounding box center [686, 324] width 1055 height 525
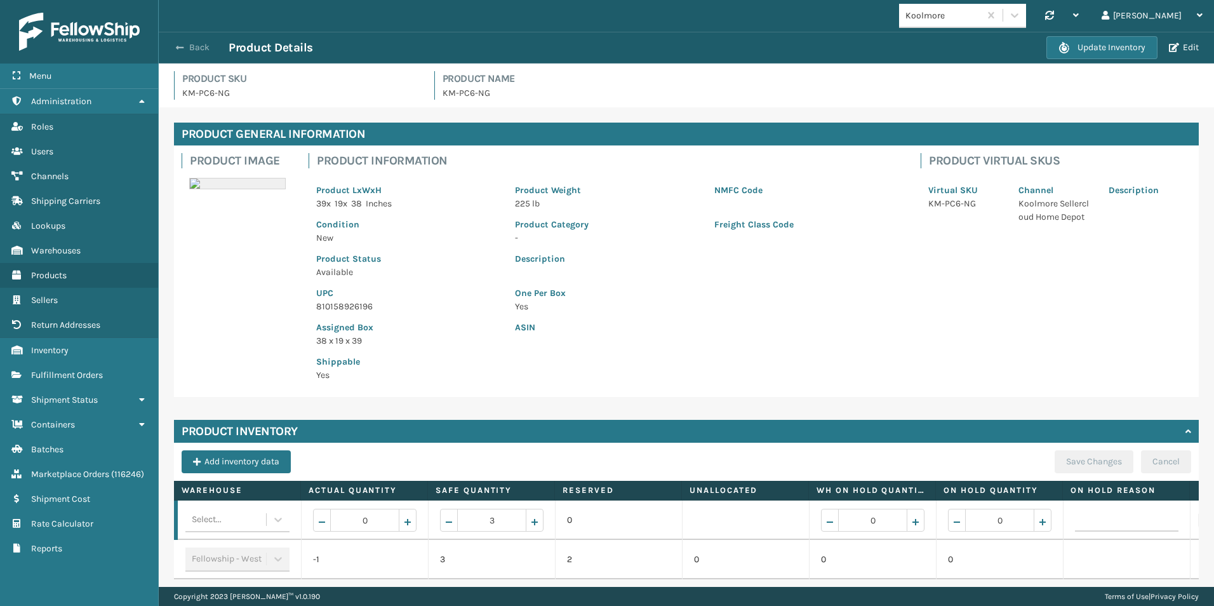
click at [192, 50] on button "Back" at bounding box center [199, 47] width 58 height 11
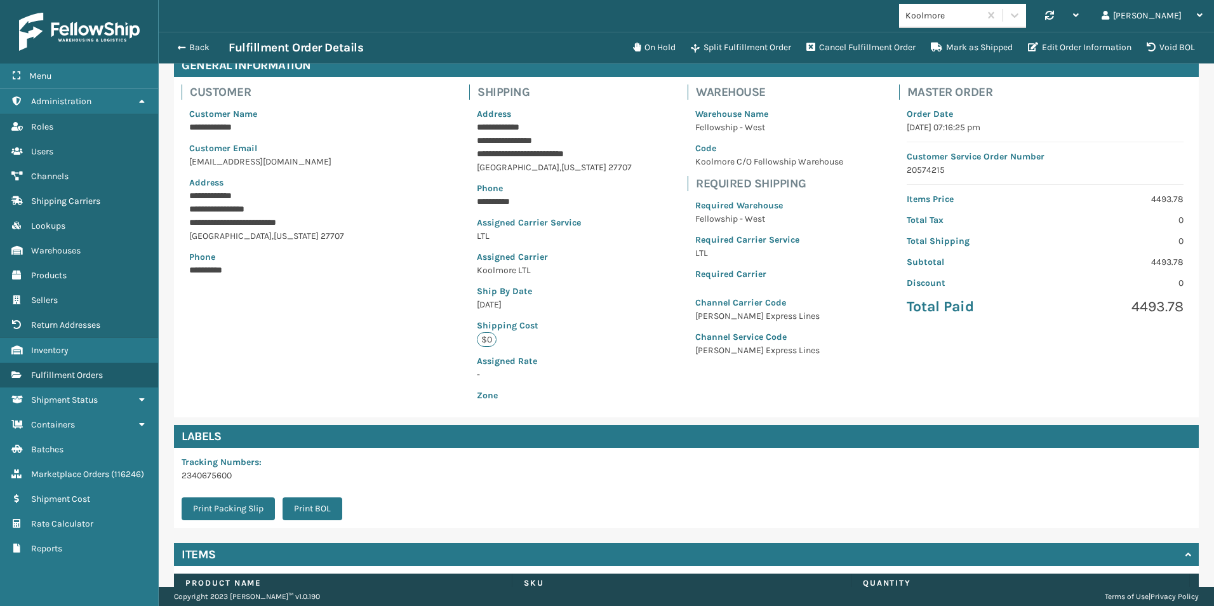
scroll to position [157, 0]
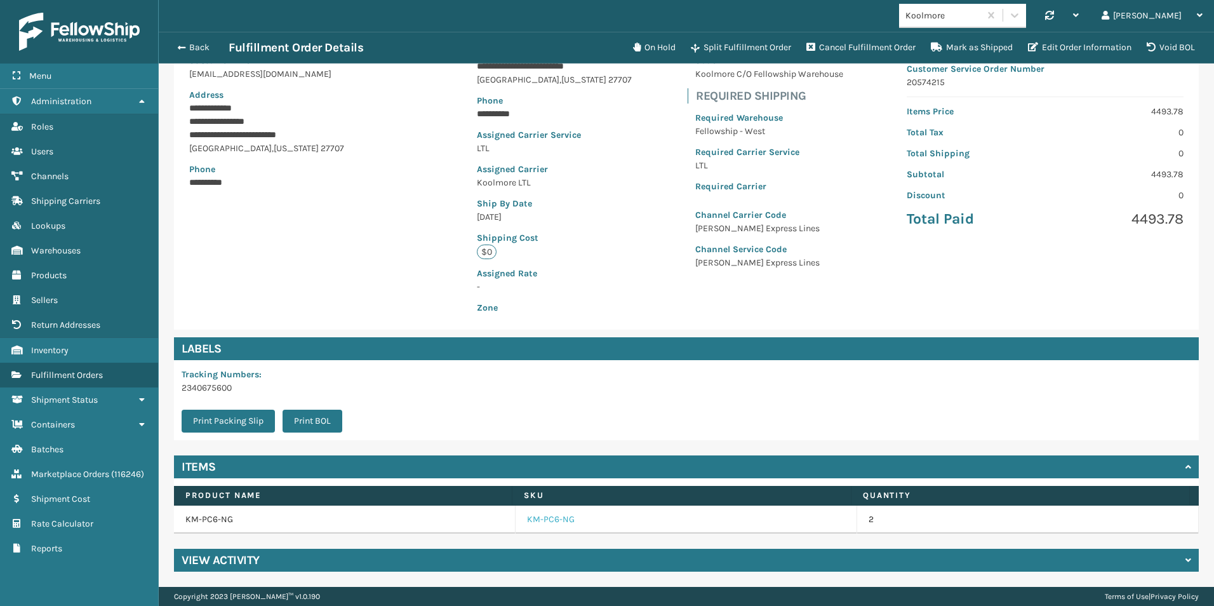
click at [553, 520] on link "KM-PC6-NG" at bounding box center [551, 519] width 48 height 13
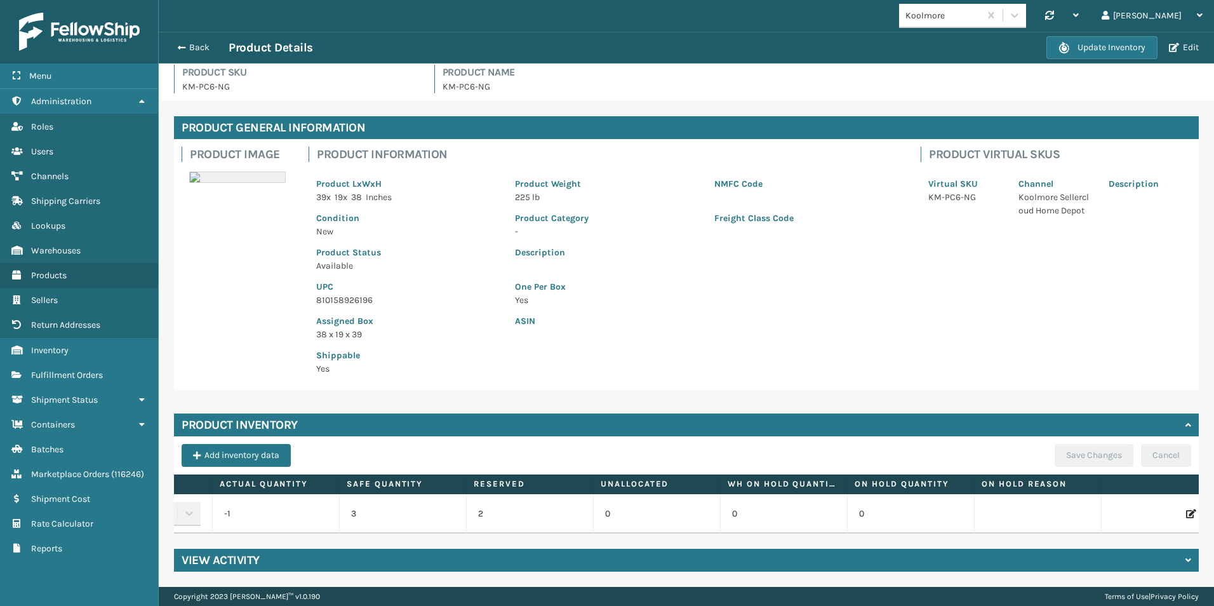
scroll to position [0, 137]
click at [1157, 507] on icon at bounding box center [1162, 513] width 10 height 13
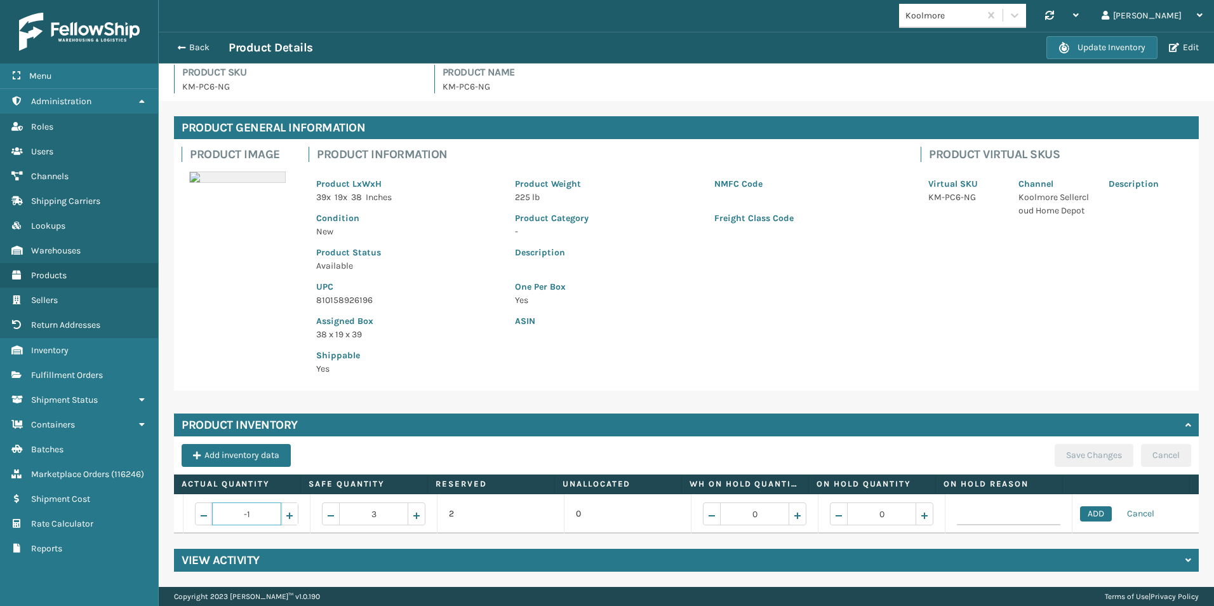
click at [285, 511] on span "Increase value" at bounding box center [290, 516] width 10 height 10
type input "2"
click at [1080, 506] on button "ADD" at bounding box center [1096, 513] width 32 height 15
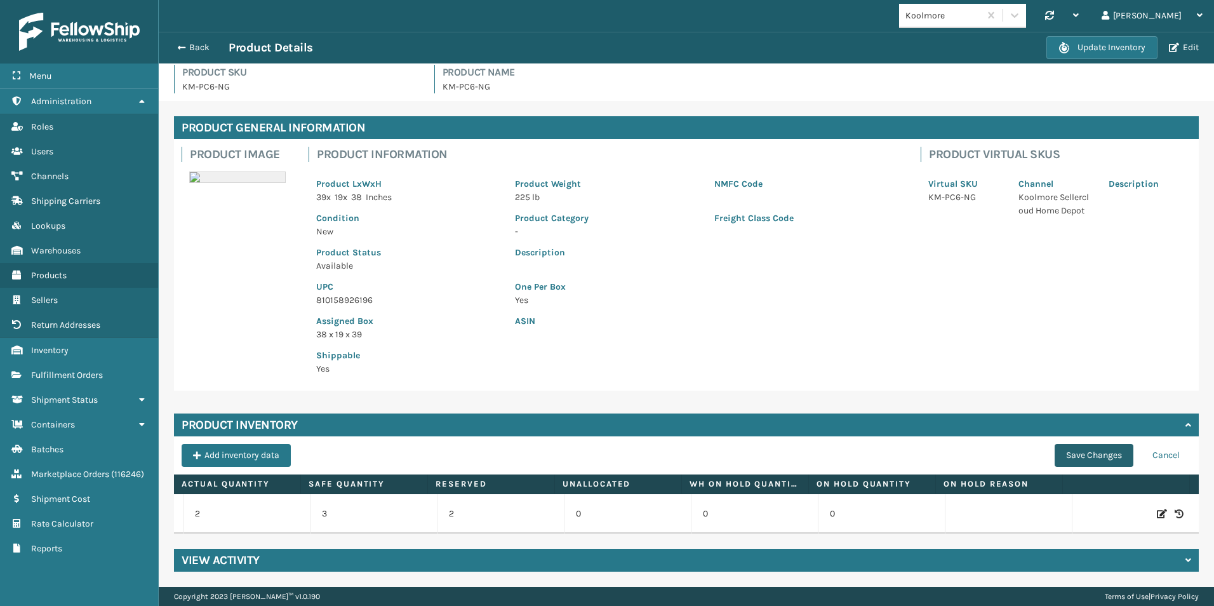
click at [1077, 445] on button "Save Changes" at bounding box center [1094, 455] width 79 height 23
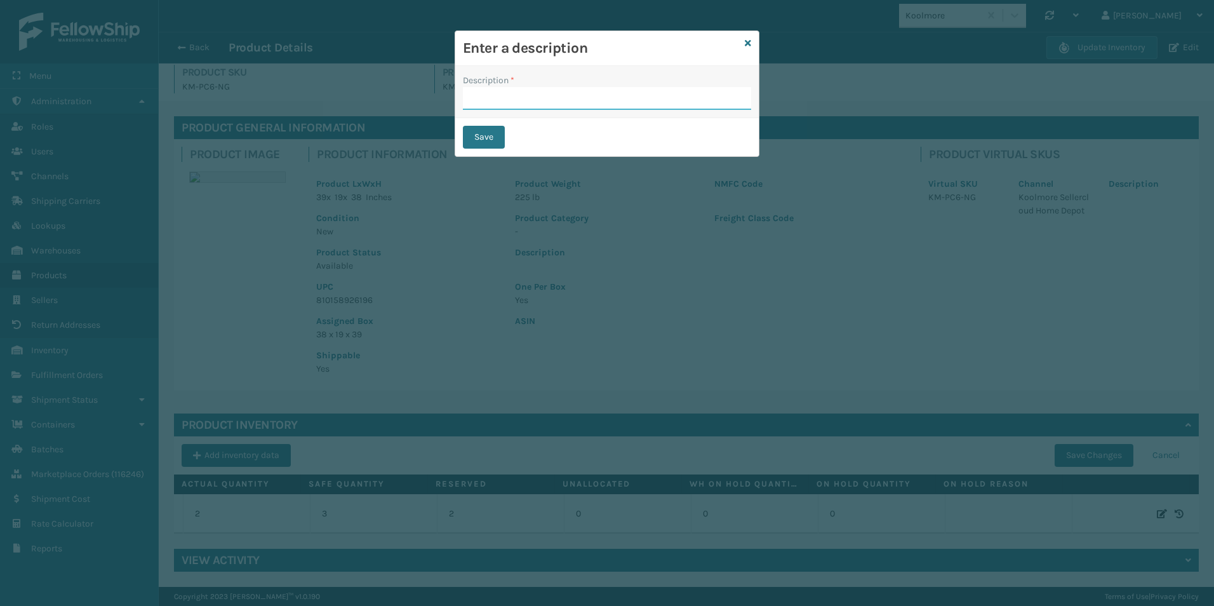
click at [531, 92] on input "Description *" at bounding box center [607, 98] width 288 height 23
type input "add"
click at [482, 138] on button "Save" at bounding box center [484, 137] width 42 height 23
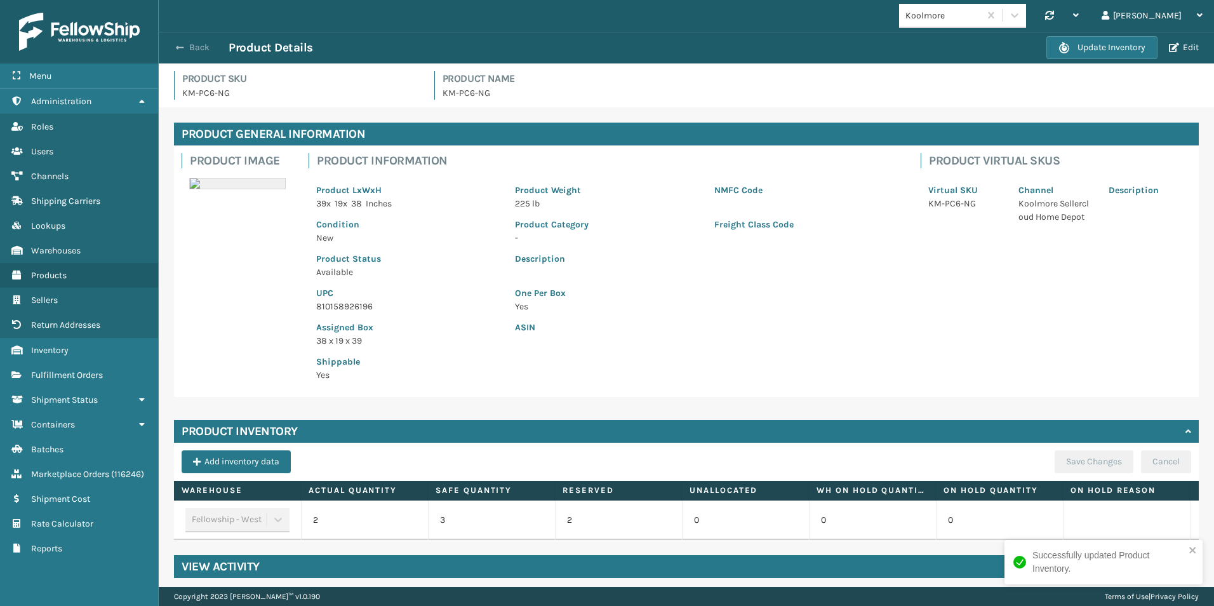
click at [192, 43] on button "Back" at bounding box center [199, 47] width 58 height 11
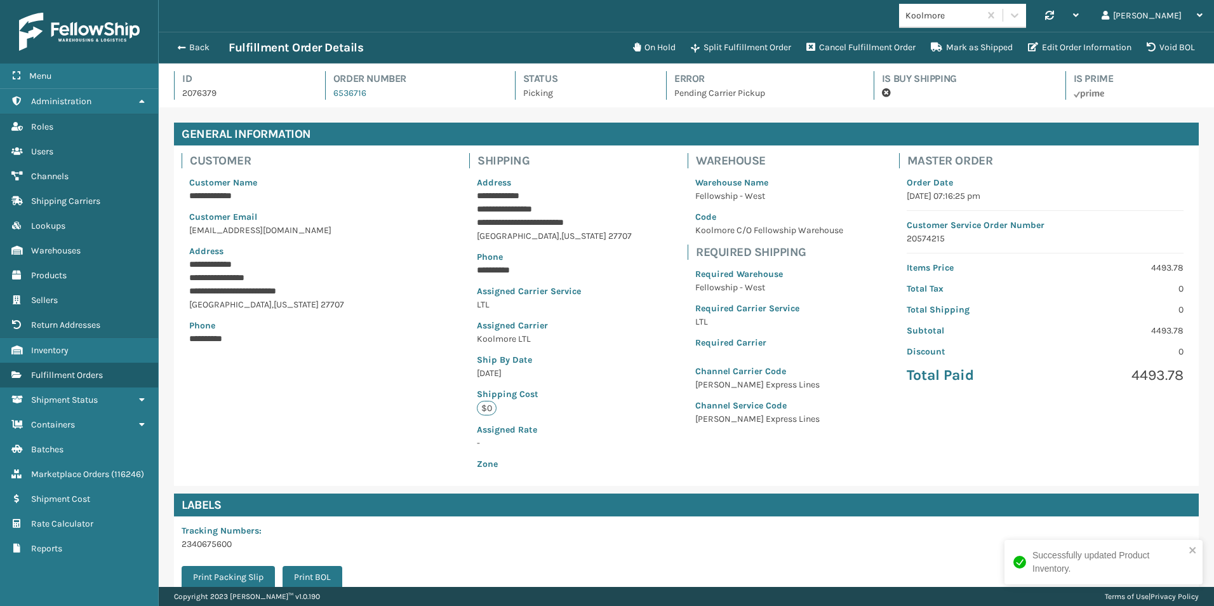
scroll to position [30, 1055]
click at [967, 42] on button "Mark as Shipped" at bounding box center [971, 47] width 97 height 25
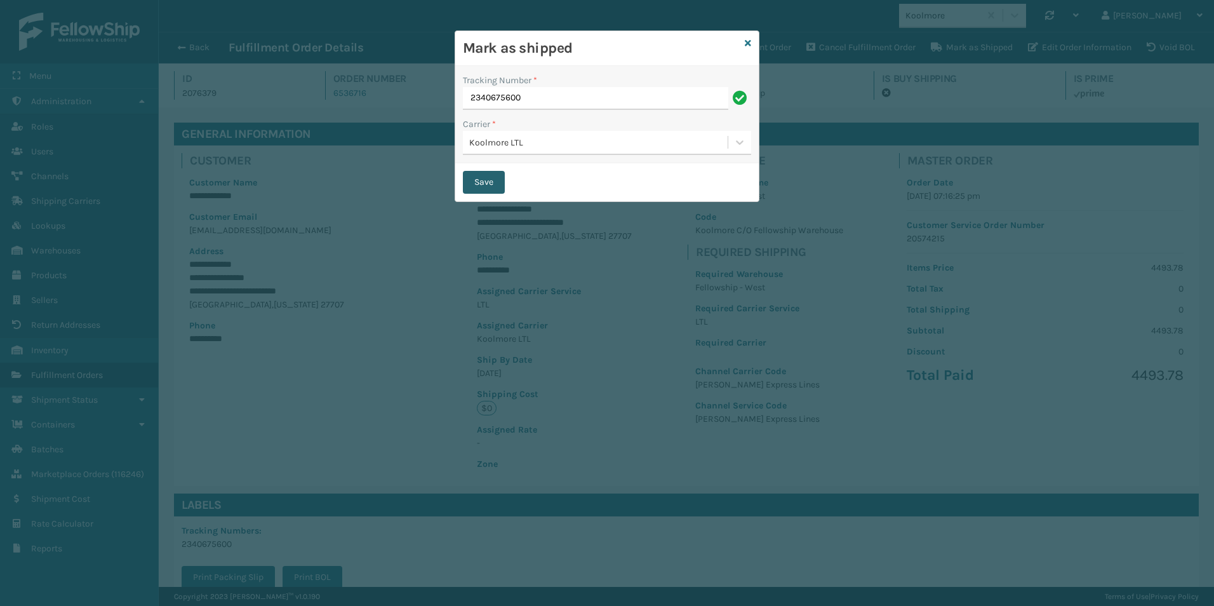
click at [482, 180] on button "Save" at bounding box center [484, 182] width 42 height 23
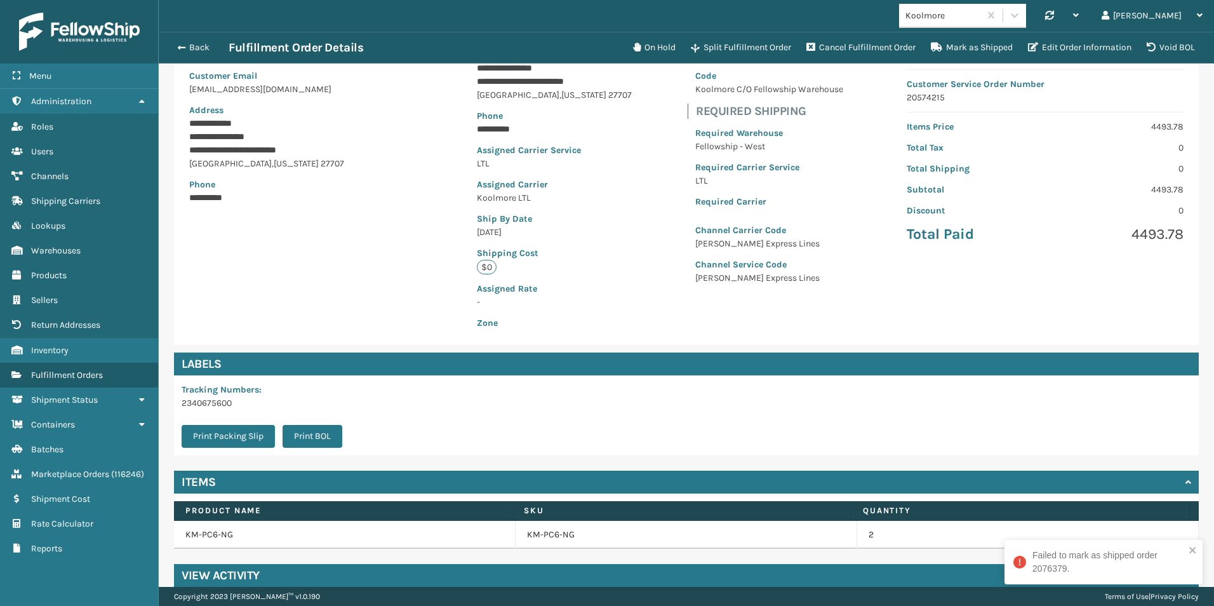
scroll to position [157, 0]
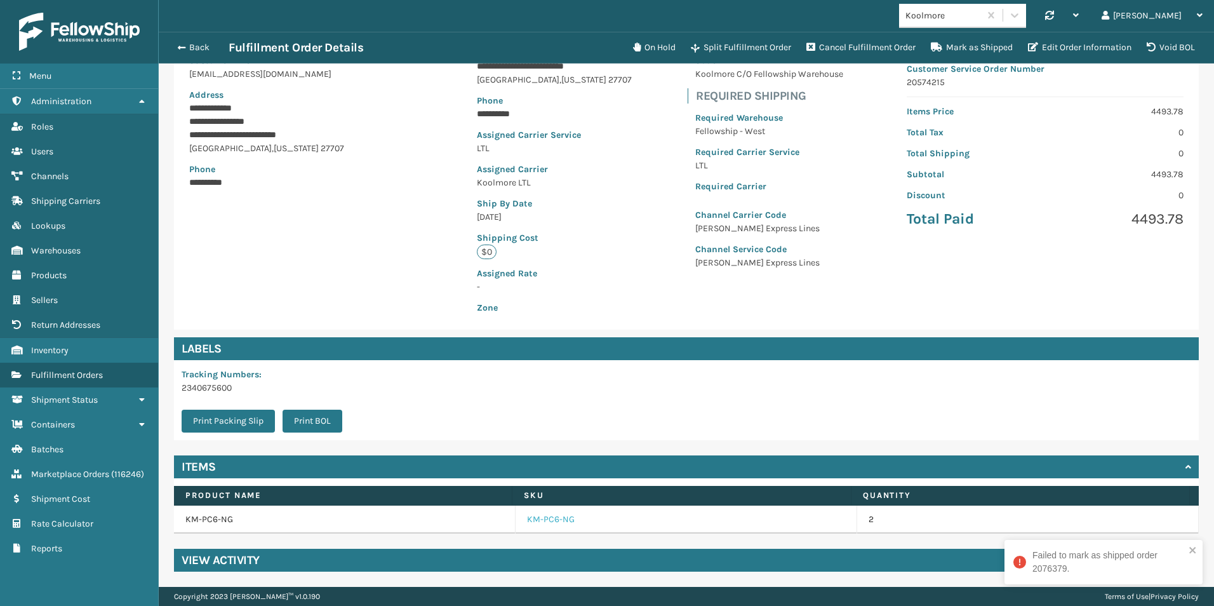
click at [533, 523] on link "KM-PC6-NG" at bounding box center [551, 519] width 48 height 13
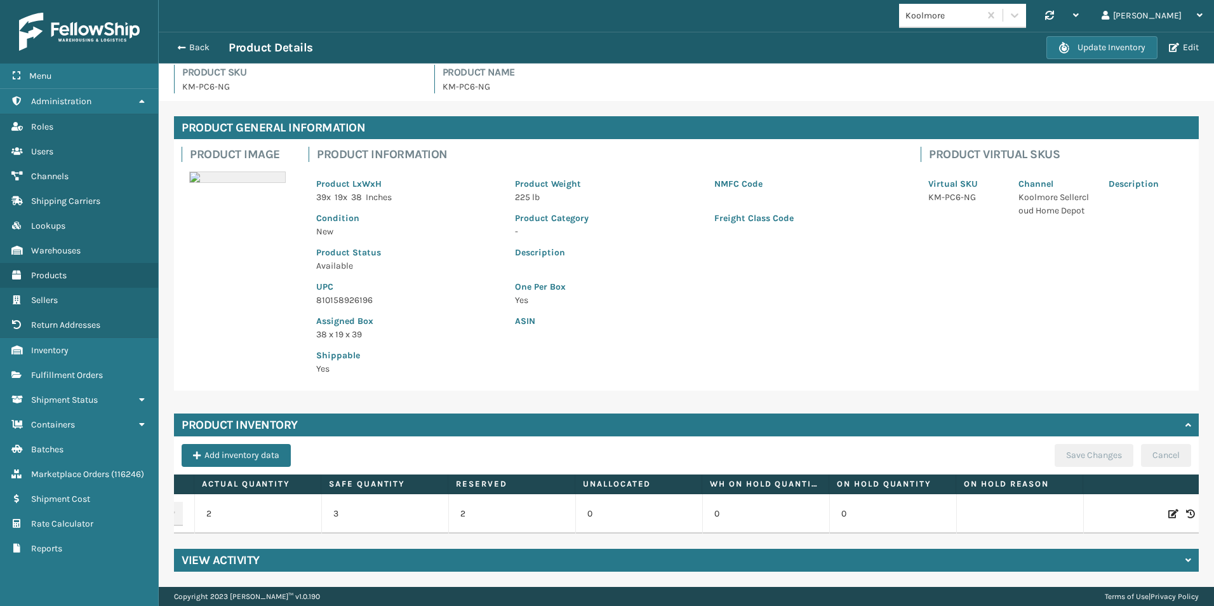
scroll to position [0, 137]
click at [1157, 507] on icon at bounding box center [1162, 513] width 10 height 13
click at [285, 511] on span "Increase value" at bounding box center [290, 516] width 10 height 10
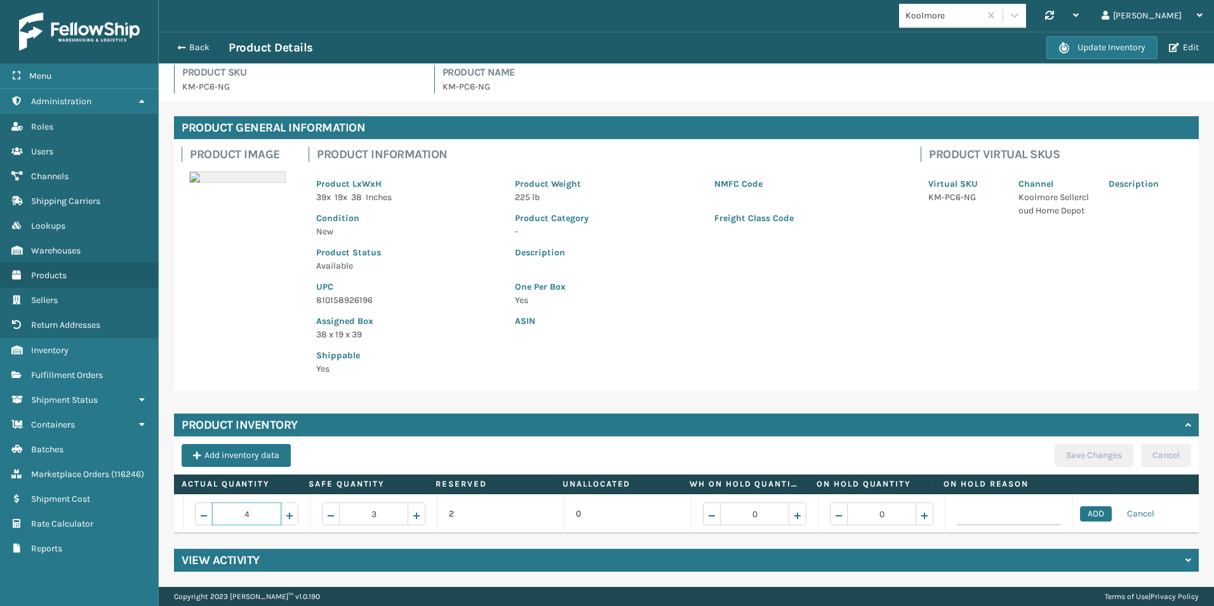
type input "5"
click at [412, 511] on span "Increase value" at bounding box center [417, 516] width 10 height 10
type input "5"
click at [1080, 506] on button "ADD" at bounding box center [1096, 513] width 32 height 15
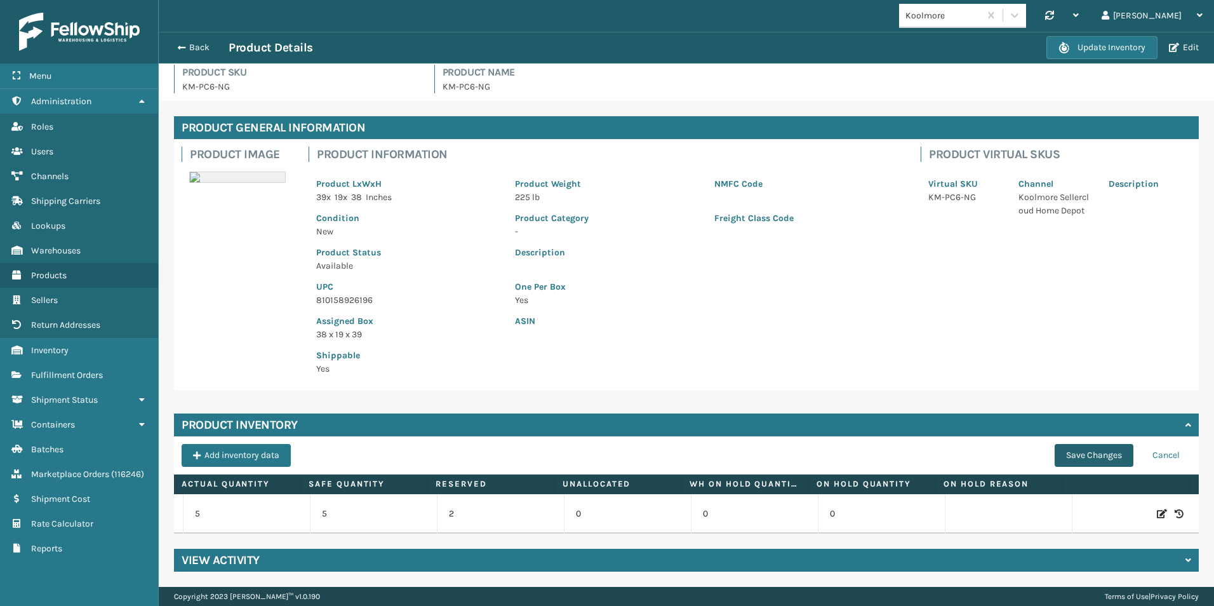
click at [1086, 444] on button "Save Changes" at bounding box center [1094, 455] width 79 height 23
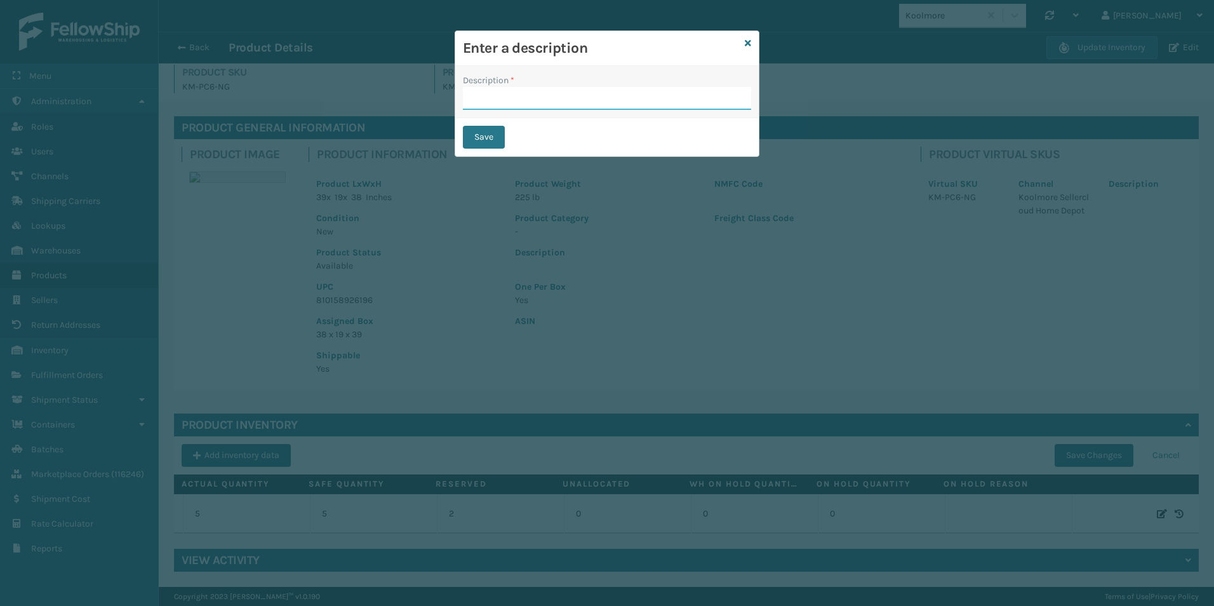
click at [542, 96] on input "Description *" at bounding box center [607, 98] width 288 height 23
type input "add"
click at [466, 127] on button "Save" at bounding box center [484, 137] width 42 height 23
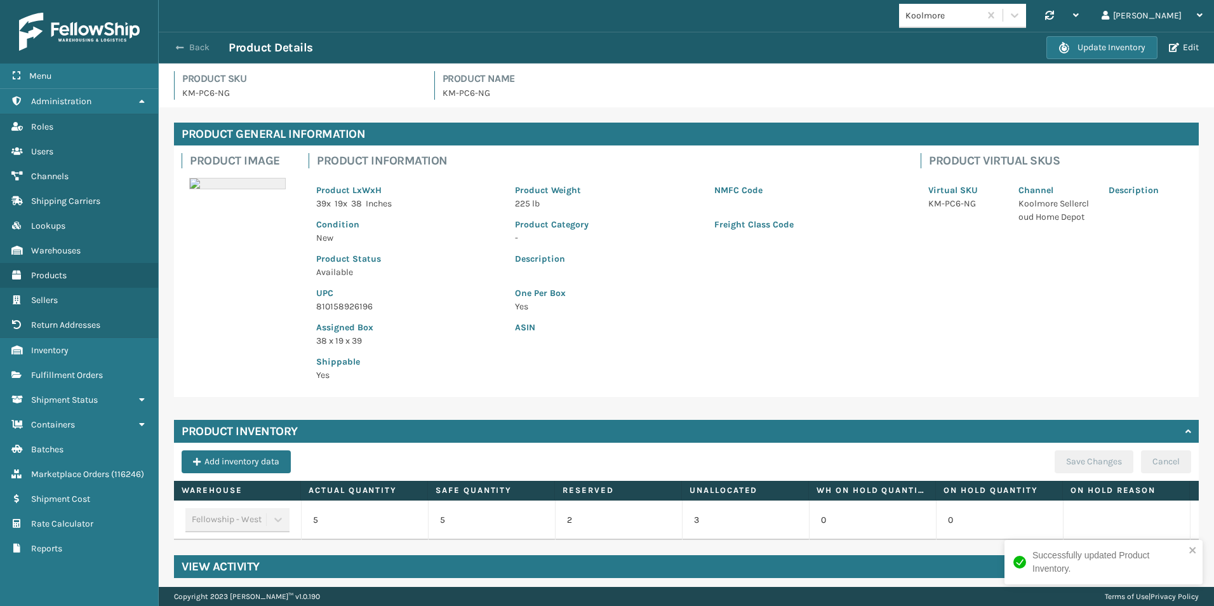
click at [186, 46] on button "Back" at bounding box center [199, 47] width 58 height 11
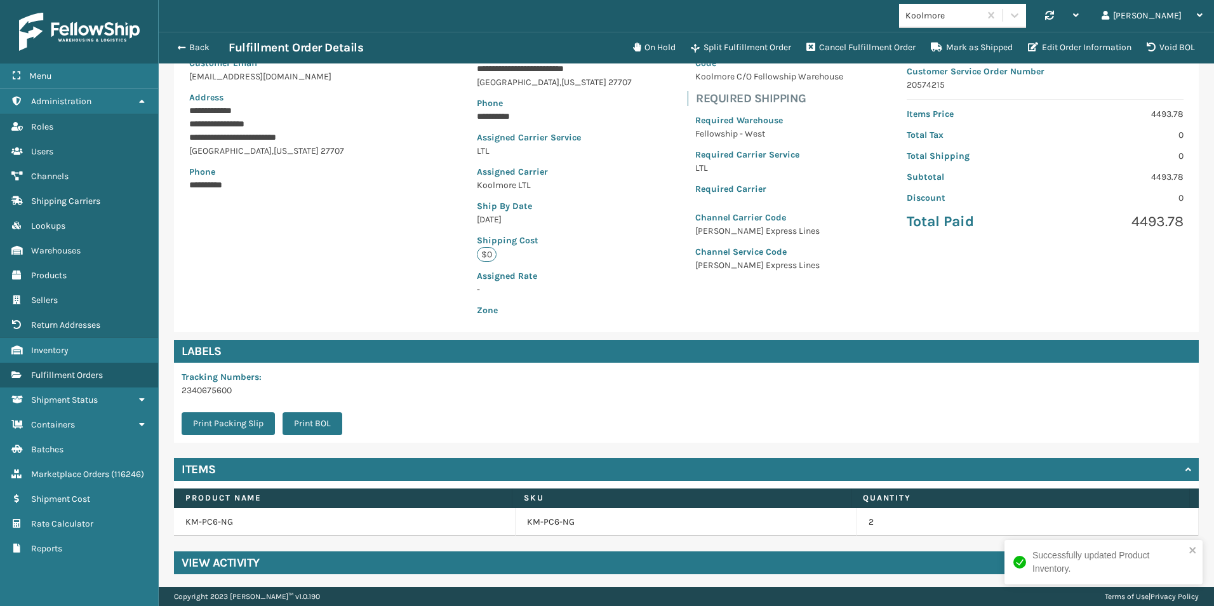
scroll to position [157, 0]
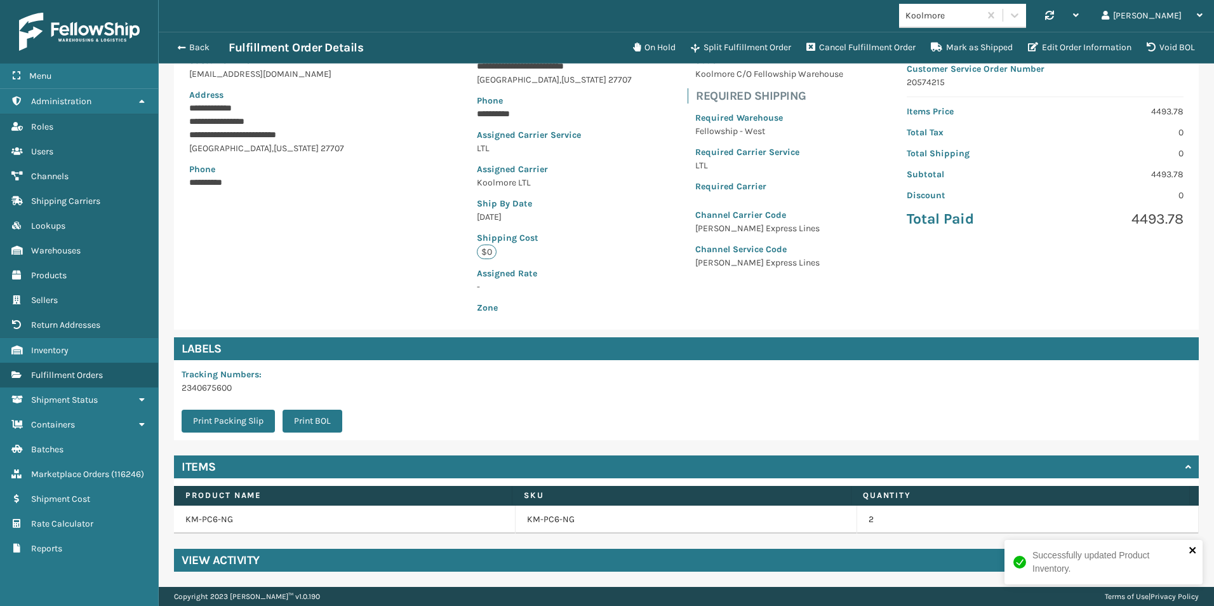
click at [1193, 549] on icon "close" at bounding box center [1192, 550] width 6 height 6
click at [964, 47] on button "Mark as Shipped" at bounding box center [971, 47] width 97 height 25
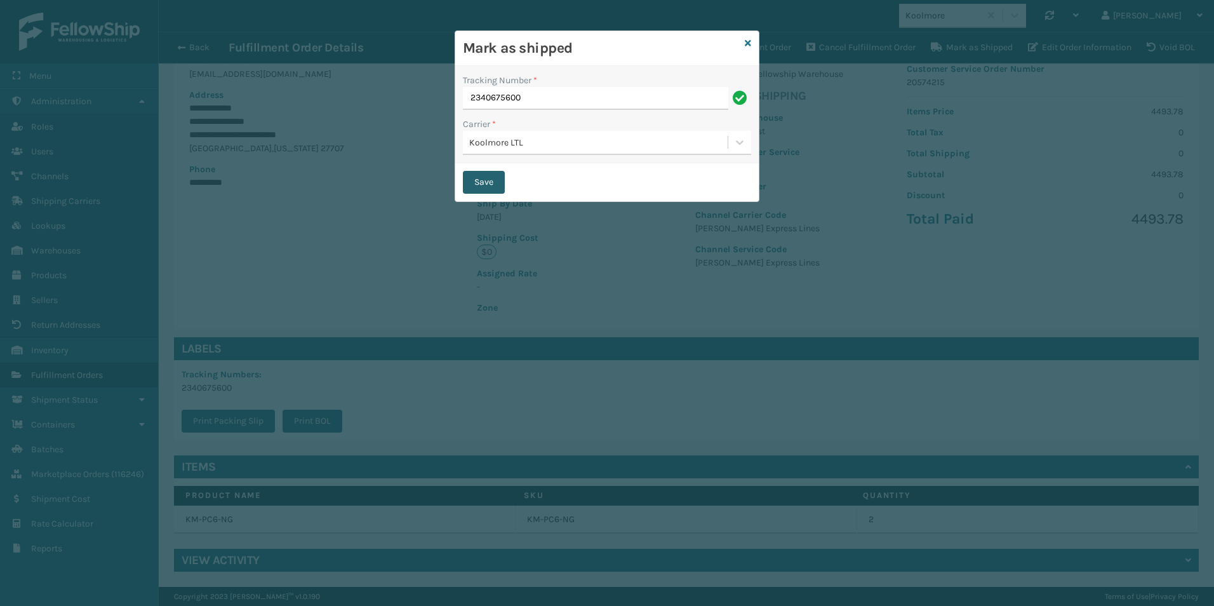
click at [484, 176] on button "Save" at bounding box center [484, 182] width 42 height 23
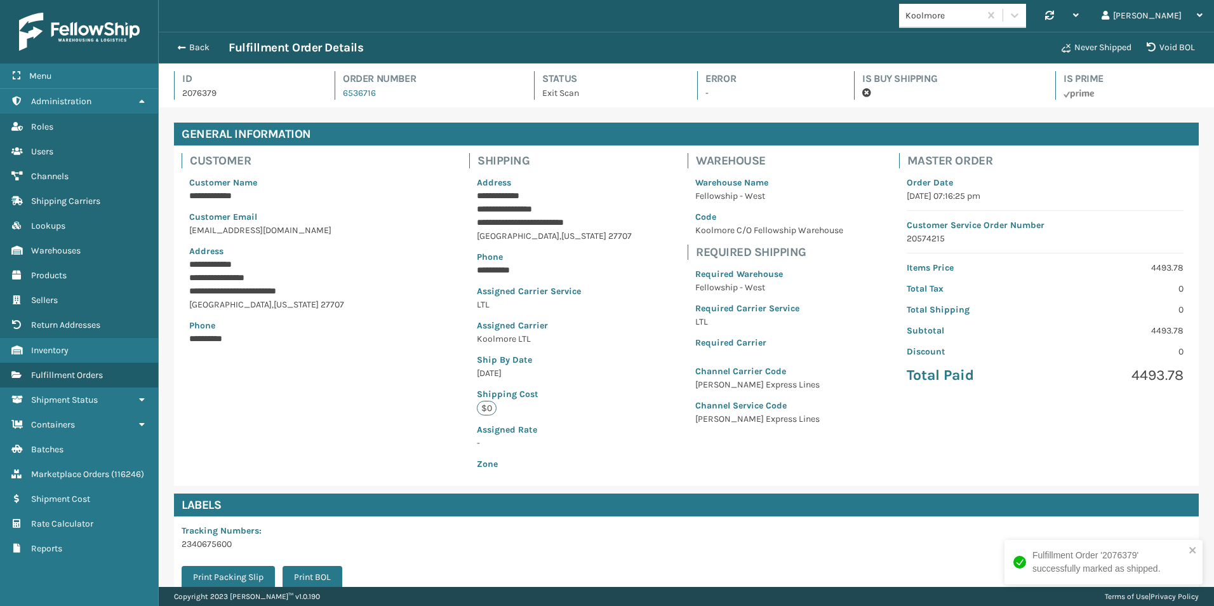
scroll to position [30, 1055]
click at [177, 45] on span "button" at bounding box center [180, 47] width 8 height 9
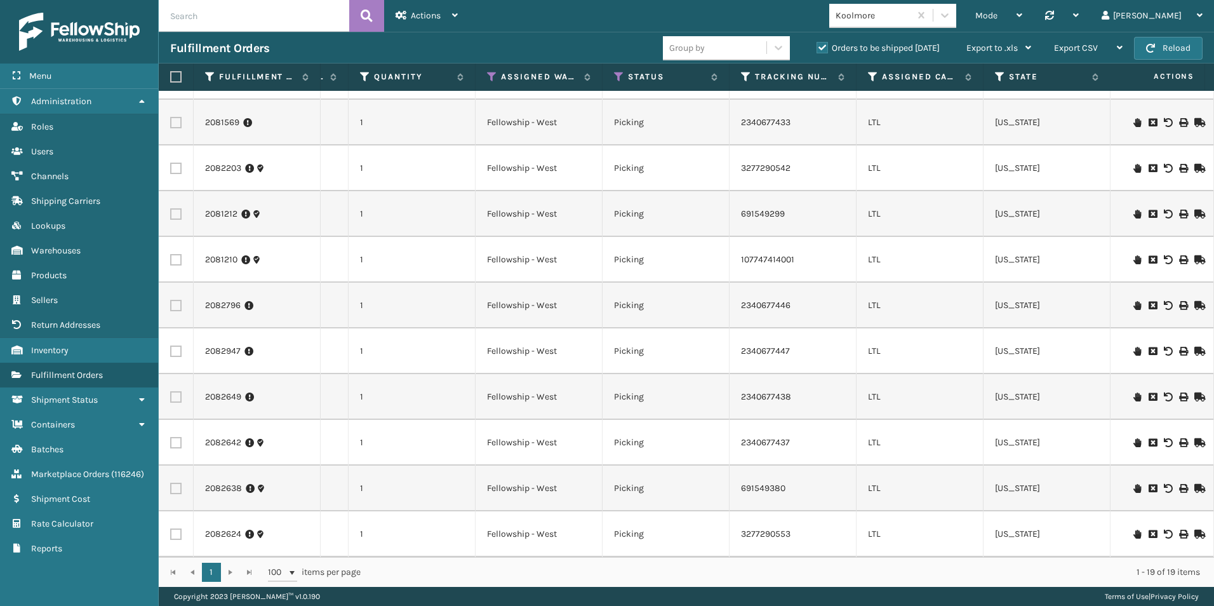
scroll to position [0, 107]
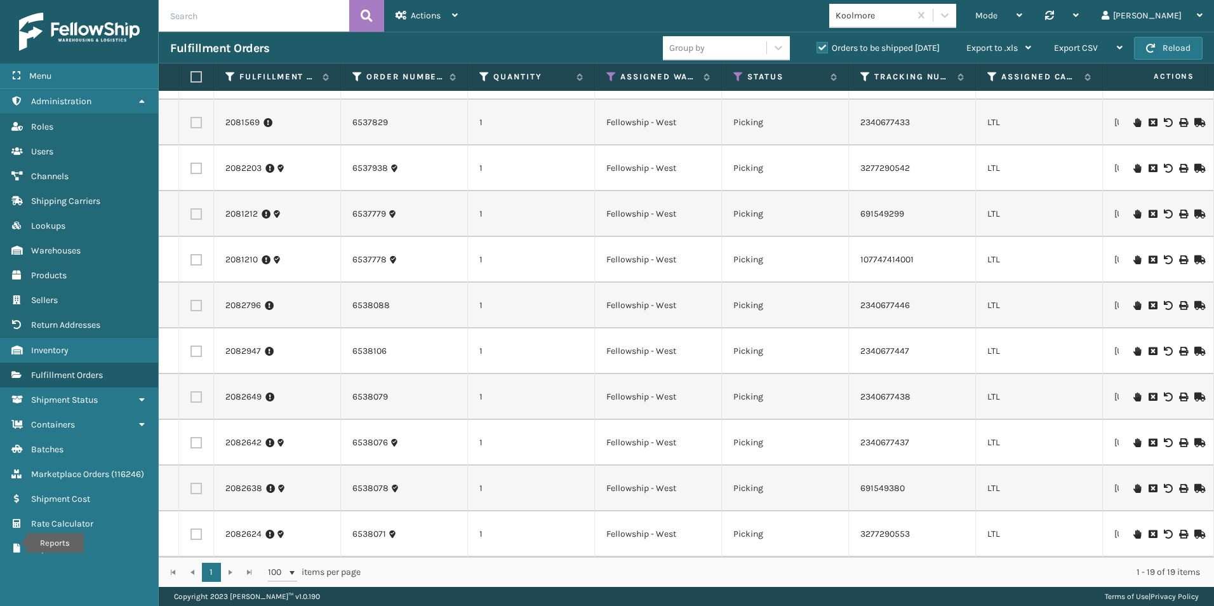
click at [198, 528] on label at bounding box center [196, 533] width 11 height 11
click at [191, 528] on input "checkbox" at bounding box center [191, 532] width 1 height 8
checkbox input "true"
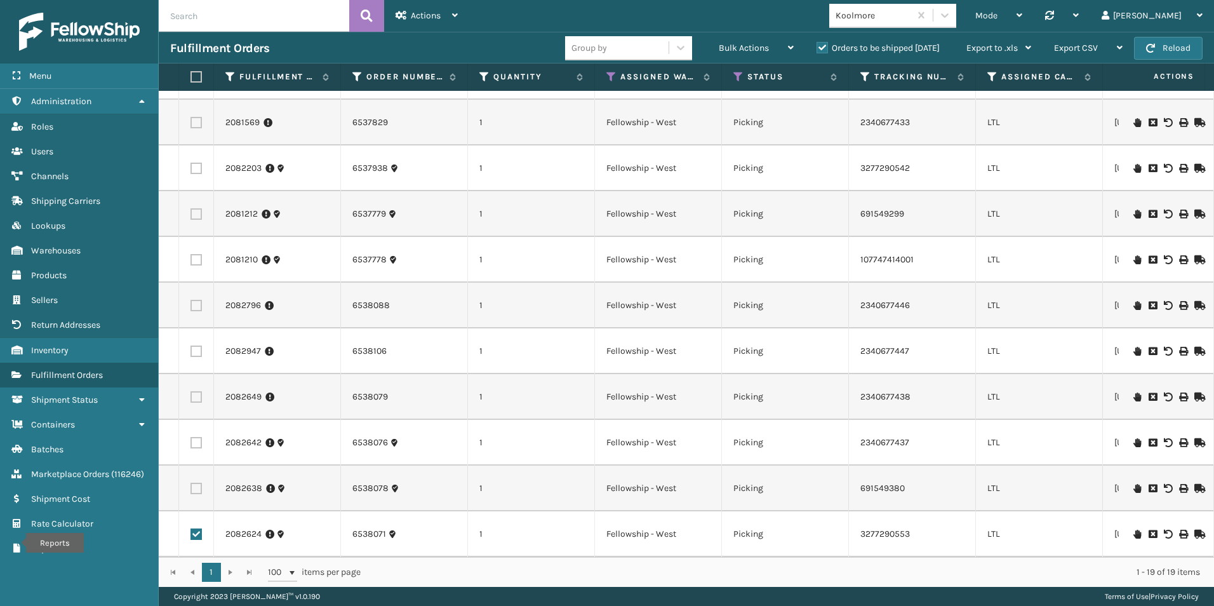
click at [198, 483] on label at bounding box center [196, 488] width 11 height 11
click at [191, 483] on input "checkbox" at bounding box center [191, 487] width 1 height 8
checkbox input "true"
click at [199, 437] on label at bounding box center [196, 442] width 11 height 11
click at [191, 437] on input "checkbox" at bounding box center [191, 441] width 1 height 8
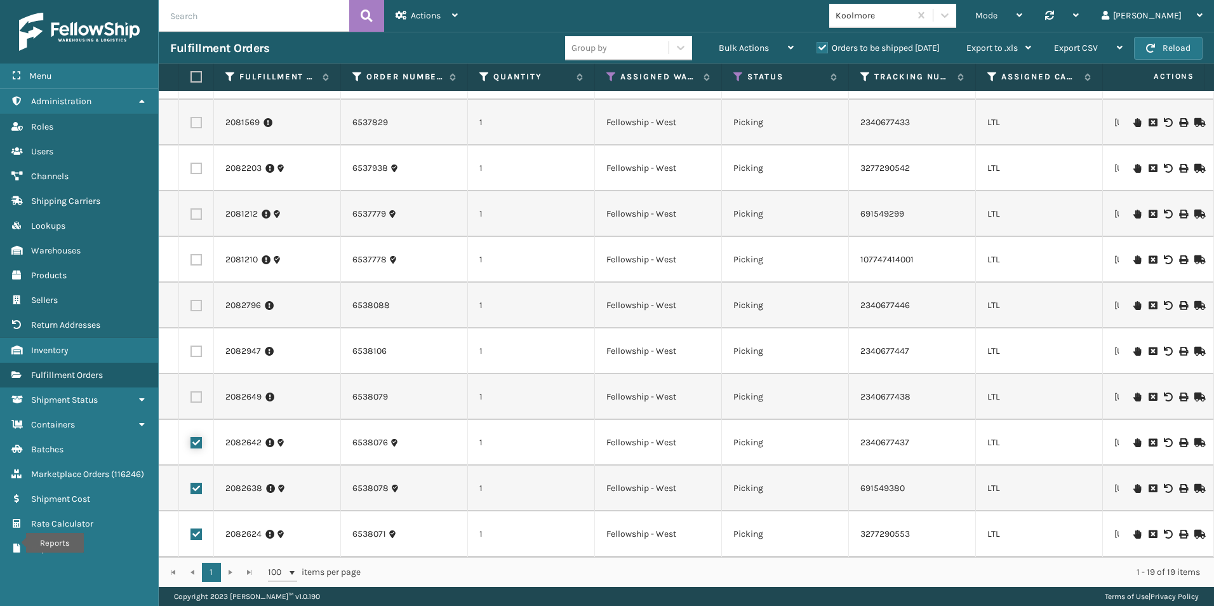
checkbox input "true"
click at [204, 388] on td at bounding box center [196, 397] width 35 height 46
click at [195, 391] on label at bounding box center [196, 396] width 11 height 11
click at [191, 391] on input "checkbox" at bounding box center [191, 395] width 1 height 8
checkbox input "true"
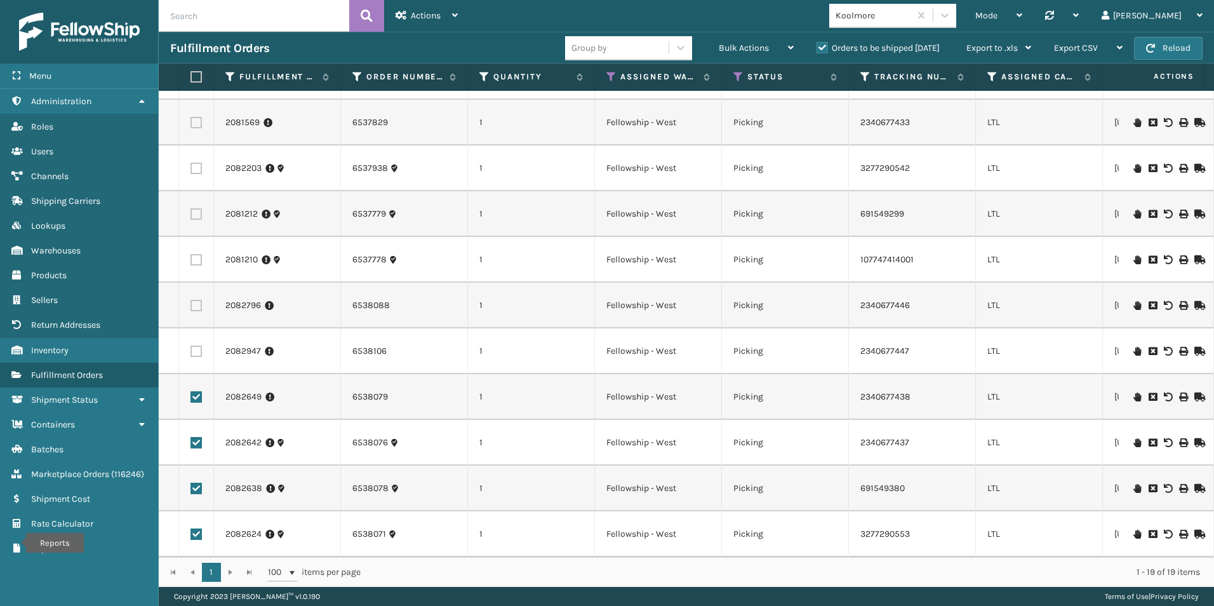
click at [195, 345] on label at bounding box center [196, 350] width 11 height 11
click at [191, 345] on input "checkbox" at bounding box center [191, 349] width 1 height 8
checkbox input "true"
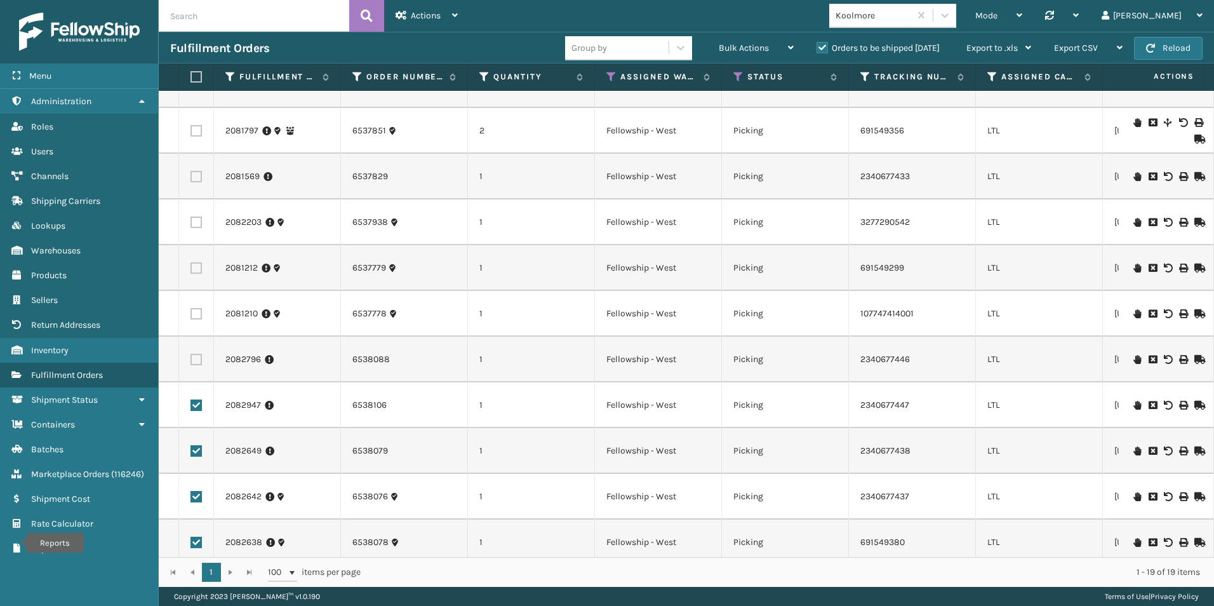
click at [198, 177] on label at bounding box center [196, 176] width 11 height 11
click at [191, 177] on input "checkbox" at bounding box center [191, 175] width 1 height 8
checkbox input "true"
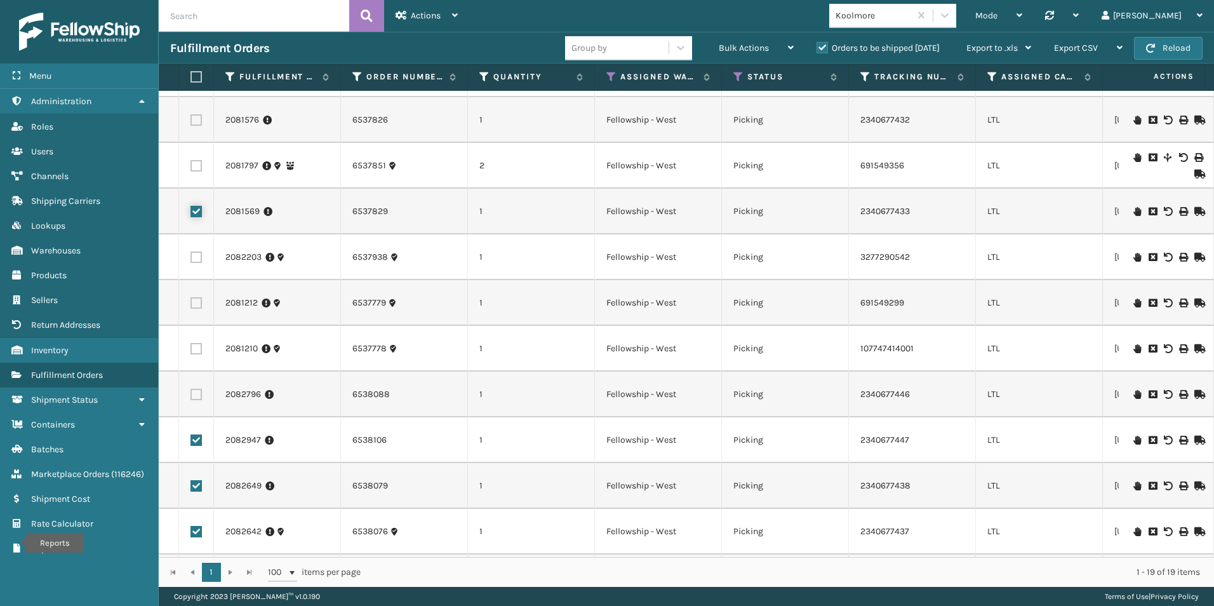
scroll to position [285, 0]
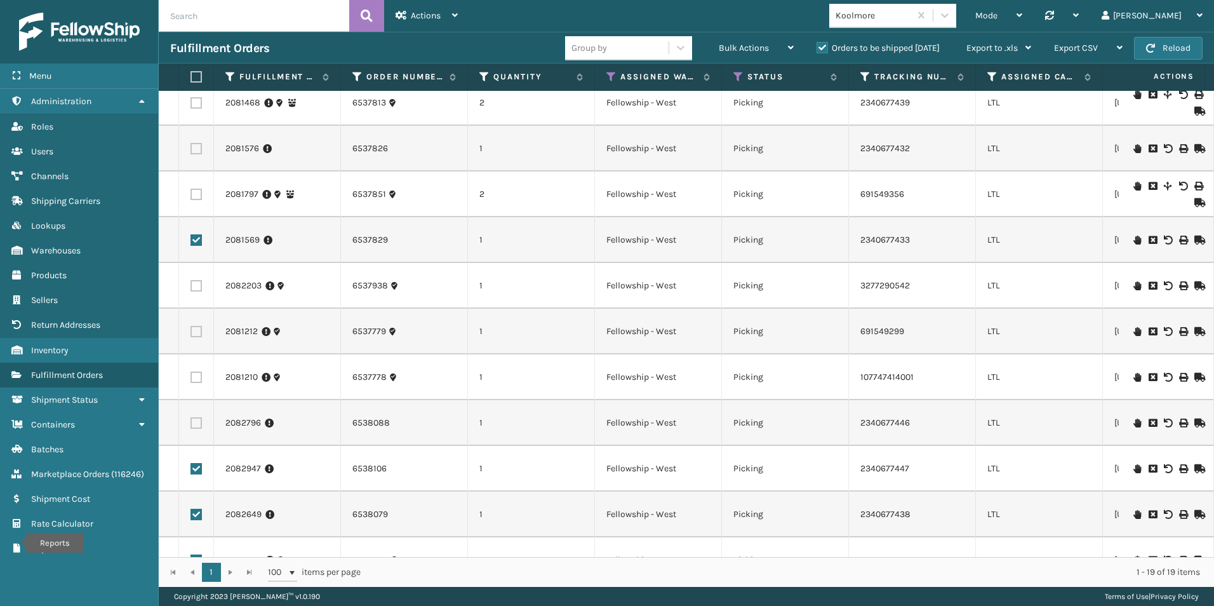
click at [199, 191] on label at bounding box center [196, 194] width 11 height 11
click at [191, 191] on input "checkbox" at bounding box center [191, 193] width 1 height 8
checkbox input "true"
click at [198, 146] on label at bounding box center [196, 148] width 11 height 11
click at [191, 146] on input "checkbox" at bounding box center [191, 147] width 1 height 8
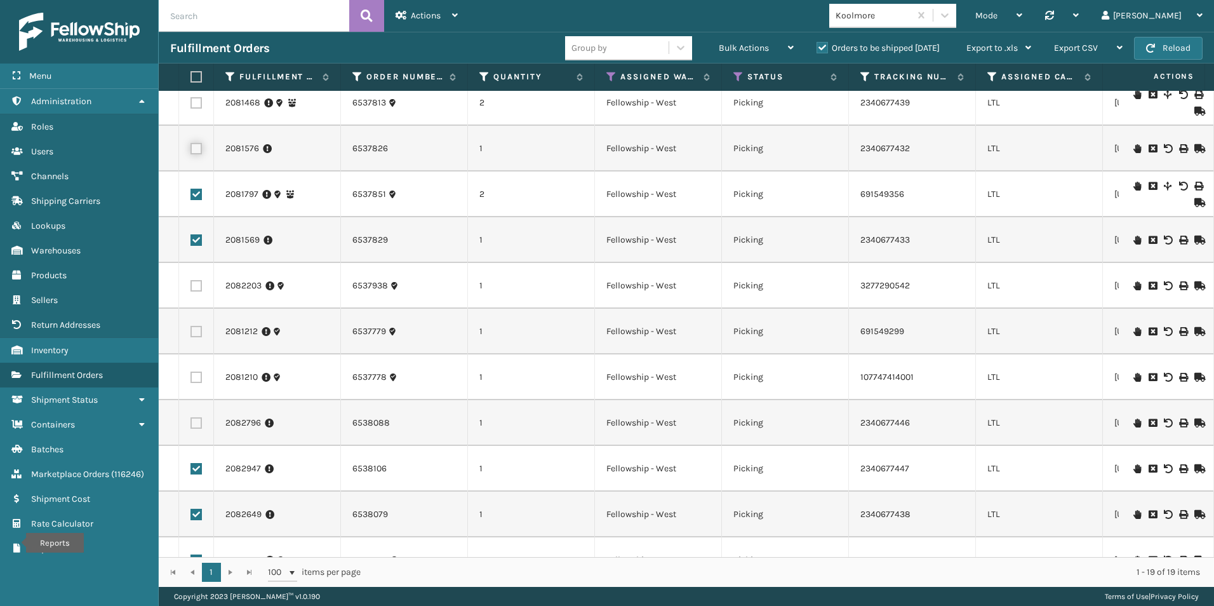
checkbox input "true"
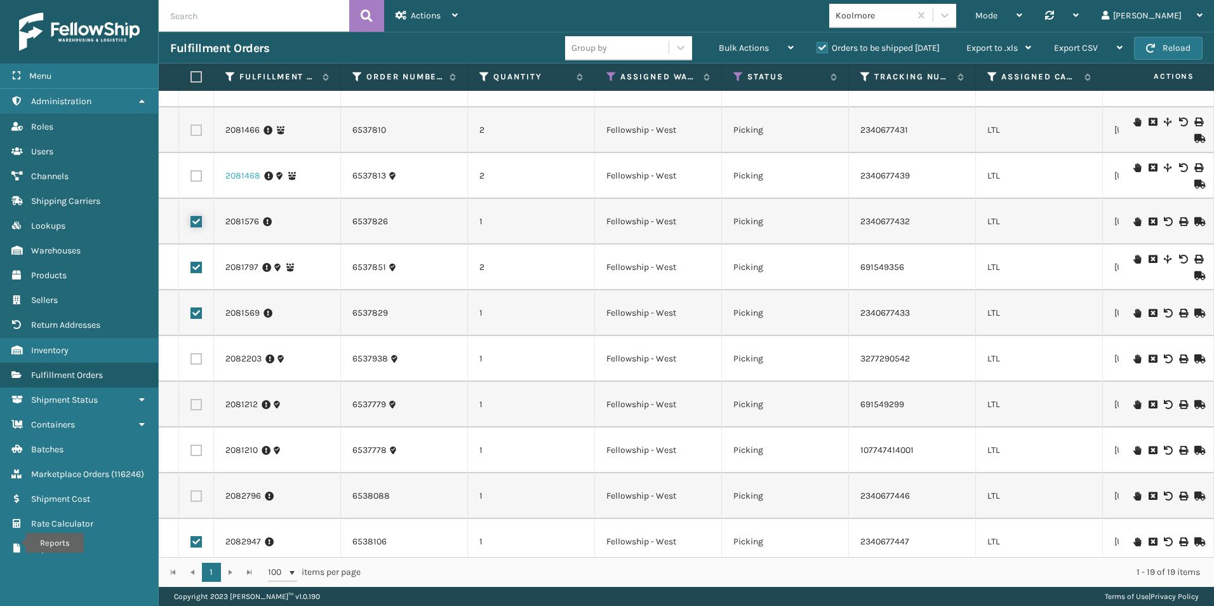
scroll to position [158, 0]
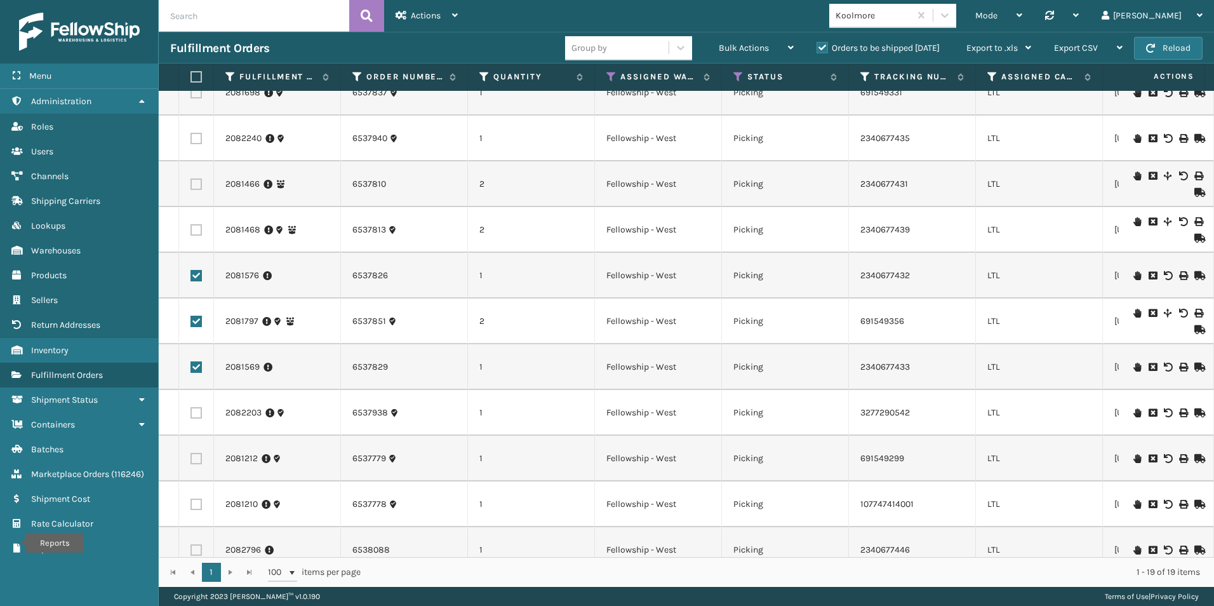
click at [208, 227] on td at bounding box center [196, 230] width 35 height 46
click at [197, 228] on label at bounding box center [196, 229] width 11 height 11
click at [191, 228] on input "checkbox" at bounding box center [191, 228] width 1 height 8
checkbox input "true"
click at [192, 182] on label at bounding box center [196, 183] width 11 height 11
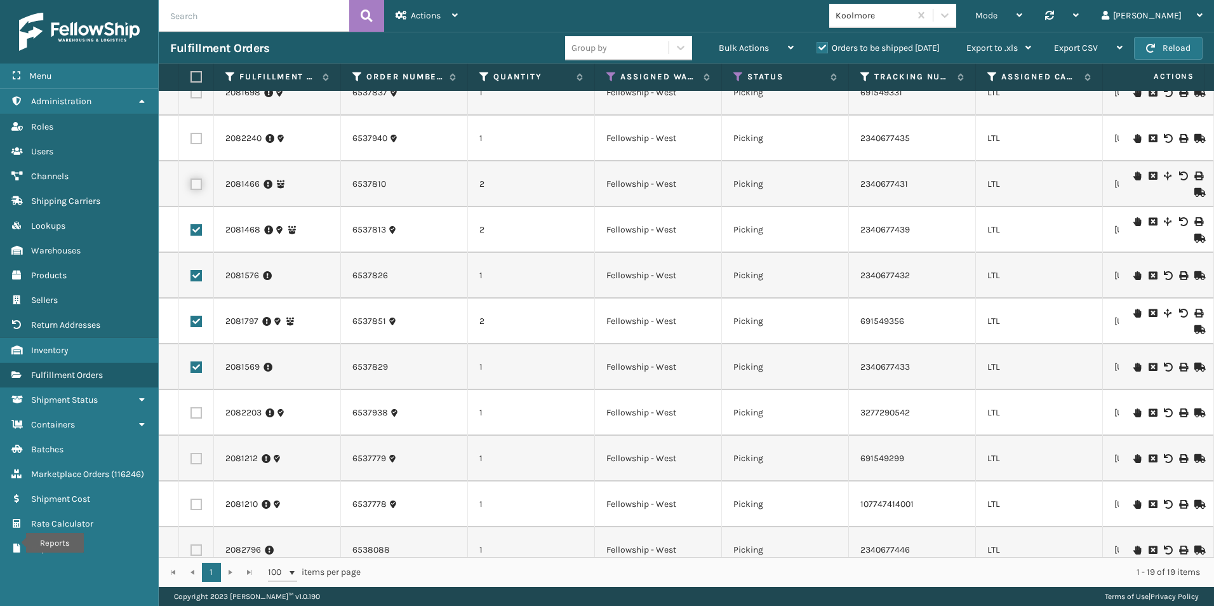
click at [191, 182] on input "checkbox" at bounding box center [191, 182] width 1 height 8
checkbox input "true"
click at [200, 141] on label at bounding box center [196, 138] width 11 height 11
click at [191, 141] on input "checkbox" at bounding box center [191, 137] width 1 height 8
checkbox input "true"
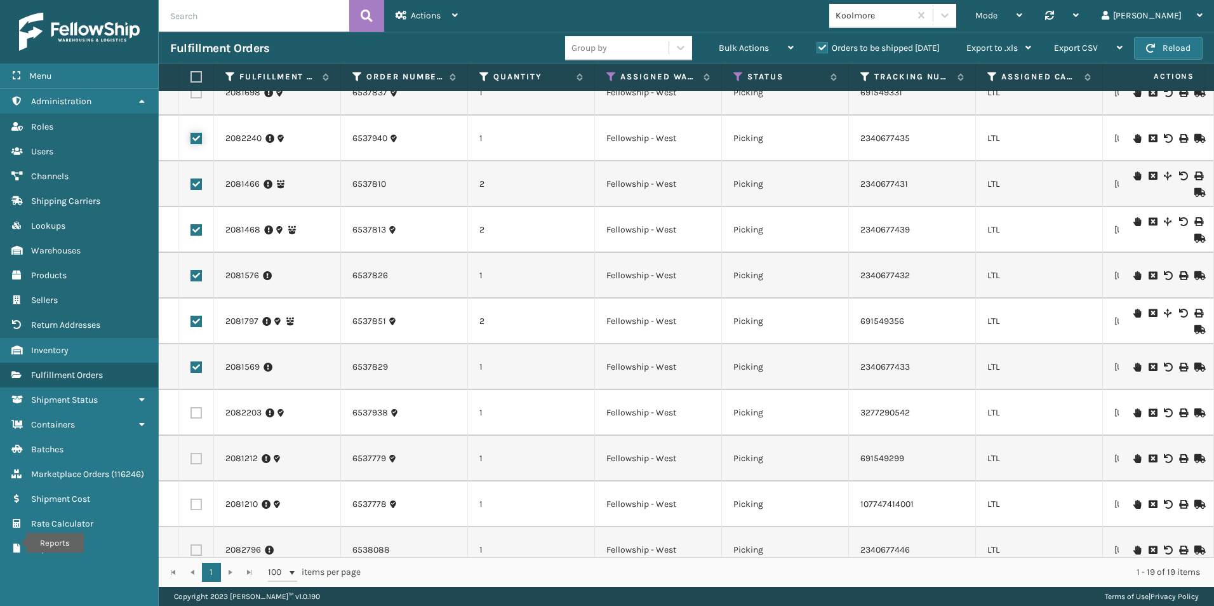
scroll to position [95, 0]
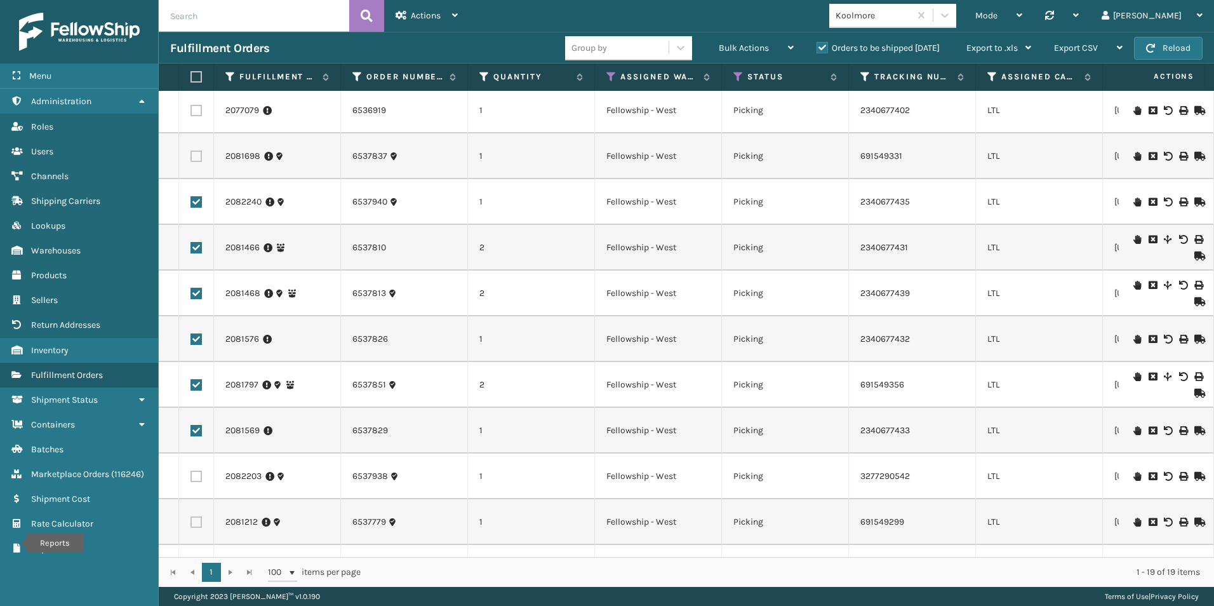
click at [199, 154] on label at bounding box center [196, 156] width 11 height 11
click at [191, 154] on input "checkbox" at bounding box center [191, 155] width 1 height 8
checkbox input "true"
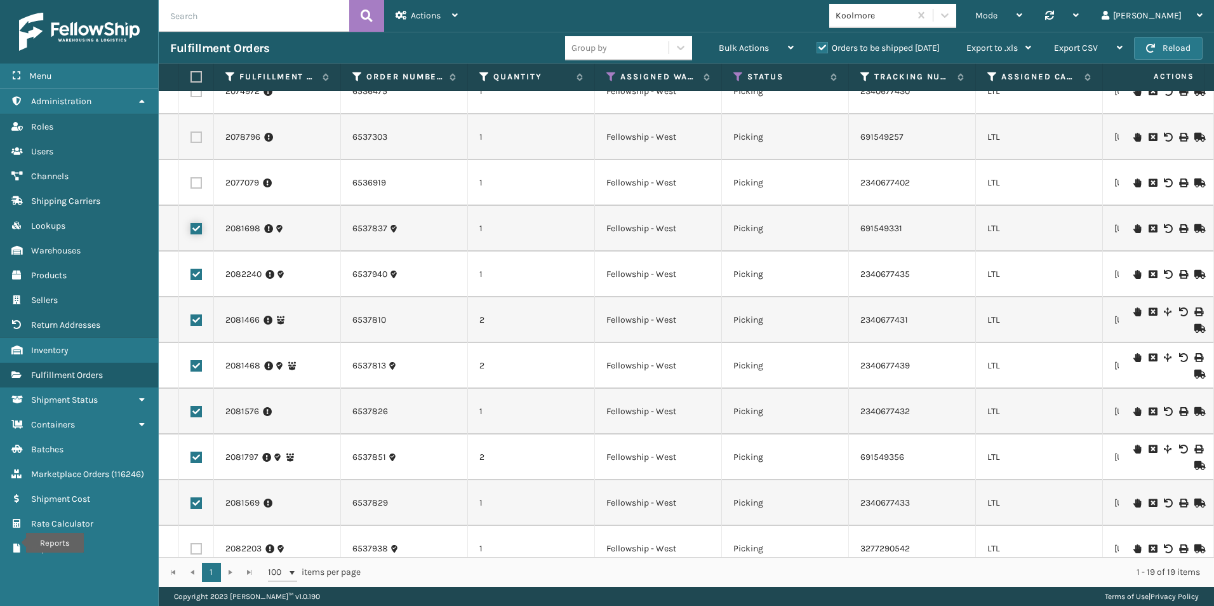
scroll to position [0, 0]
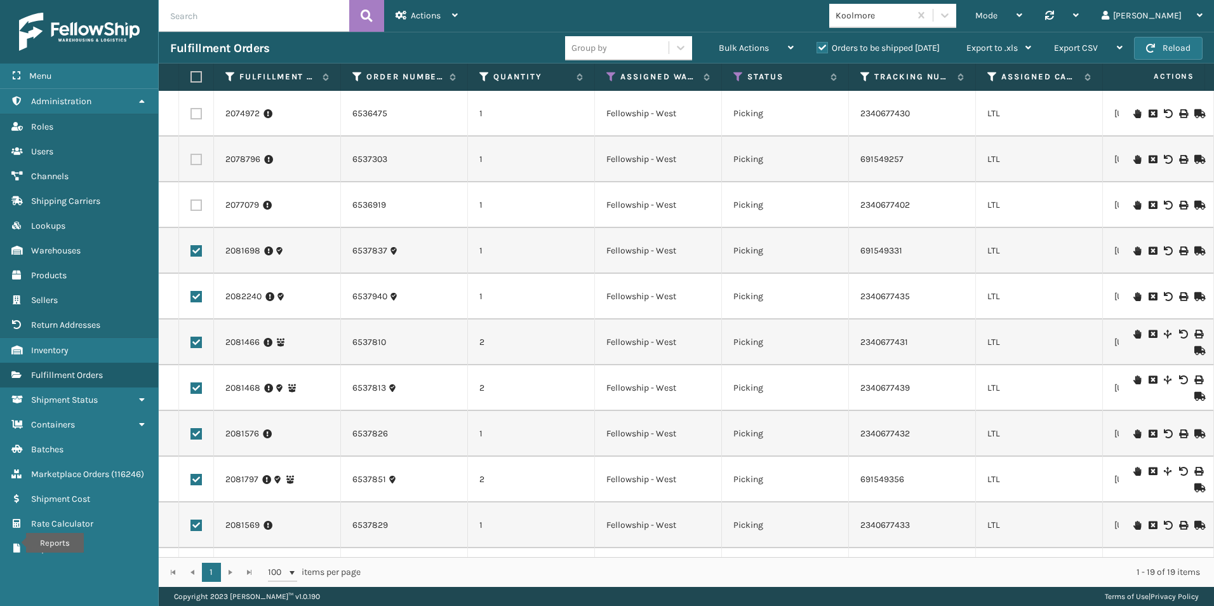
click at [191, 204] on label at bounding box center [196, 204] width 11 height 11
click at [191, 204] on input "checkbox" at bounding box center [191, 203] width 1 height 8
checkbox input "true"
click at [197, 159] on label at bounding box center [196, 159] width 11 height 11
click at [191, 159] on input "checkbox" at bounding box center [191, 158] width 1 height 8
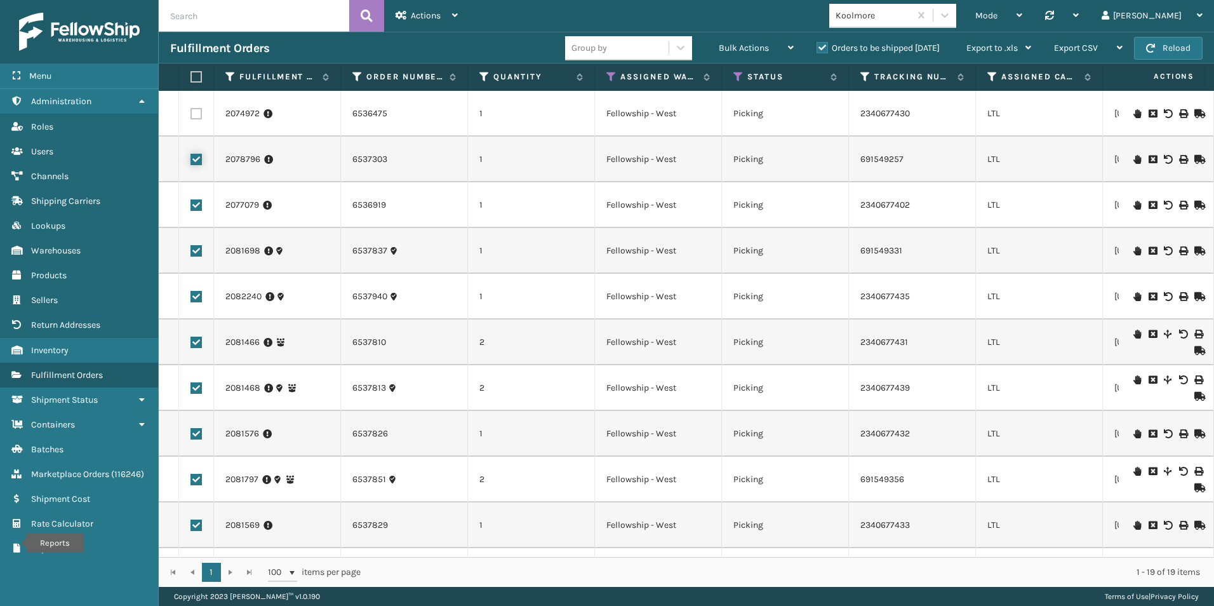
checkbox input "true"
click at [196, 116] on label at bounding box center [196, 113] width 11 height 11
click at [191, 116] on input "checkbox" at bounding box center [191, 112] width 1 height 8
checkbox input "true"
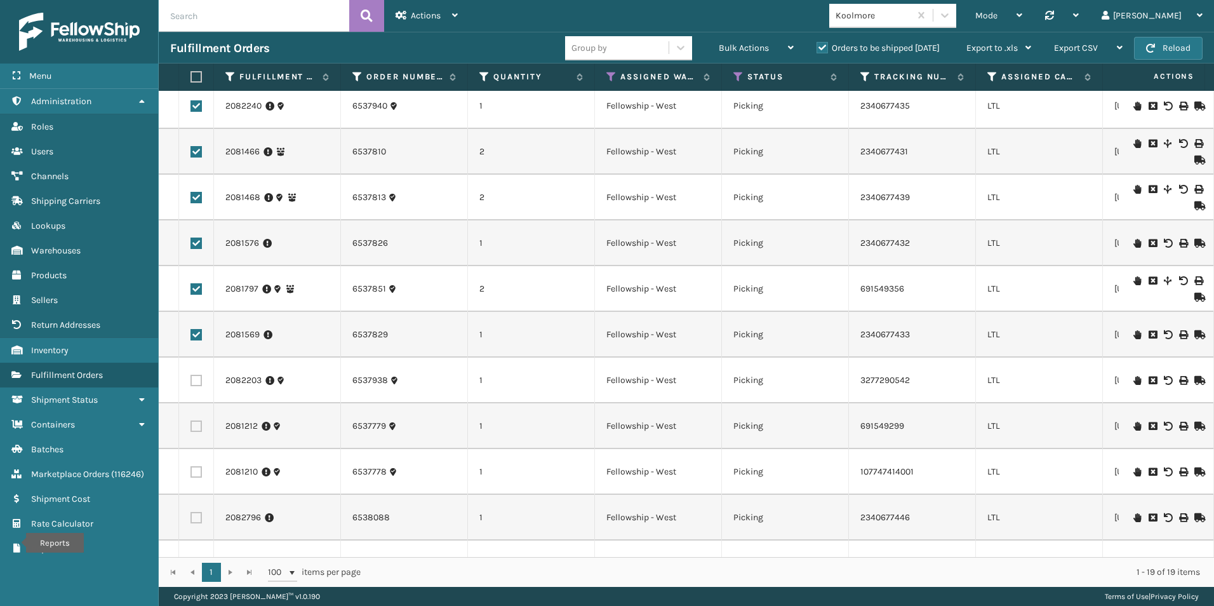
scroll to position [318, 0]
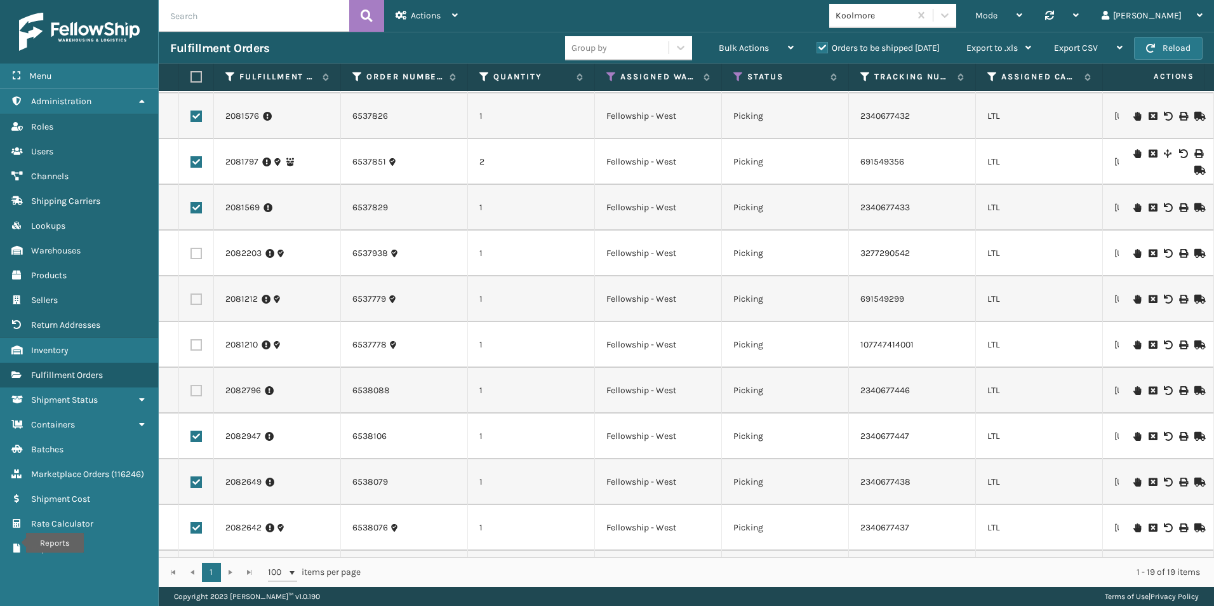
click at [198, 79] on label at bounding box center [195, 76] width 8 height 11
click at [191, 79] on input "checkbox" at bounding box center [191, 77] width 1 height 8
checkbox input "true"
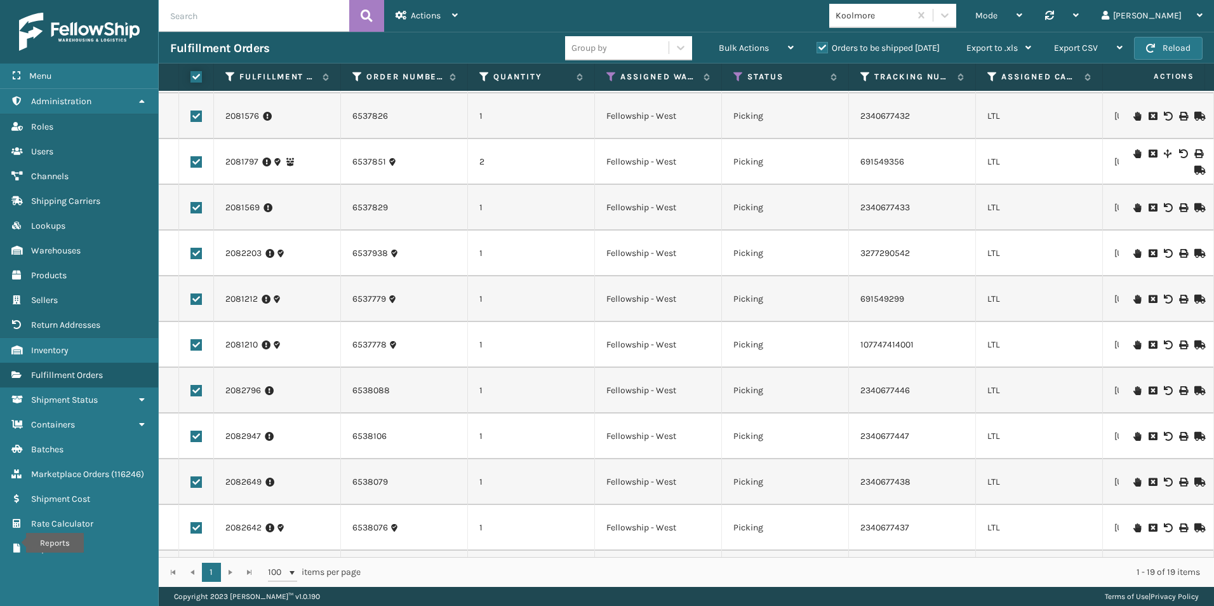
checkbox input "true"
click at [198, 79] on label at bounding box center [195, 76] width 8 height 11
click at [191, 79] on input "checkbox" at bounding box center [191, 77] width 1 height 8
checkbox input "false"
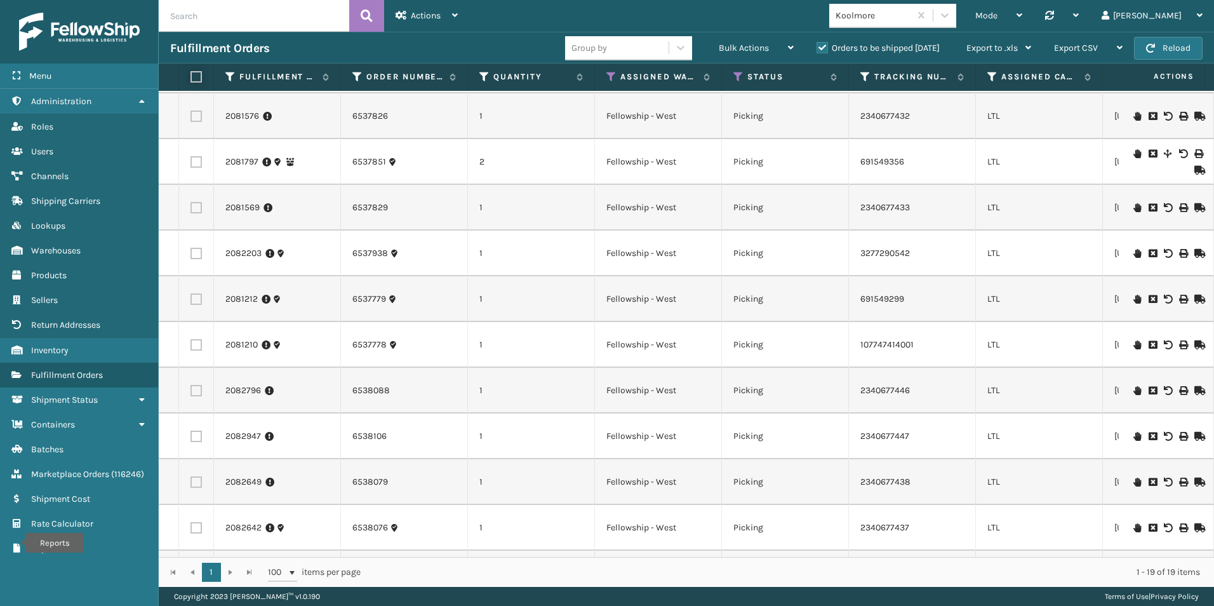
checkbox input "false"
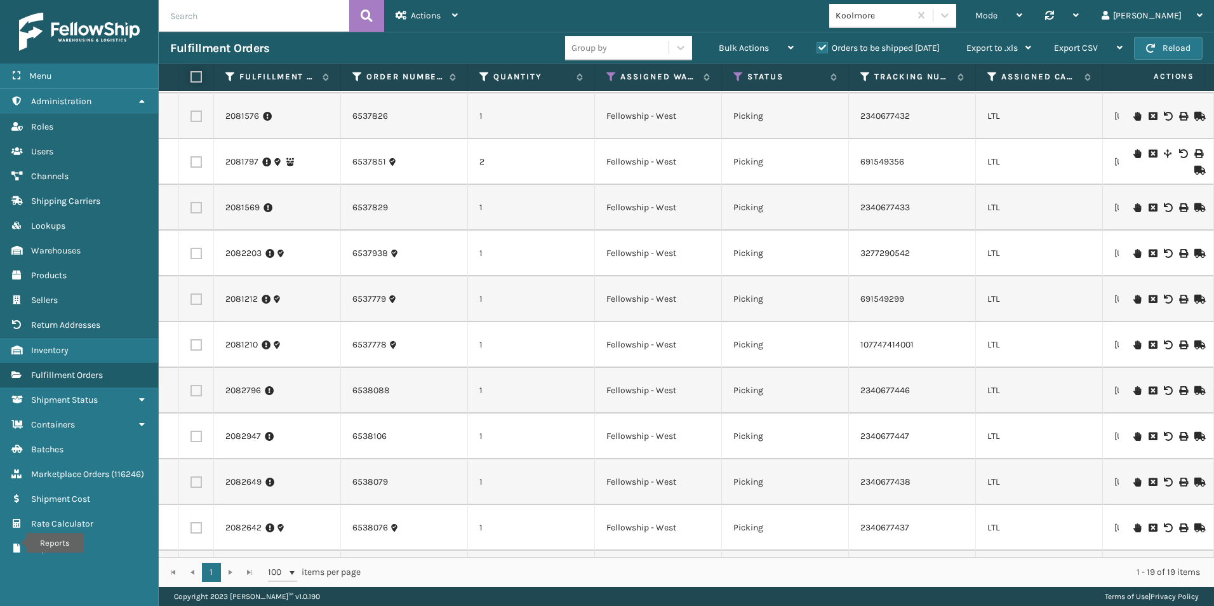
checkbox input "false"
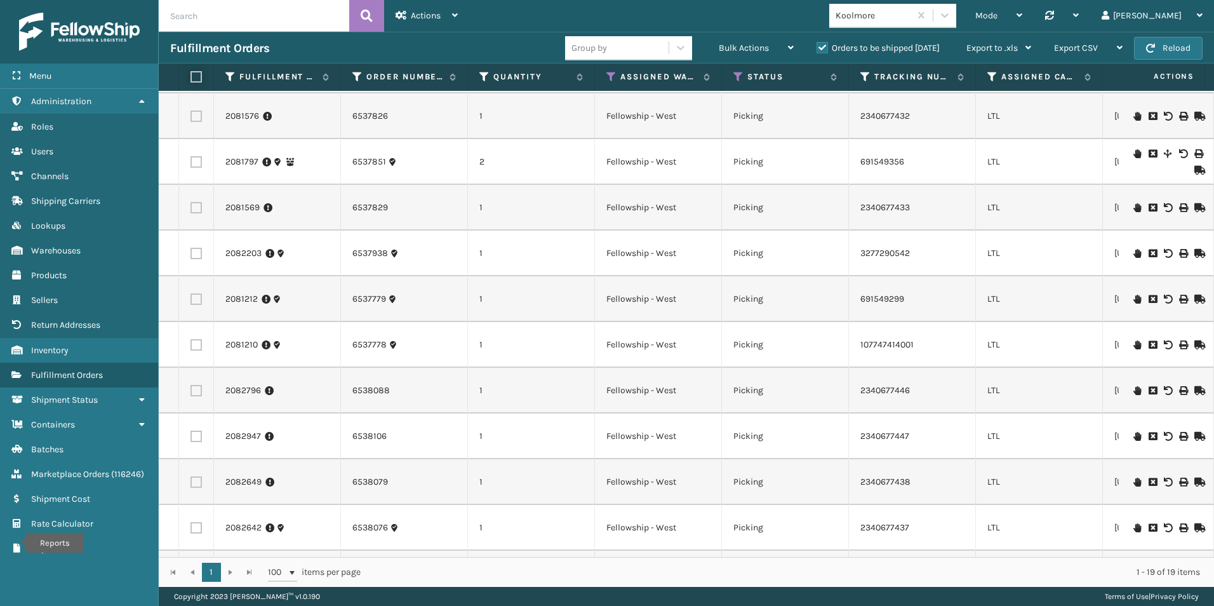
checkbox input "false"
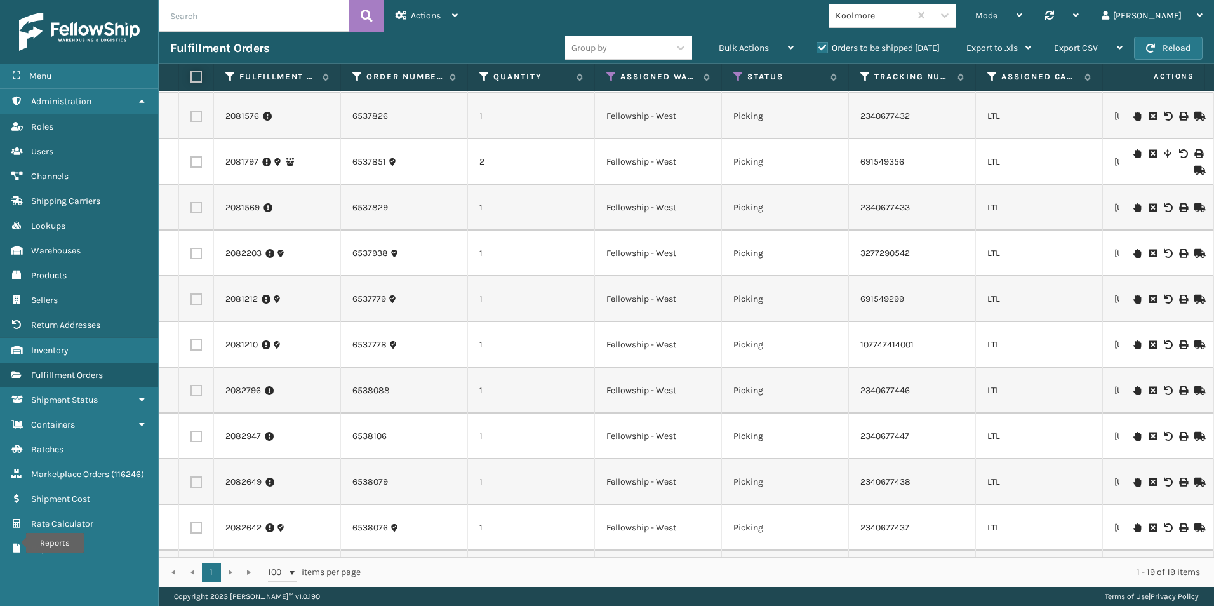
checkbox input "false"
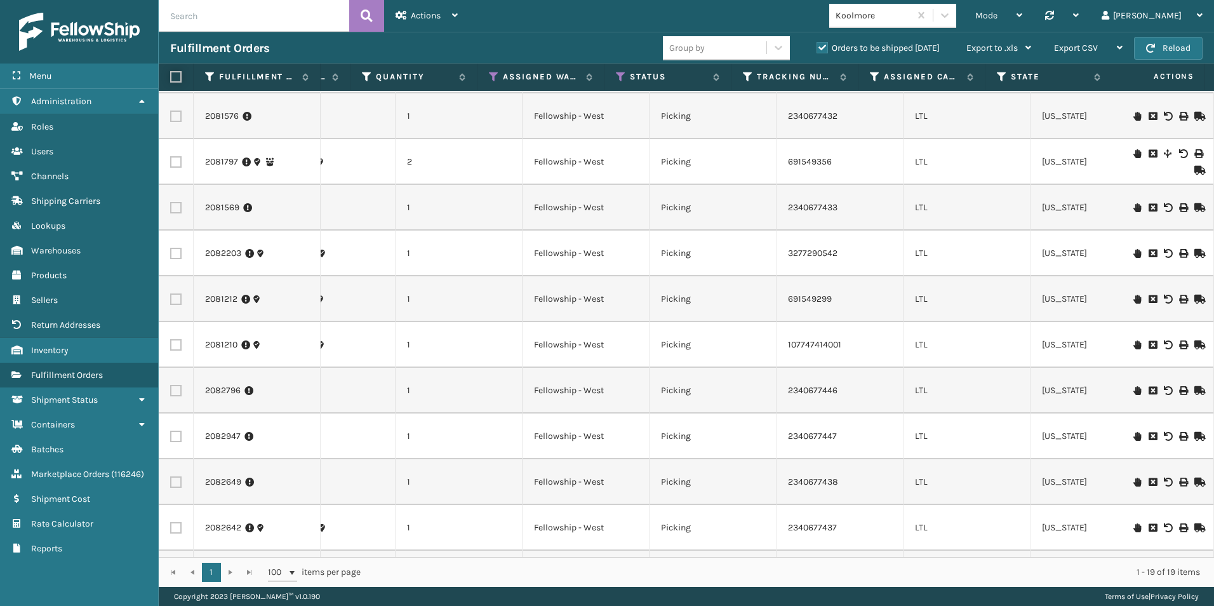
scroll to position [0, 0]
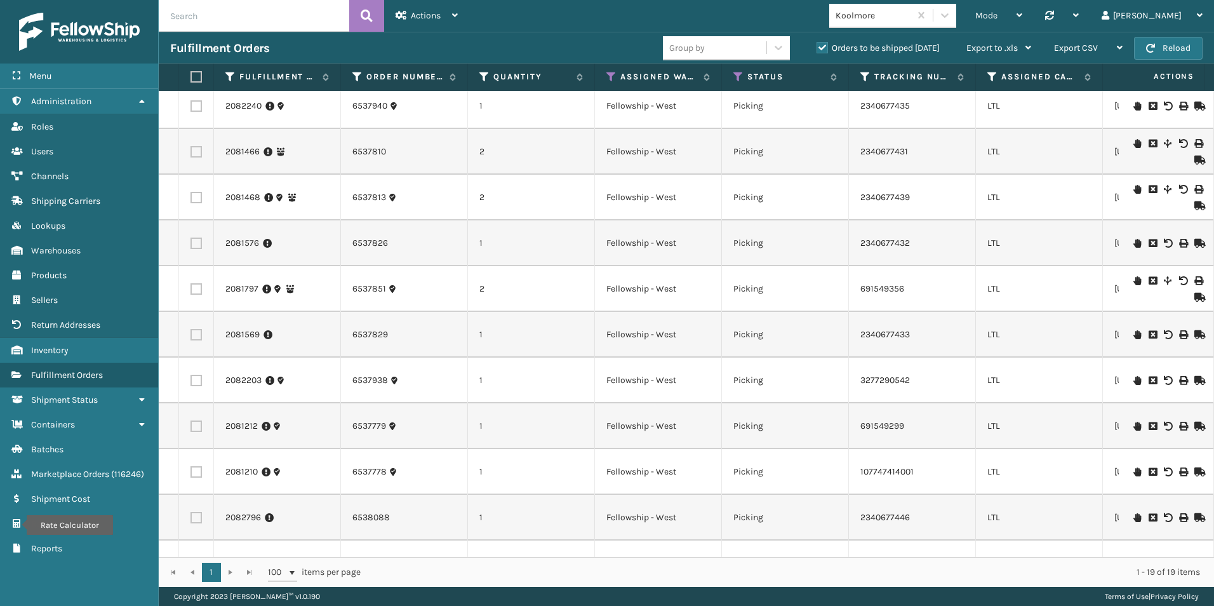
click at [1195, 427] on icon at bounding box center [1199, 426] width 8 height 9
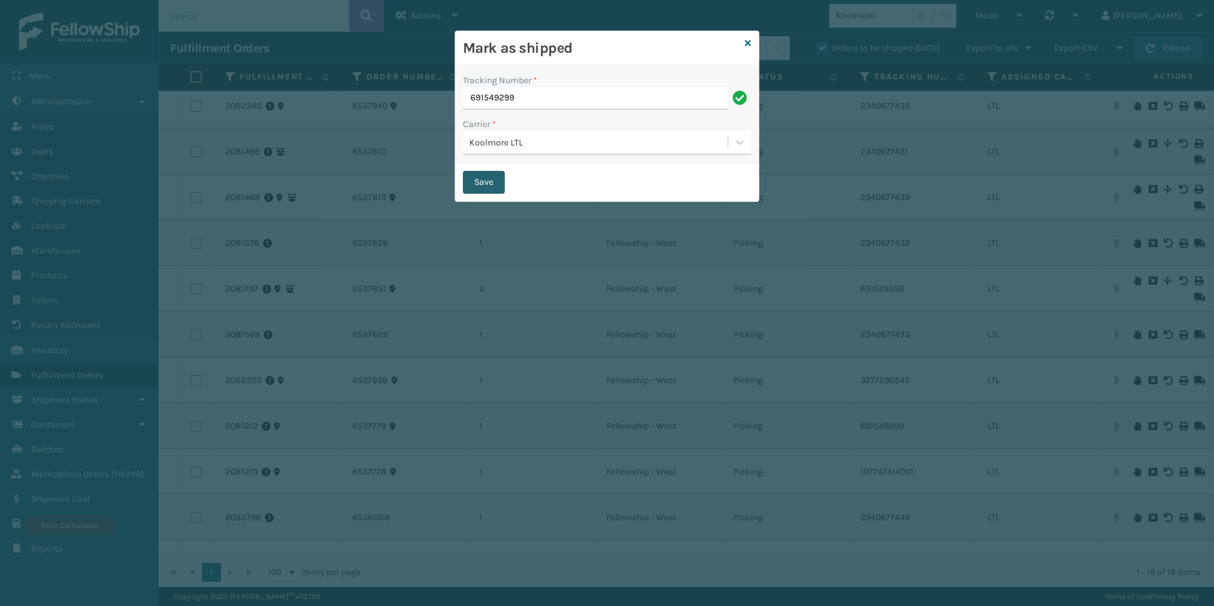
click at [486, 180] on button "Save" at bounding box center [484, 182] width 42 height 23
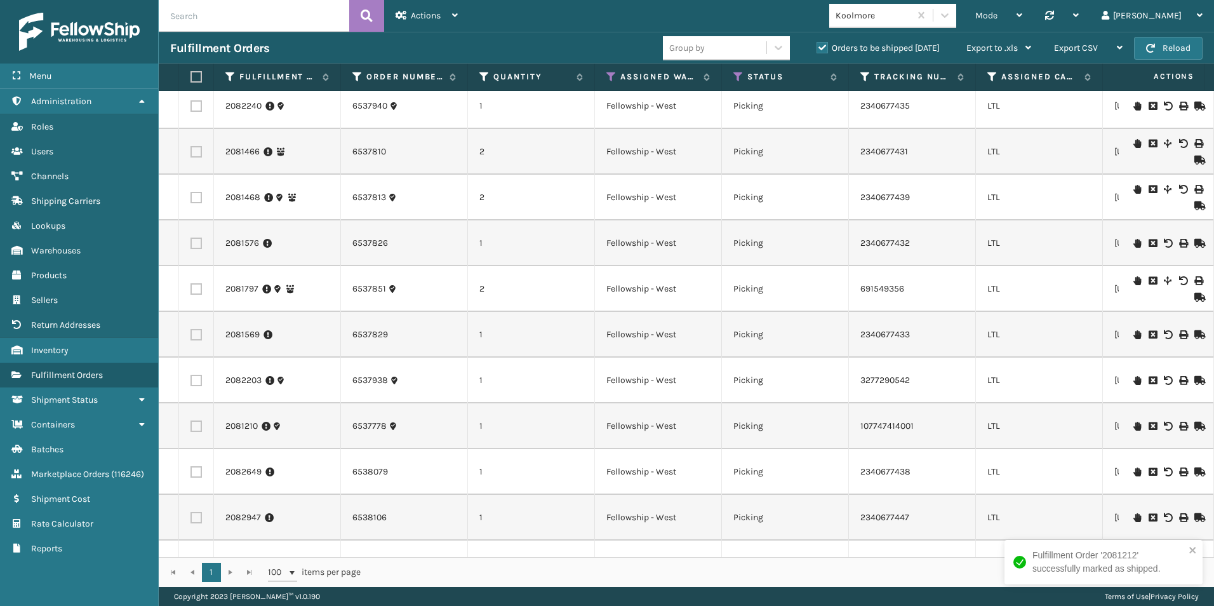
click at [1195, 424] on icon at bounding box center [1199, 426] width 8 height 9
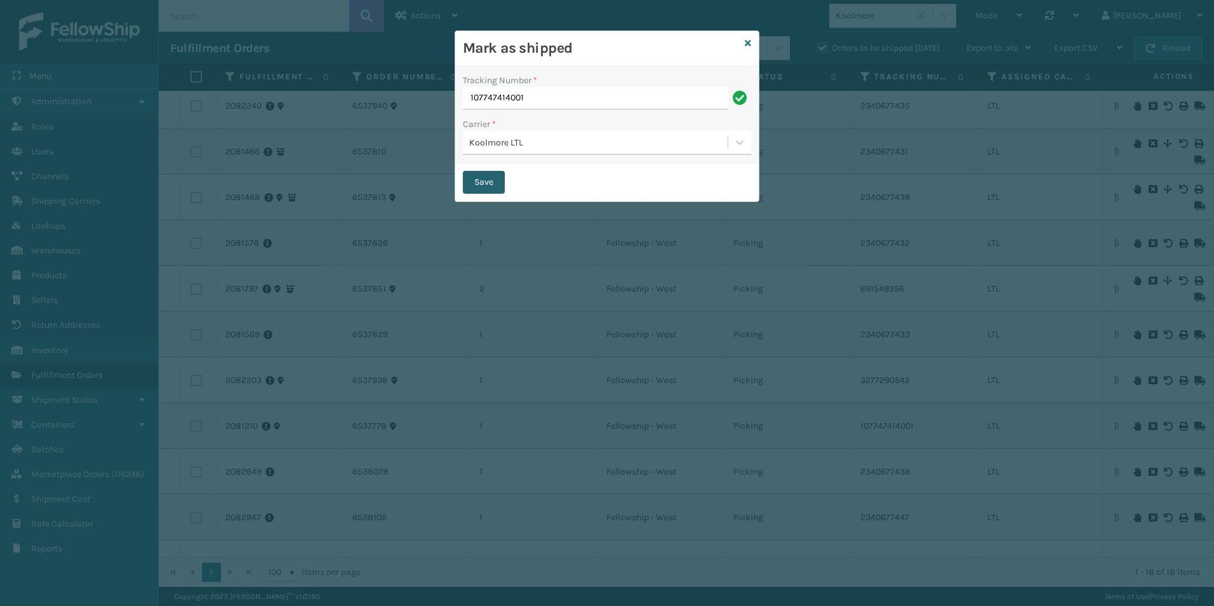
click at [485, 174] on button "Save" at bounding box center [484, 182] width 42 height 23
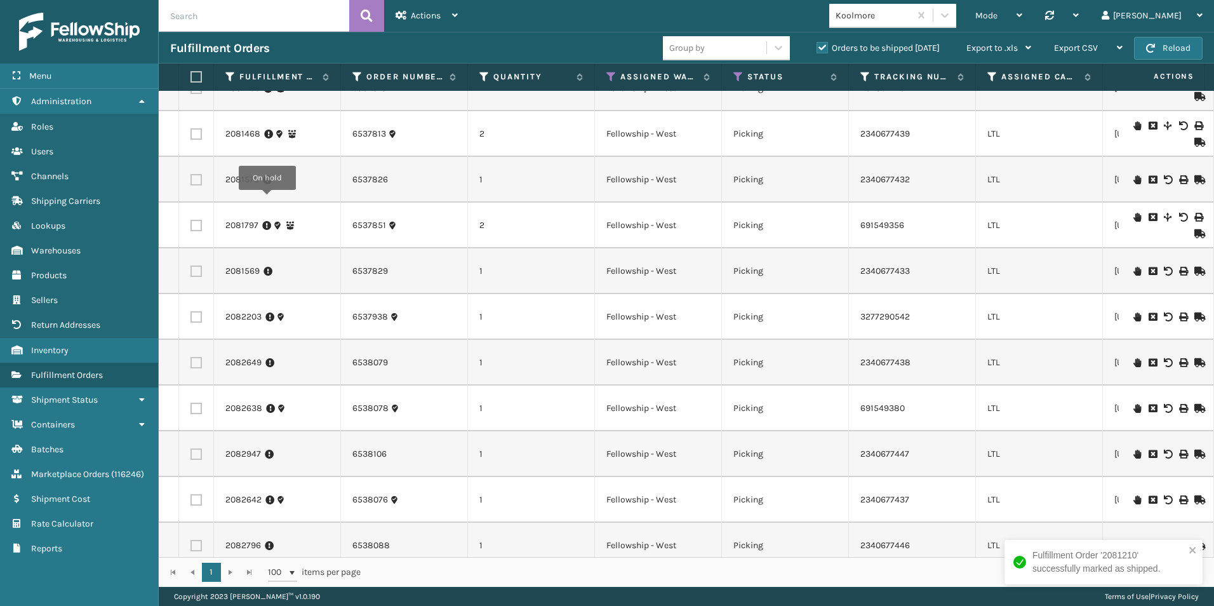
scroll to position [321, 0]
